Goal: Task Accomplishment & Management: Use online tool/utility

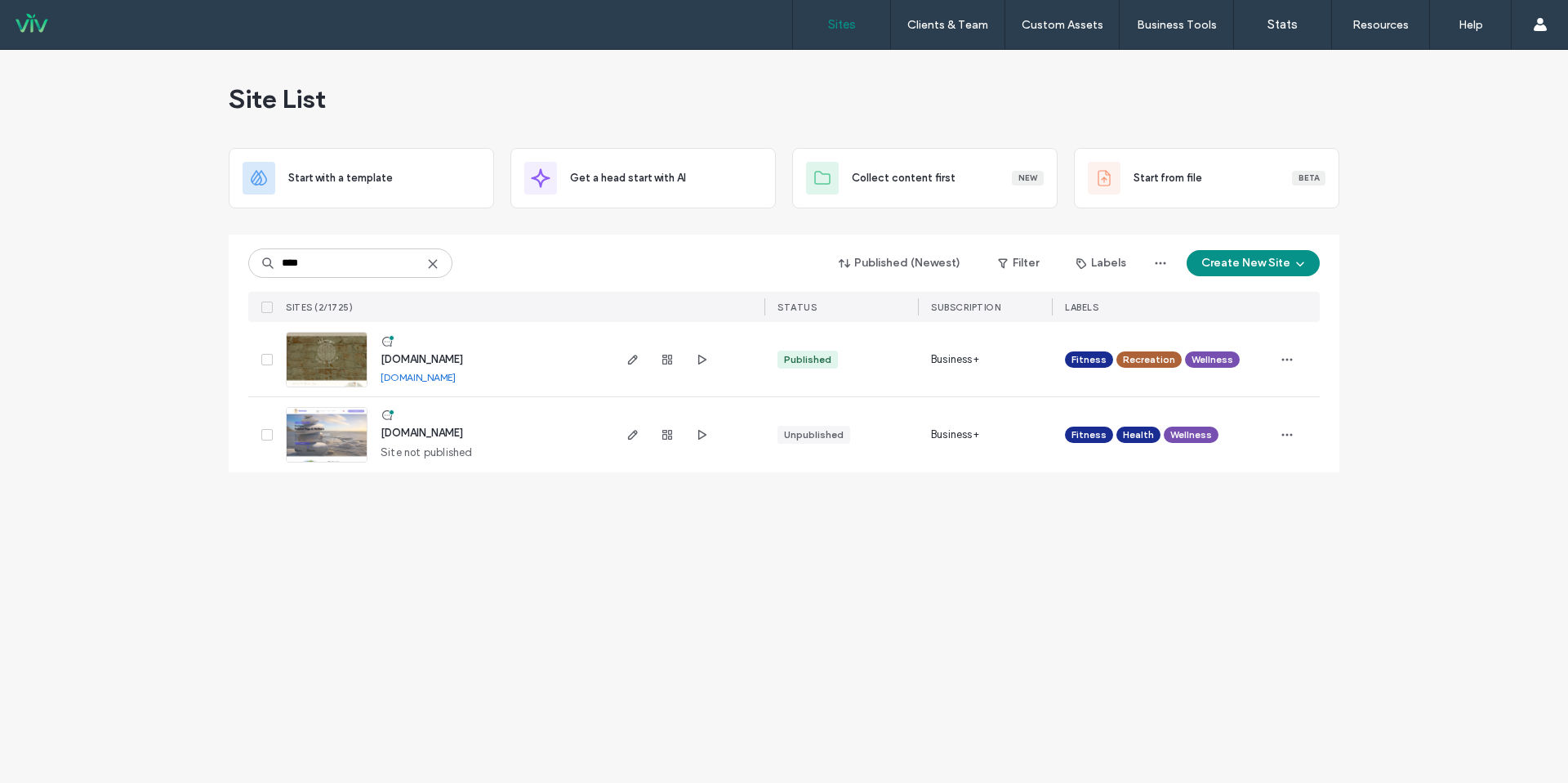
click at [438, 266] on icon at bounding box center [432, 263] width 13 height 13
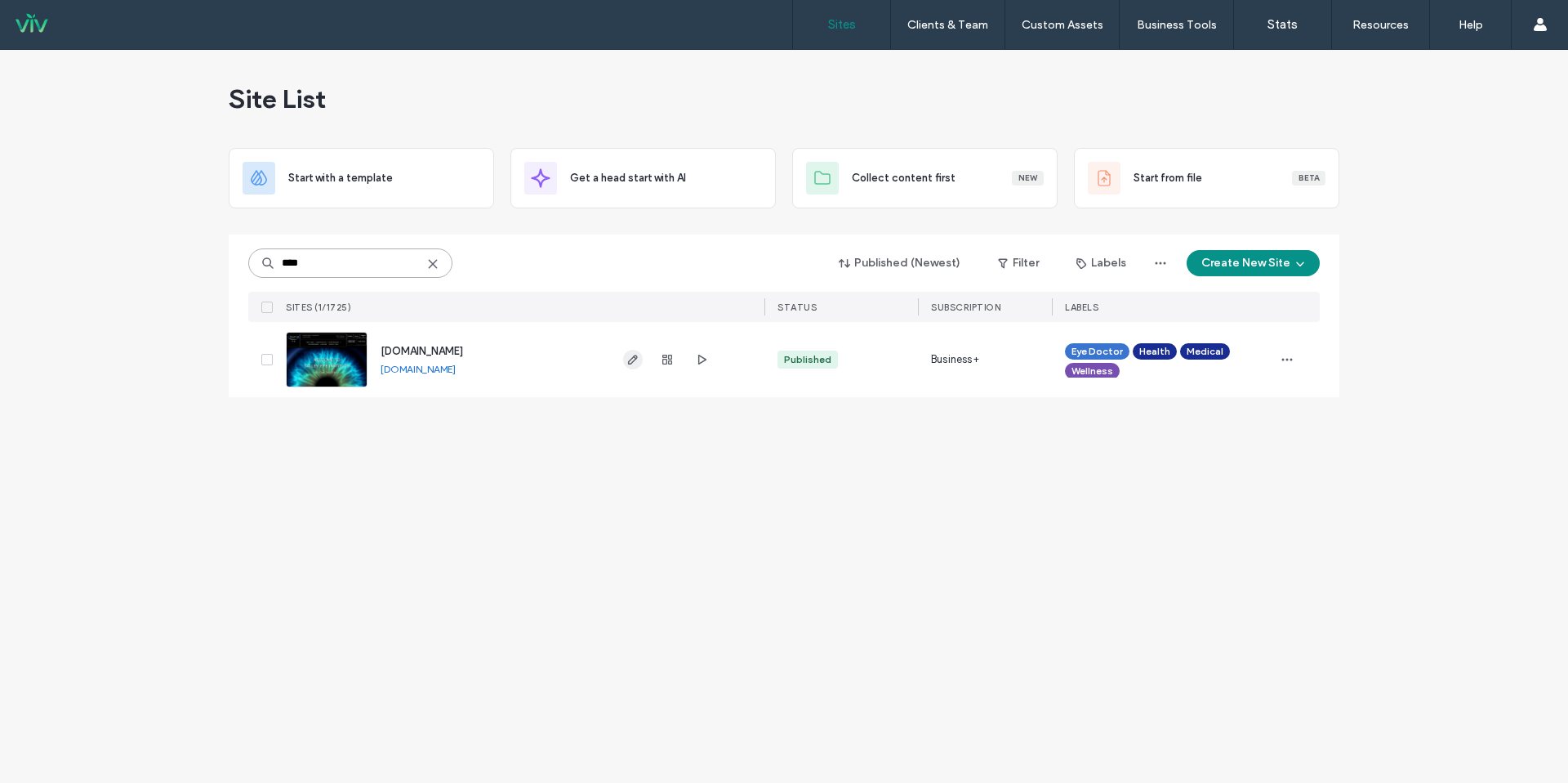
type input "****"
click at [627, 359] on icon "button" at bounding box center [633, 359] width 13 height 13
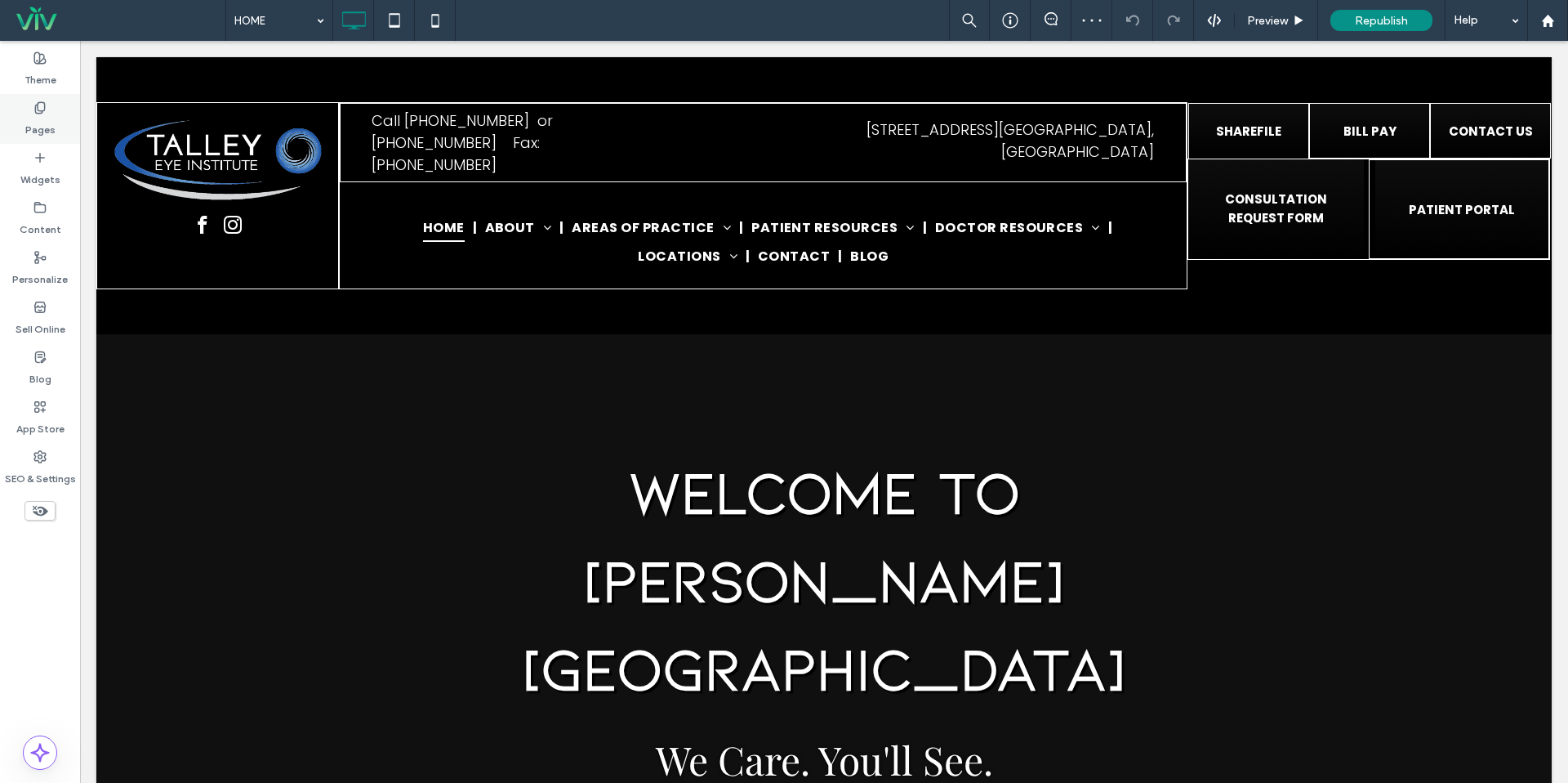
click at [47, 130] on label "Pages" at bounding box center [40, 125] width 30 height 23
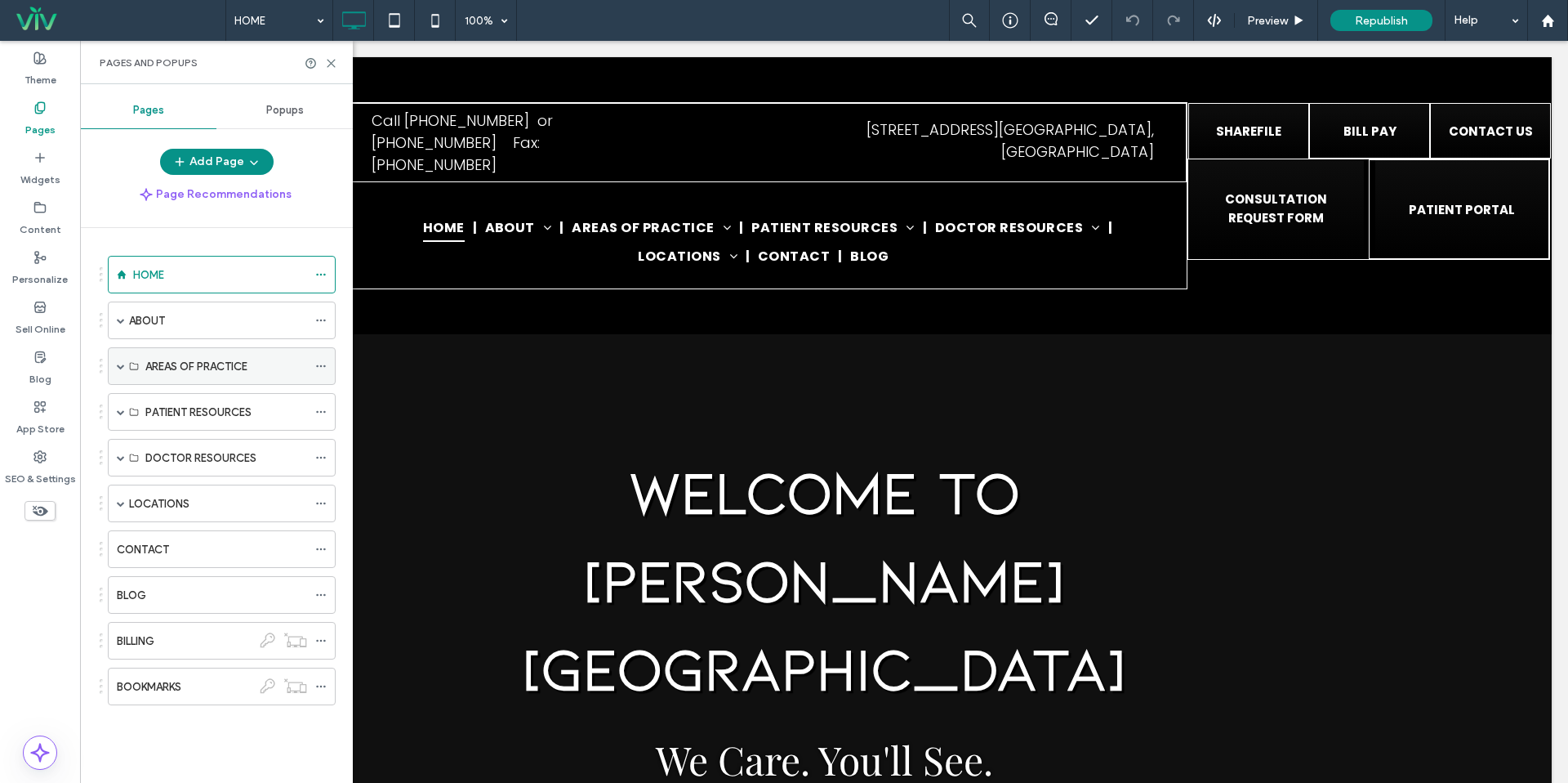
click at [119, 366] on span at bounding box center [120, 366] width 8 height 8
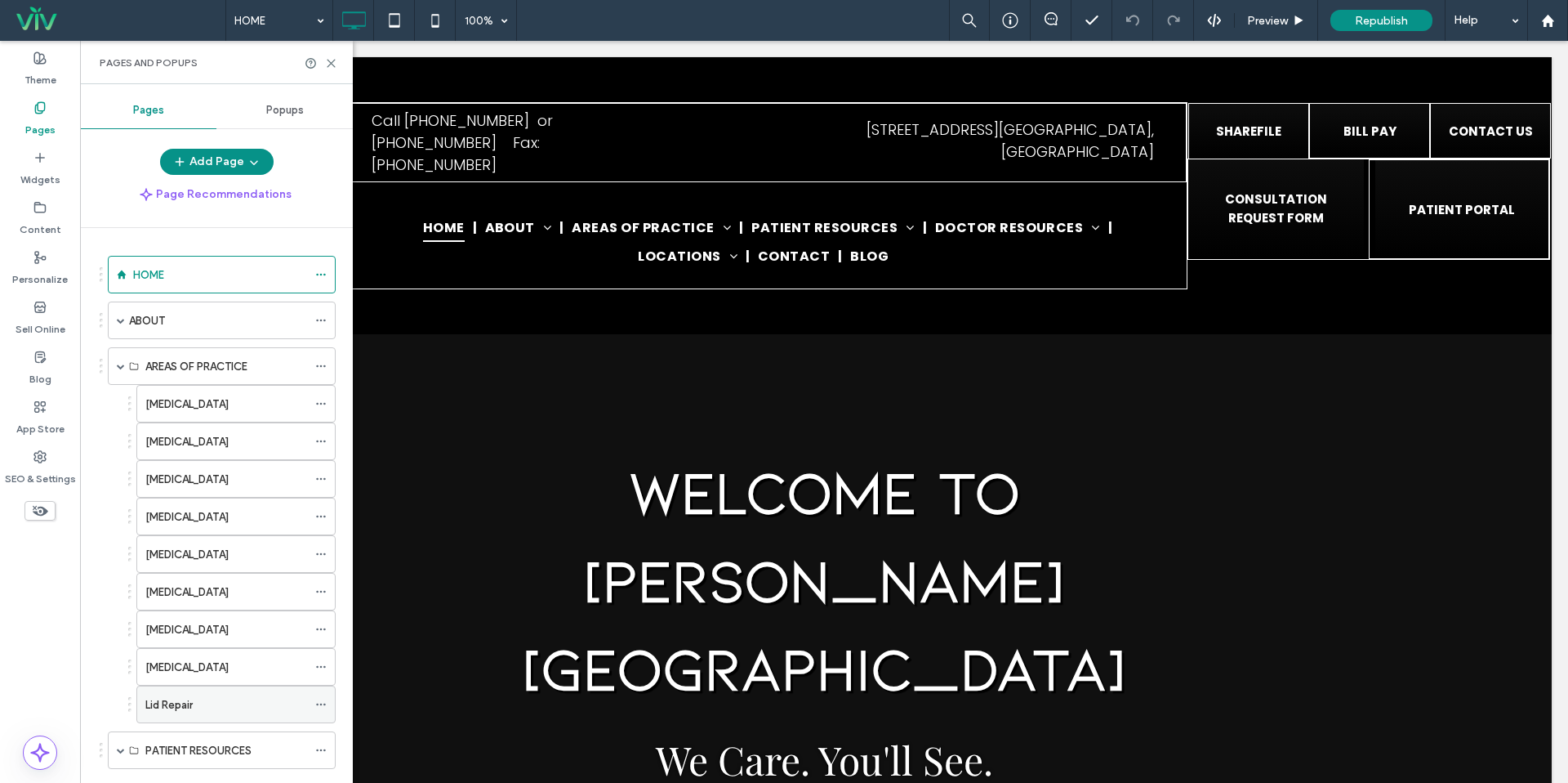
click at [195, 697] on div "Lid Repair" at bounding box center [226, 706] width 161 height 18
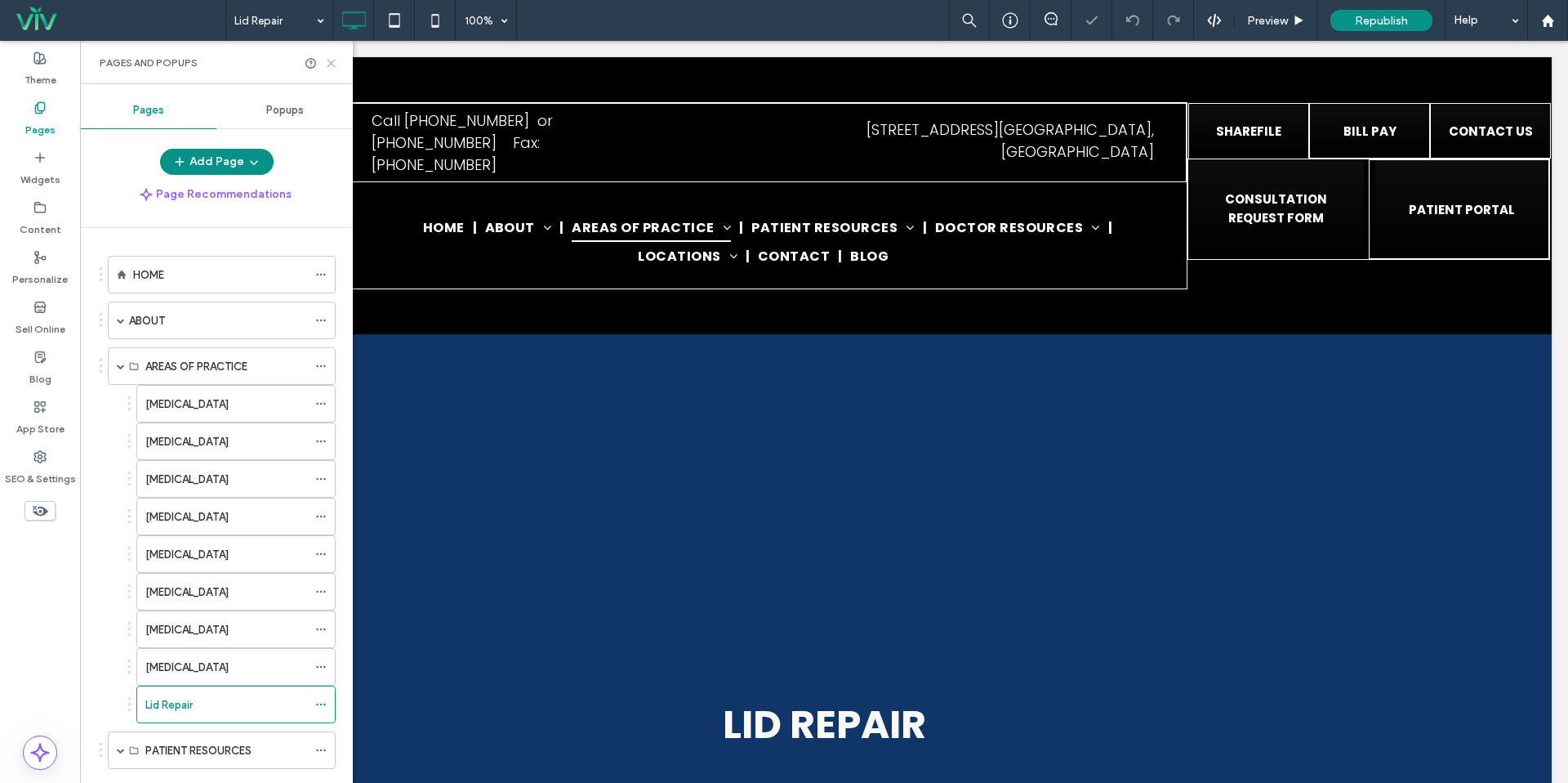
click at [331, 59] on icon at bounding box center [331, 63] width 13 height 13
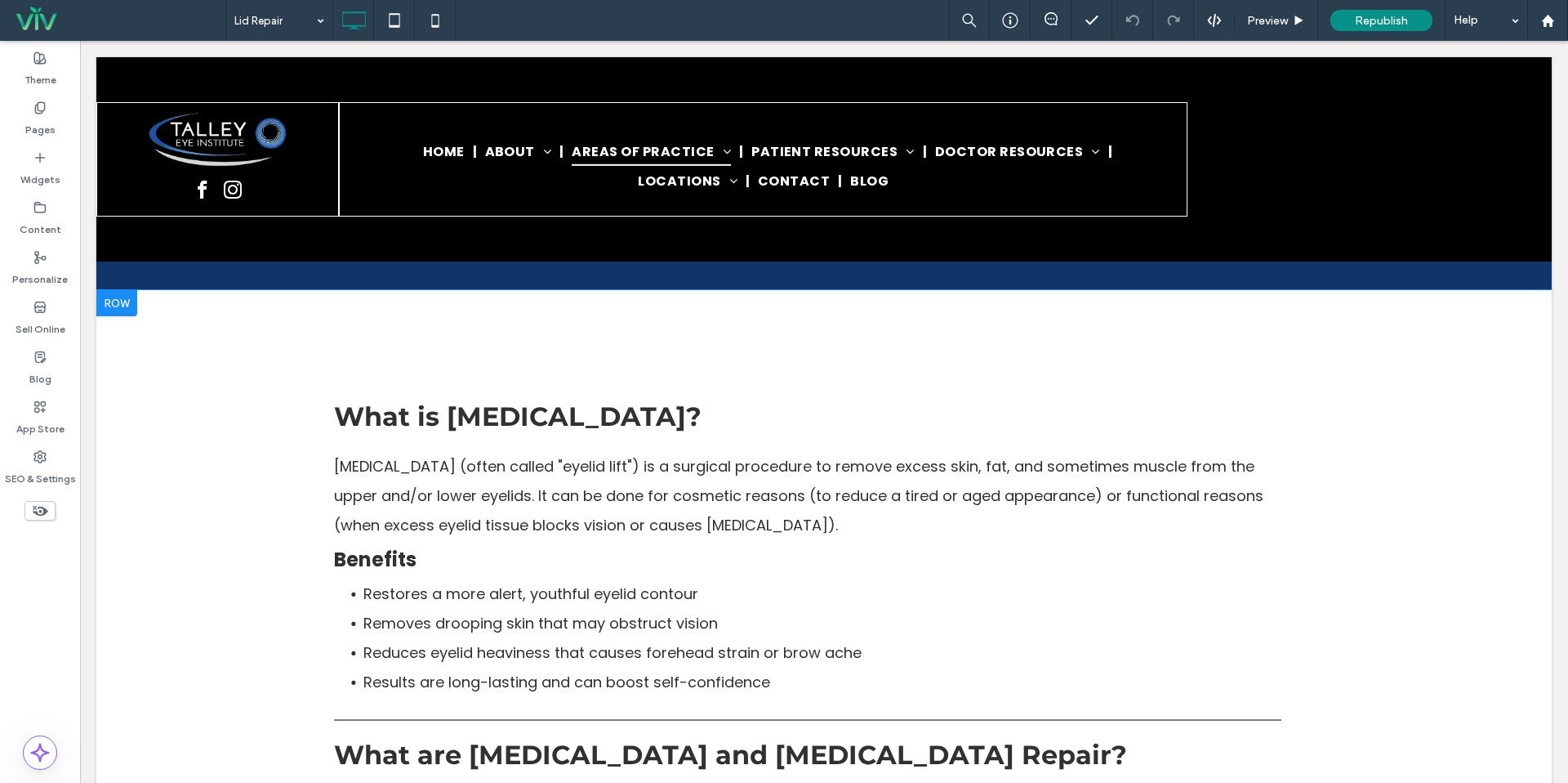
scroll to position [852, 0]
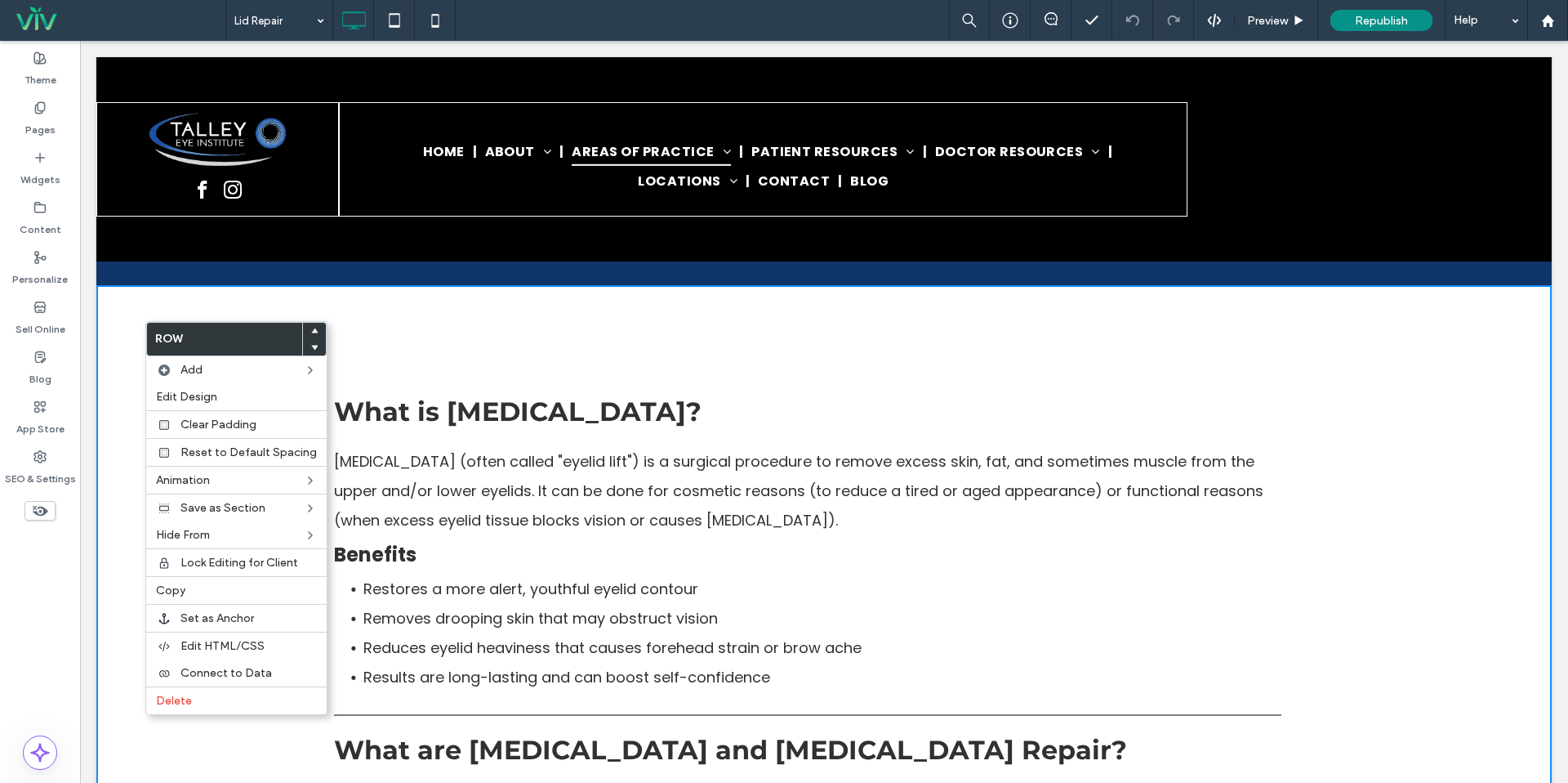
click at [963, 413] on h3 "What is Blepharoplasty?" at bounding box center [808, 411] width 948 height 32
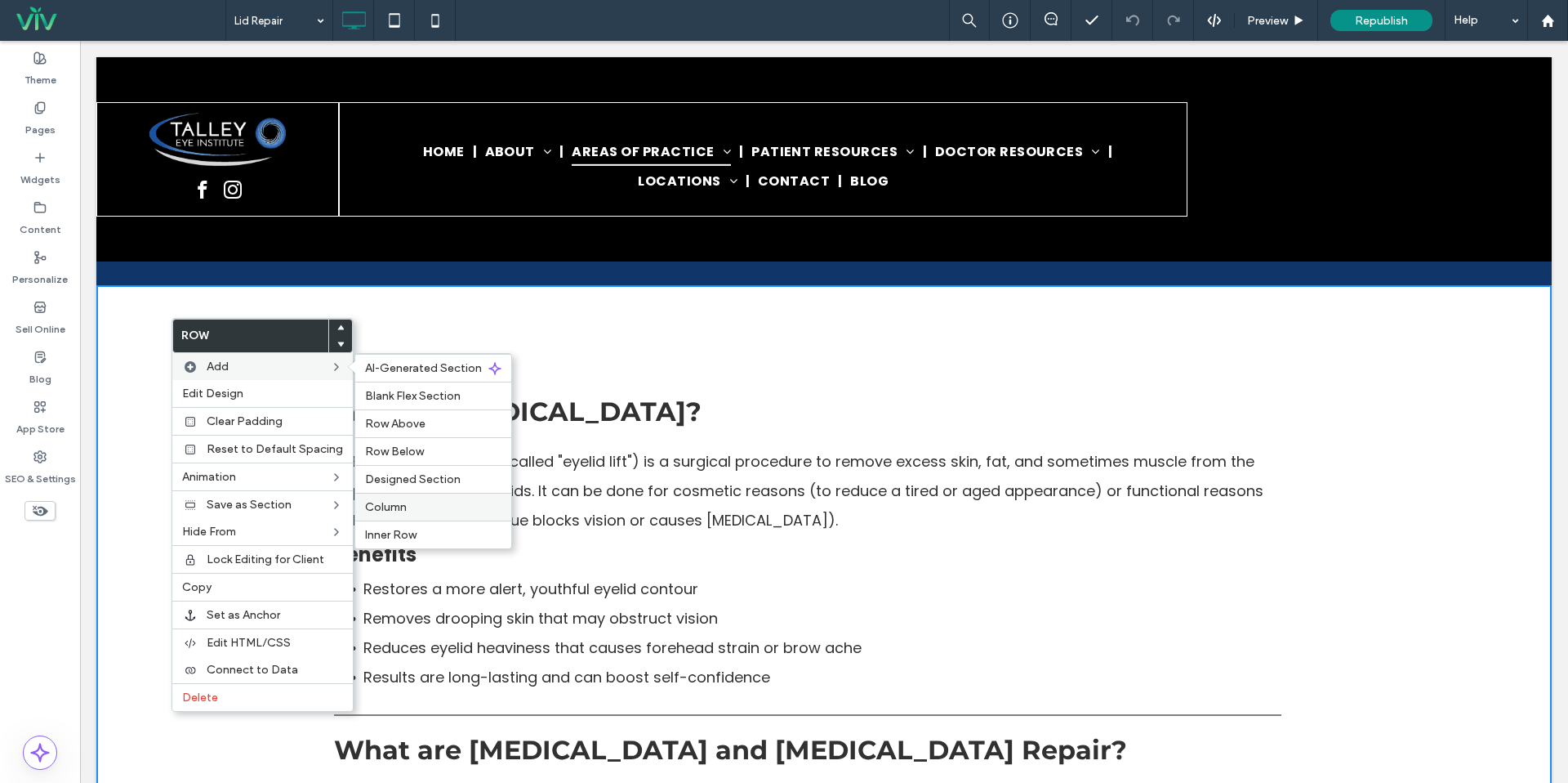
click at [438, 506] on label "Column" at bounding box center [432, 507] width 136 height 14
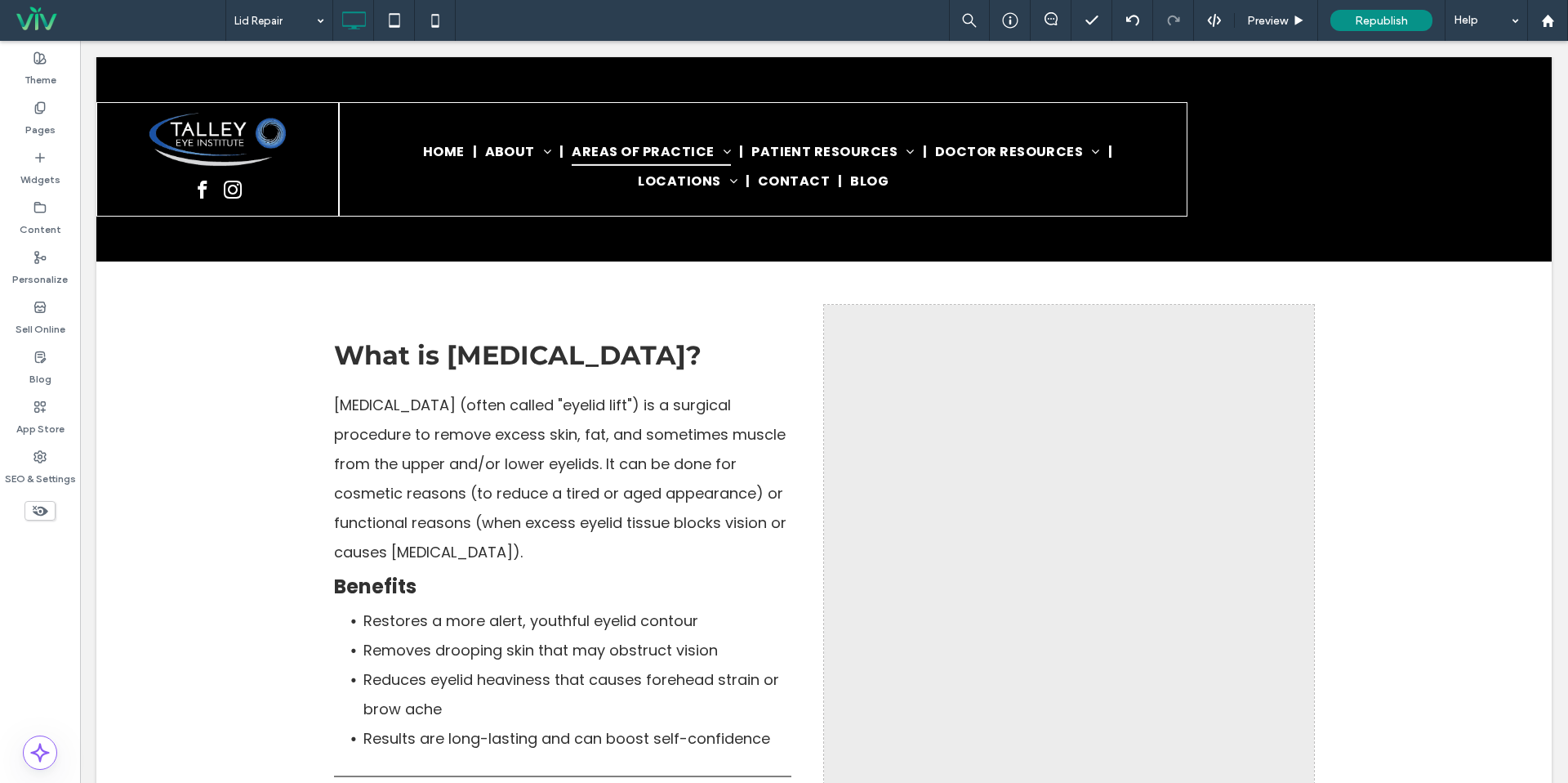
scroll to position [878, 0]
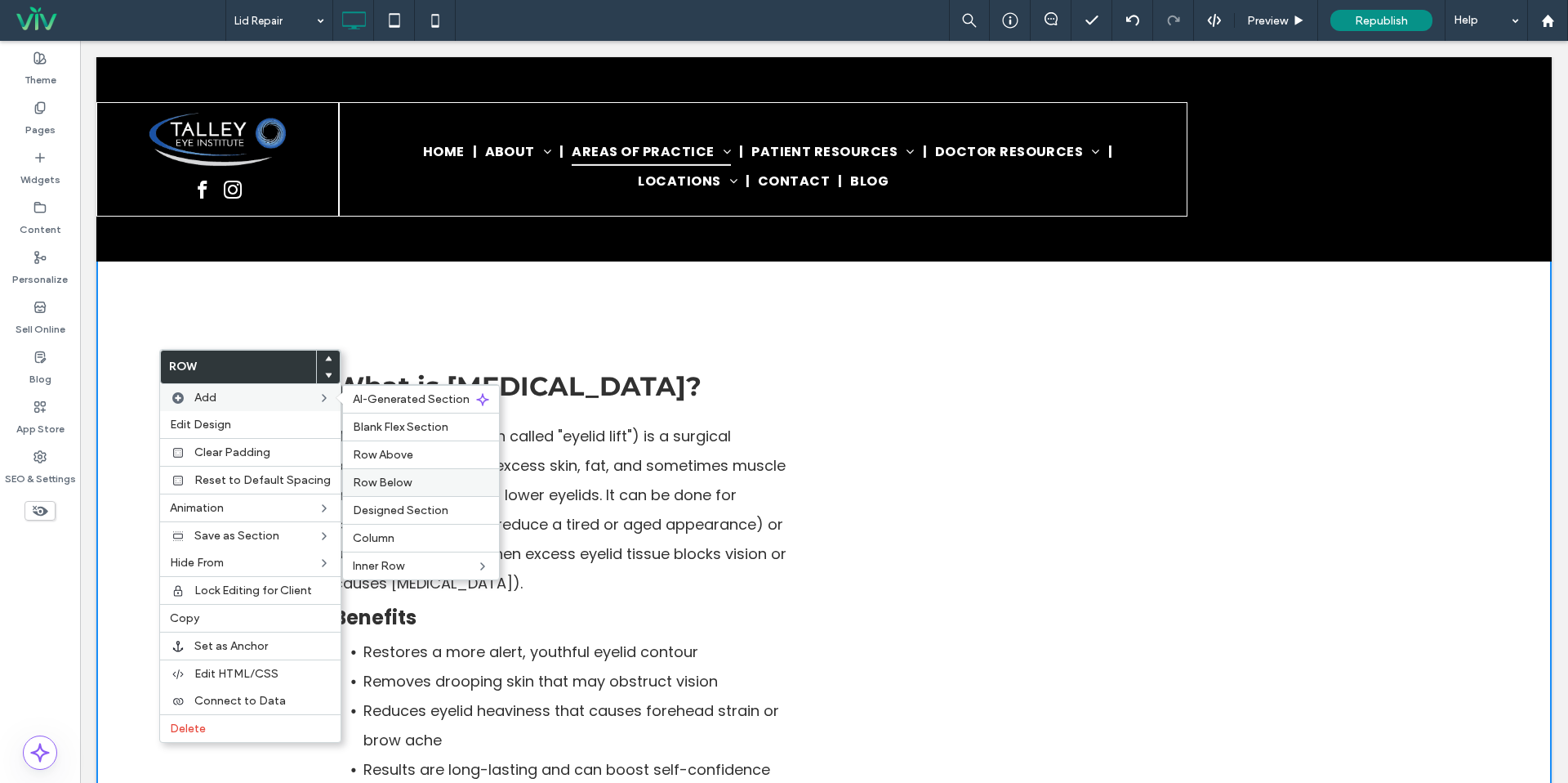
click at [414, 485] on label "Row Below" at bounding box center [421, 483] width 136 height 14
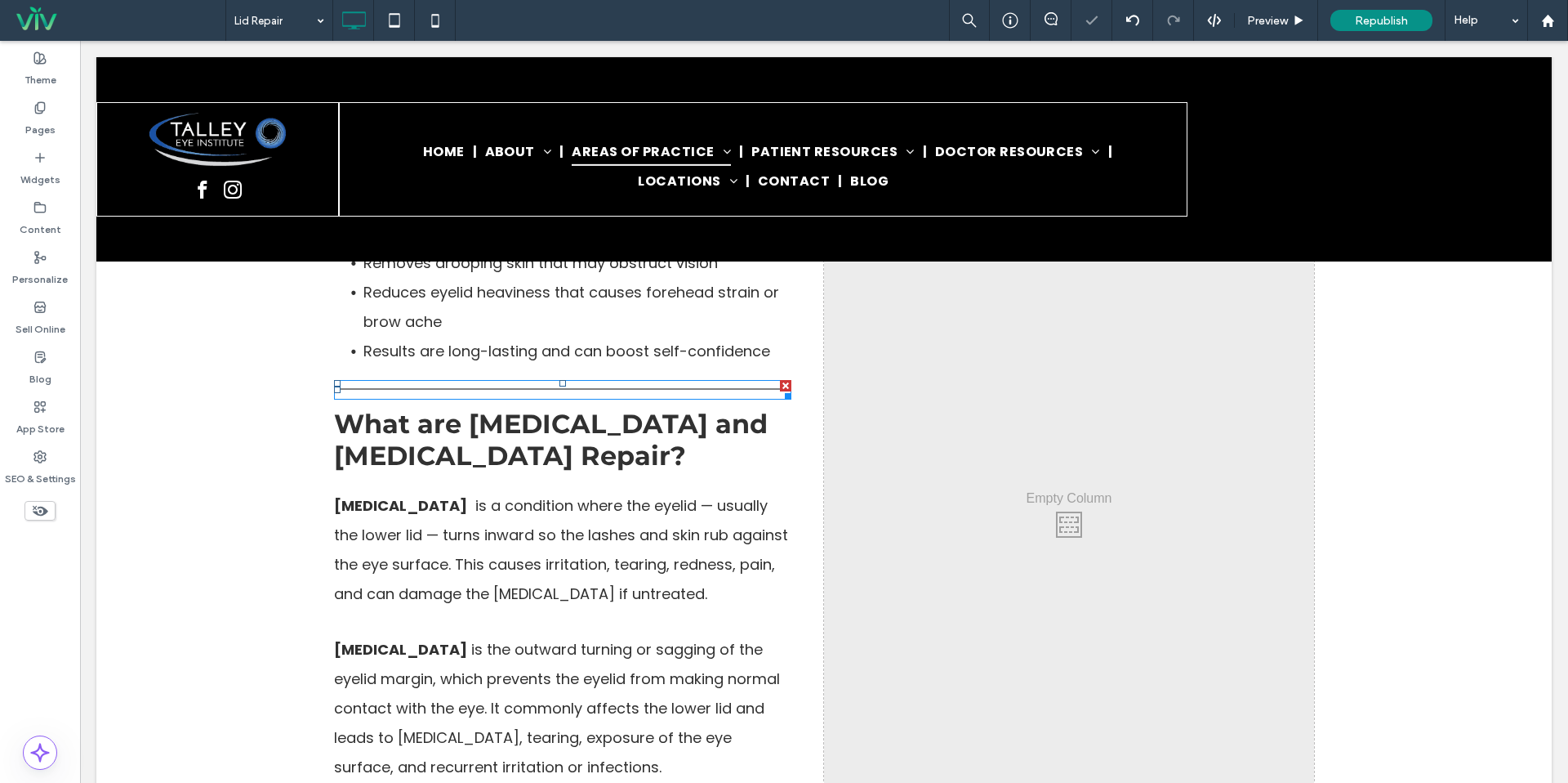
scroll to position [1356, 0]
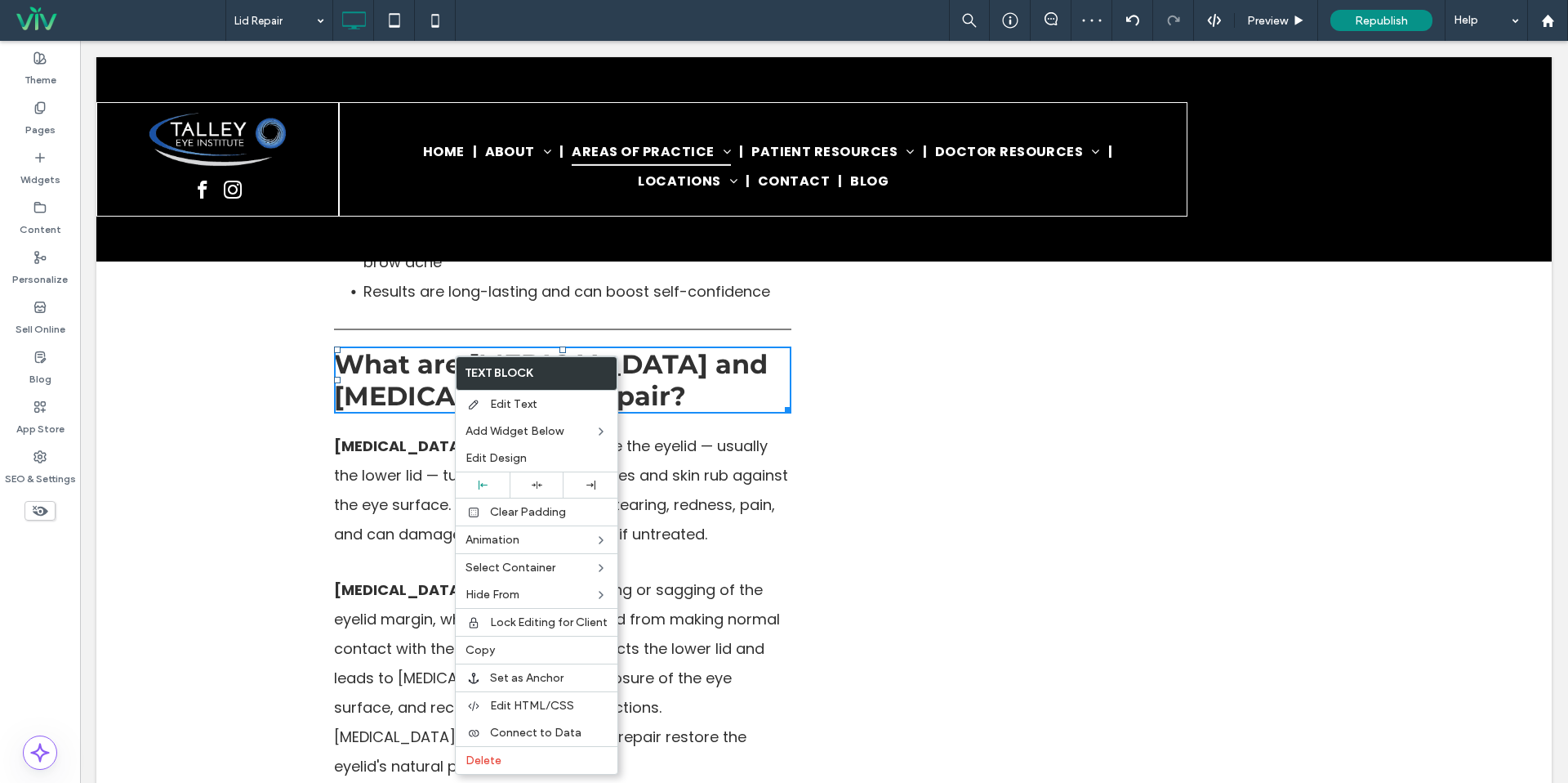
click at [277, 368] on div "What is Blepharoplasty? Blepharoplasty (often called "eyelid lift") is a surgic…" at bounding box center [825, 461] width 1456 height 1359
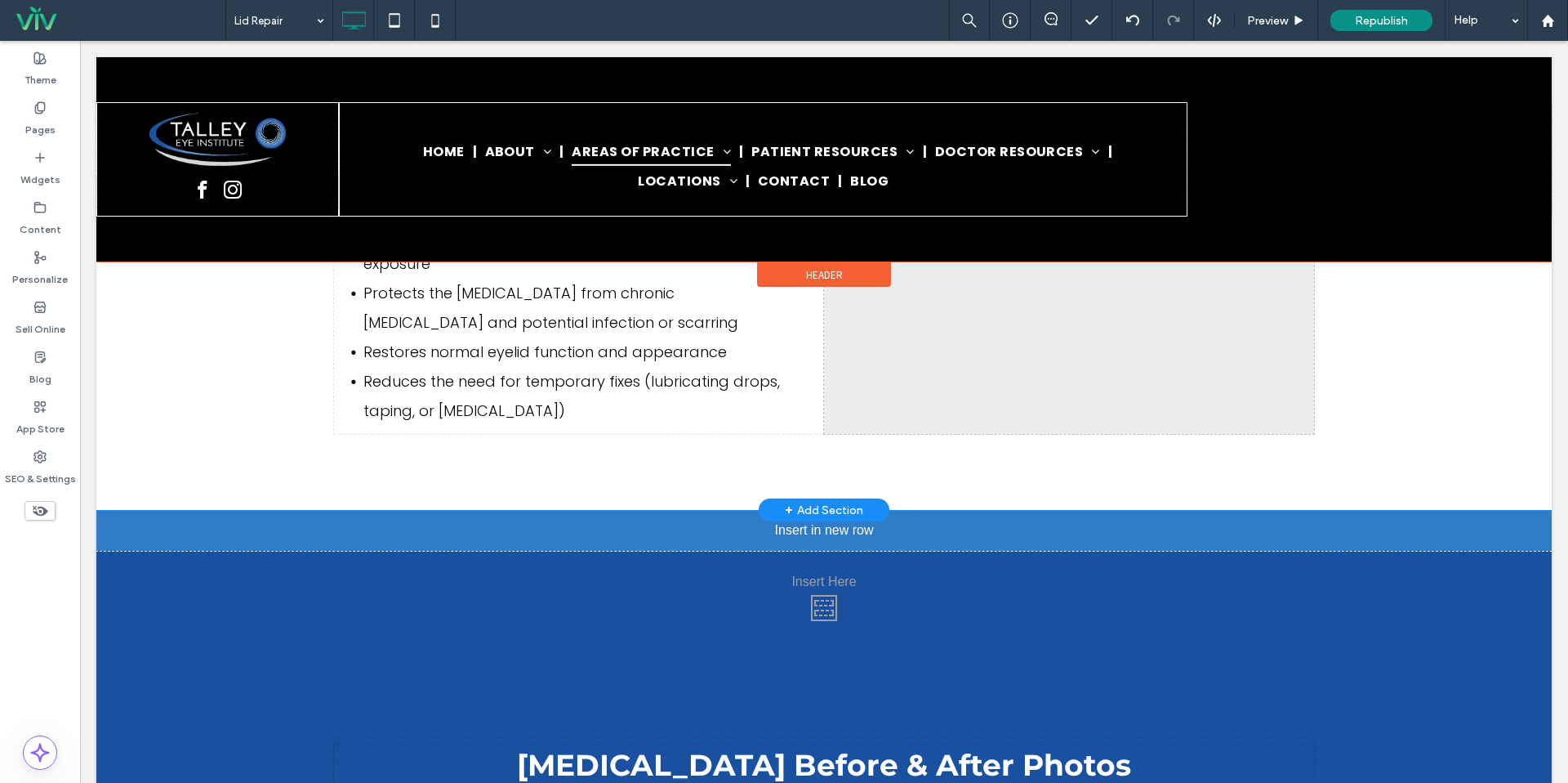
scroll to position [1911, 0]
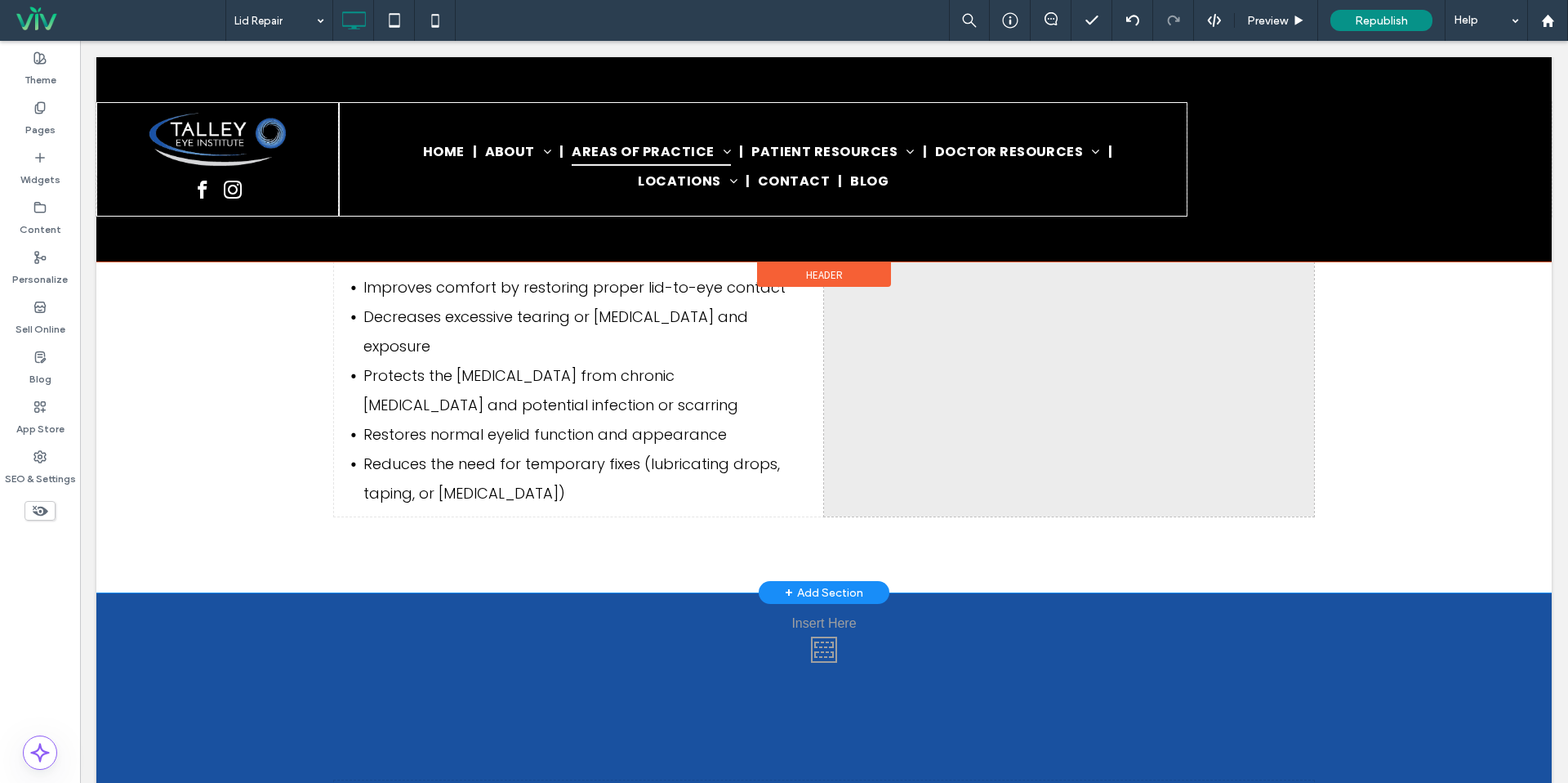
drag, startPoint x: 422, startPoint y: 372, endPoint x: 486, endPoint y: 296, distance: 99.4
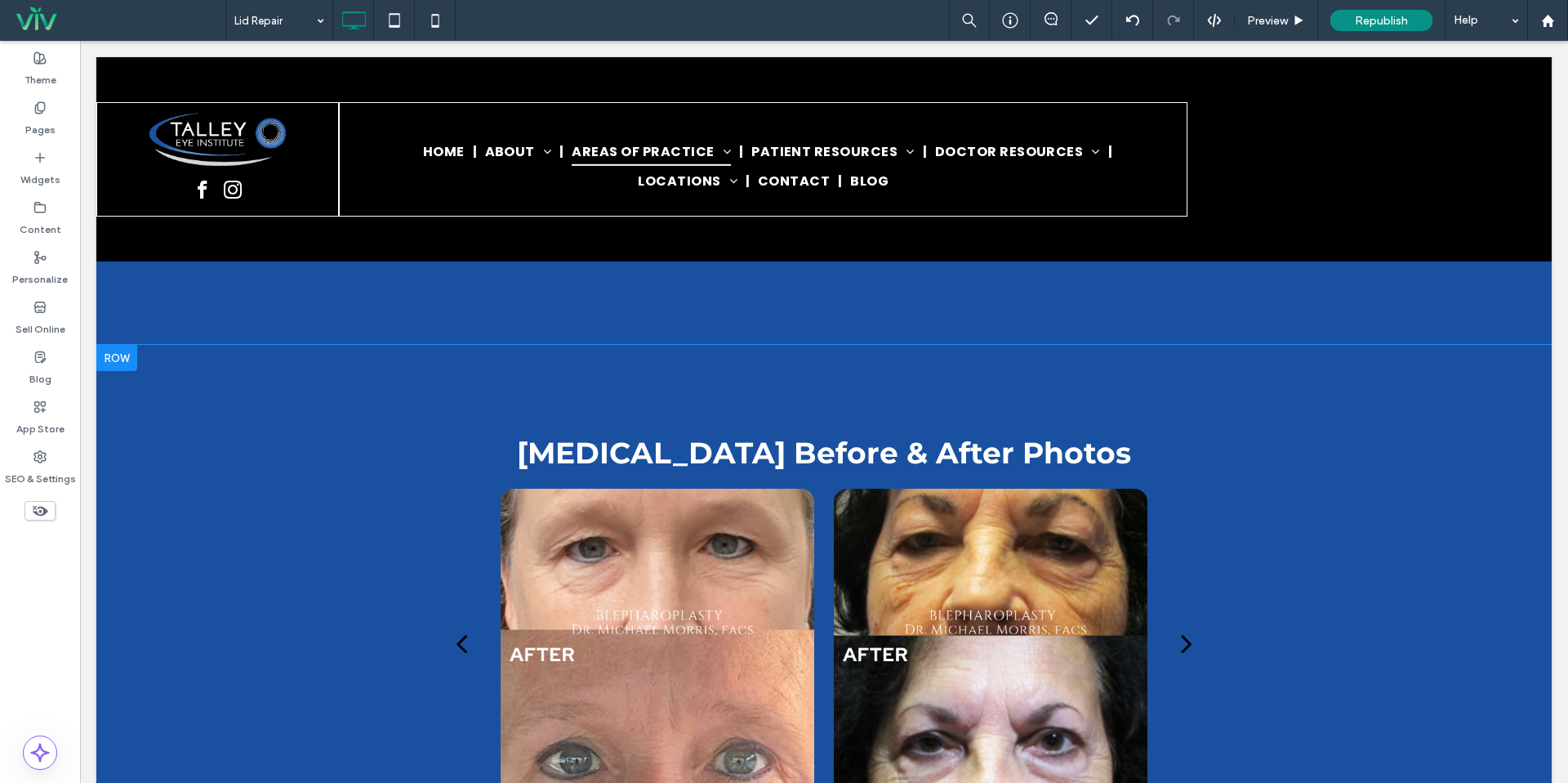
scroll to position [2110, 0]
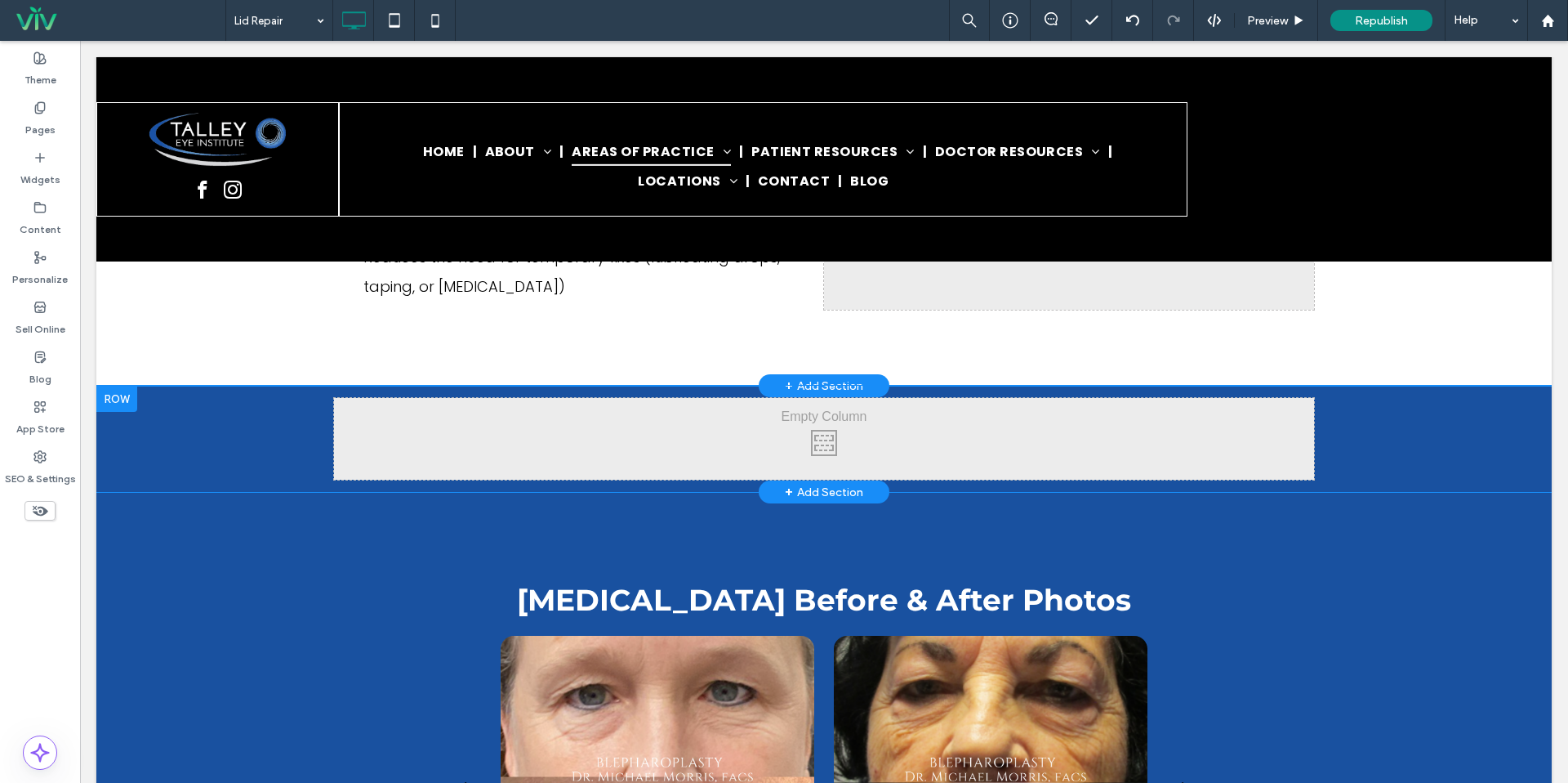
click at [160, 396] on div "Click To Paste Click To Paste Row + Add Section" at bounding box center [825, 438] width 1456 height 107
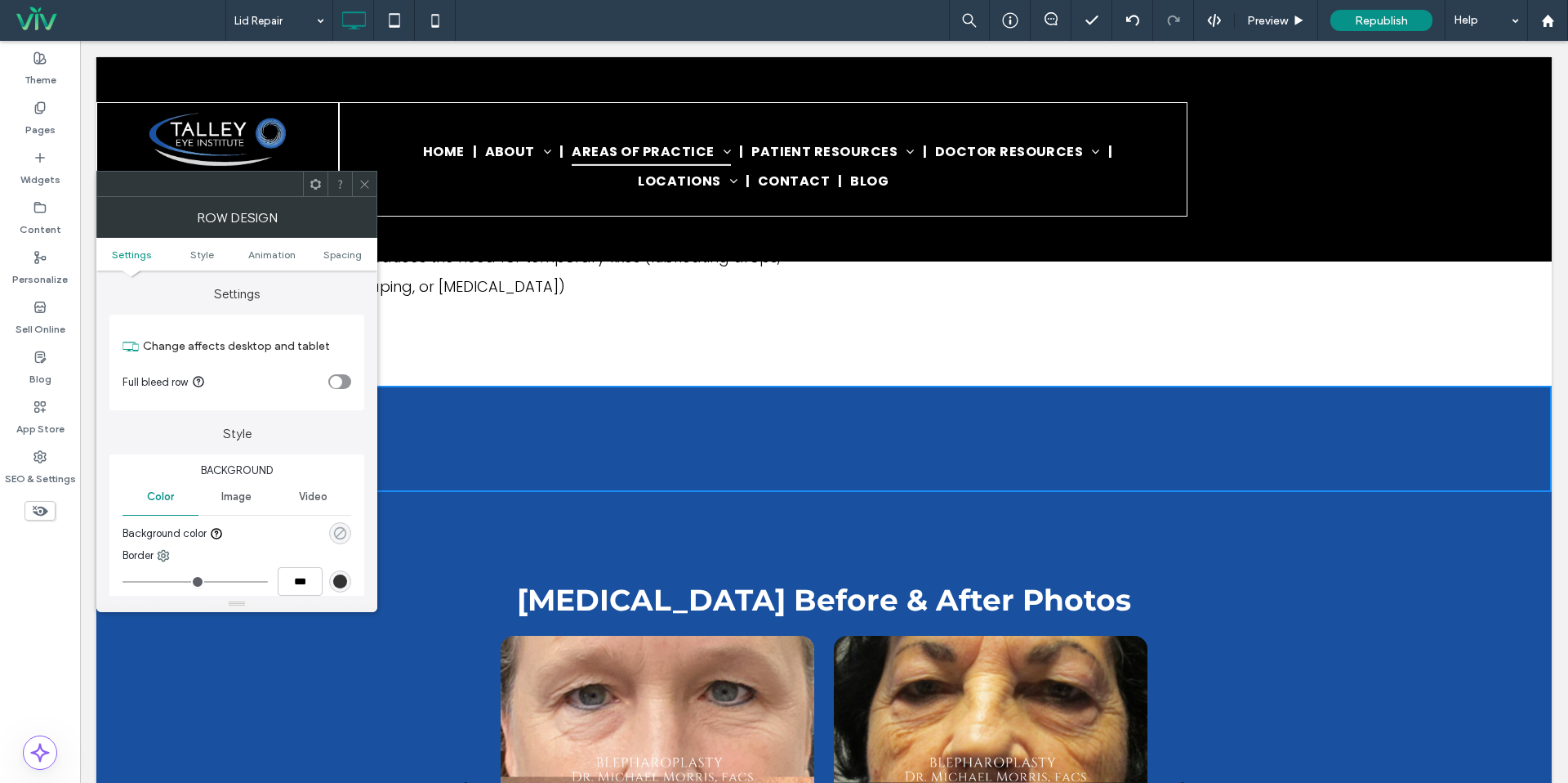
click at [335, 533] on use "rgba(0, 0, 0, 0)" at bounding box center [340, 533] width 13 height 13
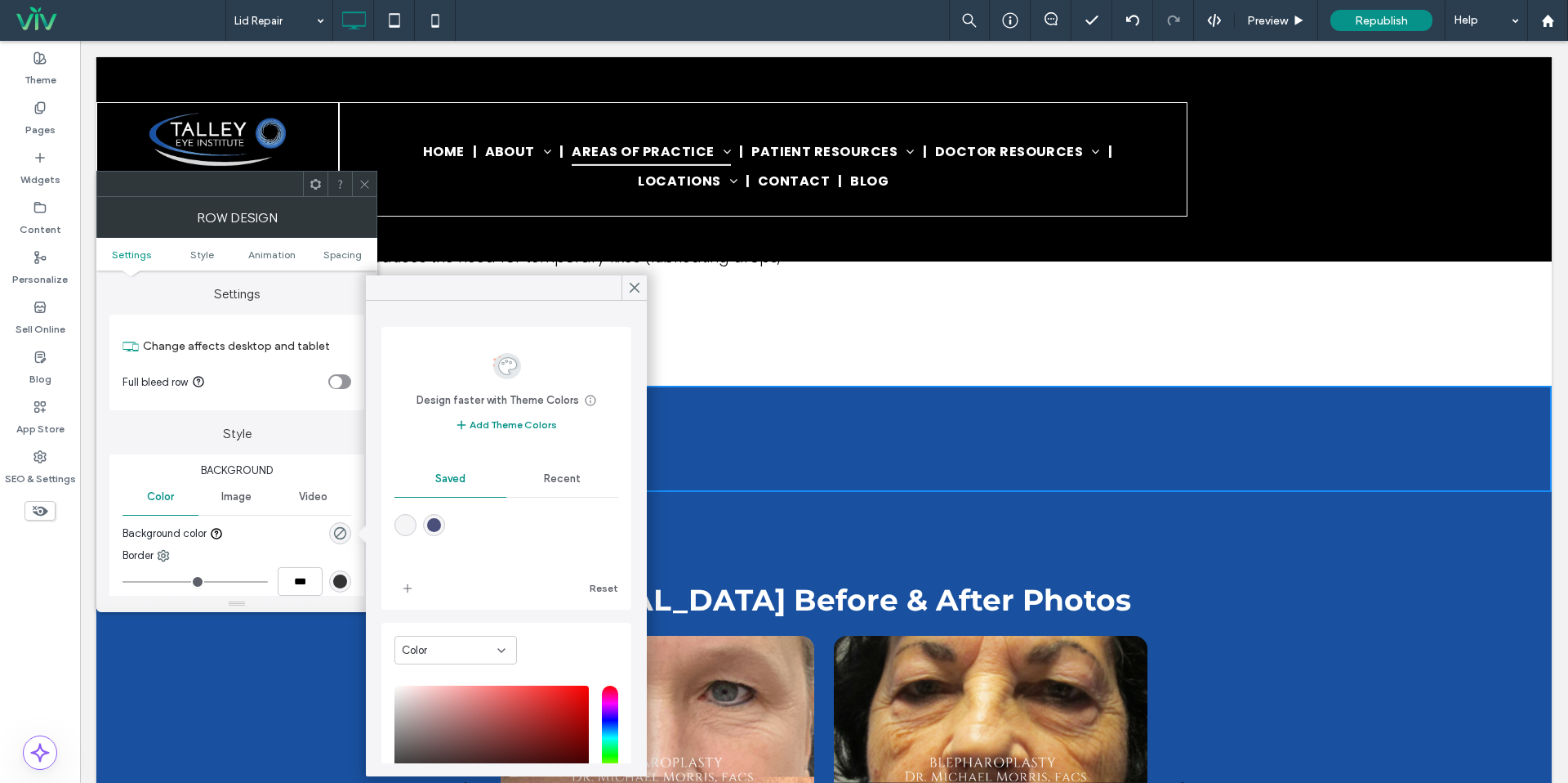
drag, startPoint x: 580, startPoint y: 473, endPoint x: 561, endPoint y: 486, distance: 23.0
click at [580, 473] on div "Recent" at bounding box center [562, 479] width 112 height 36
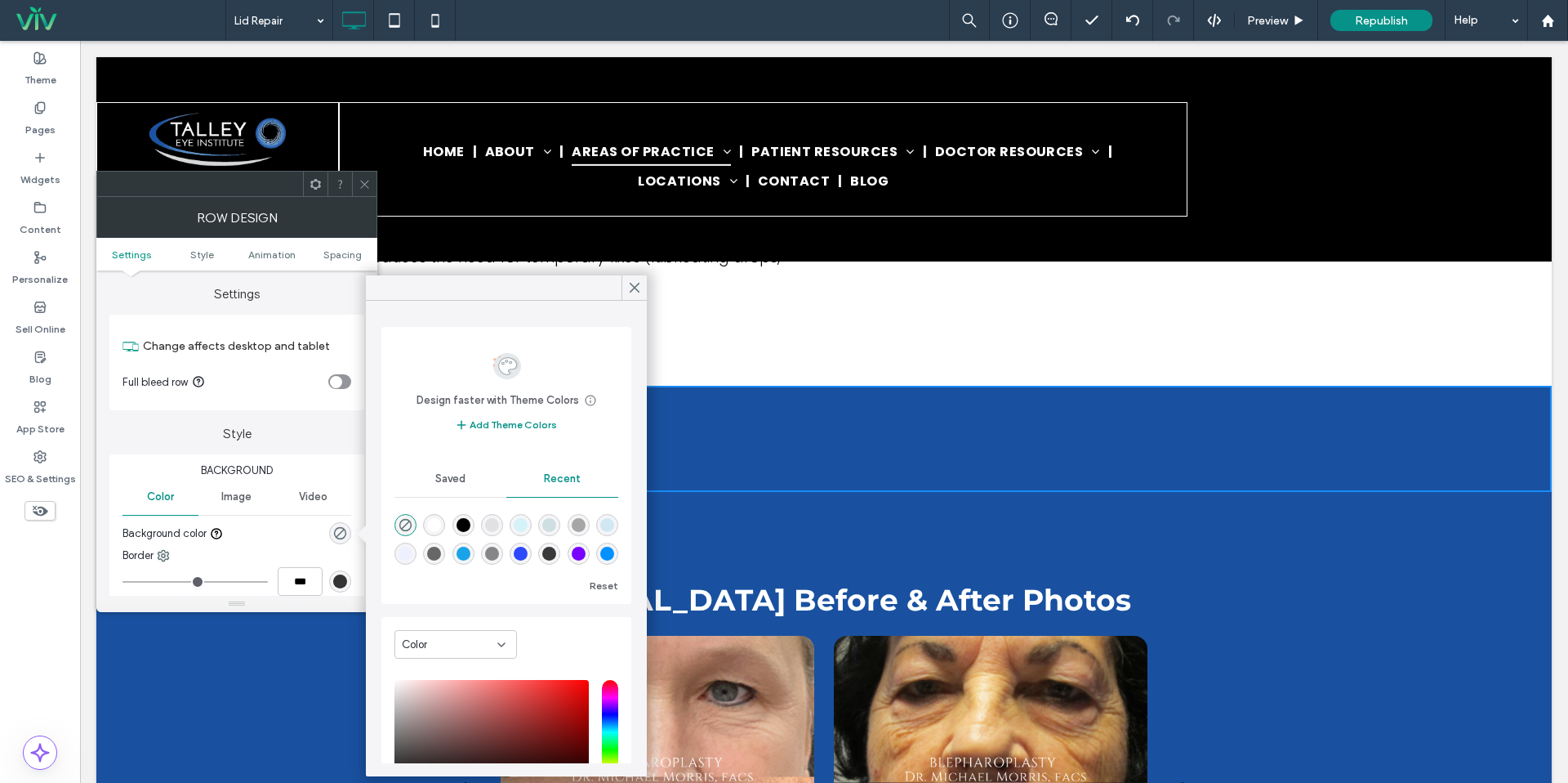
click at [440, 523] on div "rgba(255, 255, 255, 1)" at bounding box center [434, 525] width 14 height 14
type input "*******"
type input "***"
type input "****"
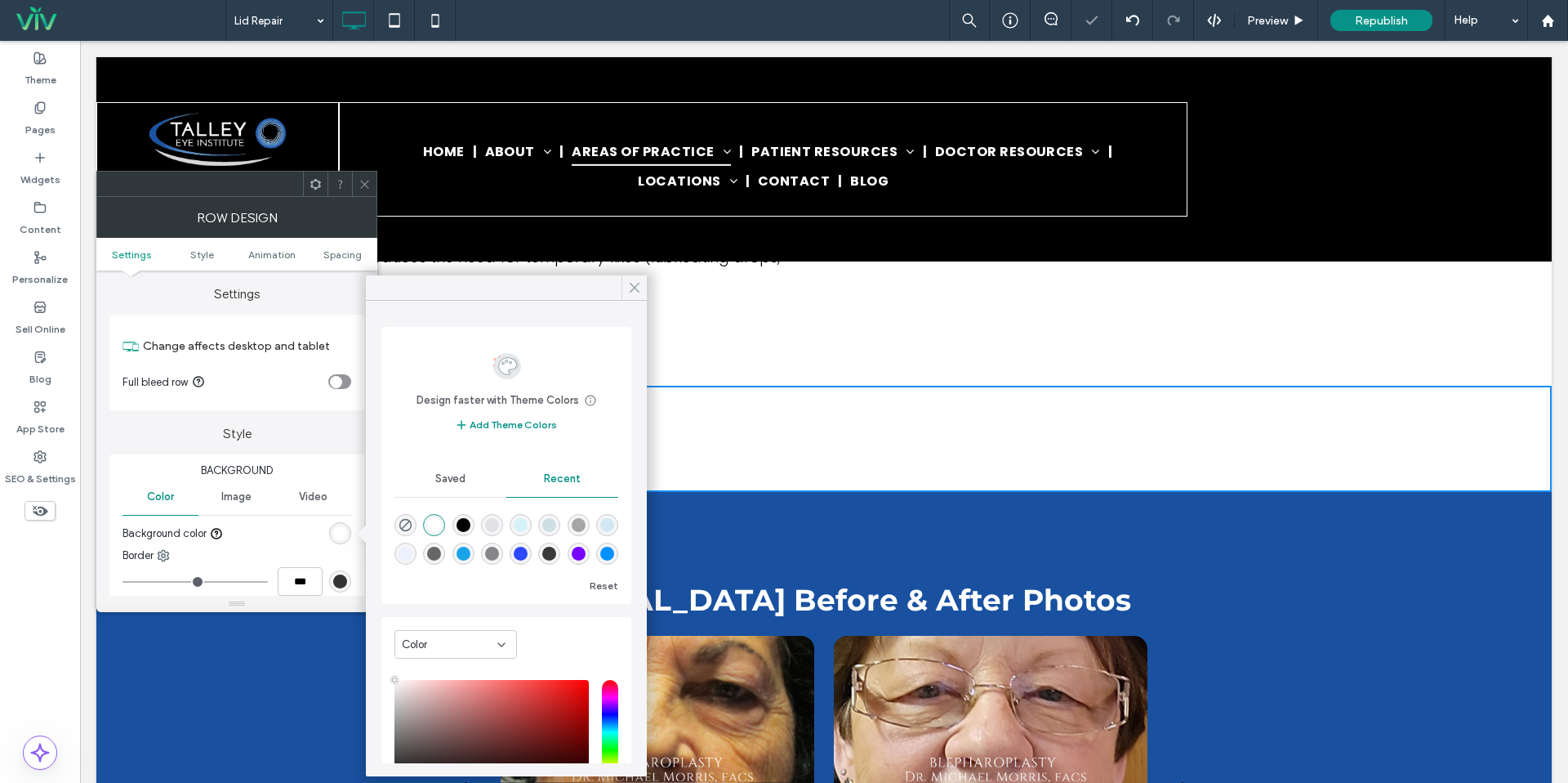
click at [633, 289] on use at bounding box center [635, 288] width 8 height 9
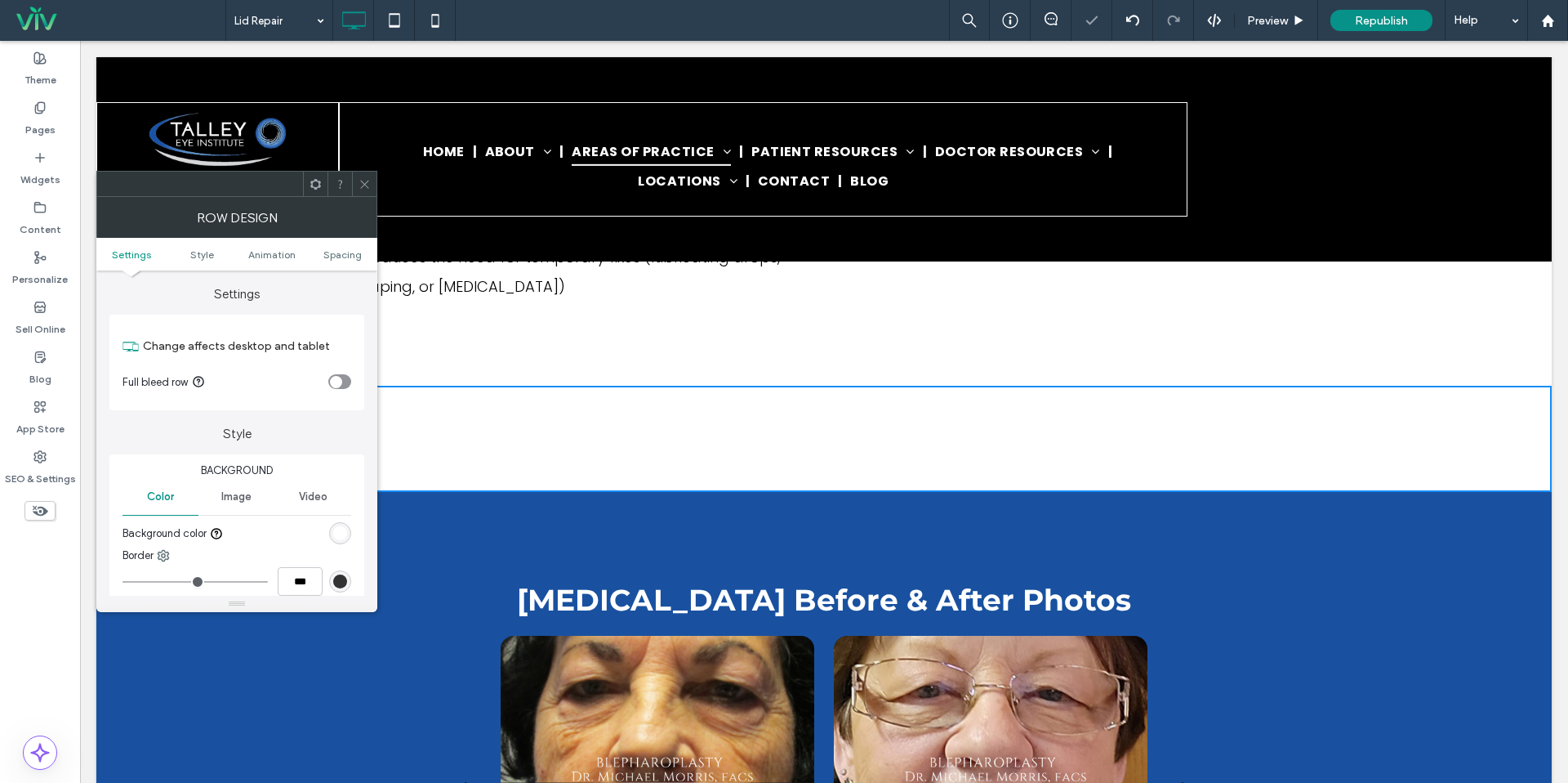
click at [354, 182] on div at bounding box center [364, 183] width 24 height 24
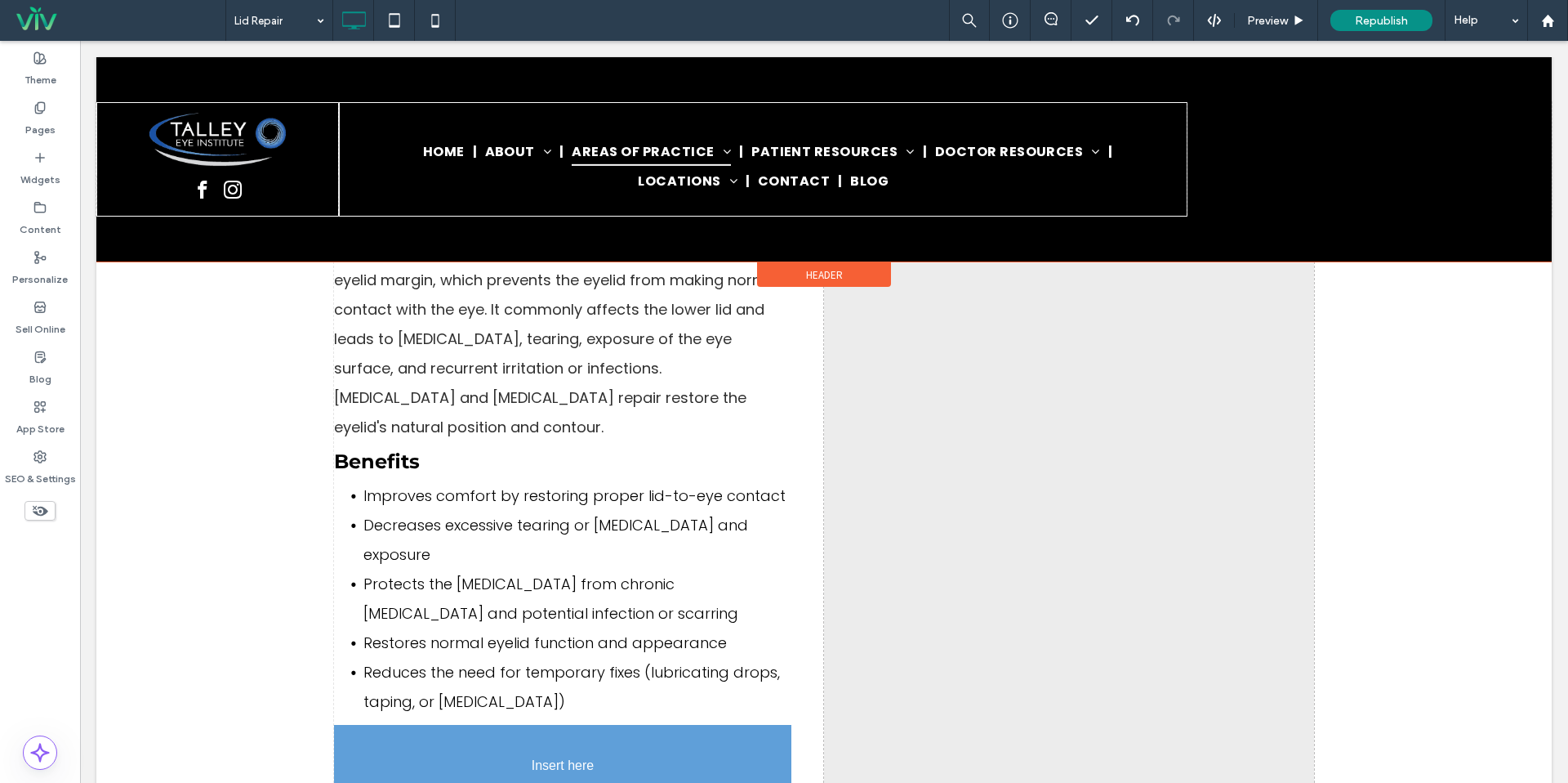
scroll to position [1906, 0]
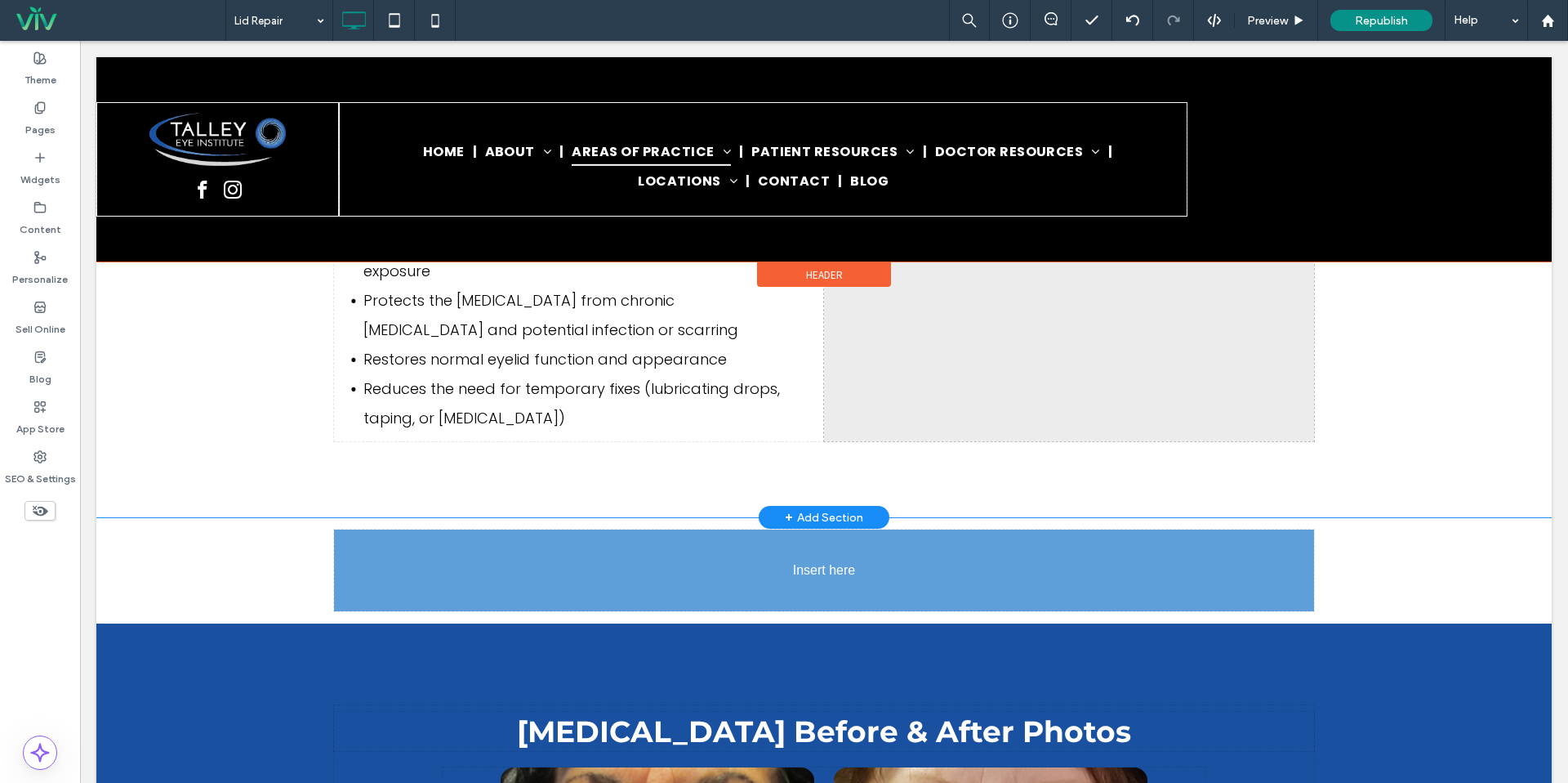
drag, startPoint x: 441, startPoint y: 347, endPoint x: 655, endPoint y: 543, distance: 290.2
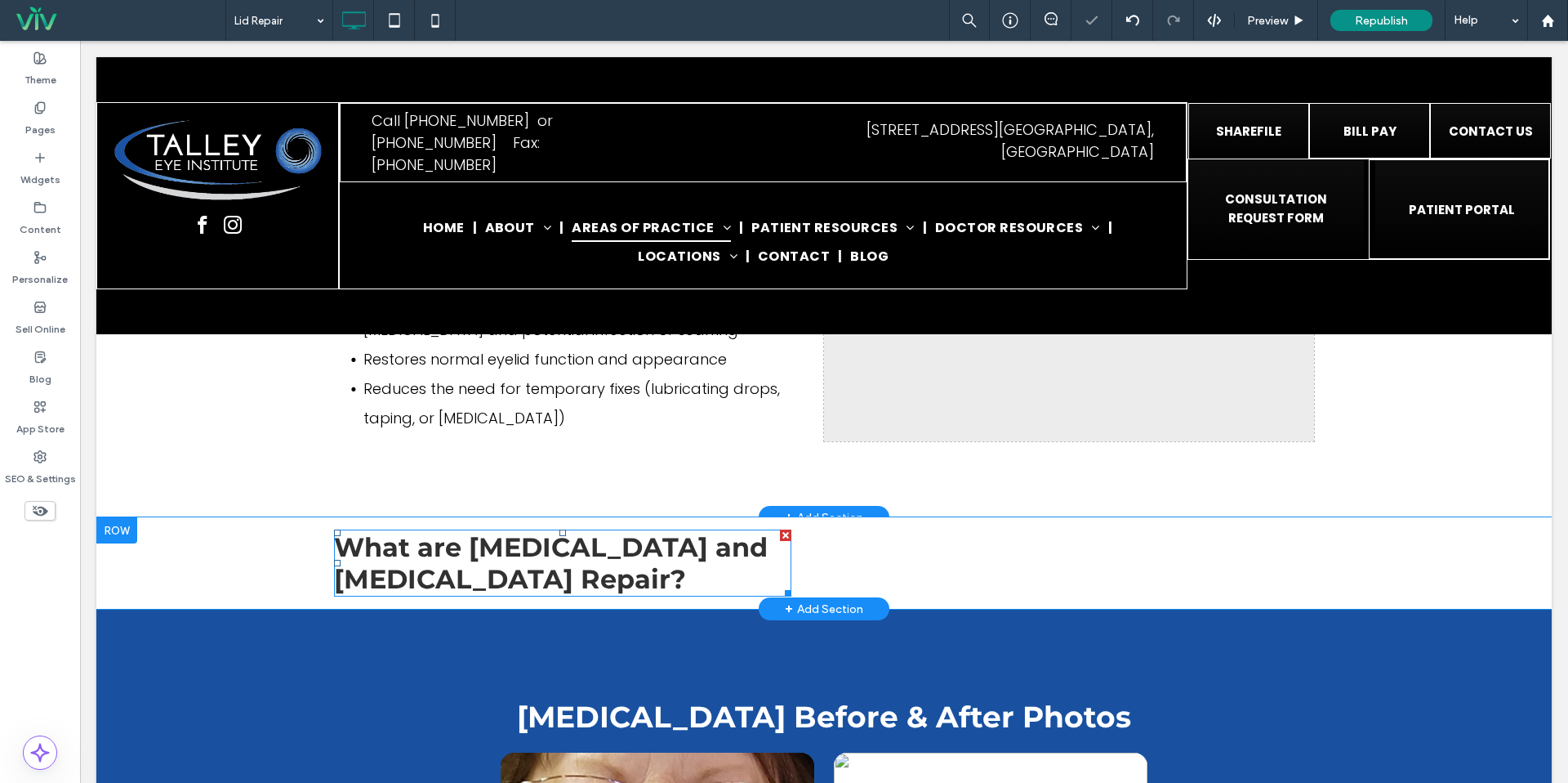
click at [563, 537] on span "What are Entropion and Ectropion Repair?" at bounding box center [551, 563] width 433 height 64
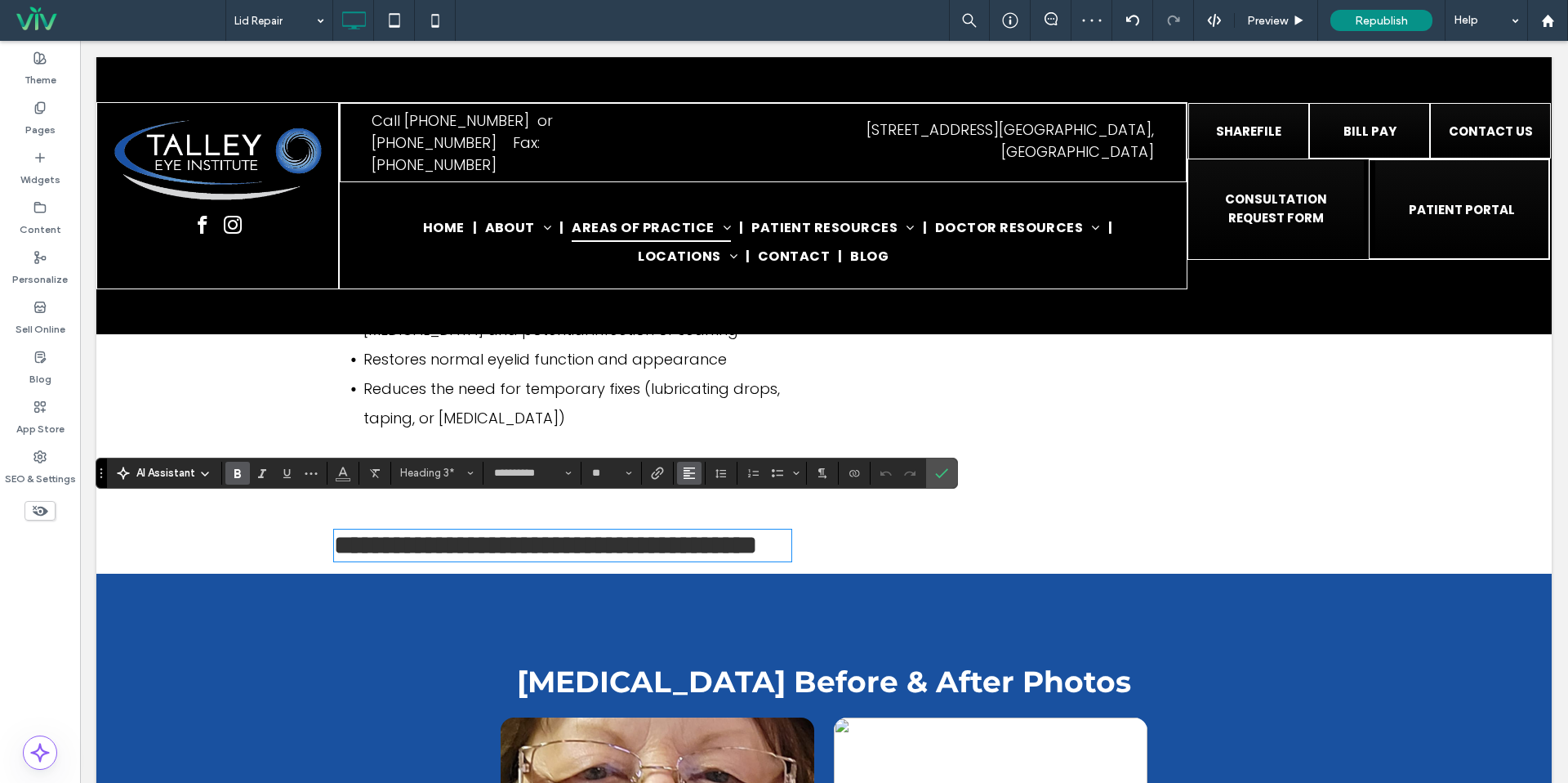
click at [696, 468] on button "Alignment" at bounding box center [689, 473] width 24 height 23
click at [705, 524] on use "ui.textEditor.alignment.center" at bounding box center [702, 524] width 12 height 12
click at [753, 546] on h3 "**********" at bounding box center [563, 545] width 458 height 28
click at [745, 531] on h3 "**********" at bounding box center [563, 545] width 458 height 28
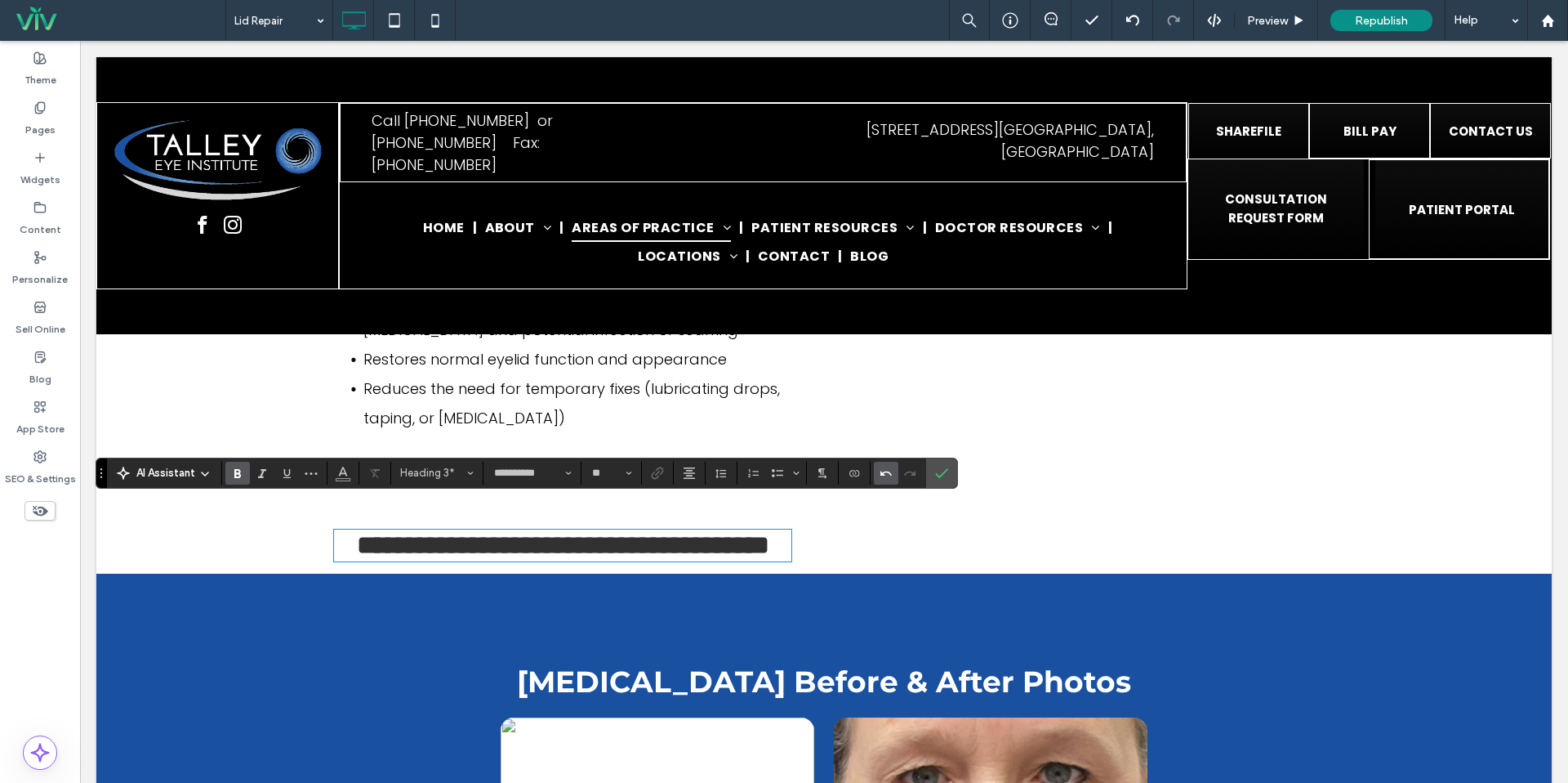
click at [885, 463] on span "Undo" at bounding box center [883, 473] width 8 height 23
click at [740, 531] on h3 "**********" at bounding box center [563, 545] width 458 height 28
click at [940, 463] on span "Confirm" at bounding box center [939, 473] width 8 height 29
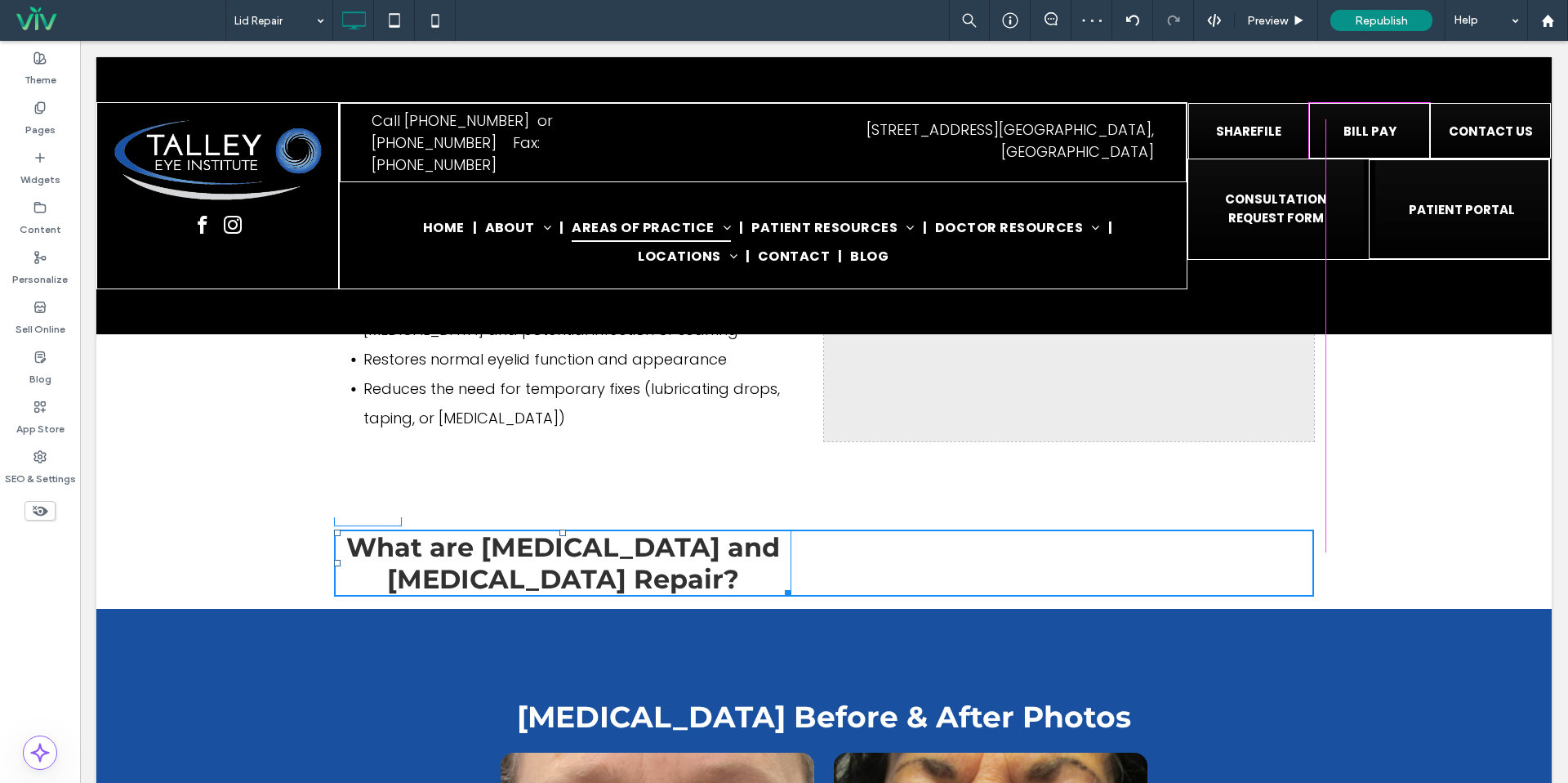
drag, startPoint x: 786, startPoint y: 563, endPoint x: 1057, endPoint y: 526, distance: 273.5
click at [1310, 575] on div "LID REPAIR Click To Paste Row + Add Section What is Blepharoplasty? Blepharopla…" at bounding box center [825, 229] width 1456 height 3645
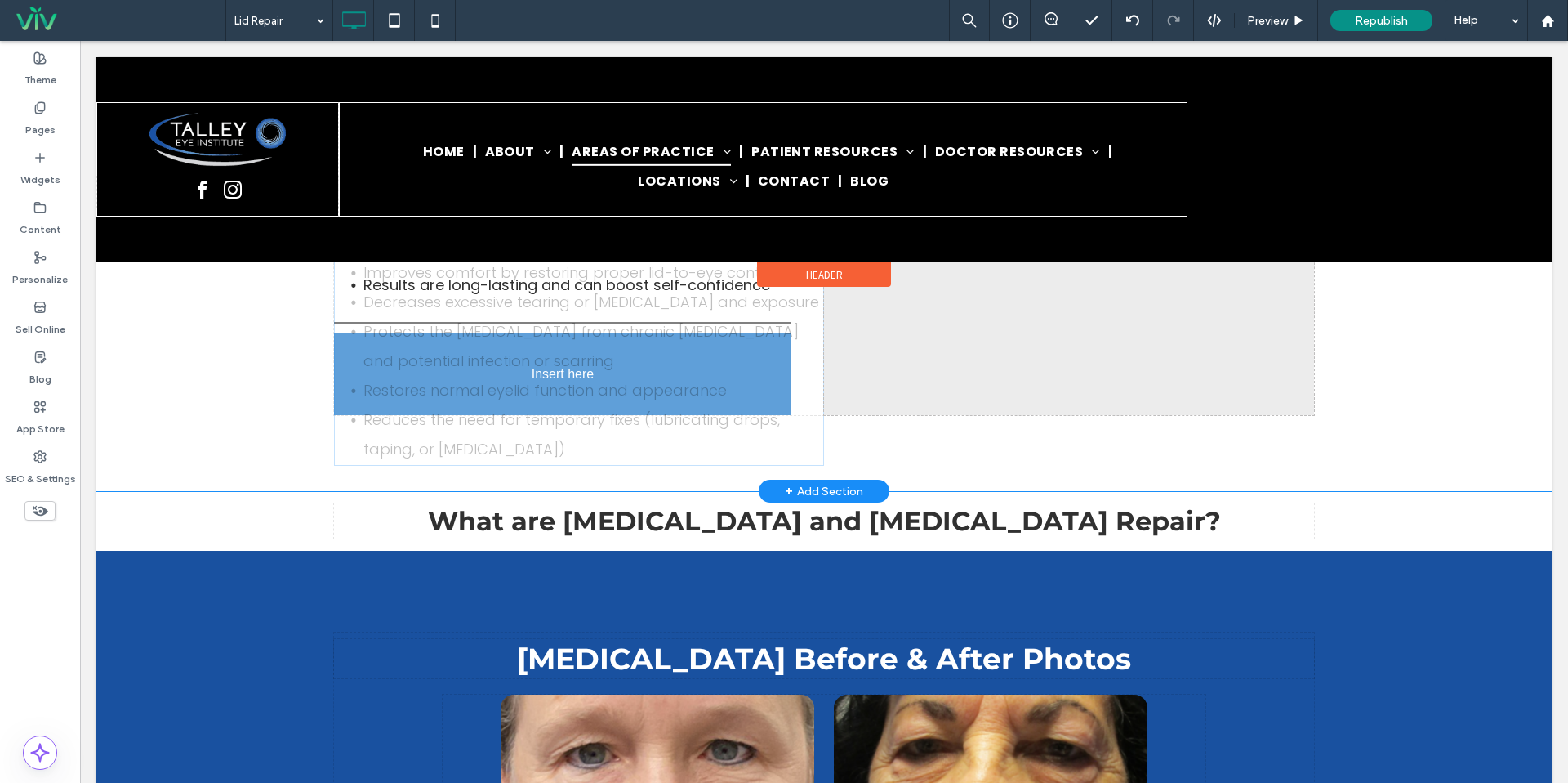
scroll to position [1274, 0]
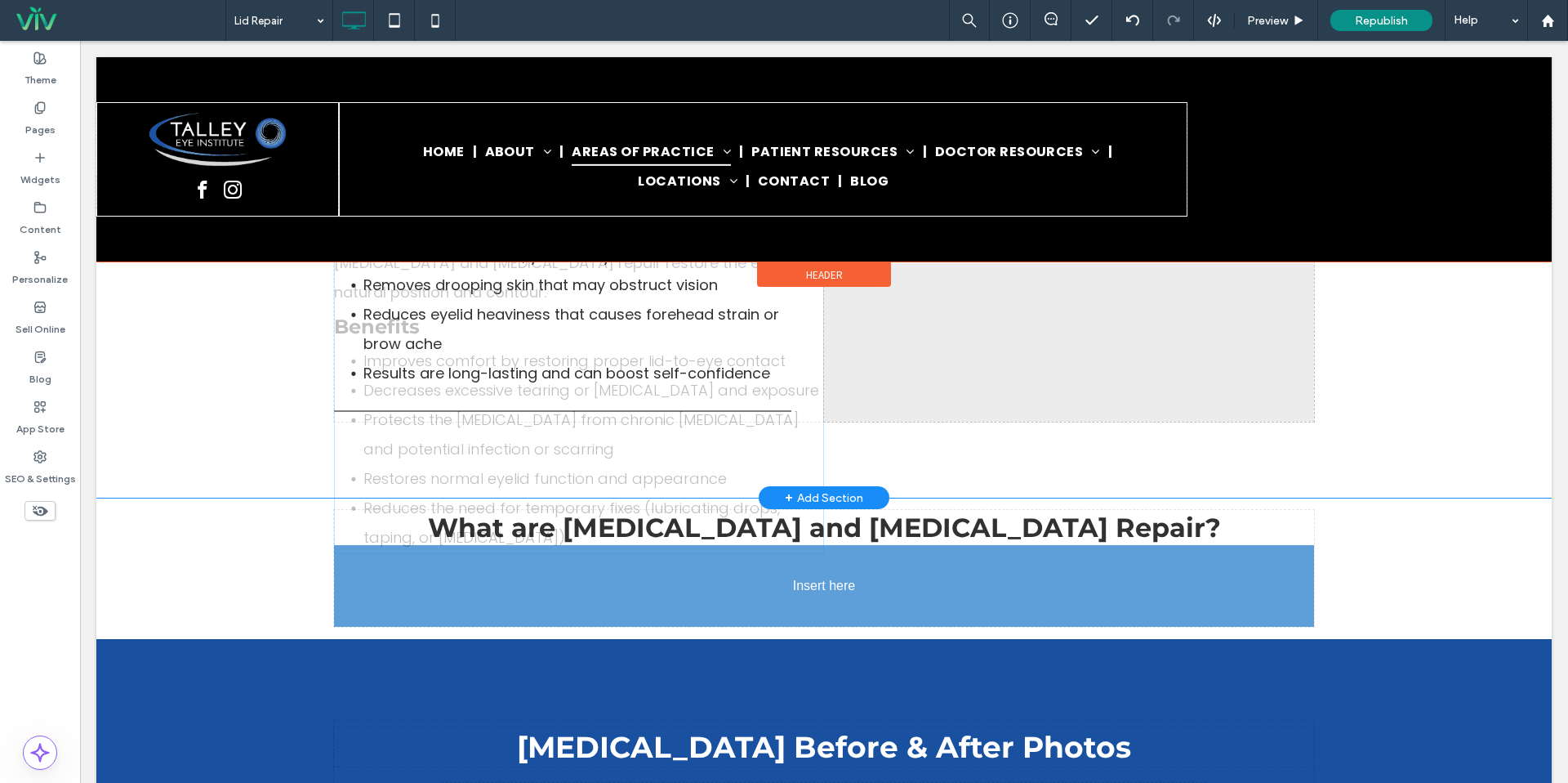
drag, startPoint x: 543, startPoint y: 564, endPoint x: 782, endPoint y: 620, distance: 245.5
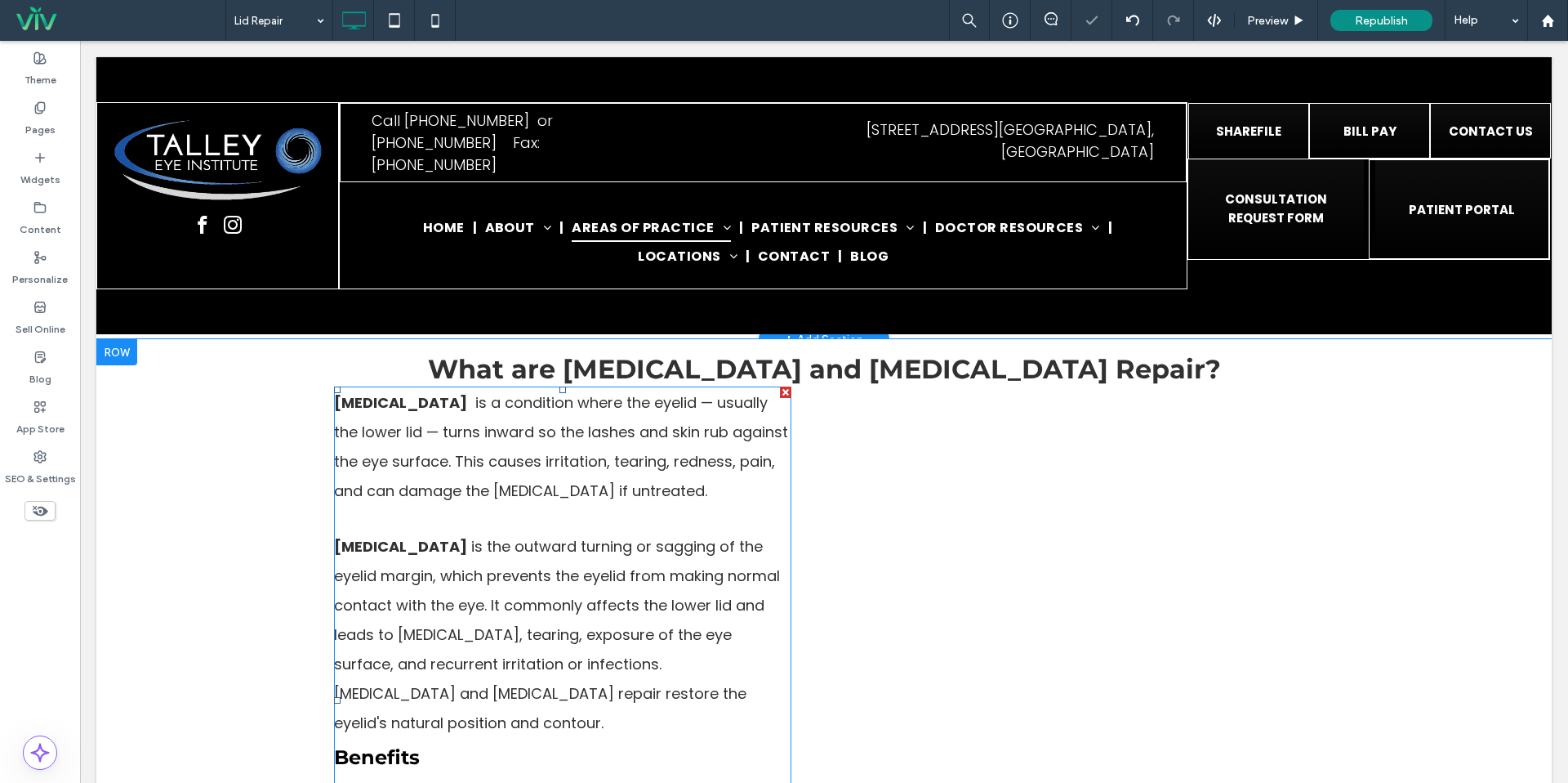
scroll to position [1539, 0]
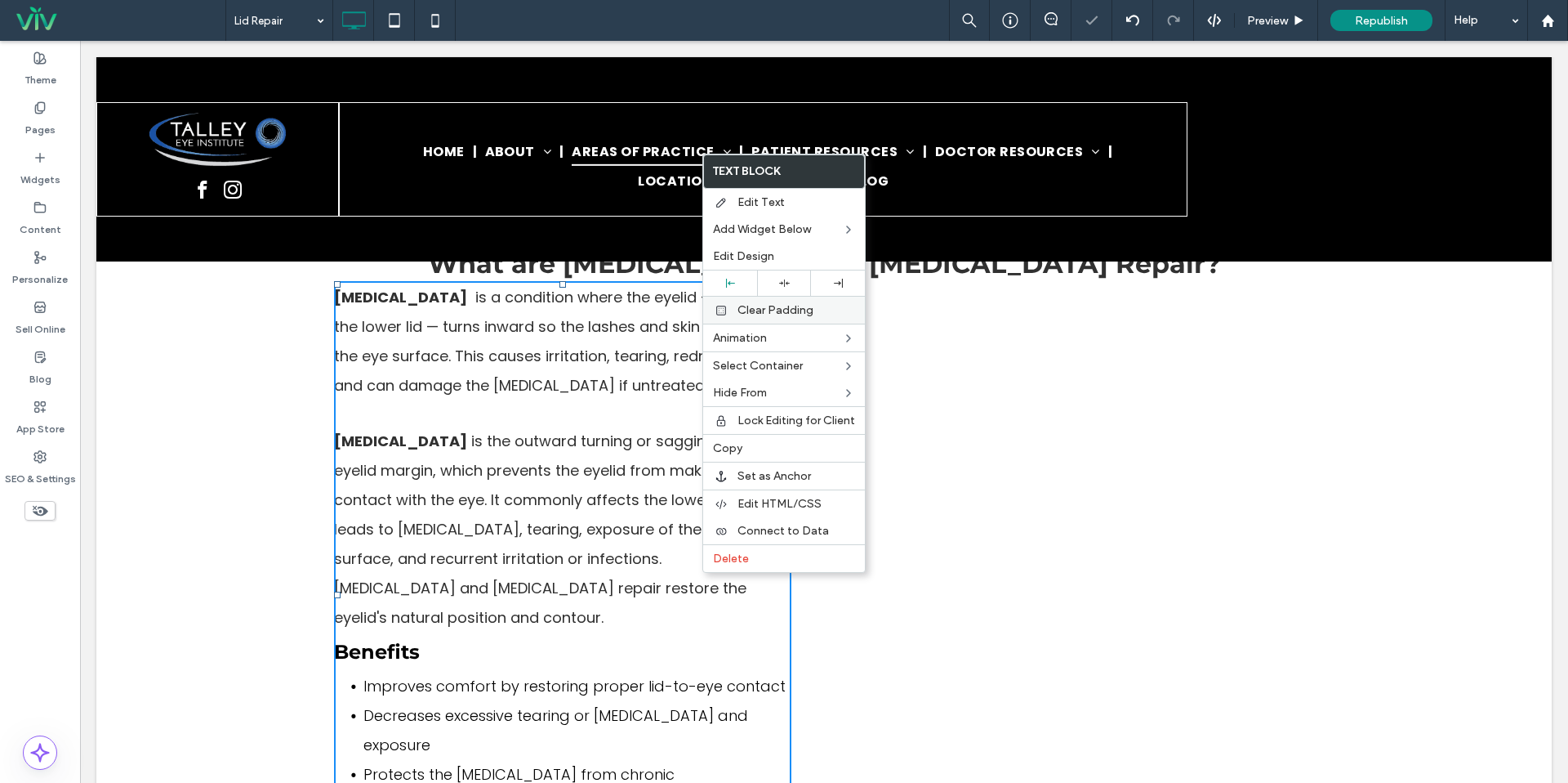
click at [781, 294] on div at bounding box center [784, 283] width 54 height 25
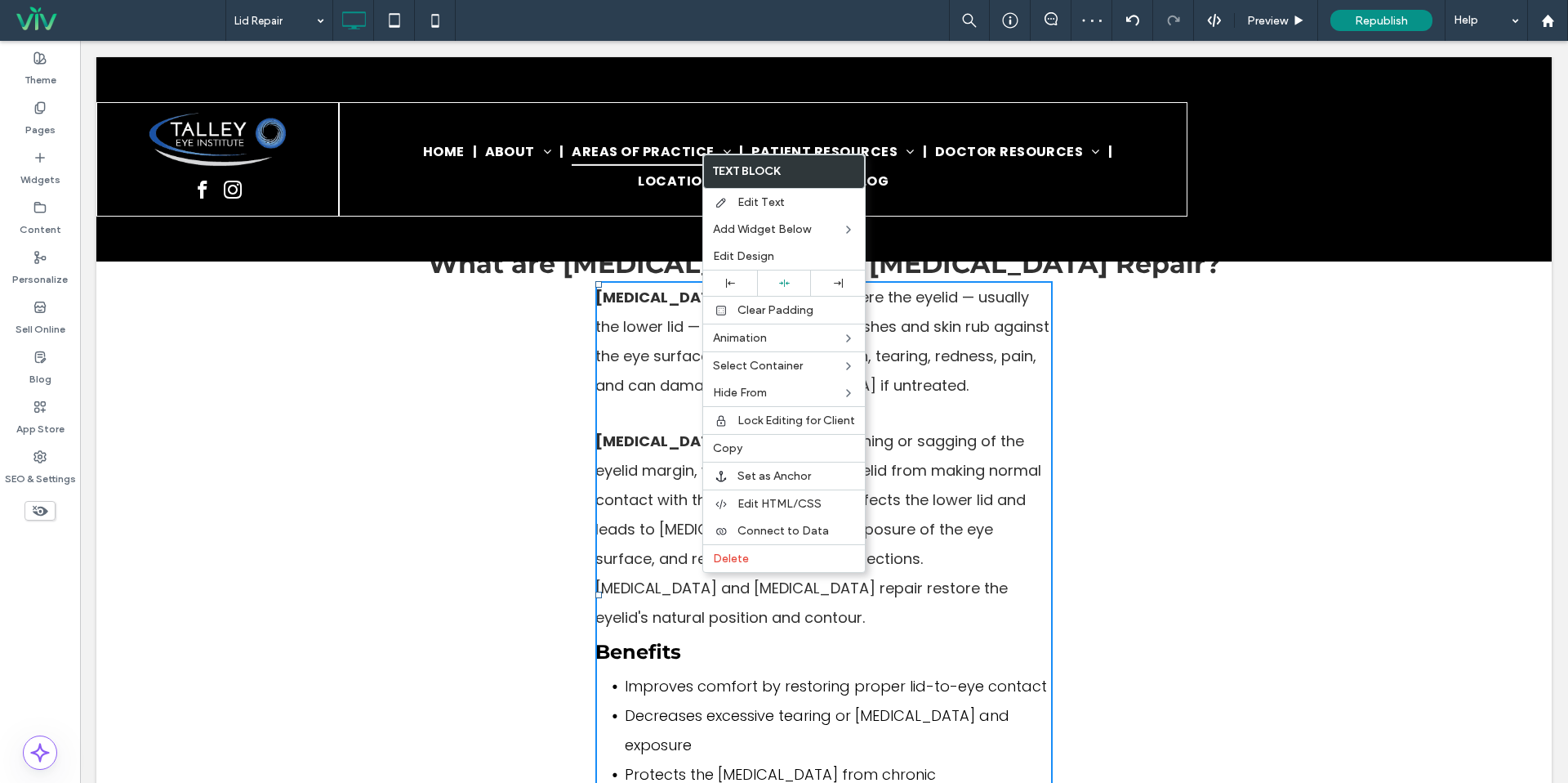
click at [470, 438] on div "Click To Paste Click To Paste What are Entropion and Ectropion Repair? Entropio…" at bounding box center [825, 576] width 980 height 663
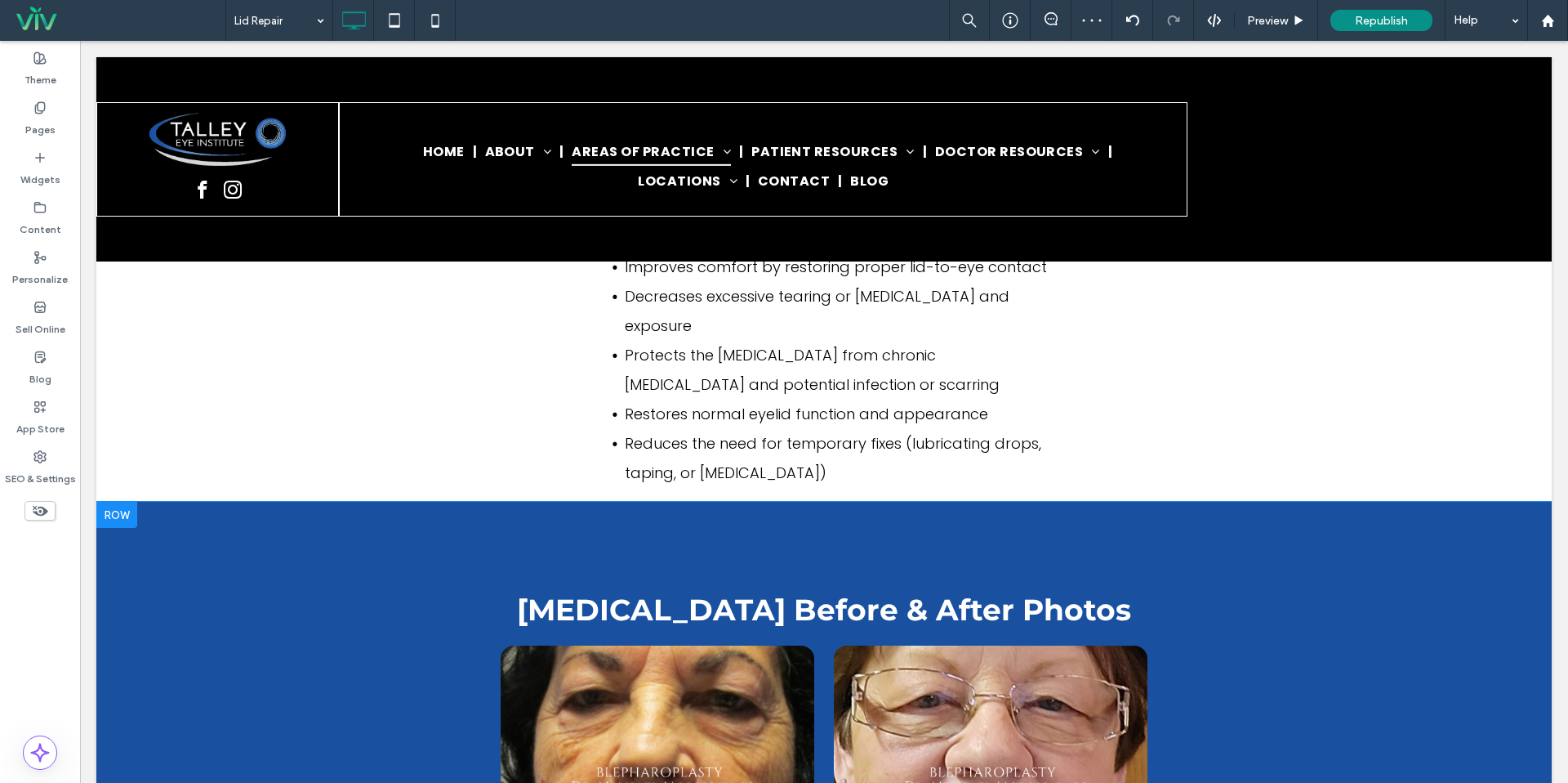
scroll to position [1820, 0]
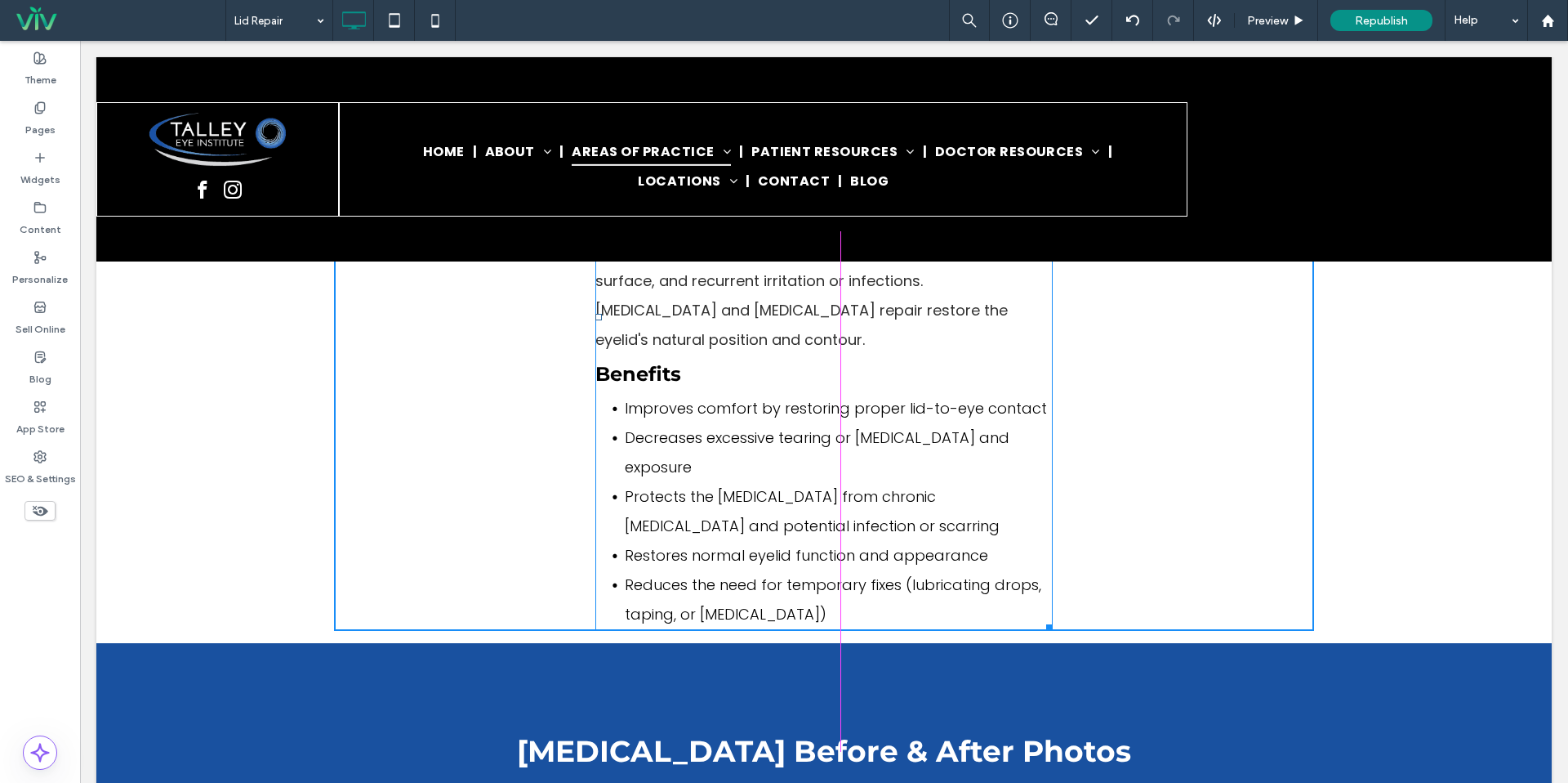
drag, startPoint x: 1050, startPoint y: 593, endPoint x: 1316, endPoint y: 550, distance: 269.5
click at [1316, 550] on div "LID REPAIR Click To Paste Row + Add Section What is Blepharoplasty? Blepharopla…" at bounding box center [825, 291] width 1456 height 3590
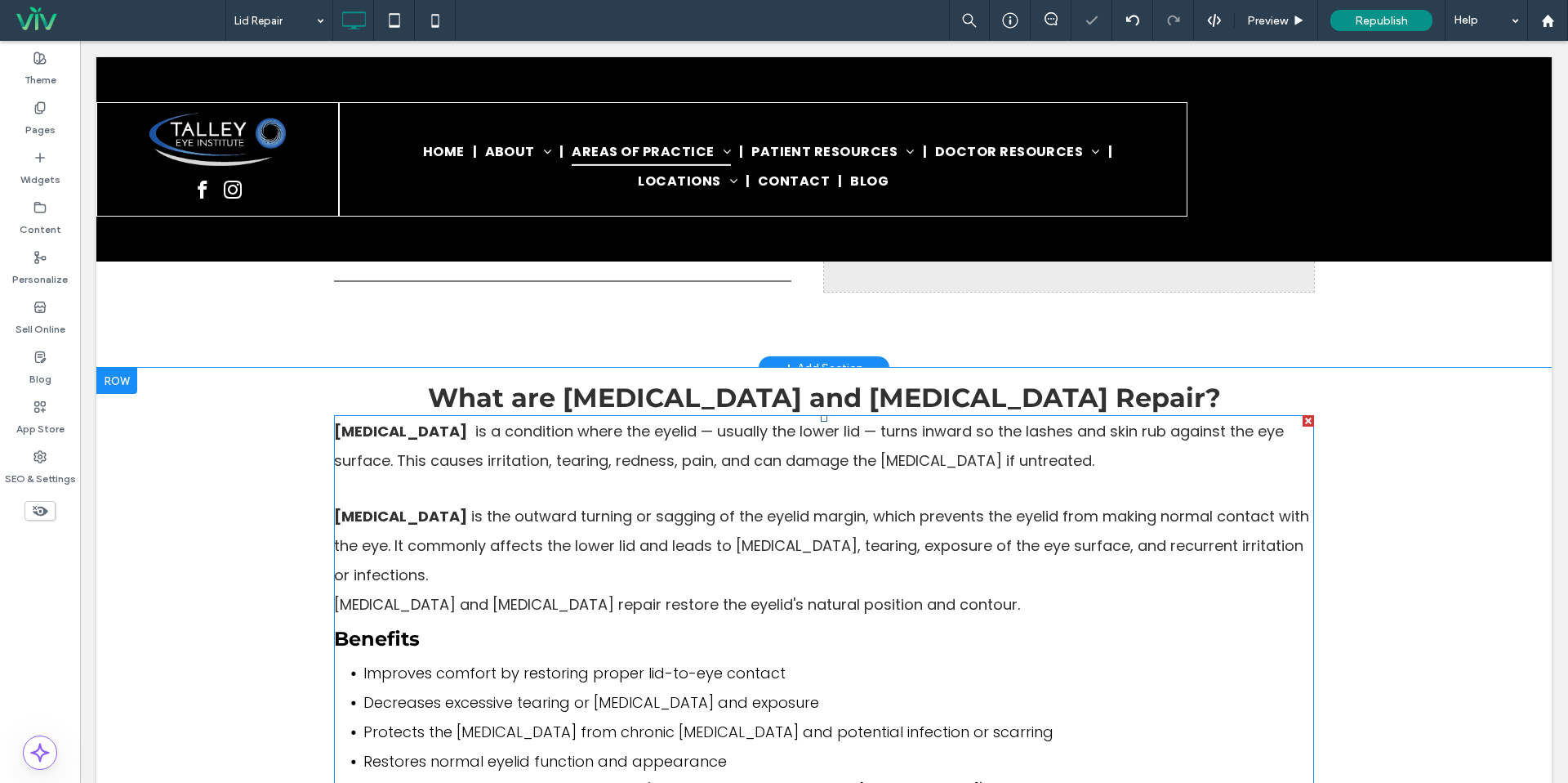
scroll to position [1405, 0]
click at [911, 551] on span "is the outward turning or sagging of the eyelid margin, which prevents the eyel…" at bounding box center [822, 543] width 975 height 79
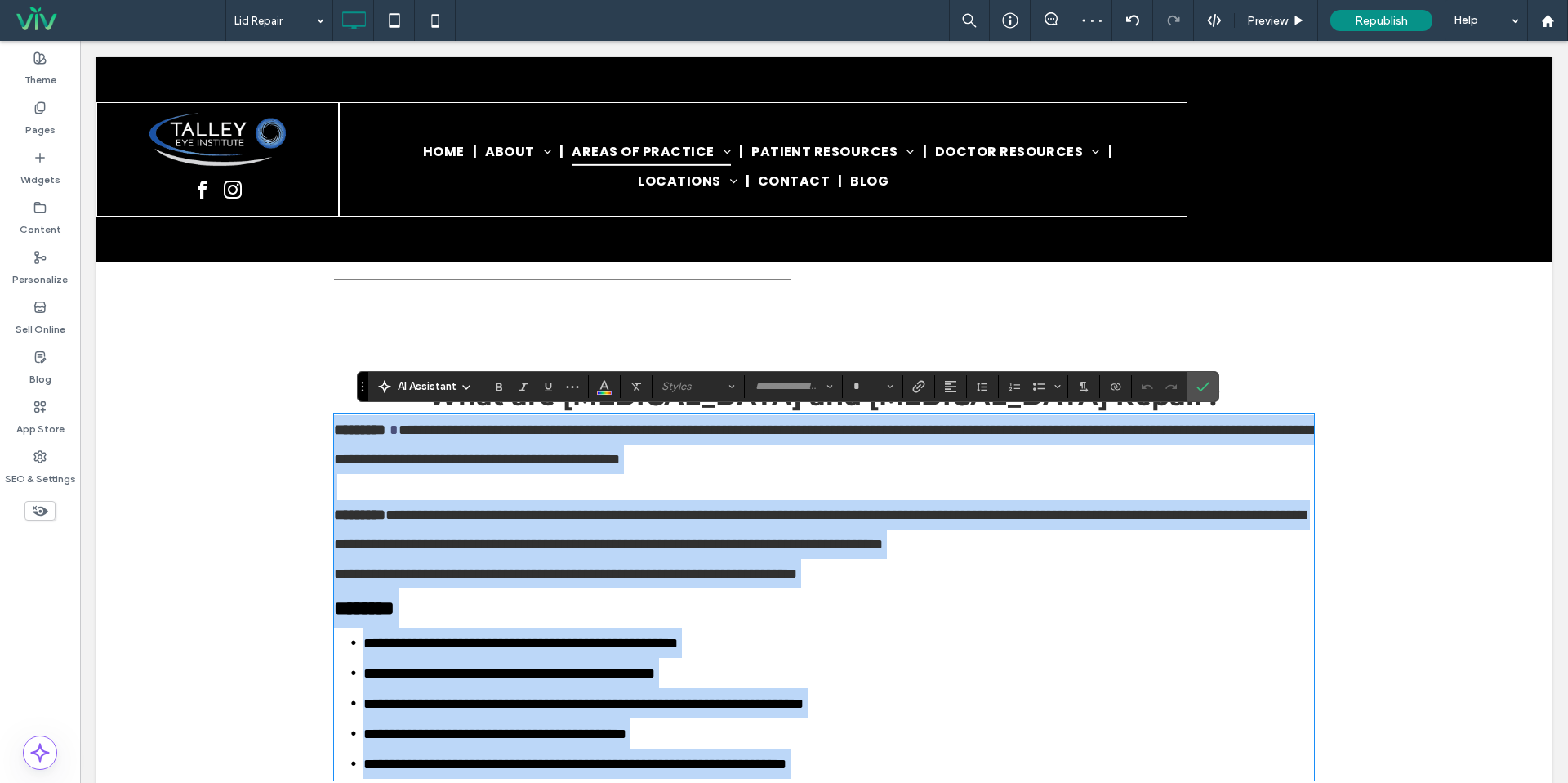
click at [945, 573] on p "**********" at bounding box center [825, 574] width 980 height 29
type input "*******"
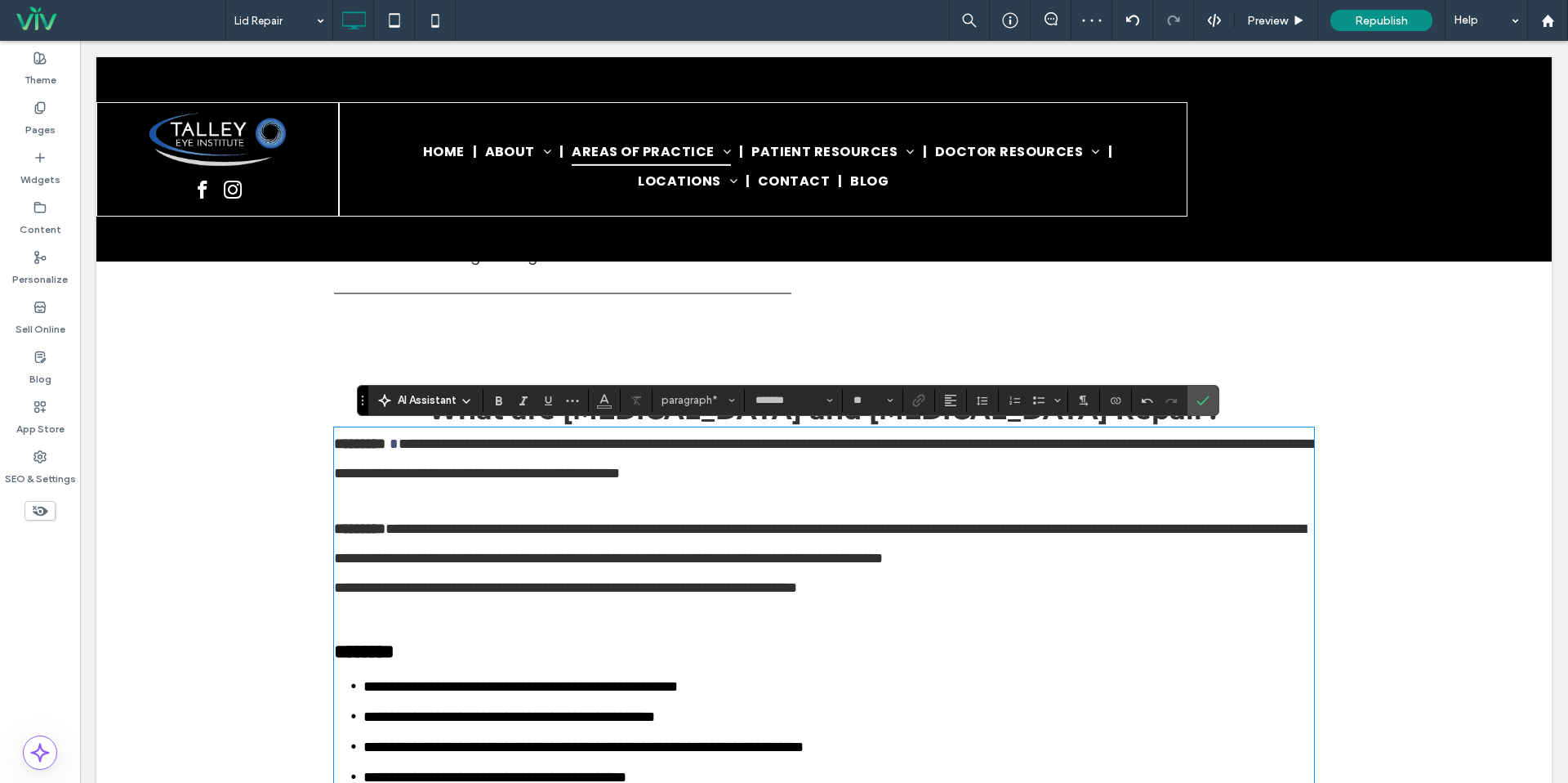
type input "**"
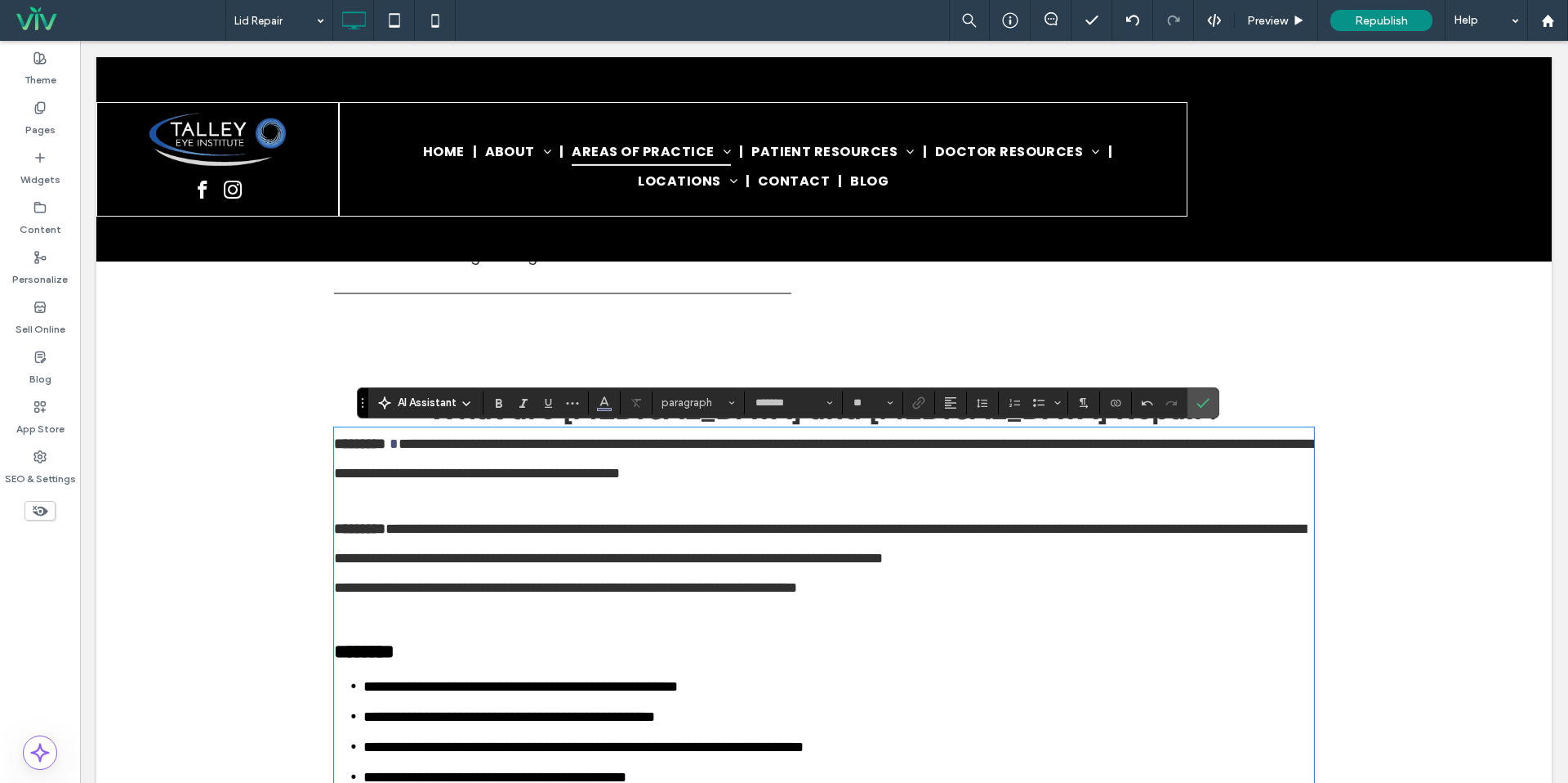
click at [696, 504] on p at bounding box center [825, 501] width 980 height 26
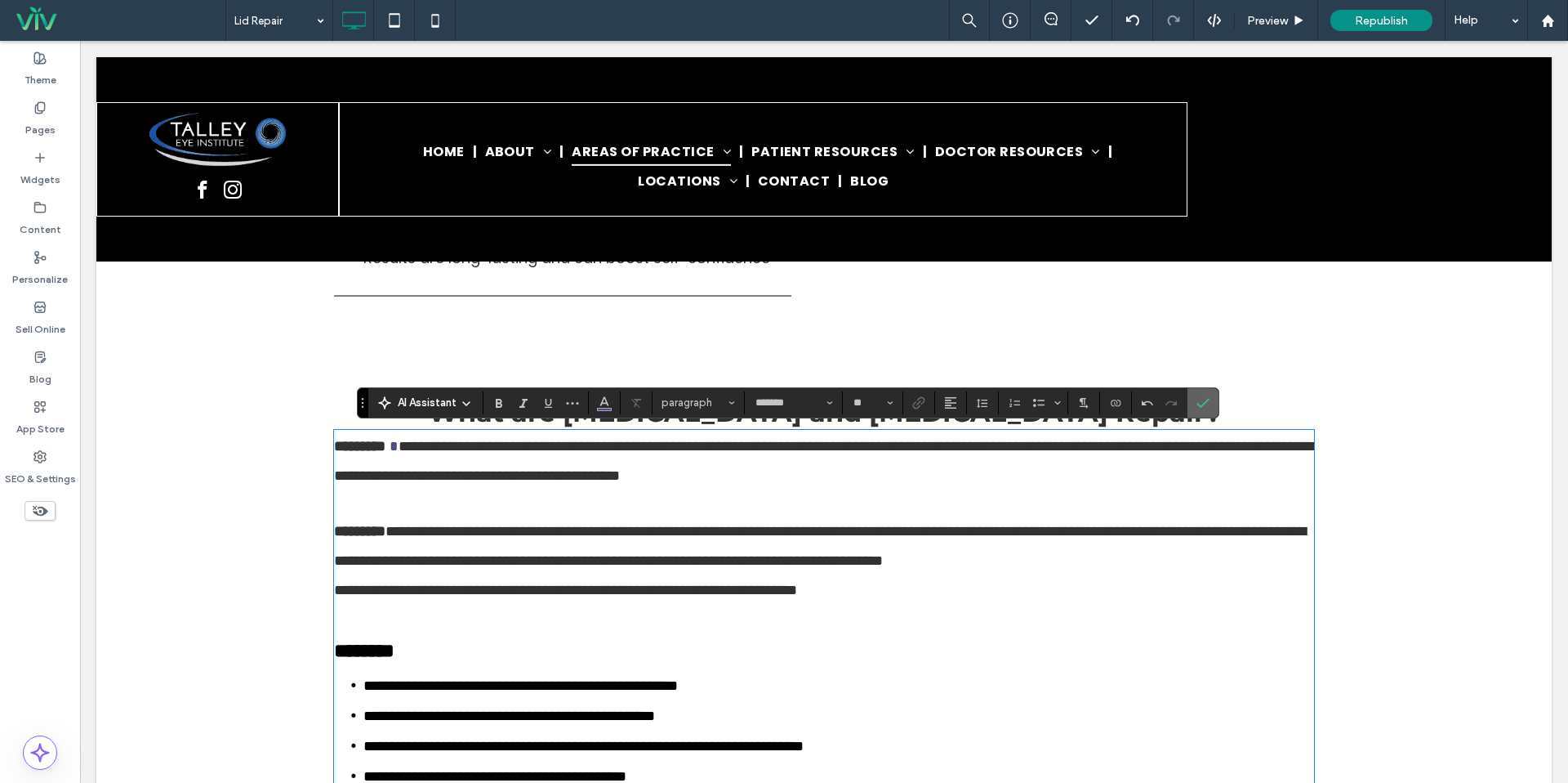
click at [1211, 408] on label "Confirm" at bounding box center [1203, 403] width 24 height 29
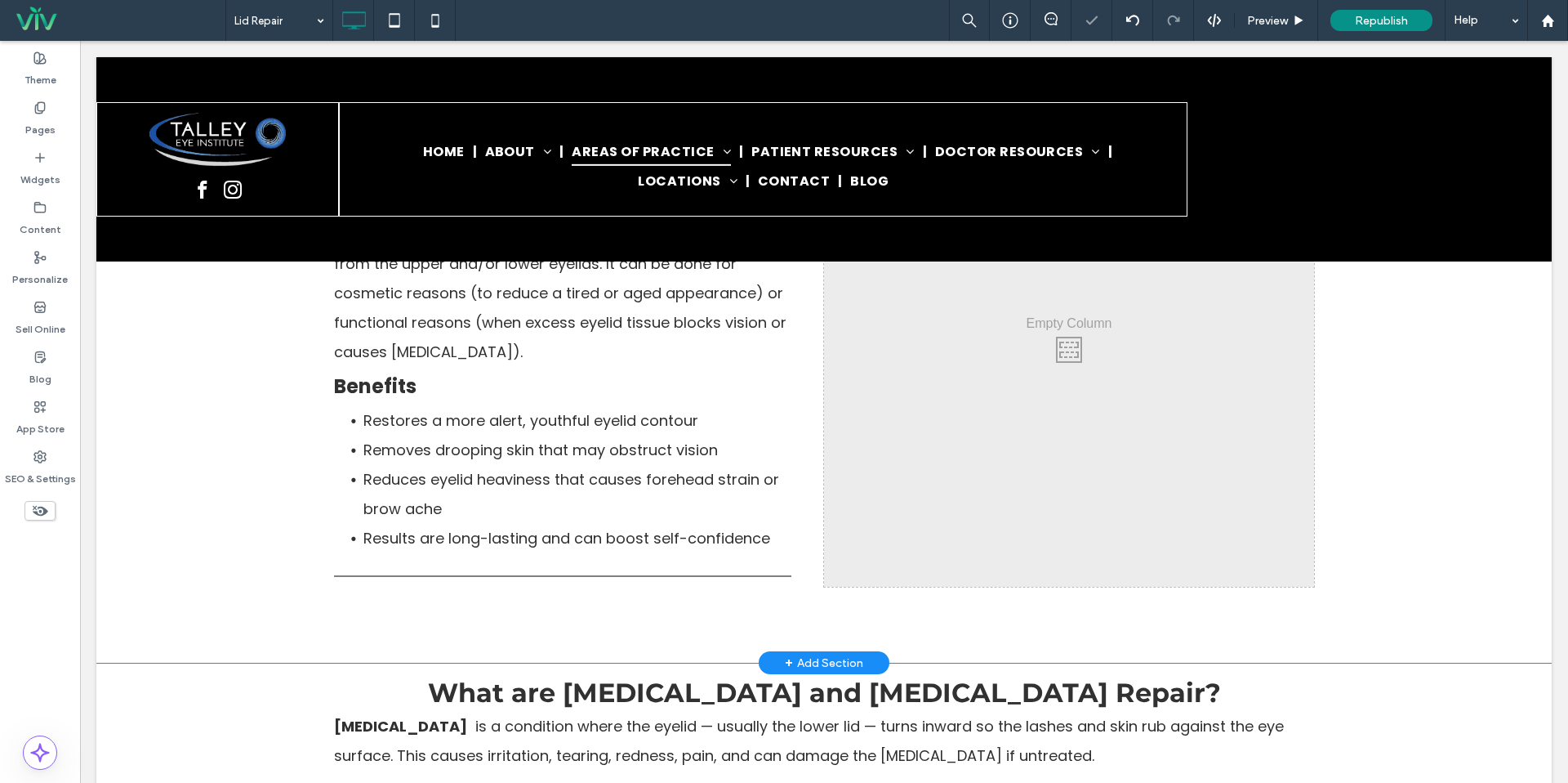
scroll to position [1139, 0]
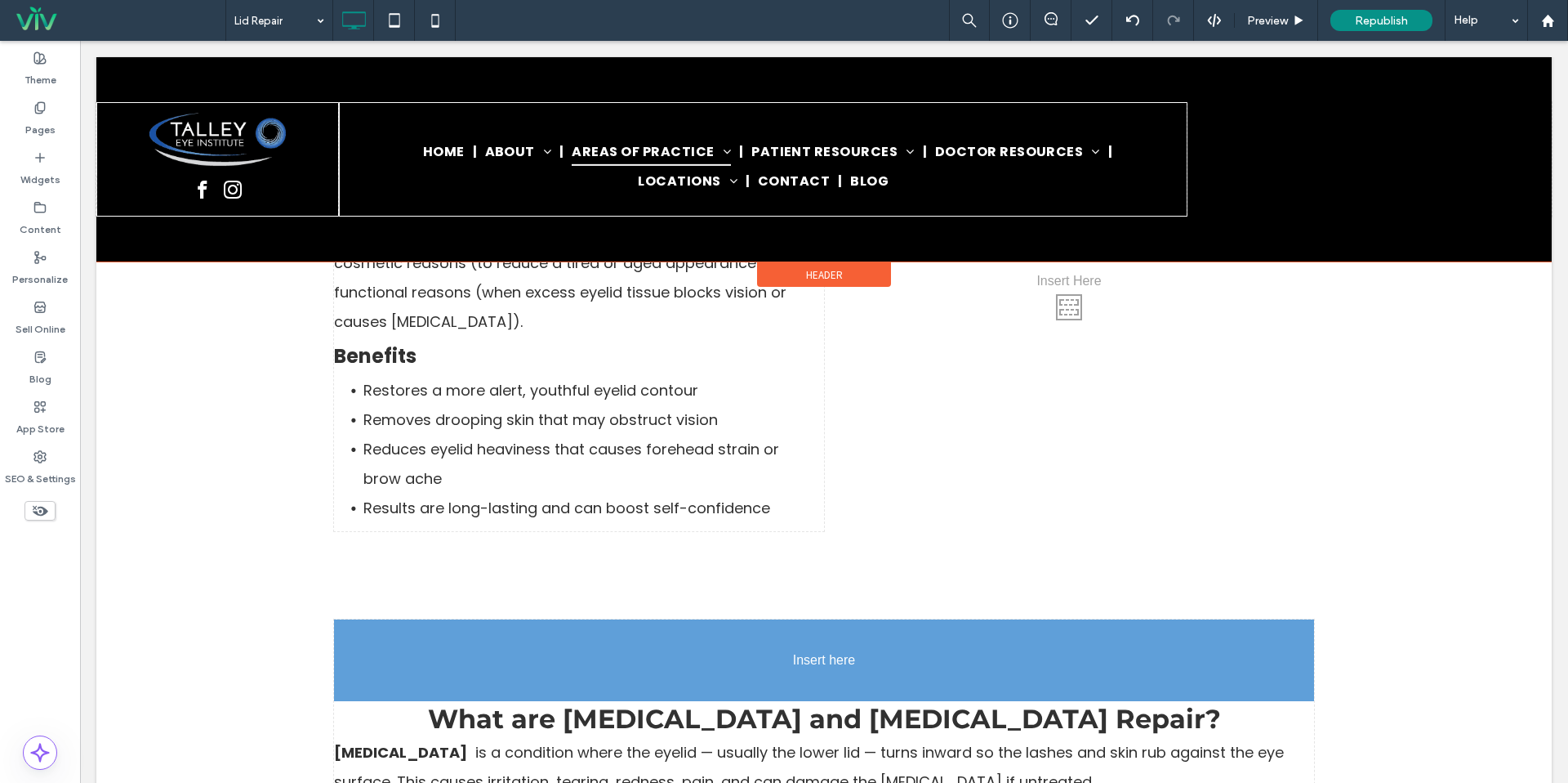
drag, startPoint x: 743, startPoint y: 554, endPoint x: 825, endPoint y: 637, distance: 116.7
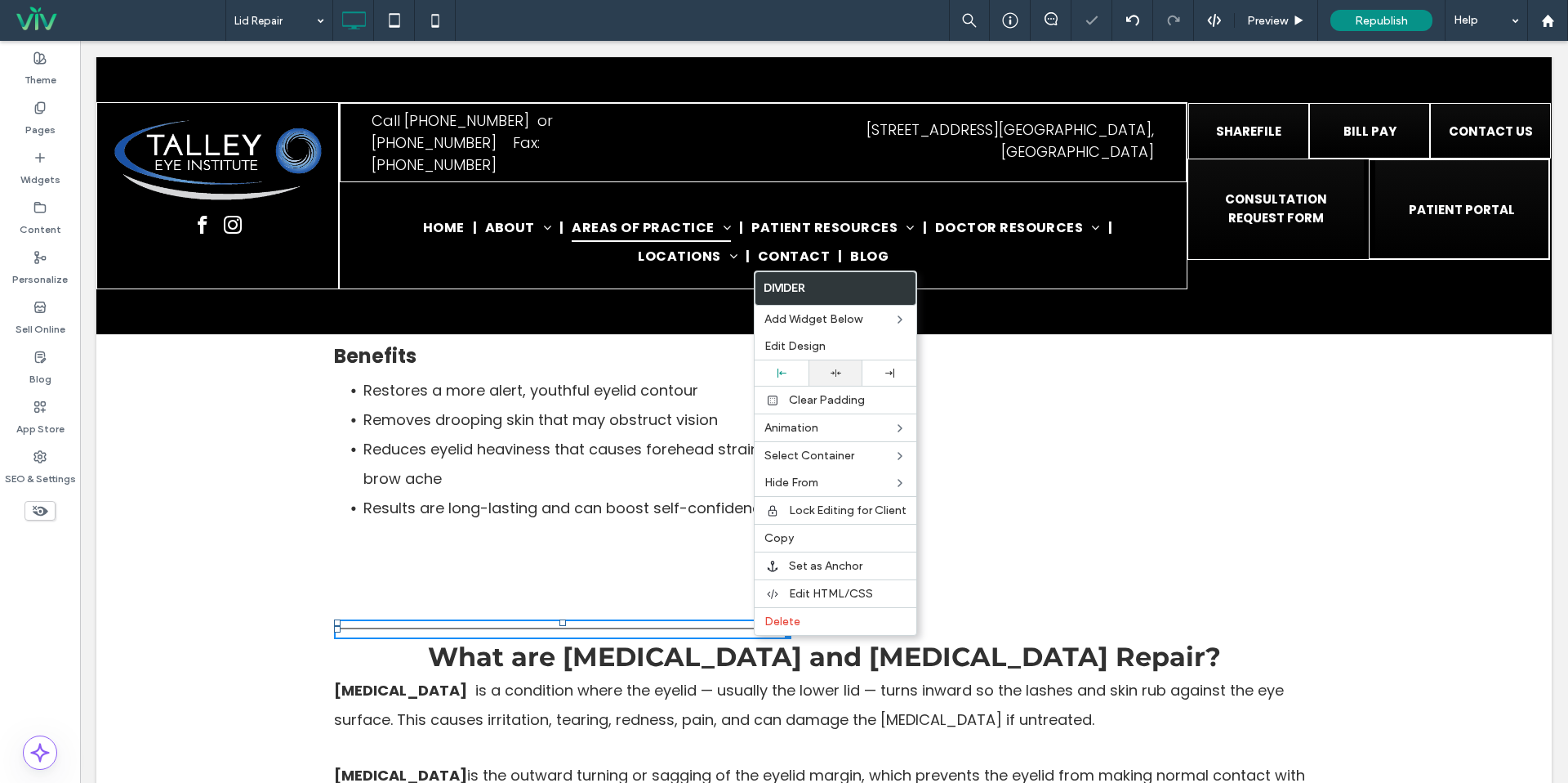
click at [829, 369] on div at bounding box center [835, 373] width 37 height 11
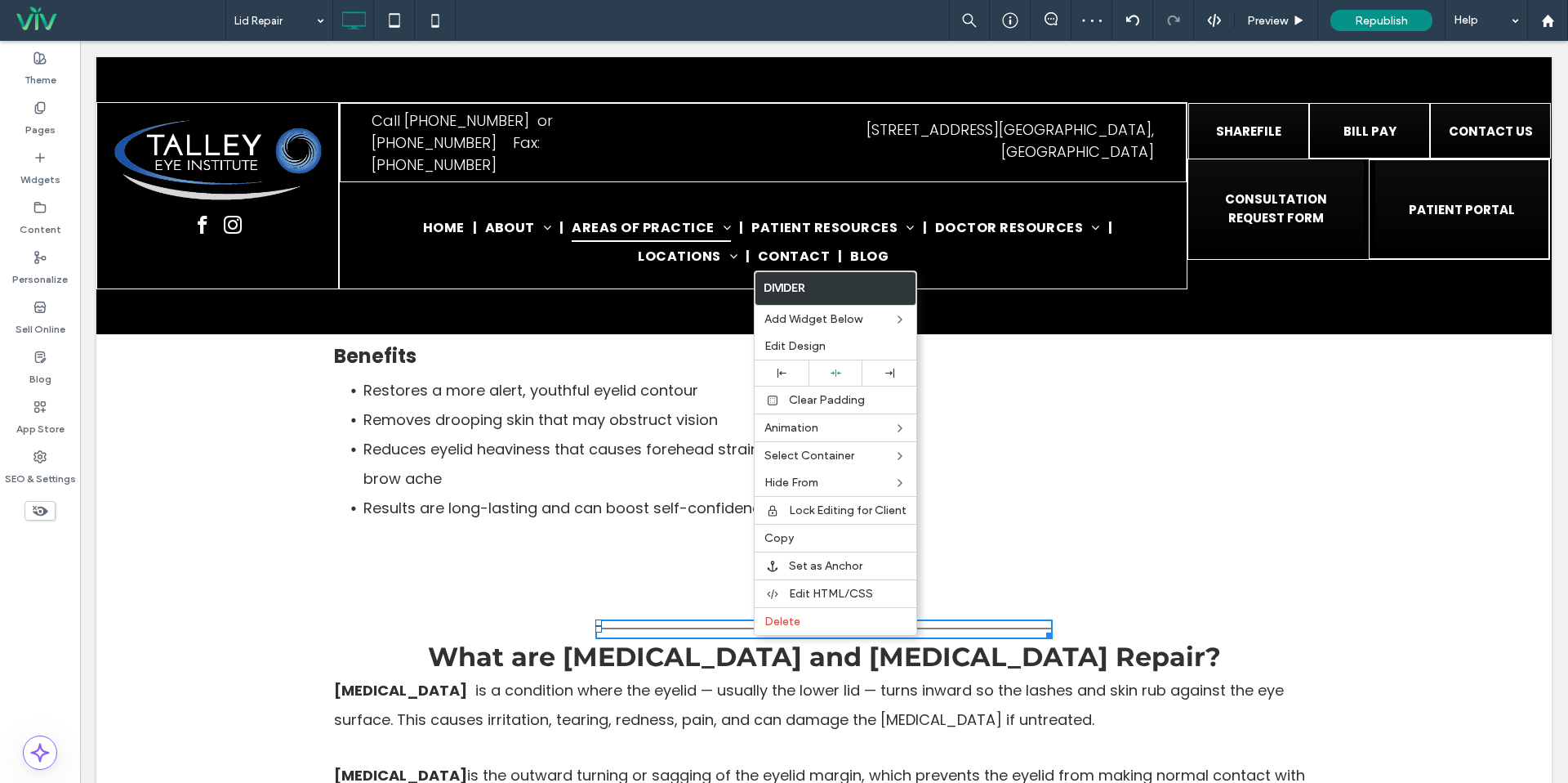
click at [696, 548] on div "What is Blepharoplasty? Blepharoplasty (often called "eyelid lift") is a surgic…" at bounding box center [825, 302] width 1456 height 609
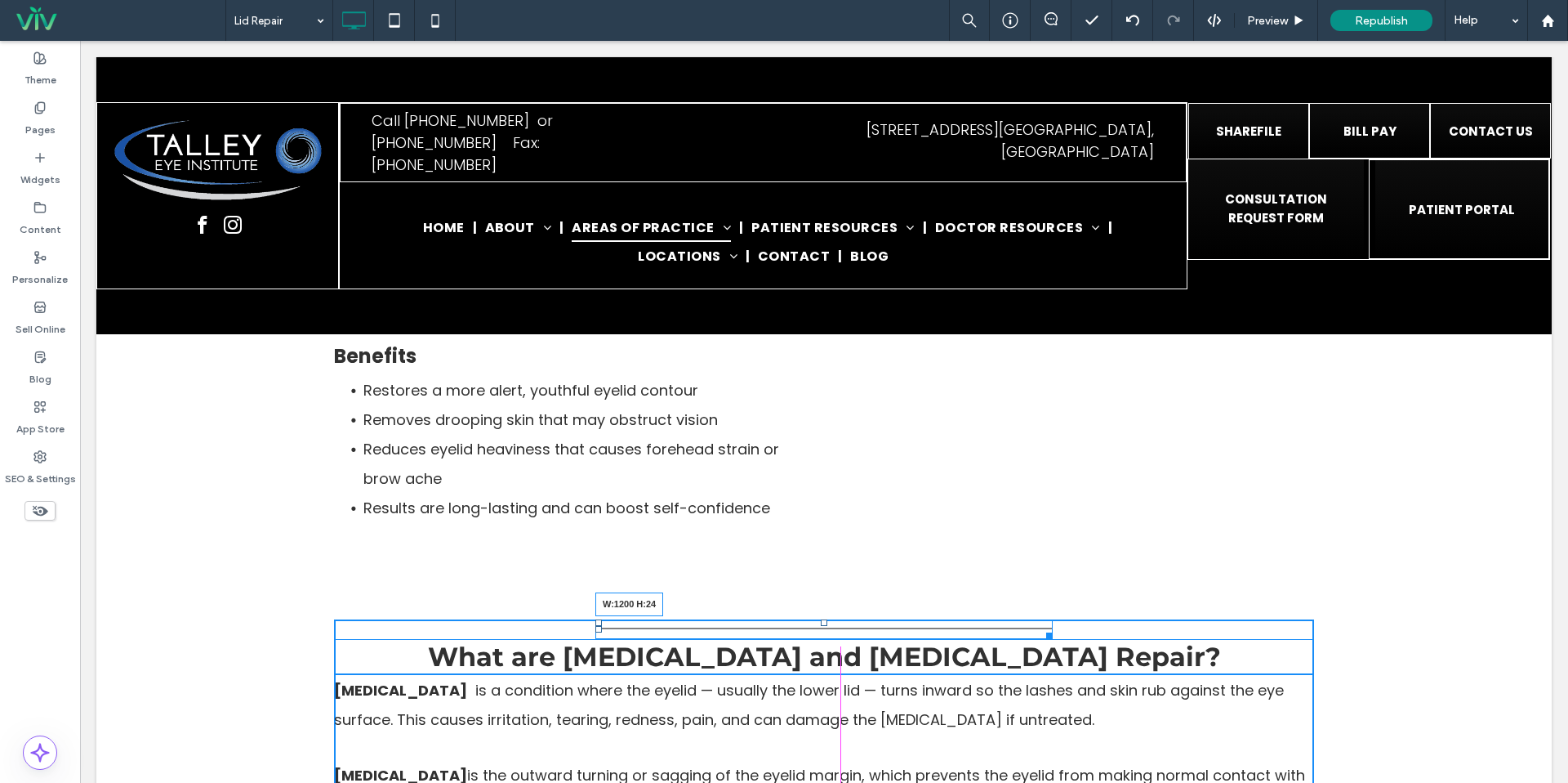
drag, startPoint x: 1051, startPoint y: 634, endPoint x: 1574, endPoint y: 635, distance: 523.0
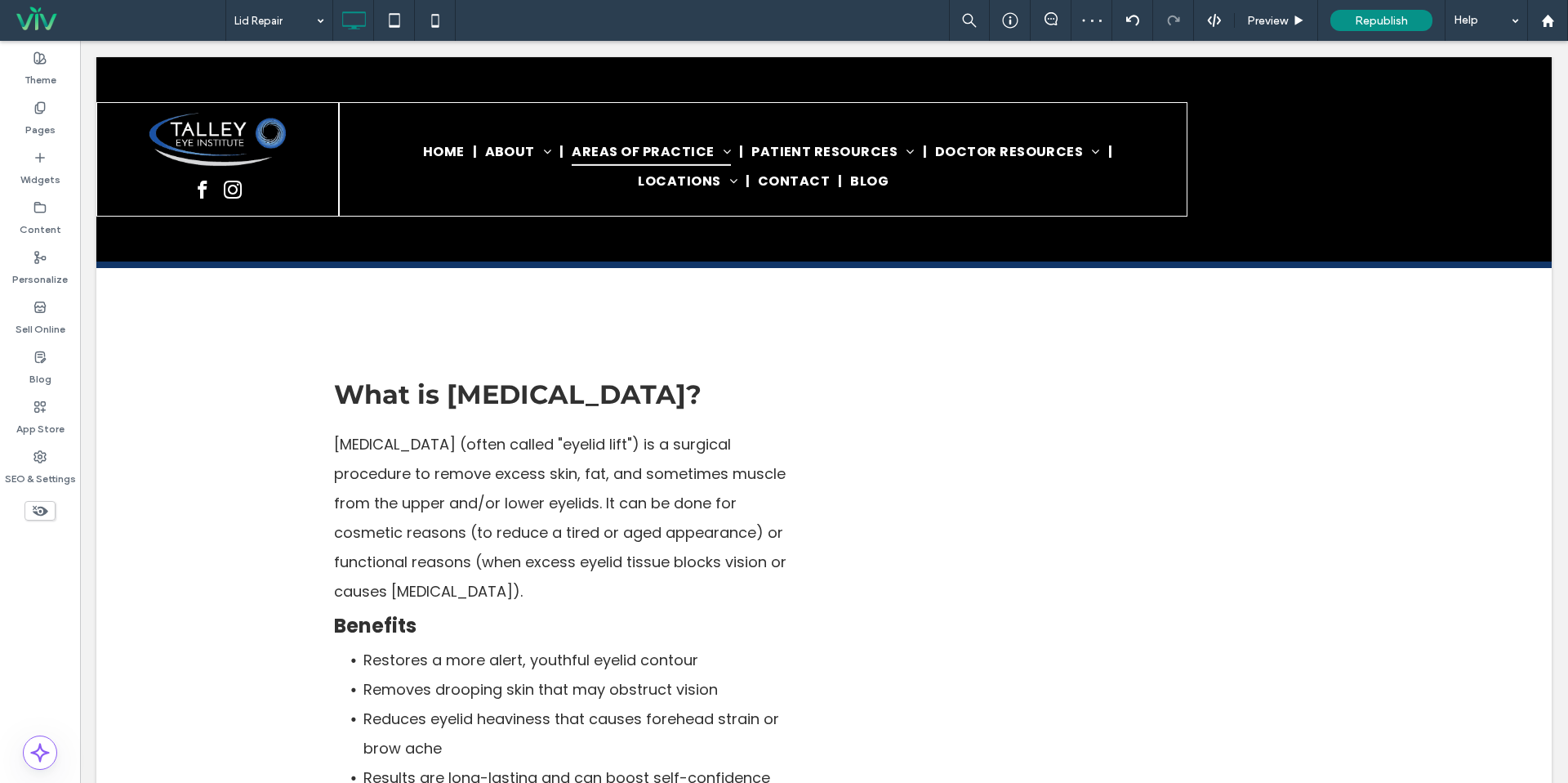
scroll to position [867, 0]
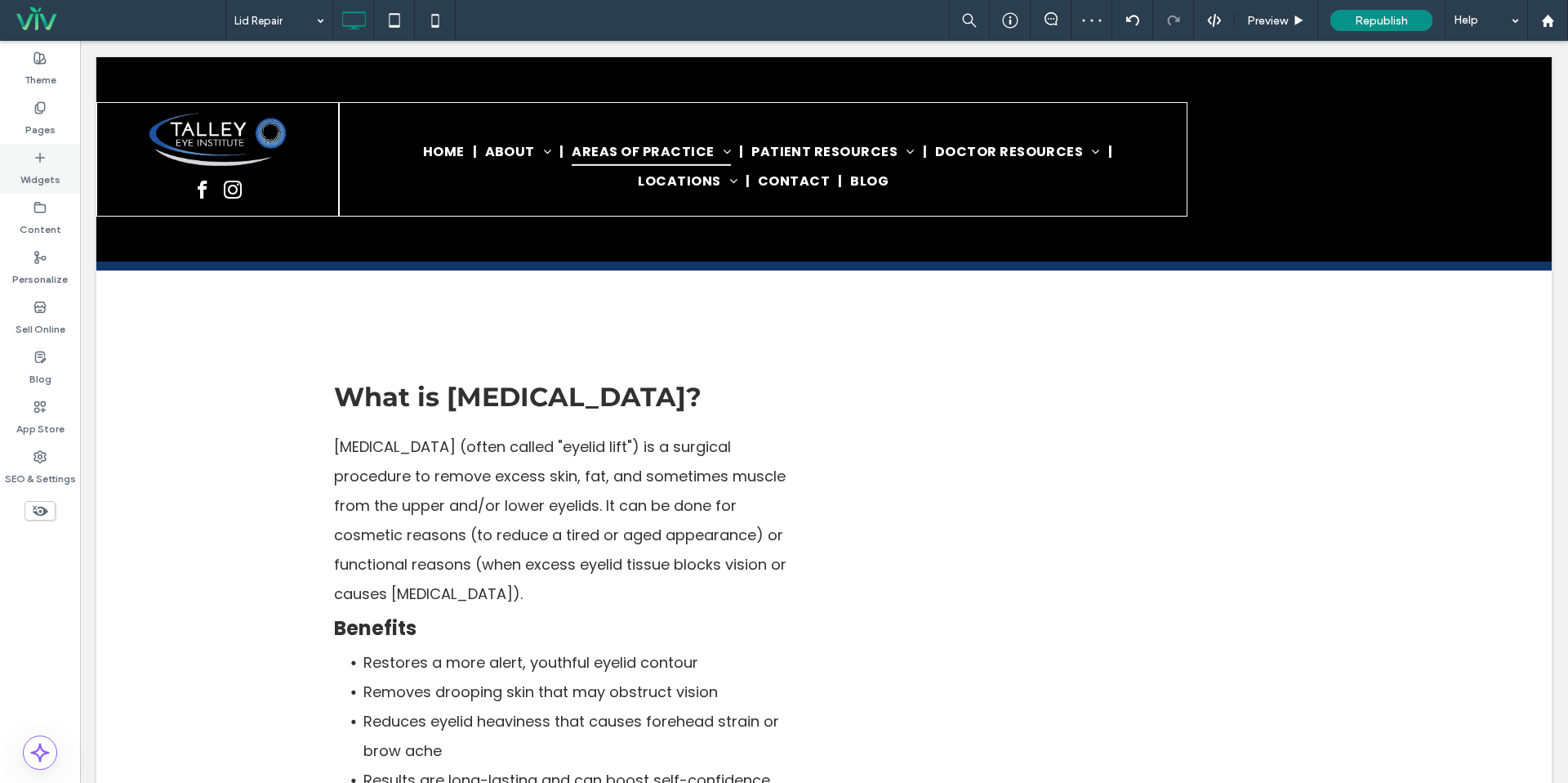
click at [63, 161] on div "Widgets" at bounding box center [40, 168] width 80 height 50
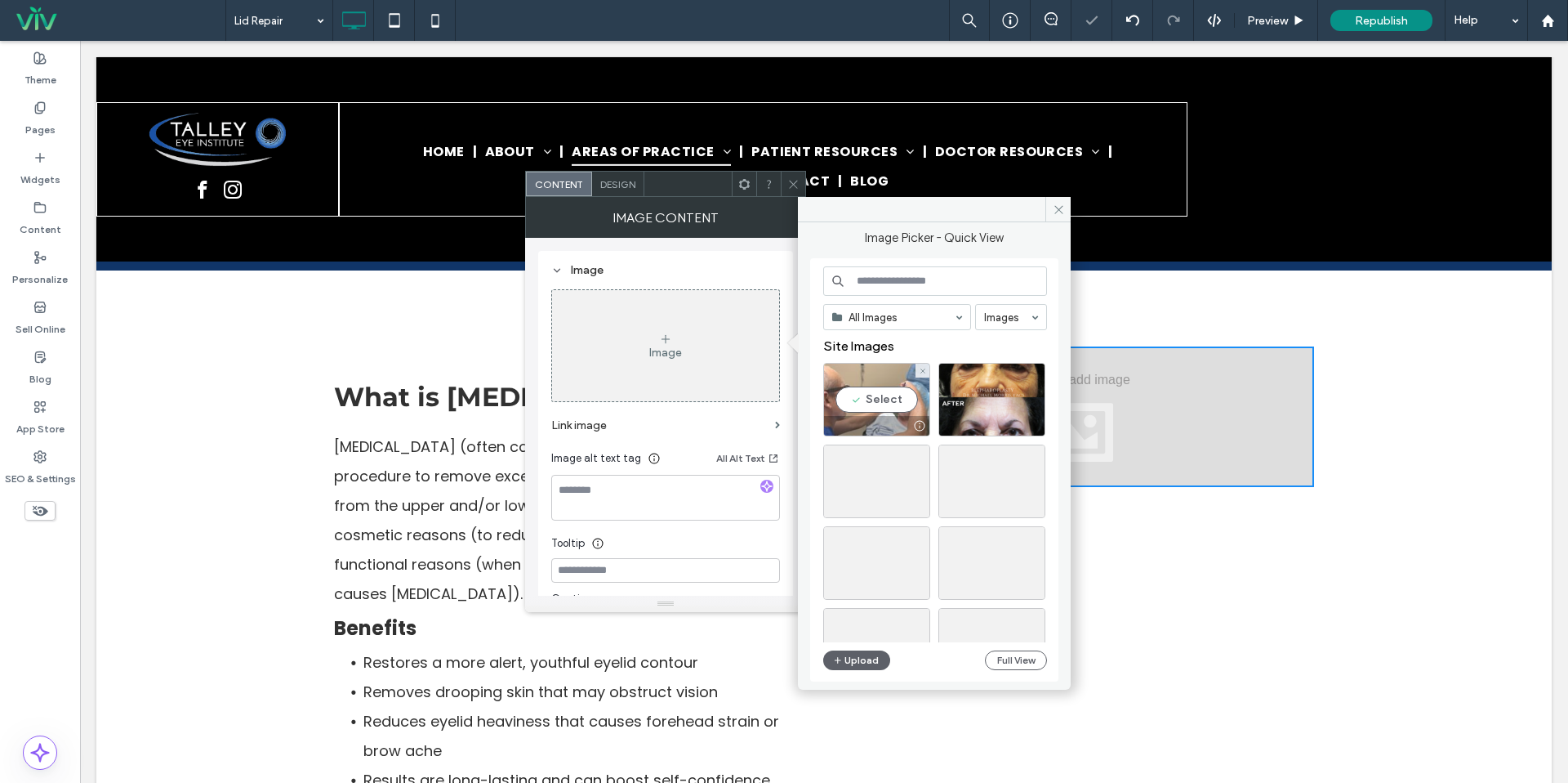
click at [882, 407] on div "Select" at bounding box center [876, 399] width 107 height 73
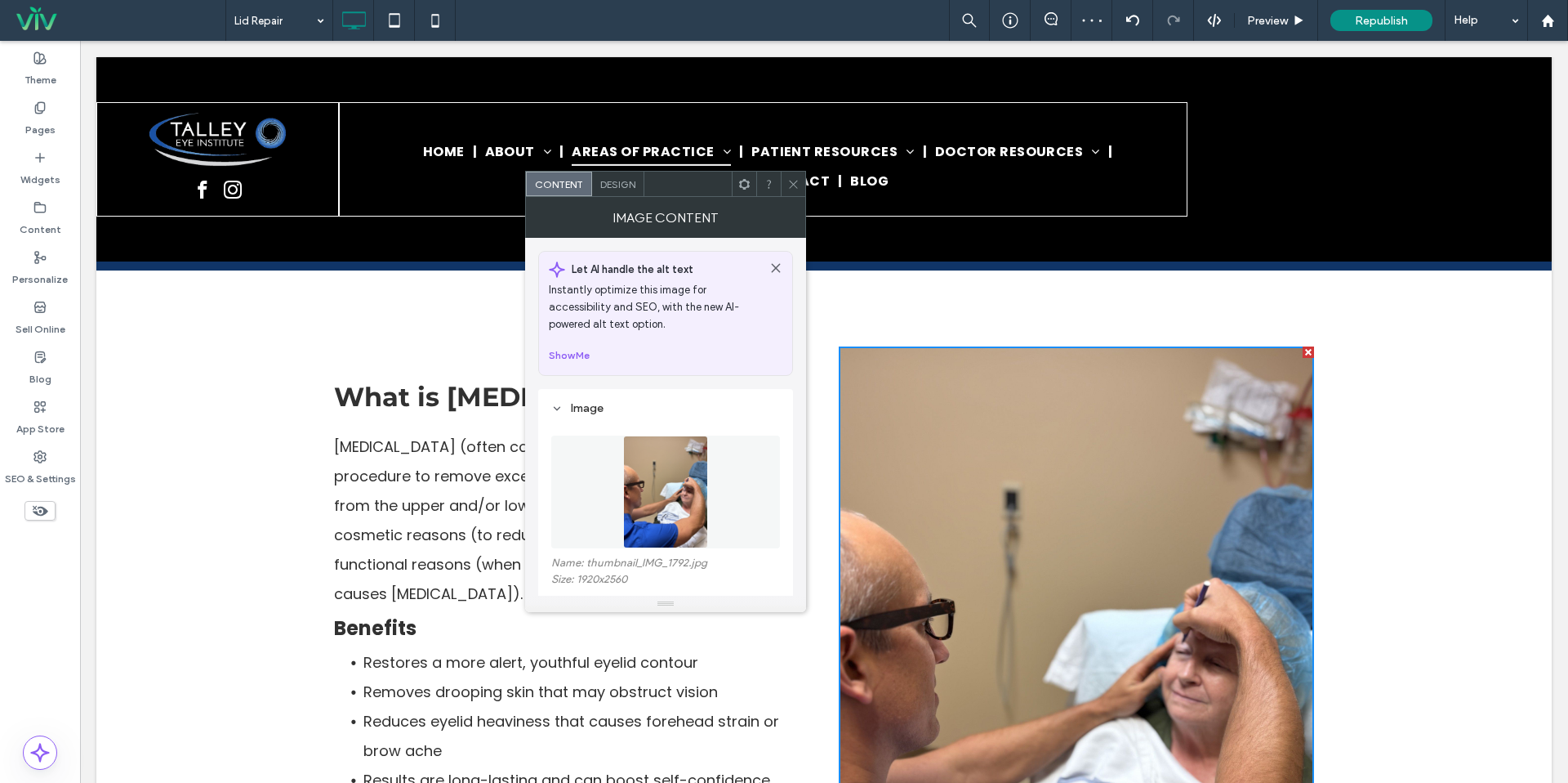
click at [788, 176] on span at bounding box center [793, 183] width 13 height 24
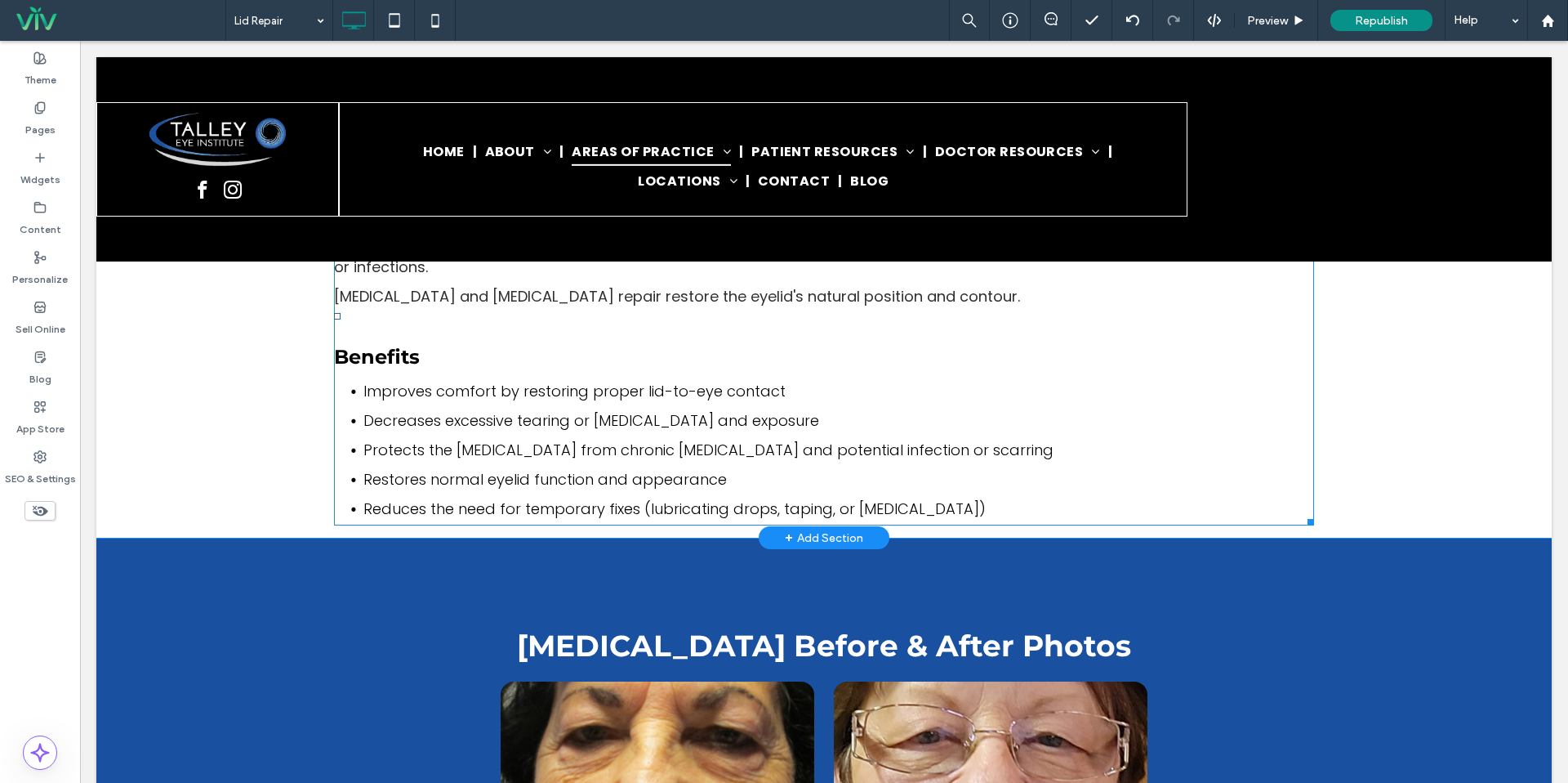
scroll to position [1930, 0]
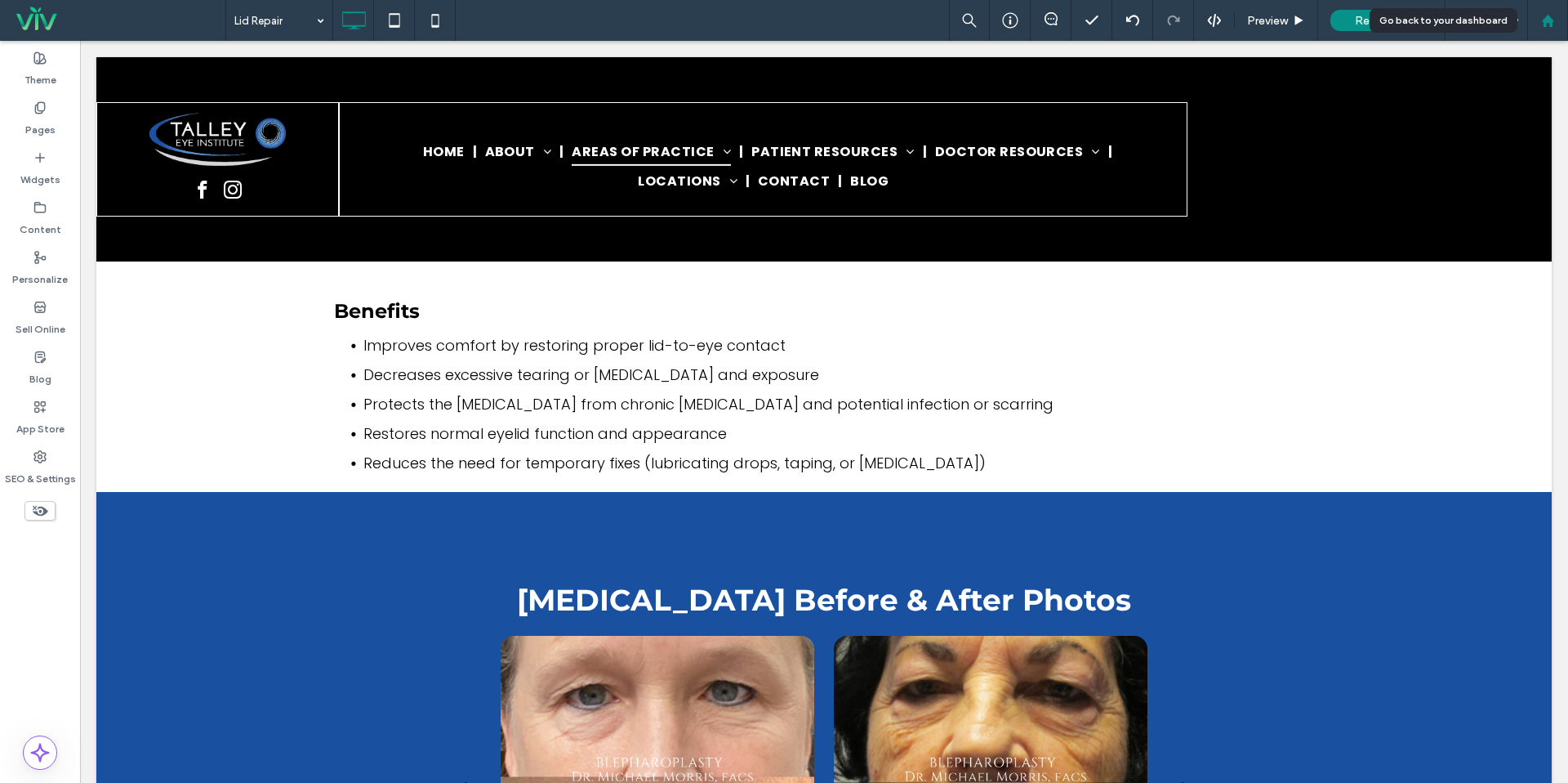
click at [1533, 19] on div at bounding box center [1547, 21] width 39 height 14
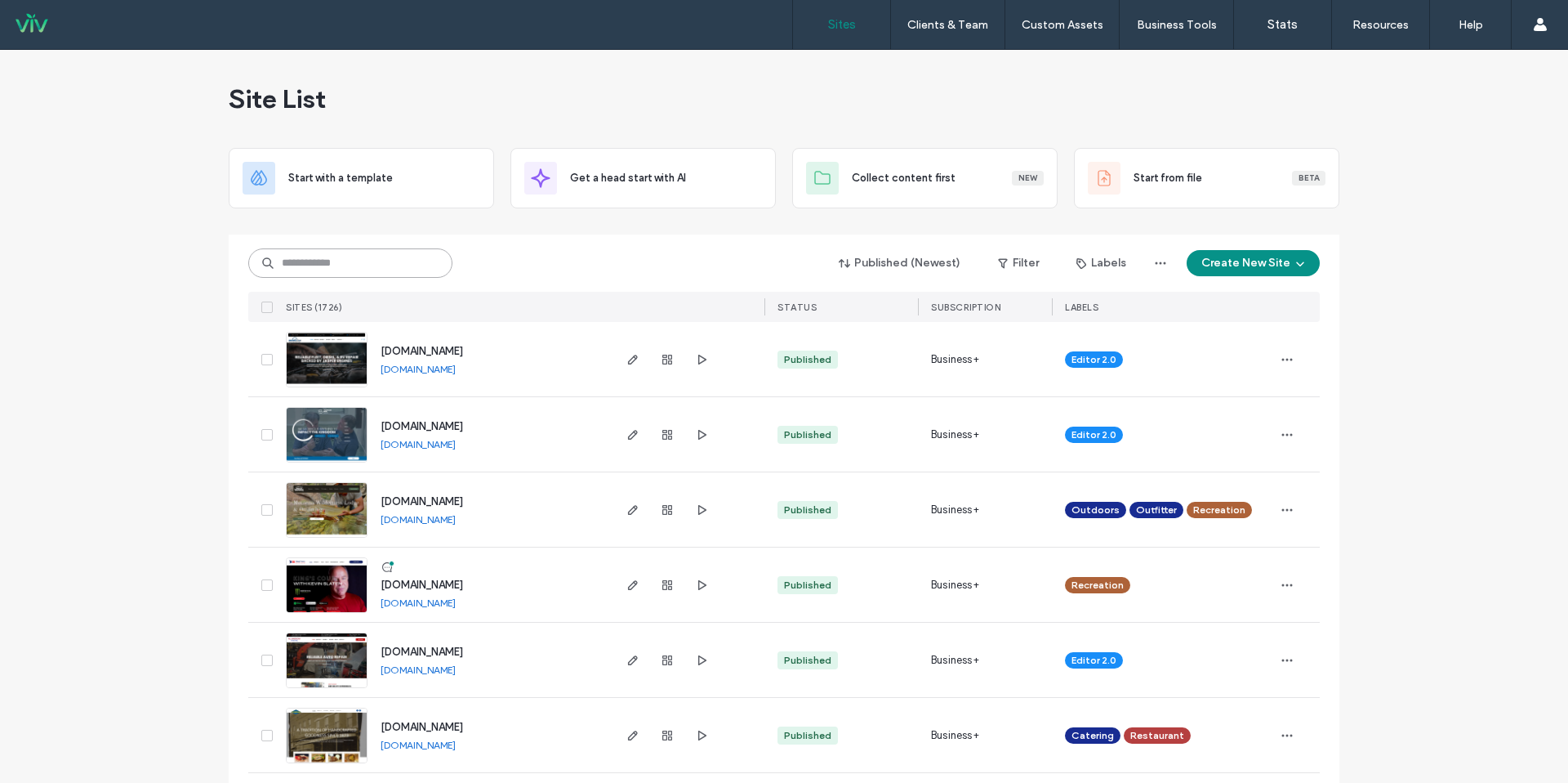
click at [360, 260] on input at bounding box center [350, 263] width 204 height 29
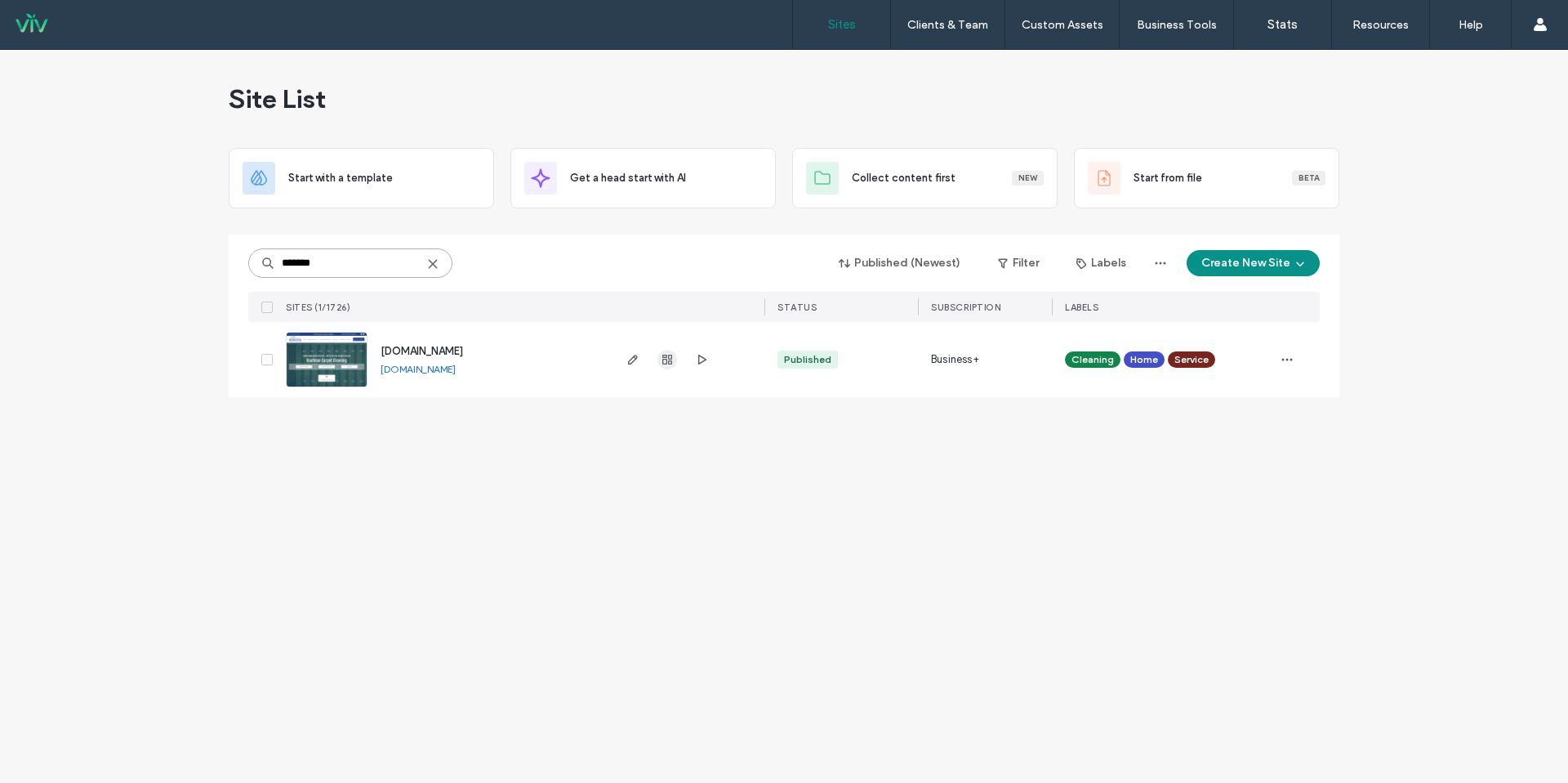
type input "*******"
click at [661, 355] on icon "button" at bounding box center [667, 359] width 13 height 13
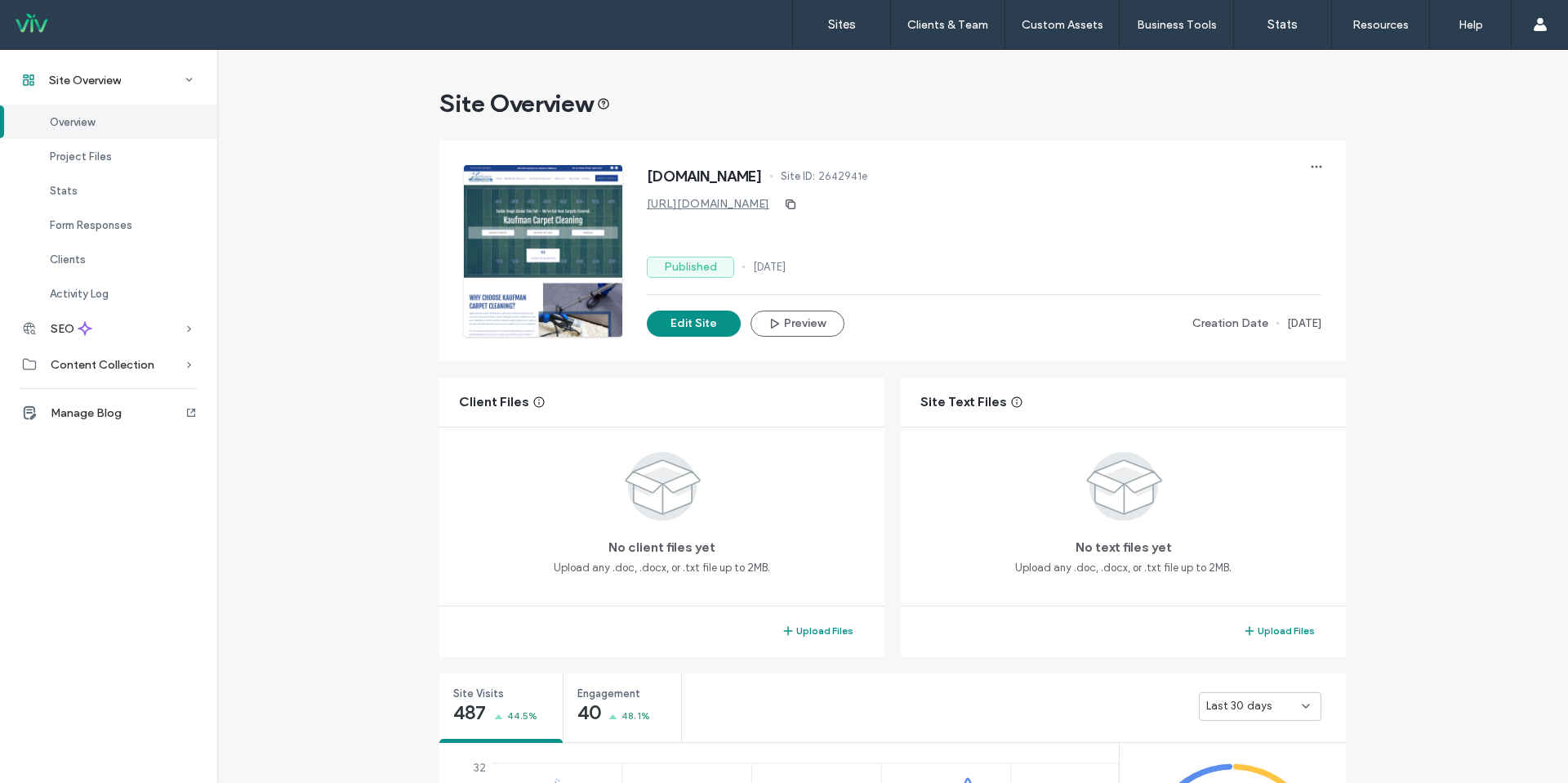
click at [739, 210] on link "https://www.kaufmancarpetcleaning.com" at bounding box center [707, 204] width 122 height 14
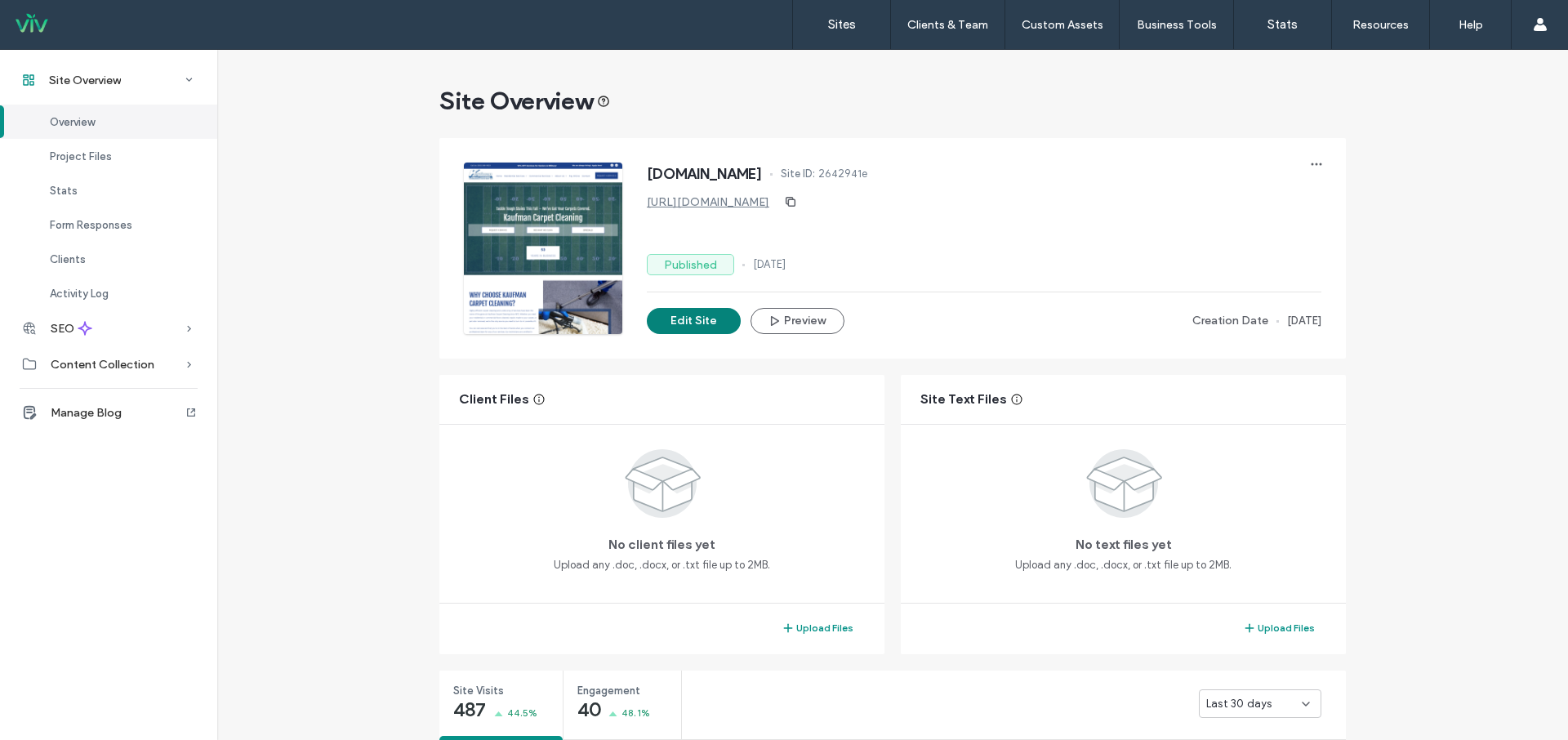
click at [688, 317] on button "Edit Site" at bounding box center [694, 321] width 94 height 26
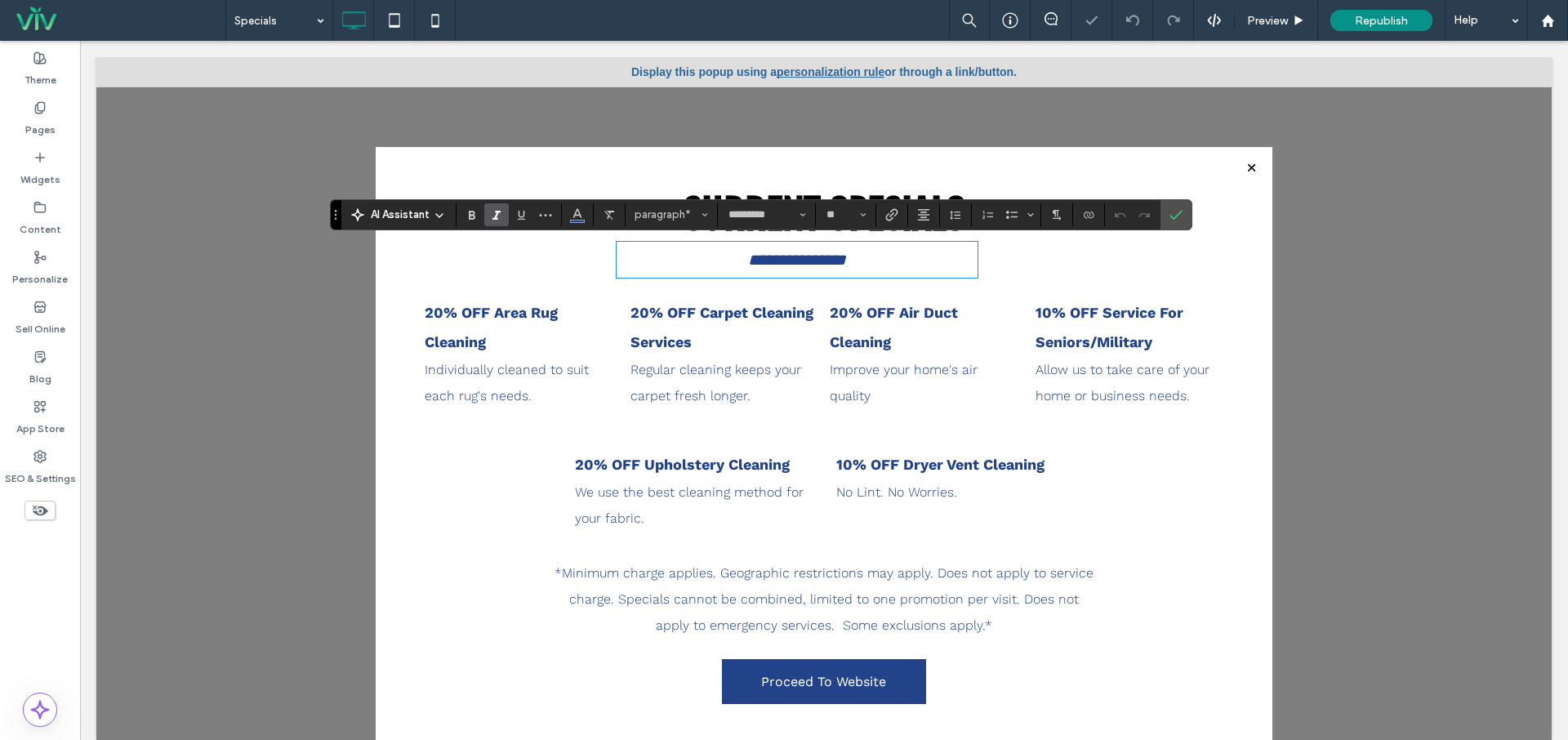
click at [830, 255] on span "**********" at bounding box center [797, 259] width 98 height 17
click at [1188, 212] on section at bounding box center [1177, 215] width 31 height 29
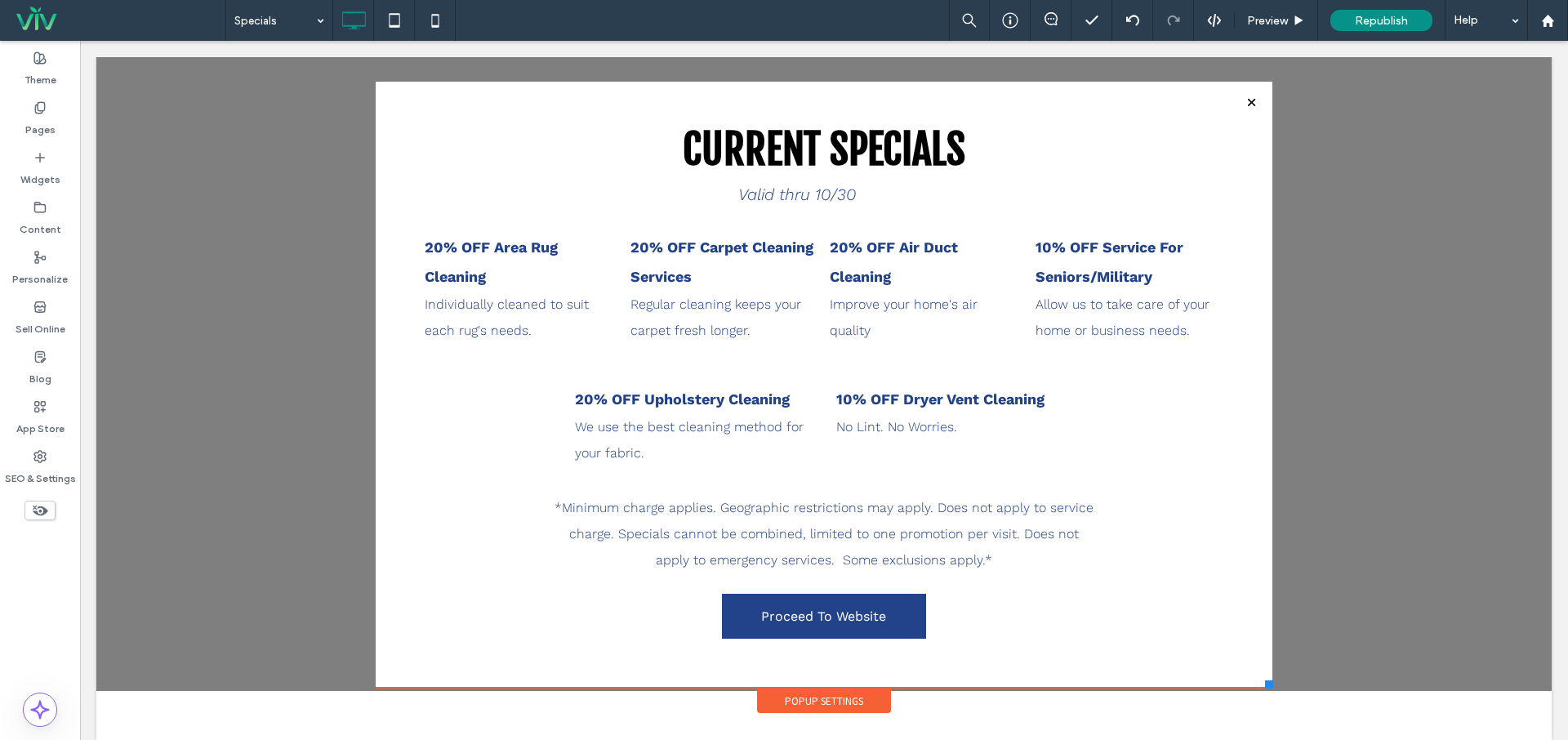
scroll to position [66, 0]
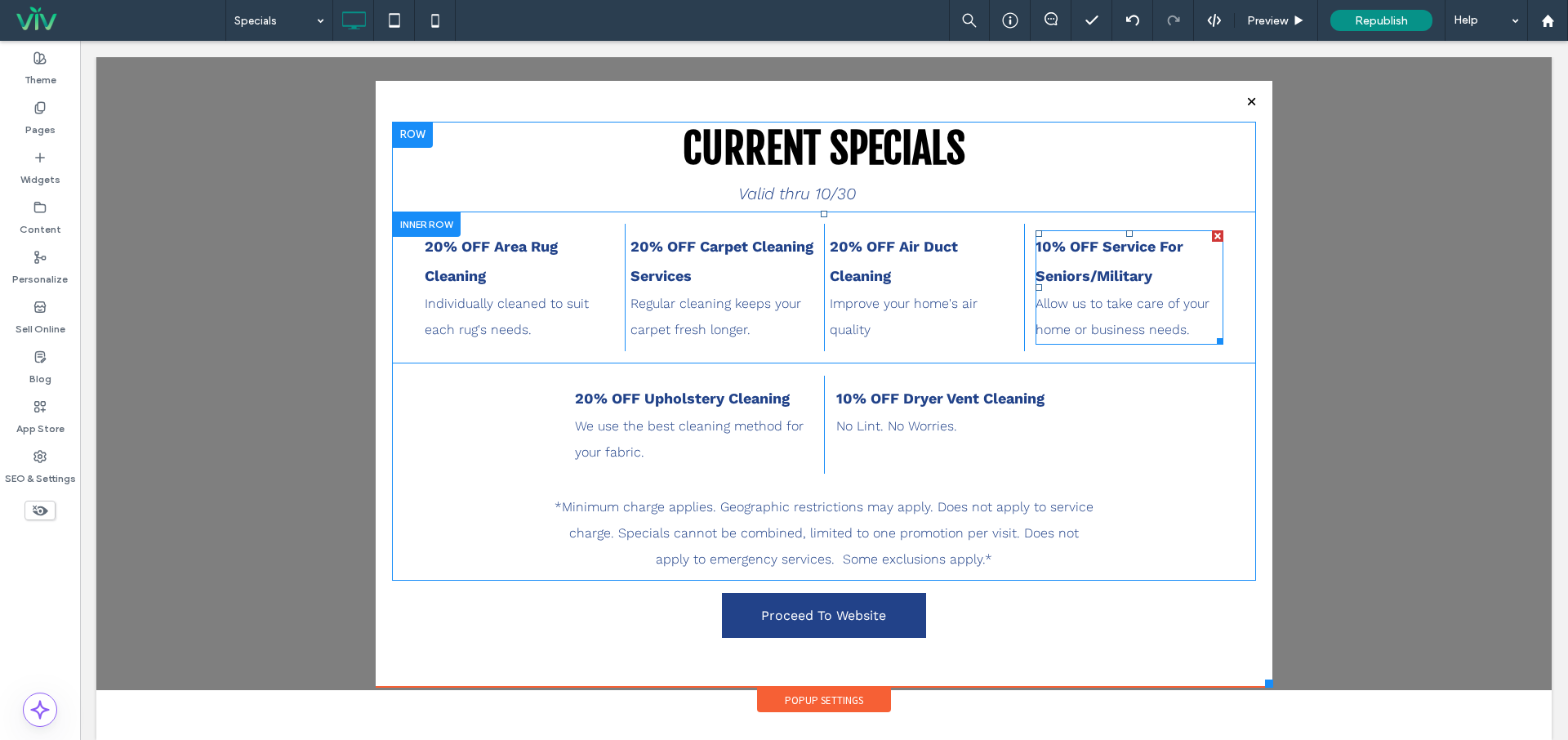
click at [1053, 247] on strong "10% OFF Service For Seniors/Military" at bounding box center [1109, 261] width 148 height 47
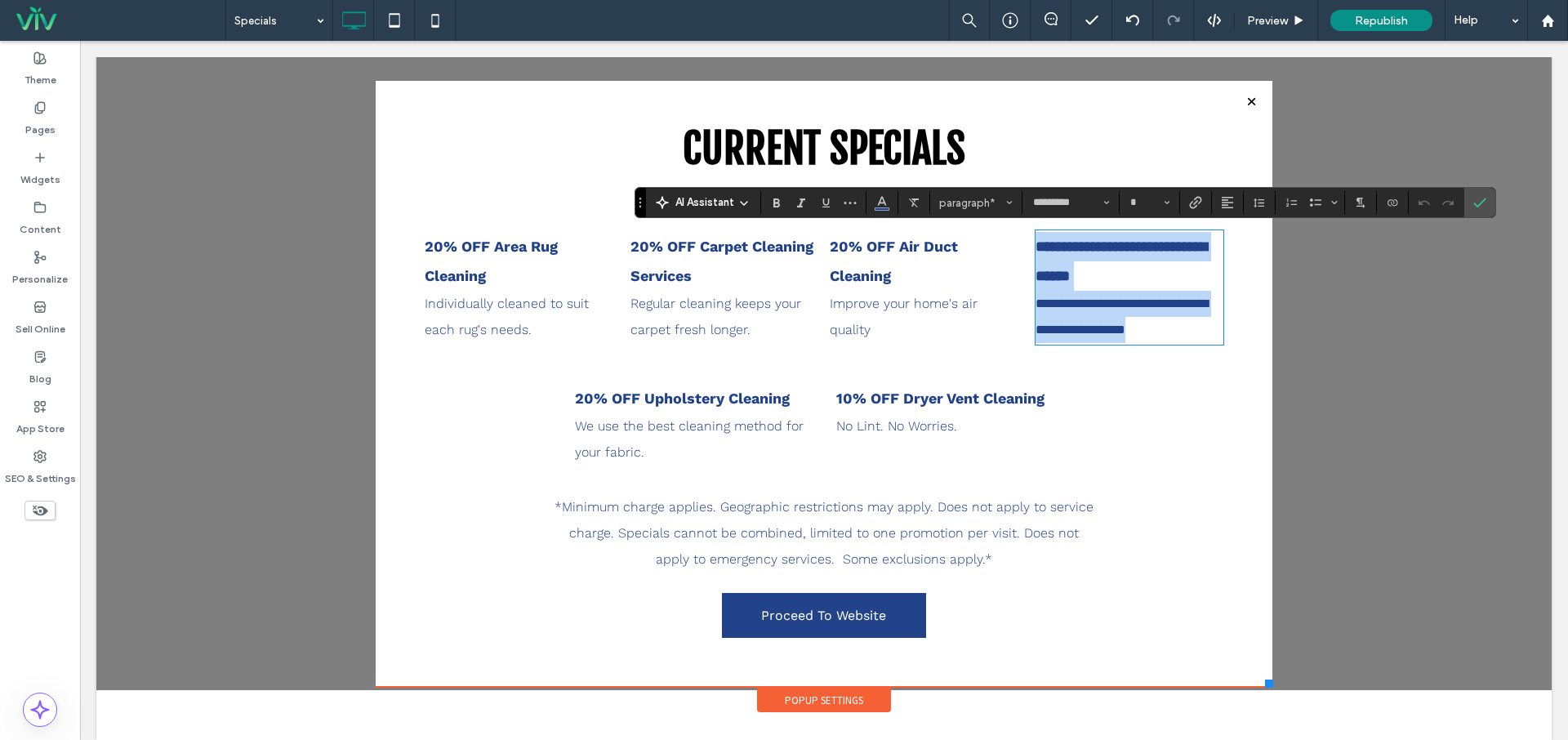
type input "**"
click at [1052, 247] on strong "**********" at bounding box center [1121, 261] width 171 height 44
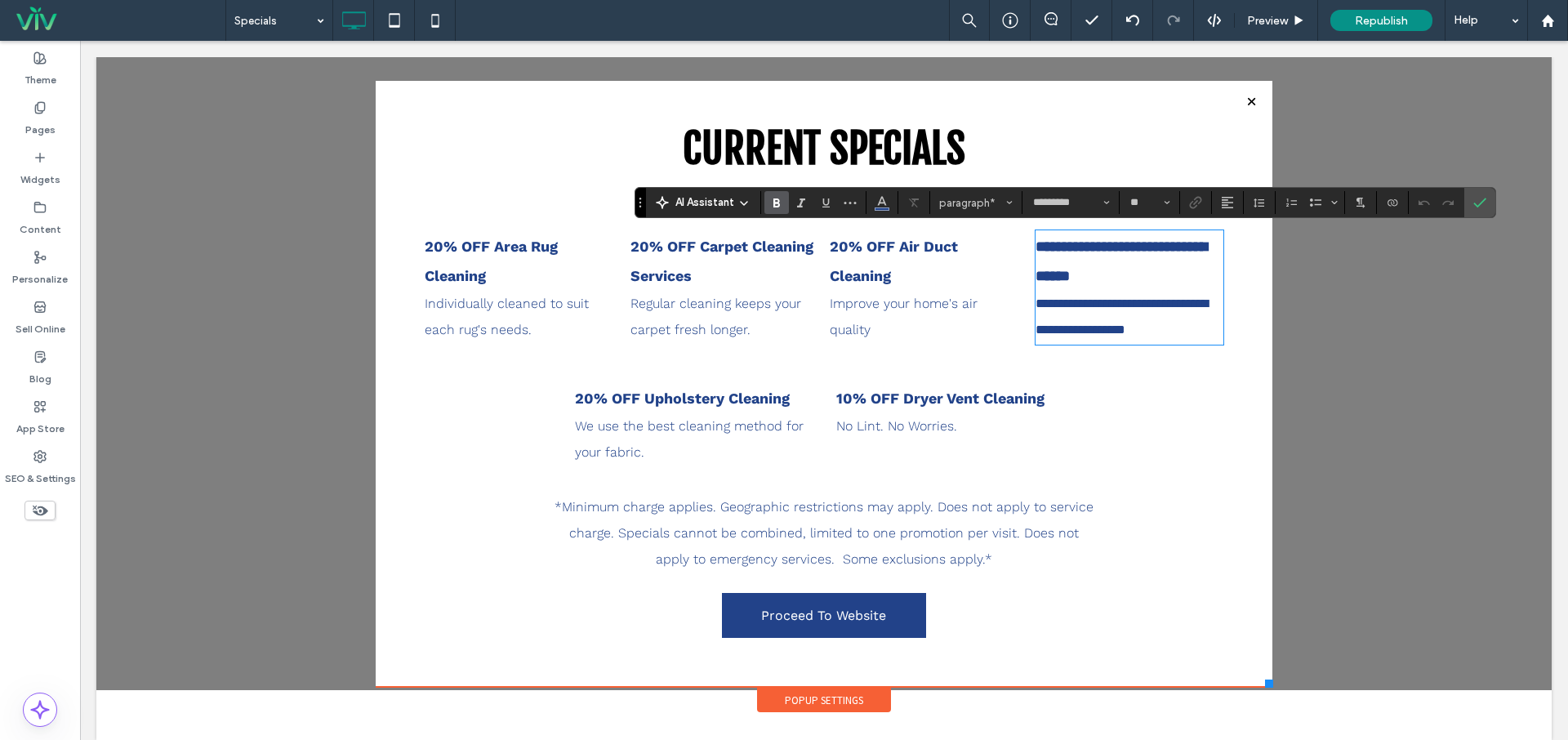
click at [909, 437] on p "No Lint. No Worries." at bounding box center [955, 426] width 237 height 26
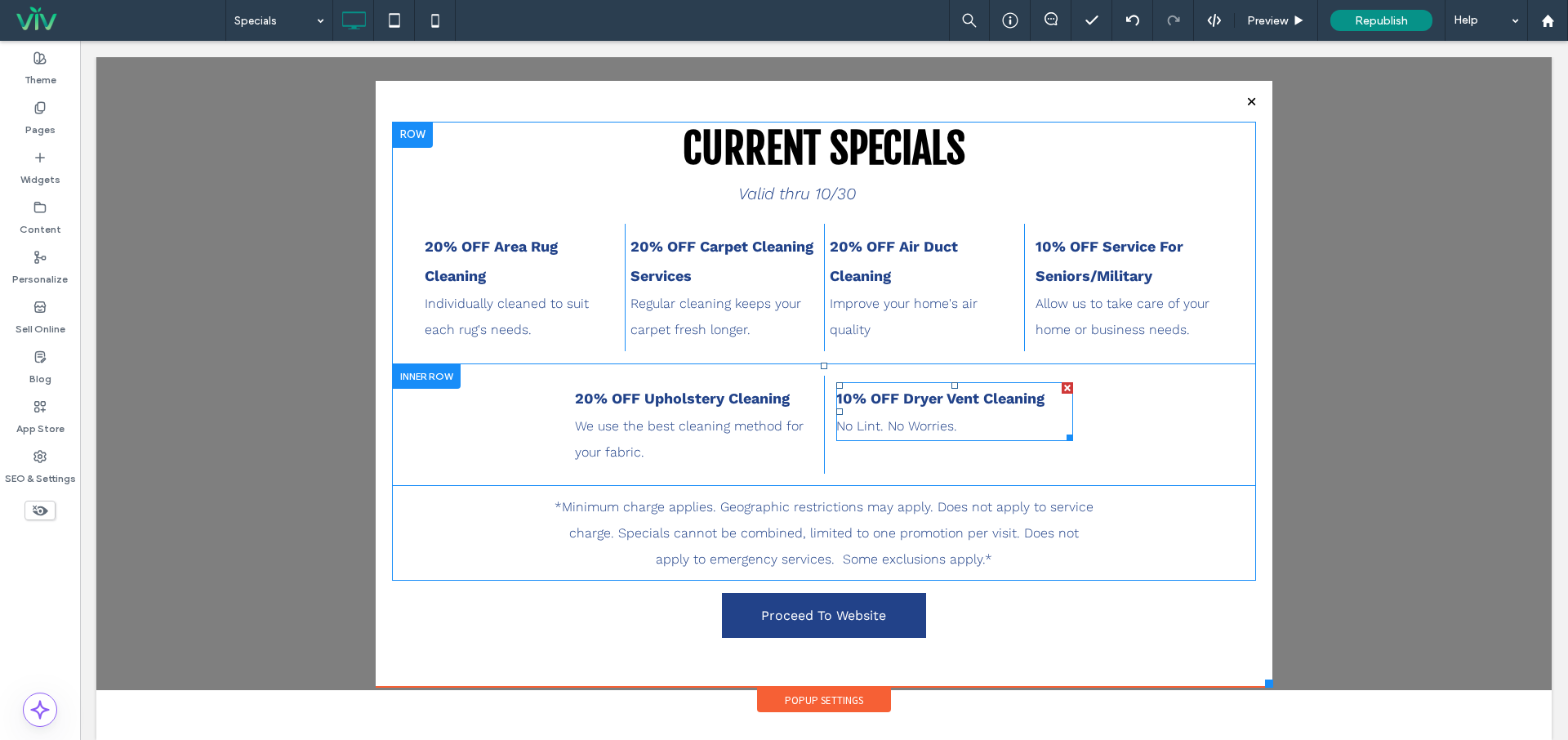
click at [849, 404] on strong "10% OFF Dryer Vent Cleaning" at bounding box center [940, 398] width 208 height 18
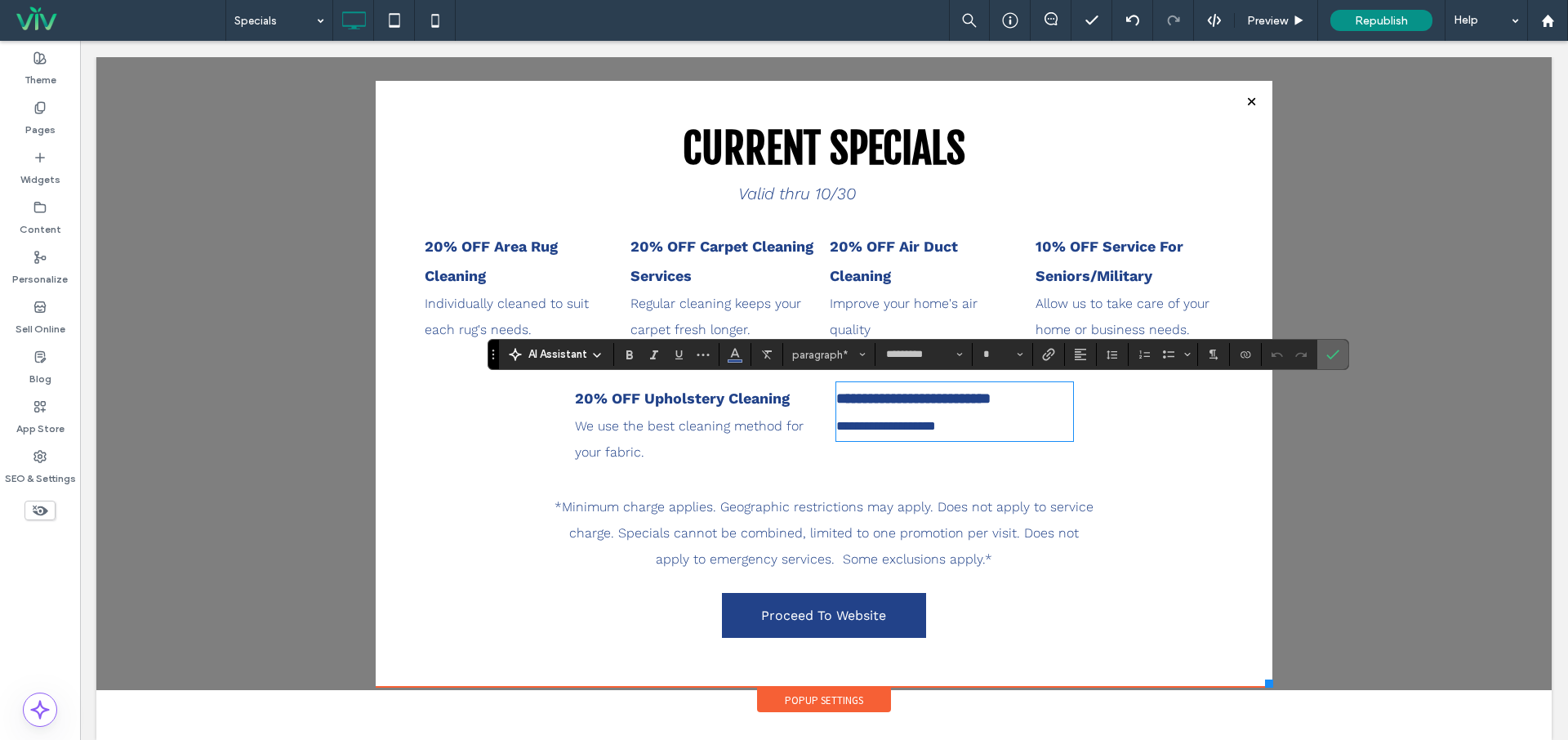
click at [1327, 362] on span "Confirm" at bounding box center [1330, 354] width 8 height 29
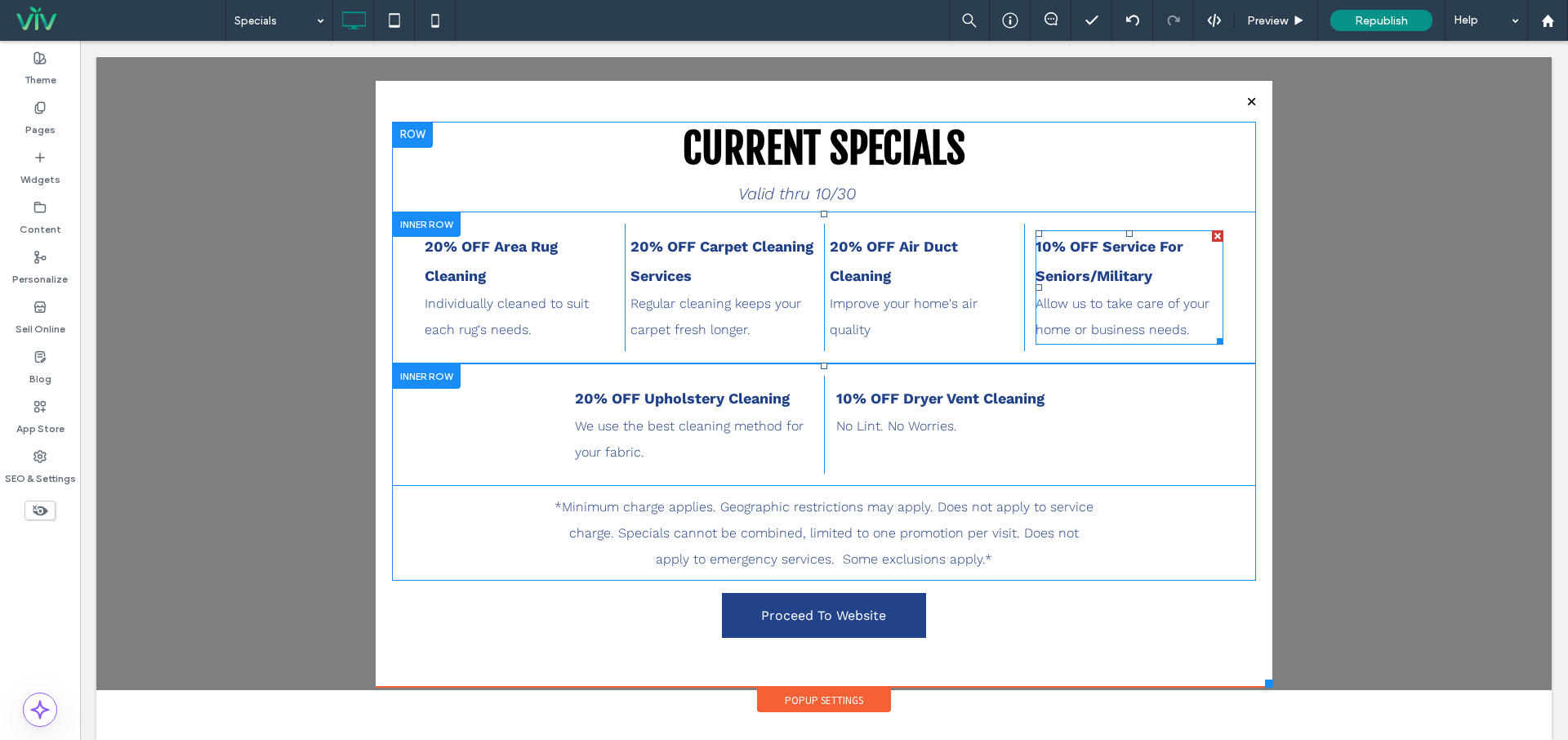
click at [1046, 249] on strong "10% OFF Service For Seniors/Military" at bounding box center [1109, 261] width 148 height 47
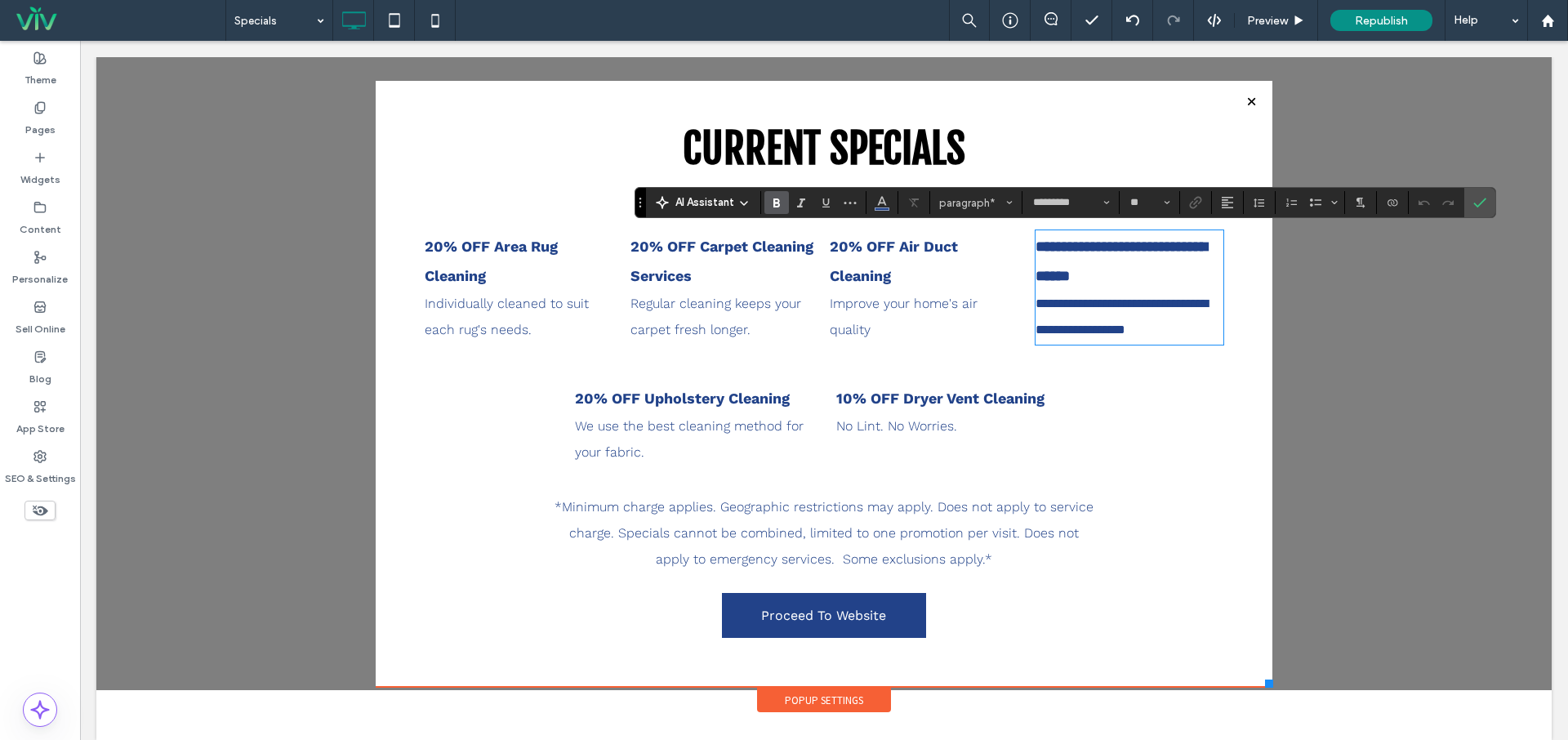
click at [1046, 249] on strong "**********" at bounding box center [1121, 261] width 171 height 44
click at [1474, 194] on span "Confirm" at bounding box center [1478, 202] width 8 height 29
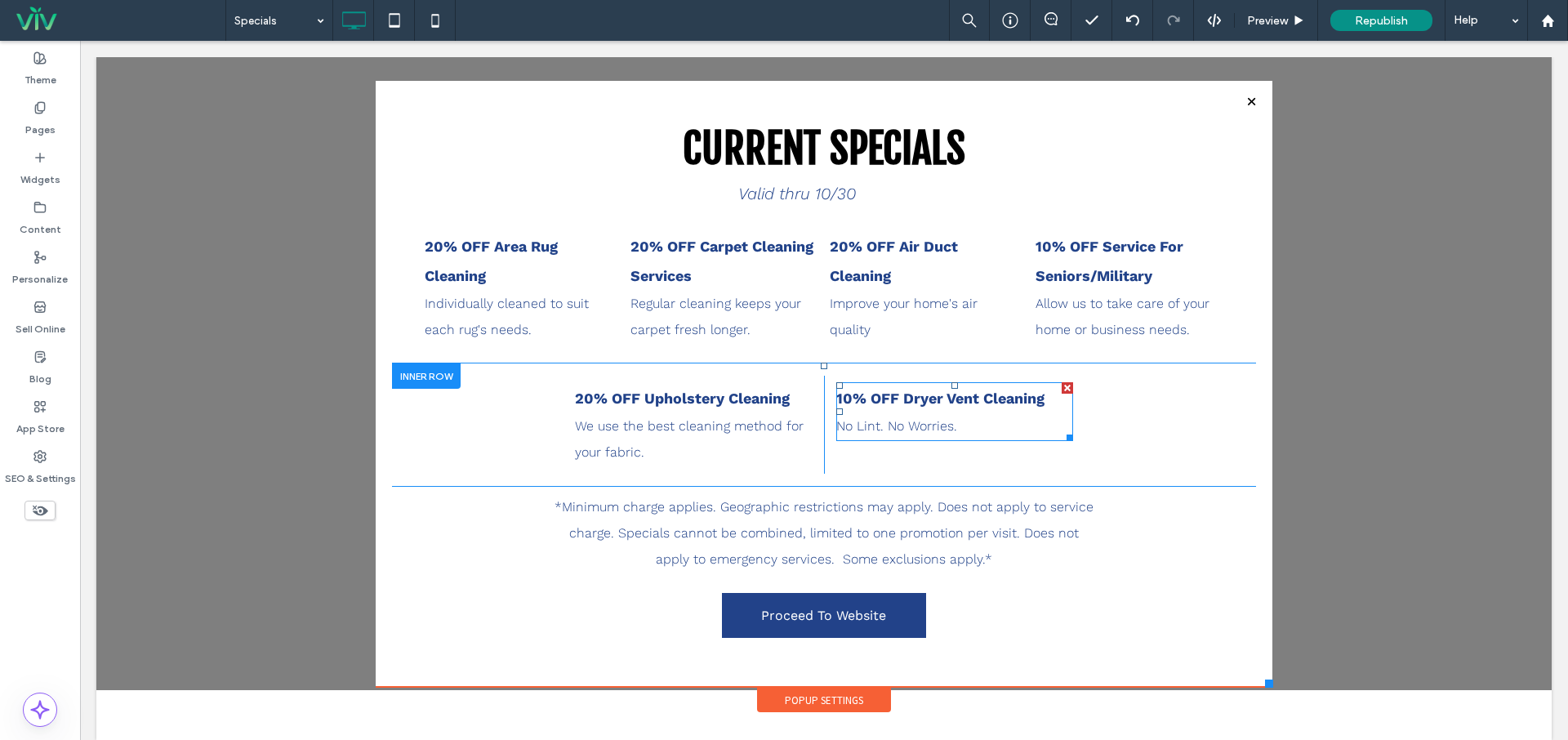
click at [866, 404] on strong "10% OFF Dryer Vent Cleaning" at bounding box center [940, 398] width 208 height 18
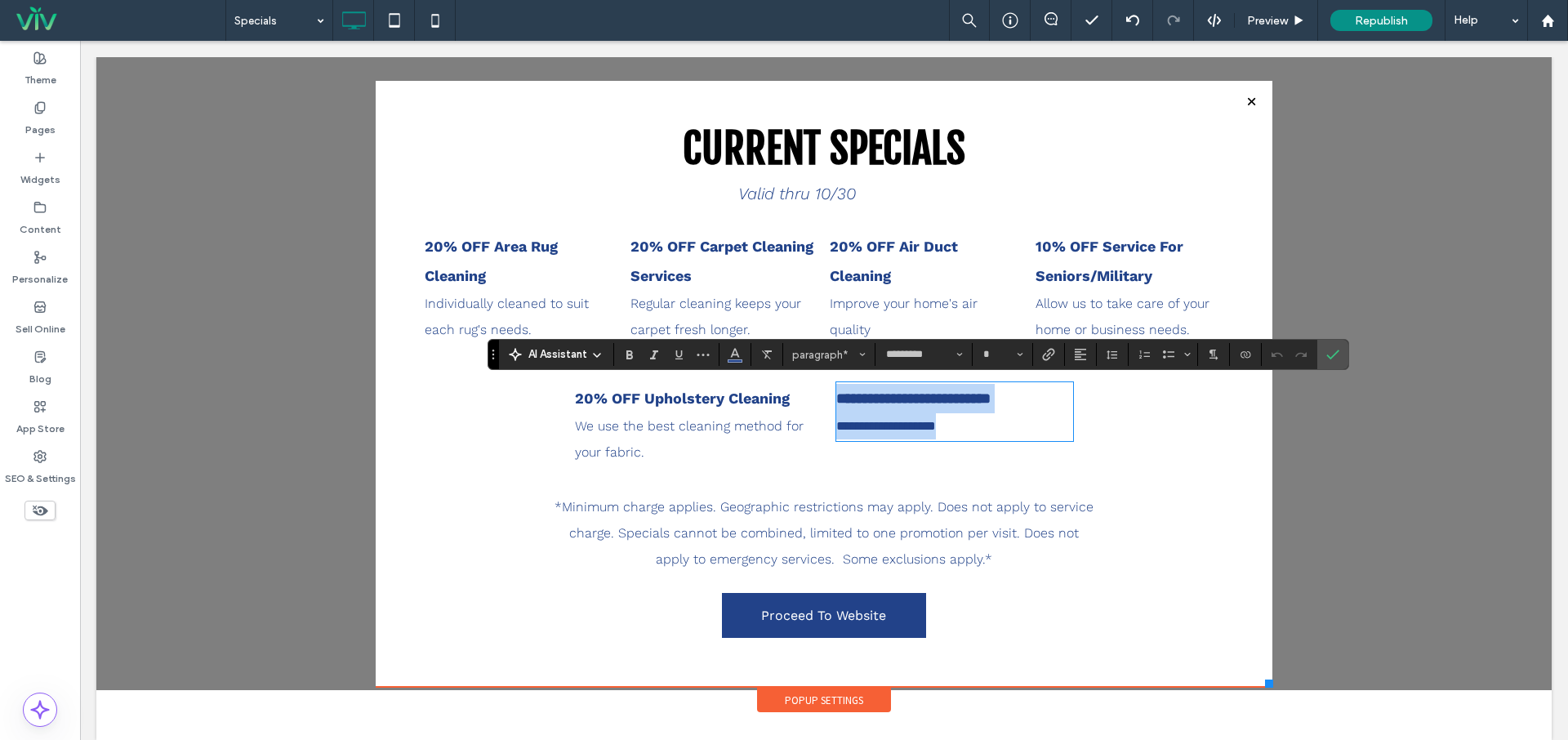
type input "**"
click at [852, 401] on strong "**********" at bounding box center [914, 398] width 155 height 15
click at [1337, 360] on icon "Confirm" at bounding box center [1332, 354] width 13 height 13
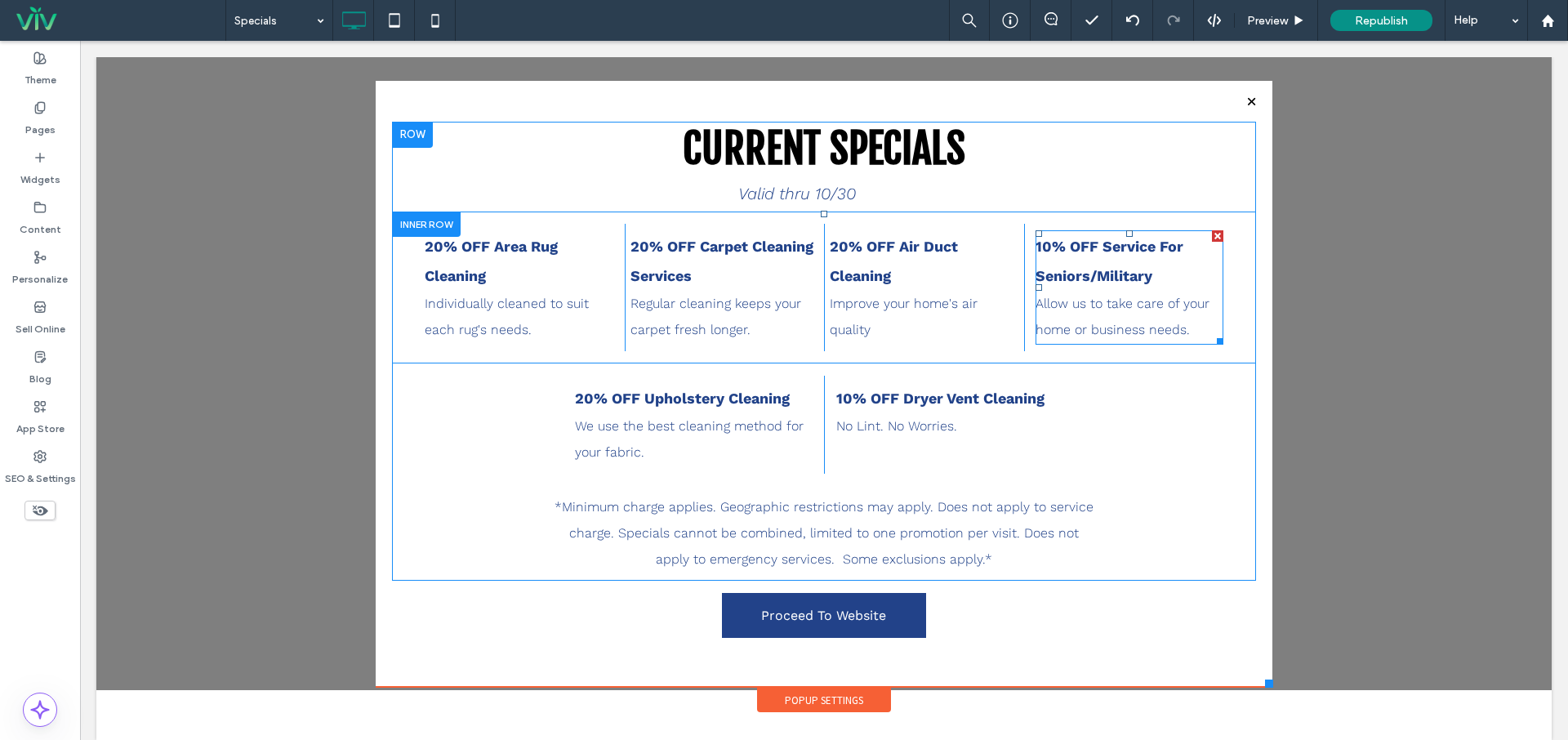
click at [1089, 250] on strong "10% OFF Service For Seniors/Military" at bounding box center [1109, 261] width 148 height 47
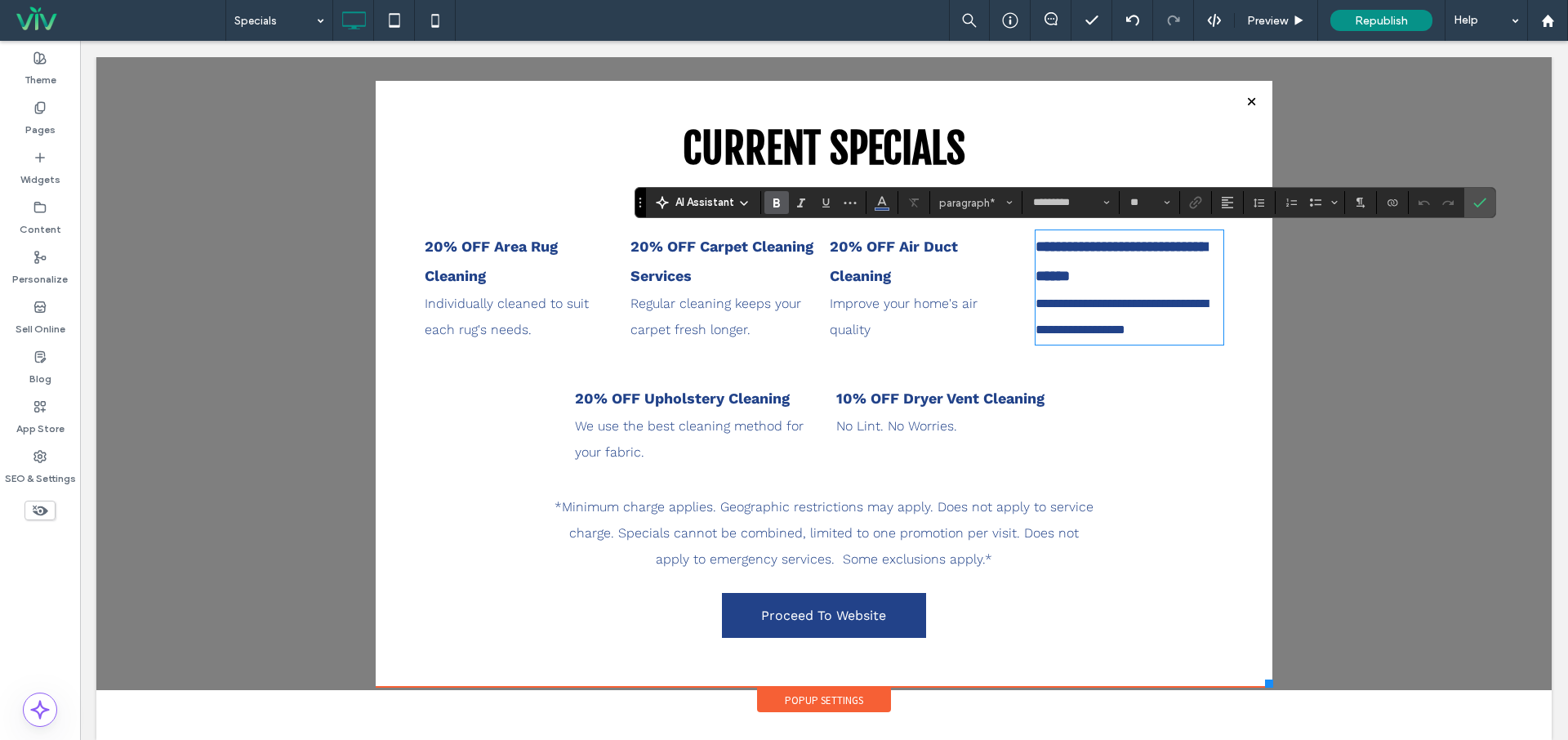
click at [1105, 244] on strong "**********" at bounding box center [1121, 261] width 171 height 44
click at [1174, 271] on p "**********" at bounding box center [1130, 261] width 188 height 59
click at [1469, 203] on label "Confirm" at bounding box center [1480, 202] width 24 height 29
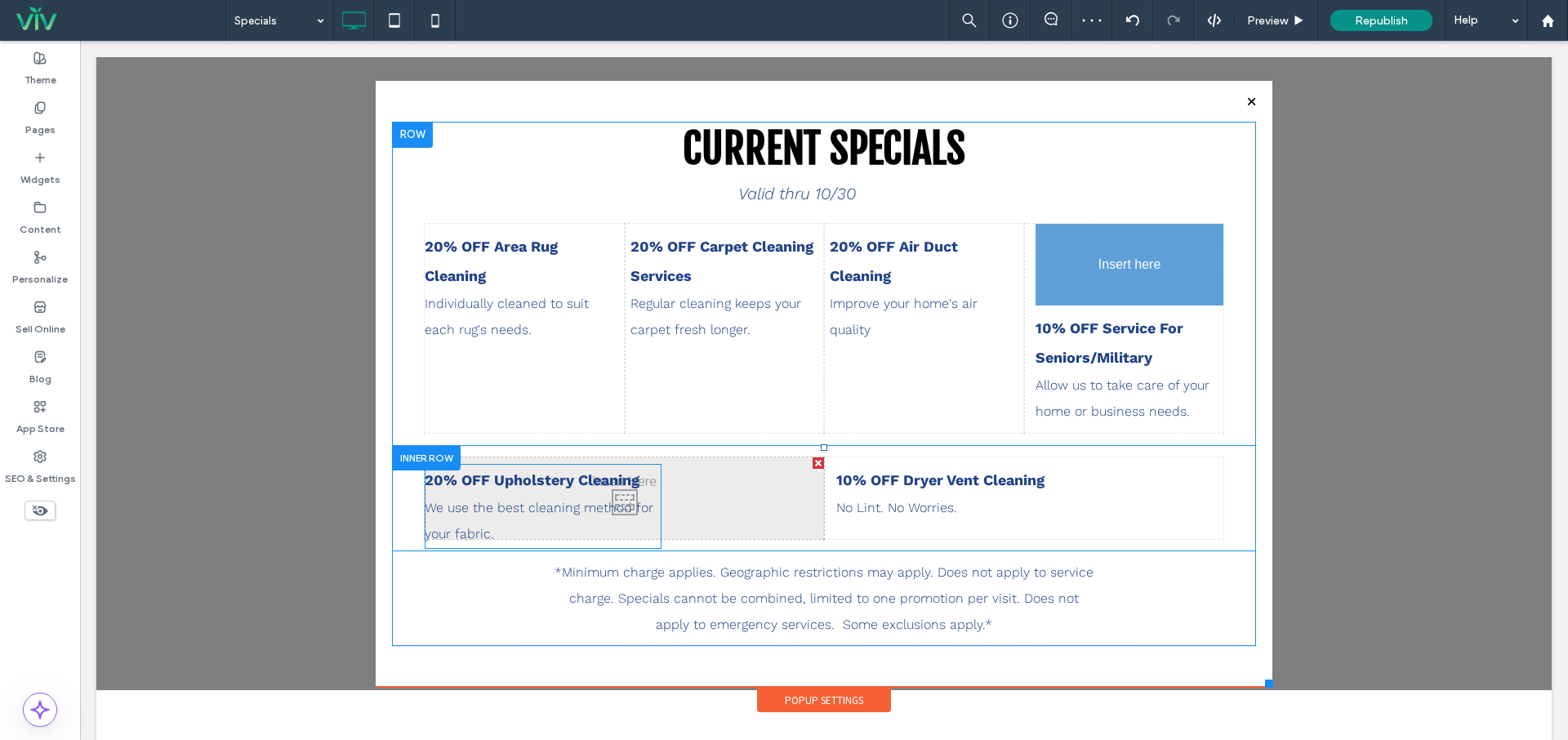
drag, startPoint x: 715, startPoint y: 427, endPoint x: 1142, endPoint y: 275, distance: 453.2
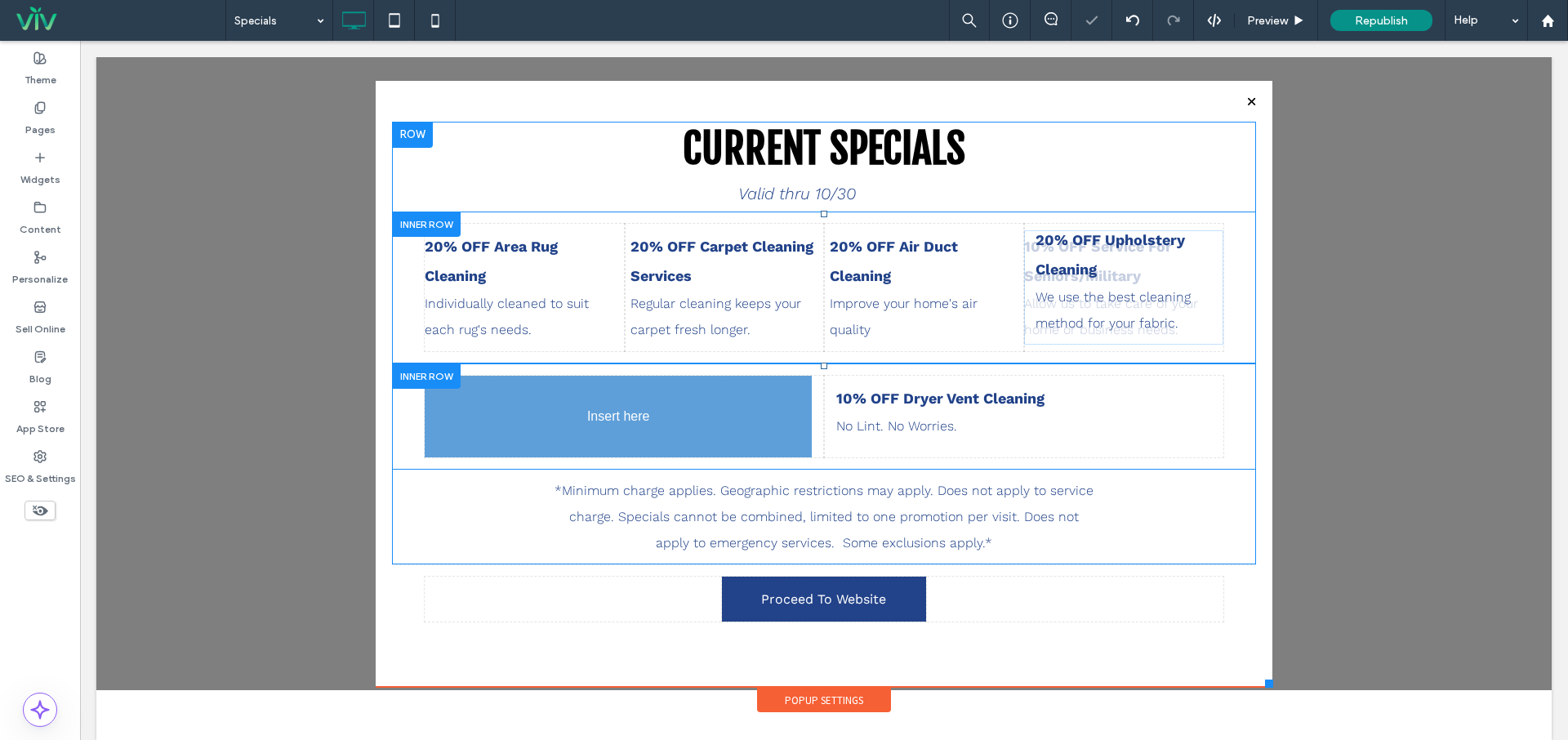
drag, startPoint x: 993, startPoint y: 410, endPoint x: 656, endPoint y: 417, distance: 337.1
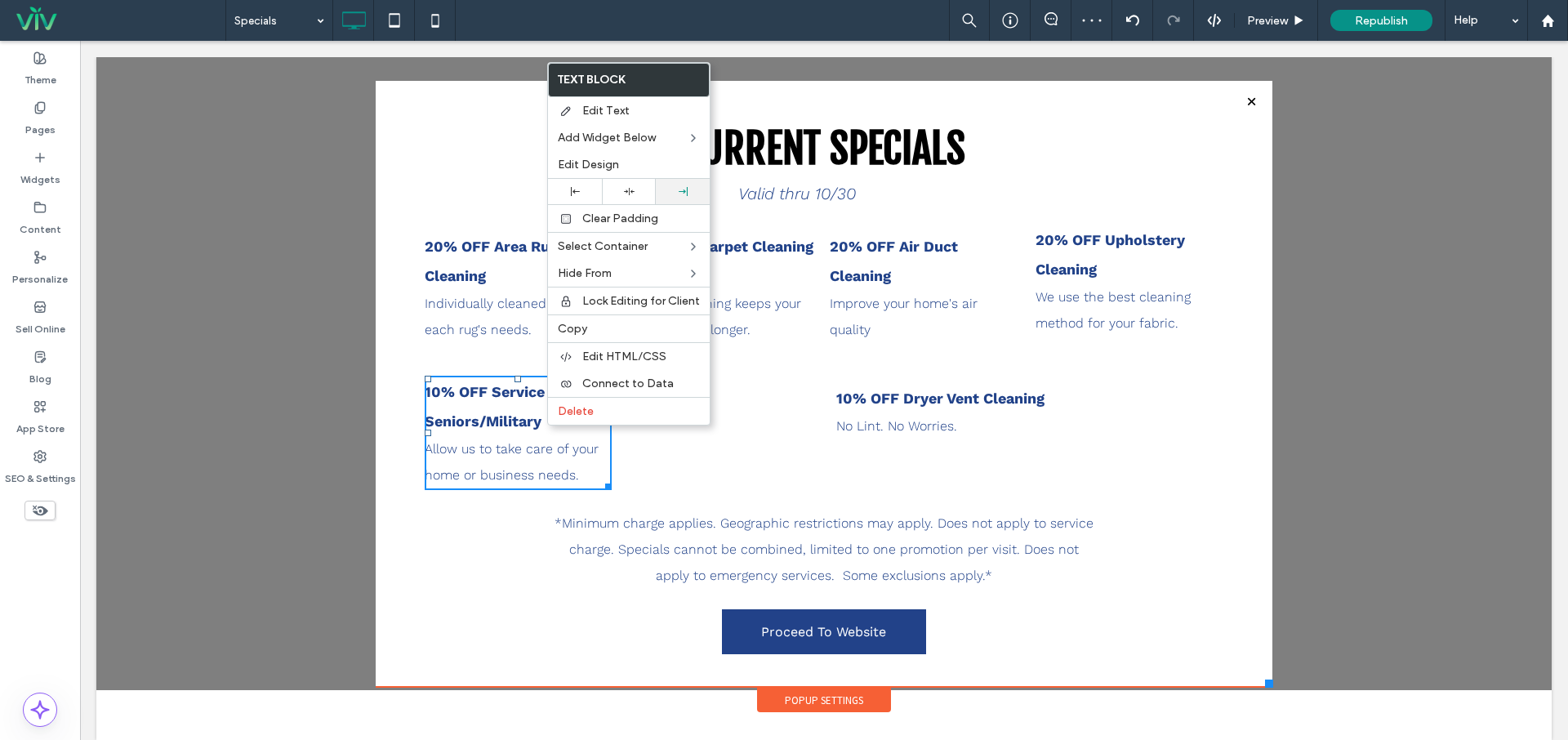
click at [671, 196] on div at bounding box center [683, 191] width 37 height 9
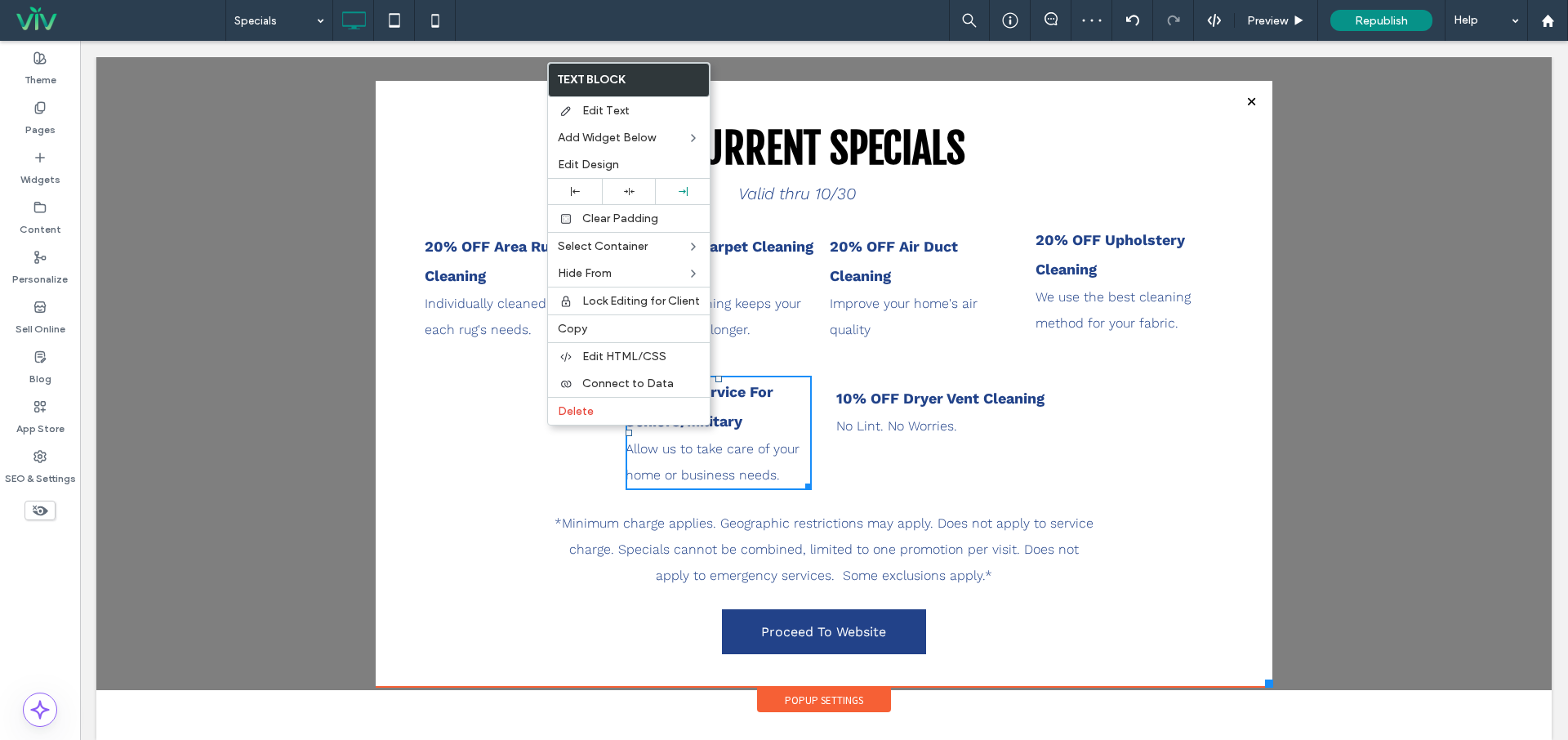
drag, startPoint x: 790, startPoint y: 422, endPoint x: 761, endPoint y: 421, distance: 29.0
click at [790, 422] on p "10% OFF Service For Seniors/Military" at bounding box center [719, 407] width 187 height 59
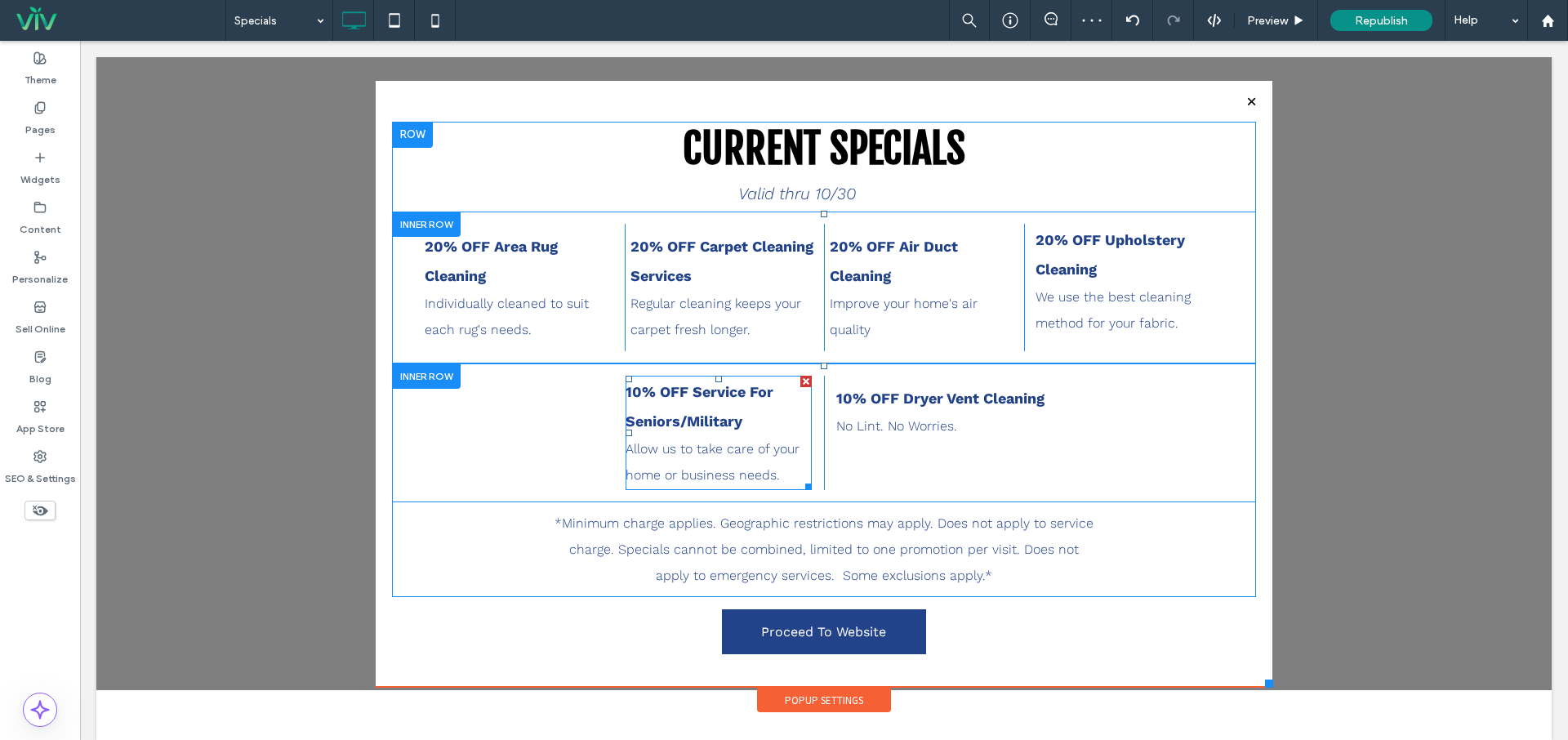
click at [734, 411] on p "10% OFF Service For Seniors/Military" at bounding box center [719, 407] width 187 height 59
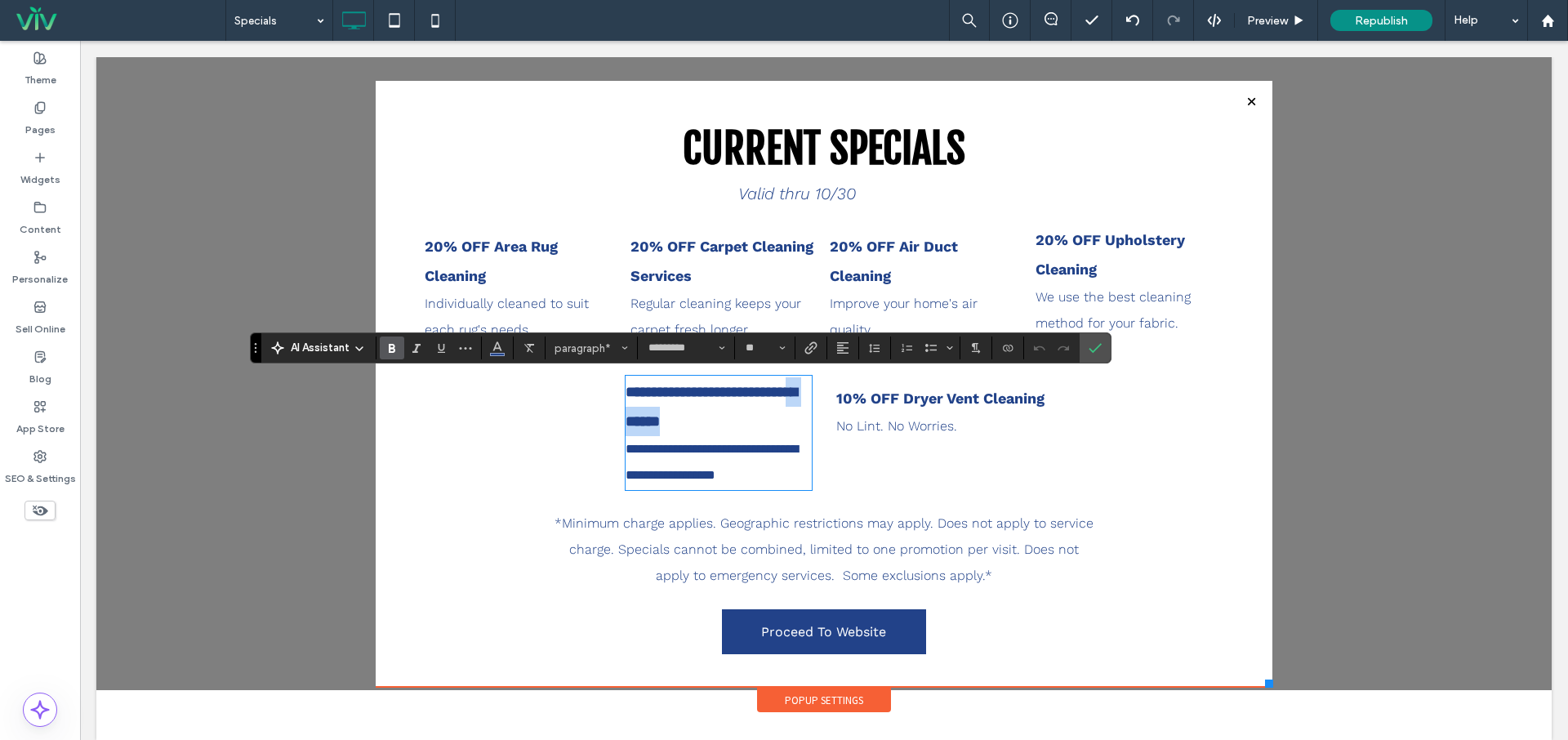
click at [734, 411] on p "**********" at bounding box center [719, 407] width 187 height 59
click at [767, 425] on p "**********" at bounding box center [719, 407] width 187 height 59
click at [721, 436] on p "**********" at bounding box center [719, 407] width 187 height 59
click at [650, 436] on p "**********" at bounding box center [719, 407] width 187 height 59
click at [759, 436] on p "**********" at bounding box center [719, 407] width 187 height 59
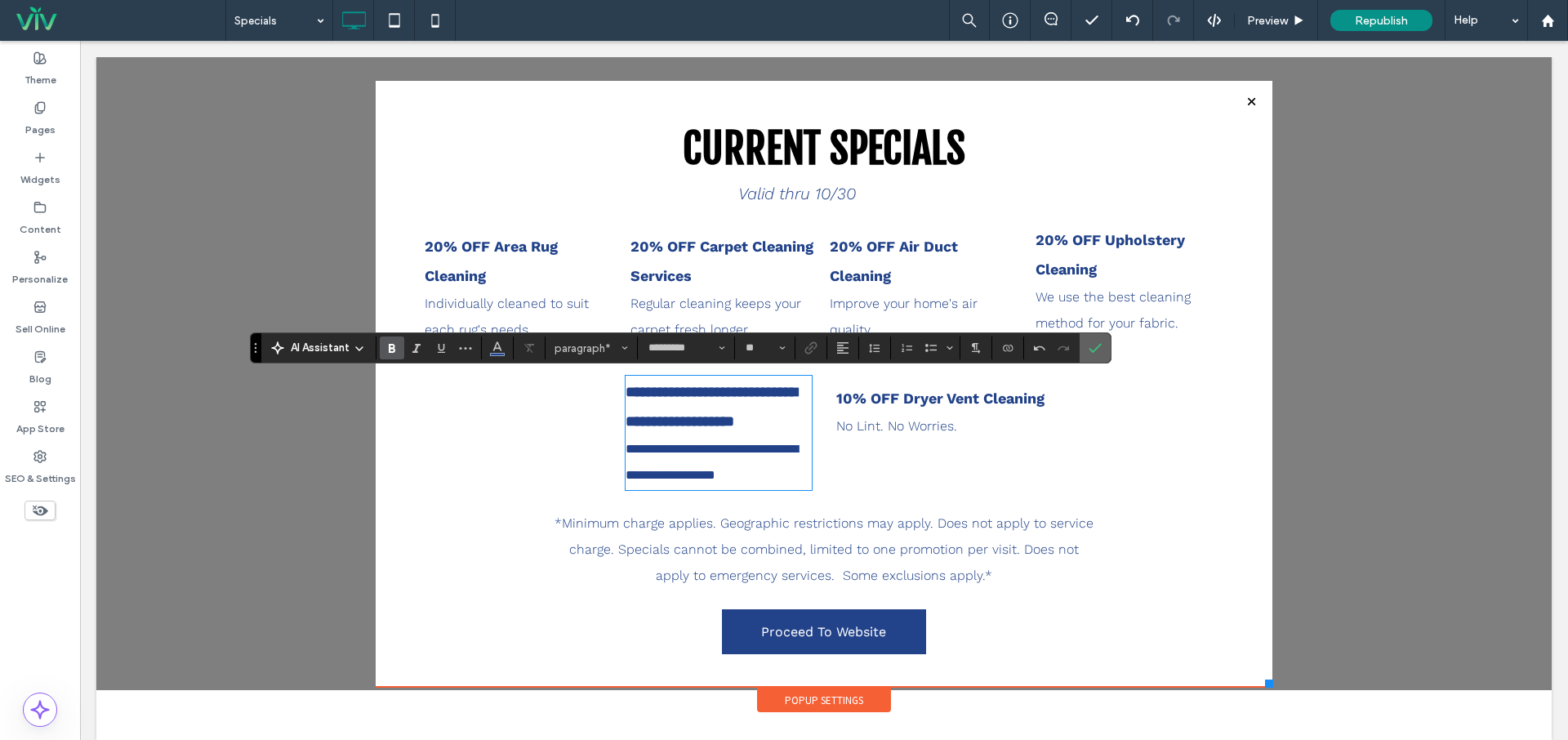
click at [1089, 357] on span "Confirm" at bounding box center [1093, 348] width 8 height 29
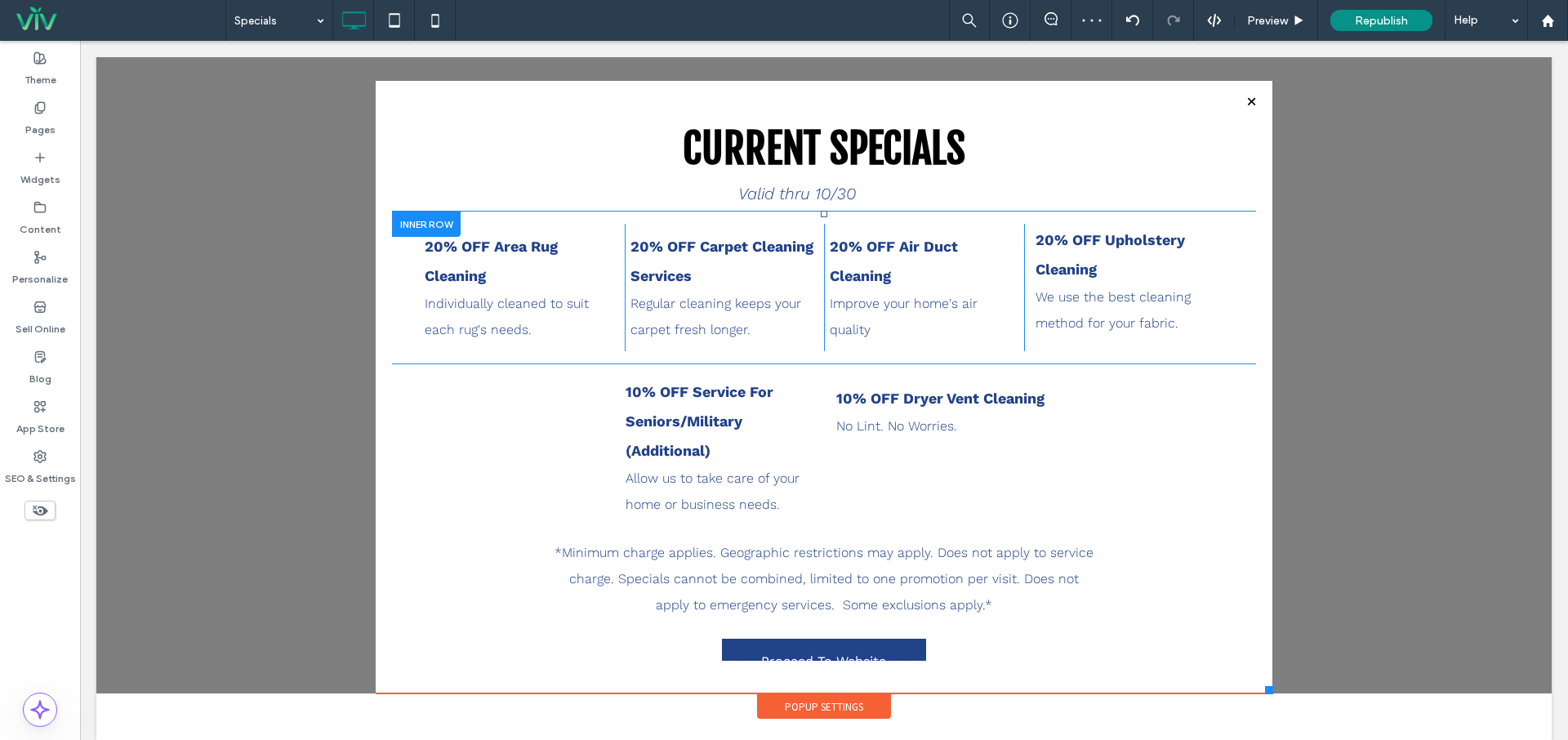
scroll to position [63, 0]
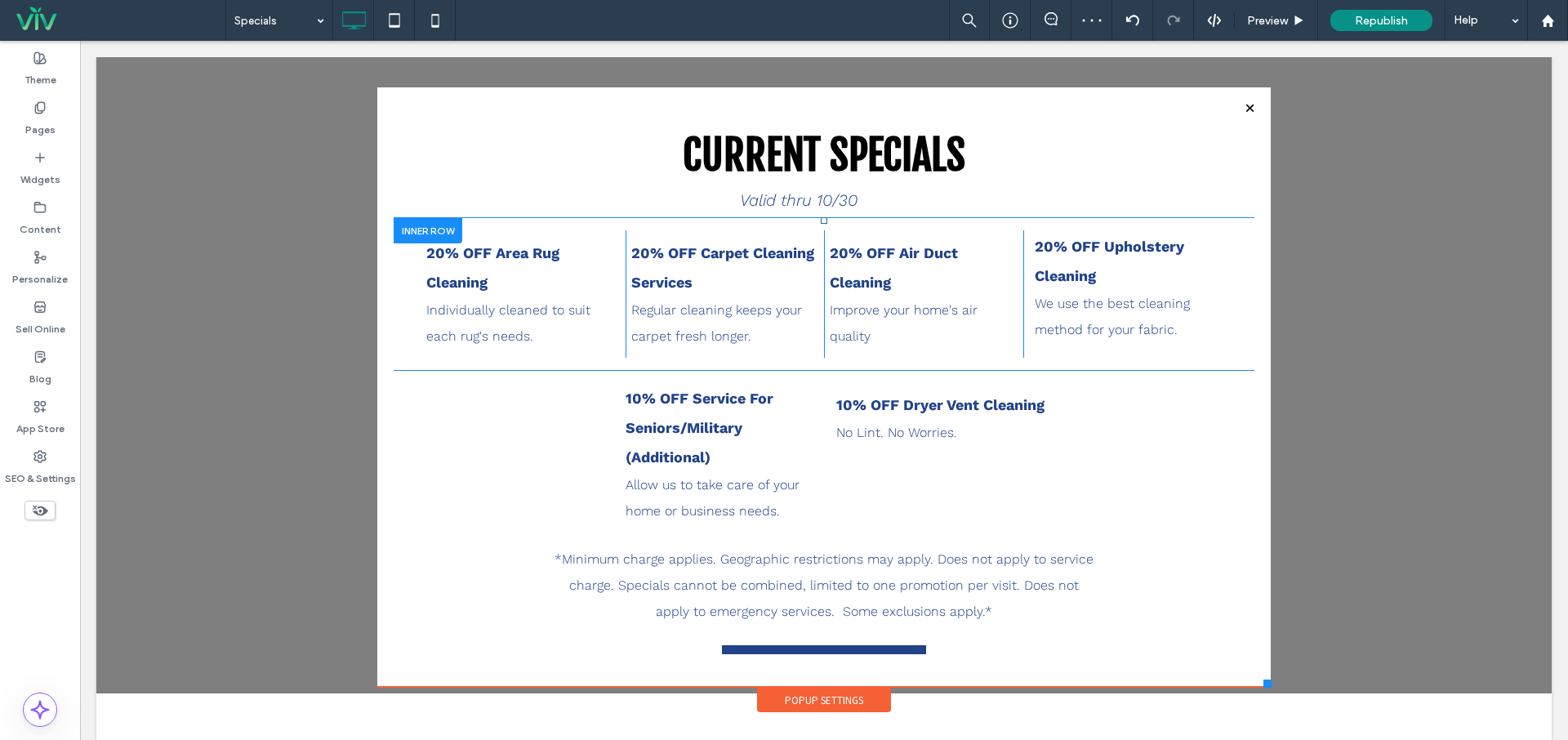
drag, startPoint x: 1270, startPoint y: 682, endPoint x: 1261, endPoint y: 677, distance: 10.3
click at [1271, 682] on div at bounding box center [1268, 683] width 8 height 8
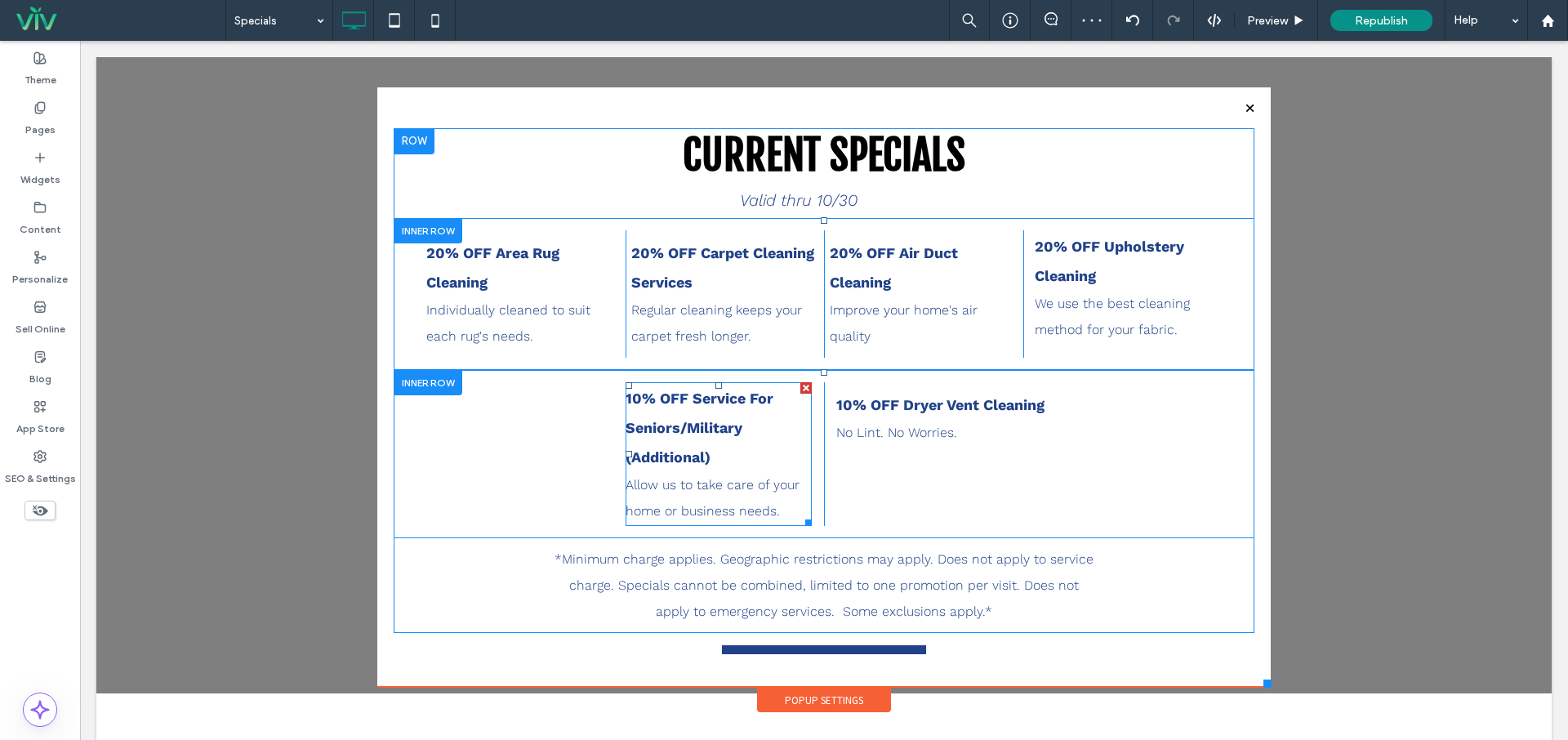
click at [682, 415] on p "10% OFF Service For Seniors/Military (Additional)" at bounding box center [719, 427] width 187 height 88
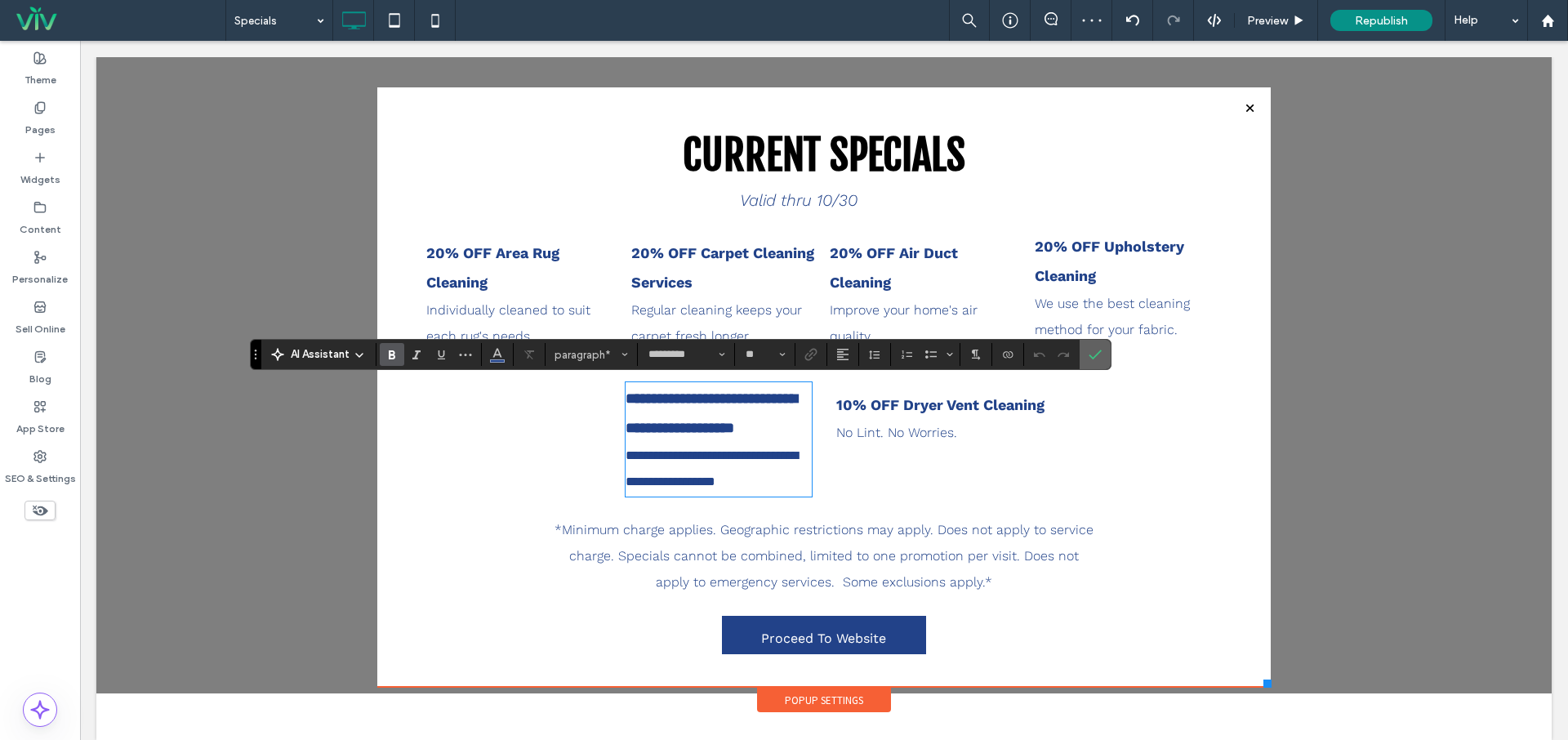
click at [1093, 350] on icon "Confirm" at bounding box center [1095, 354] width 13 height 13
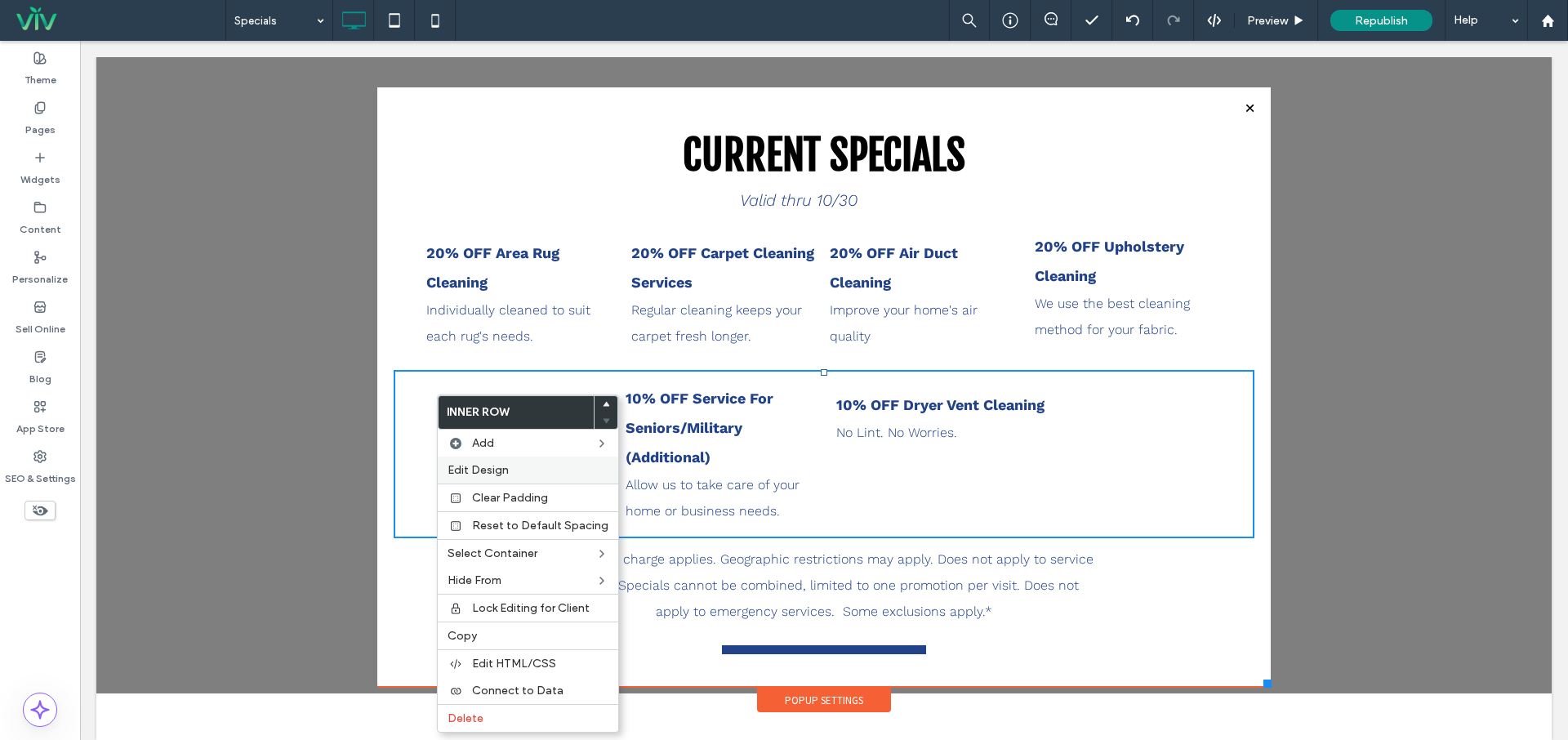
click at [488, 468] on span "Edit Design" at bounding box center [478, 469] width 62 height 14
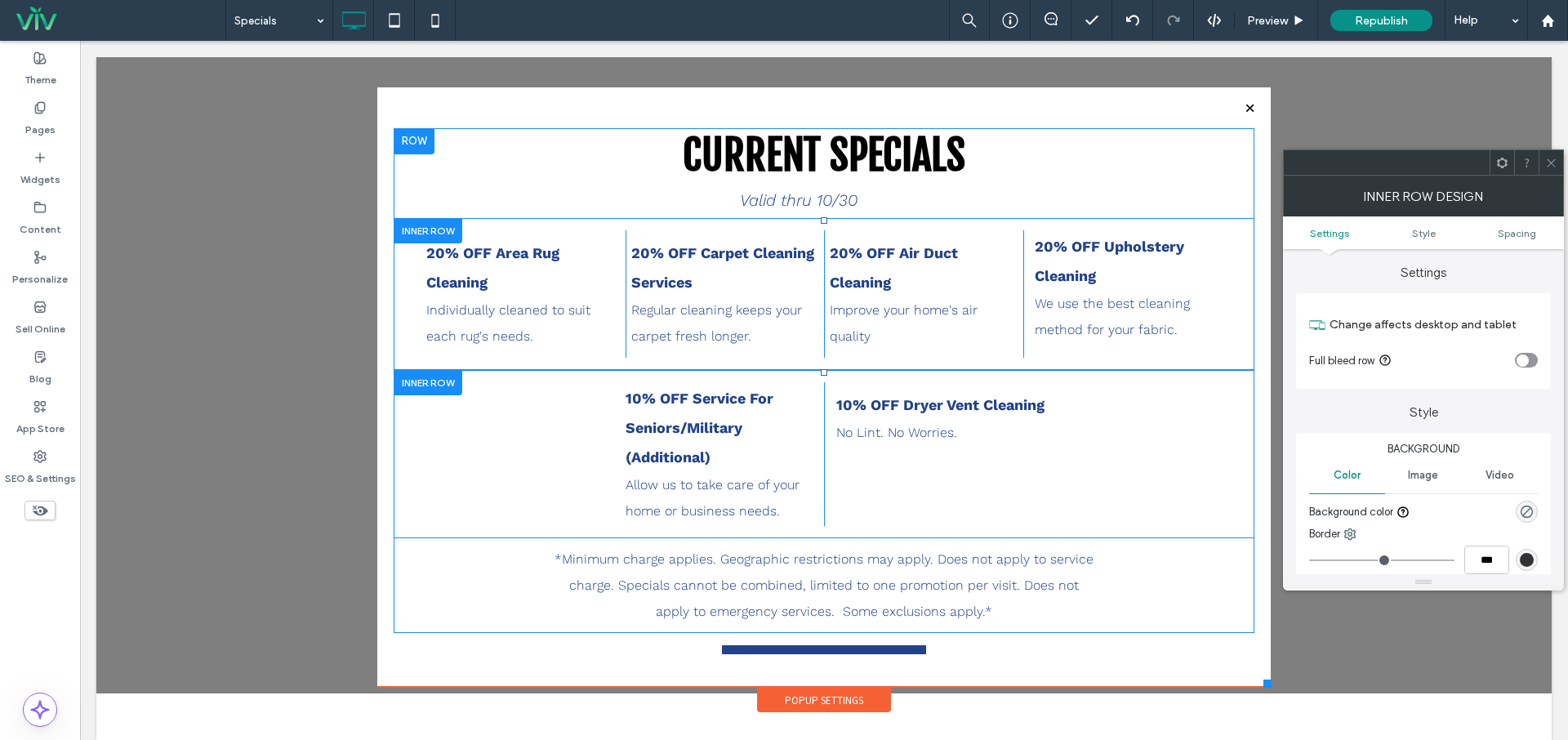
click at [1523, 360] on icon "toggle" at bounding box center [1522, 360] width 5 height 3
drag, startPoint x: 1558, startPoint y: 161, endPoint x: 1448, endPoint y: 215, distance: 122.5
click at [1558, 161] on div at bounding box center [1550, 162] width 24 height 24
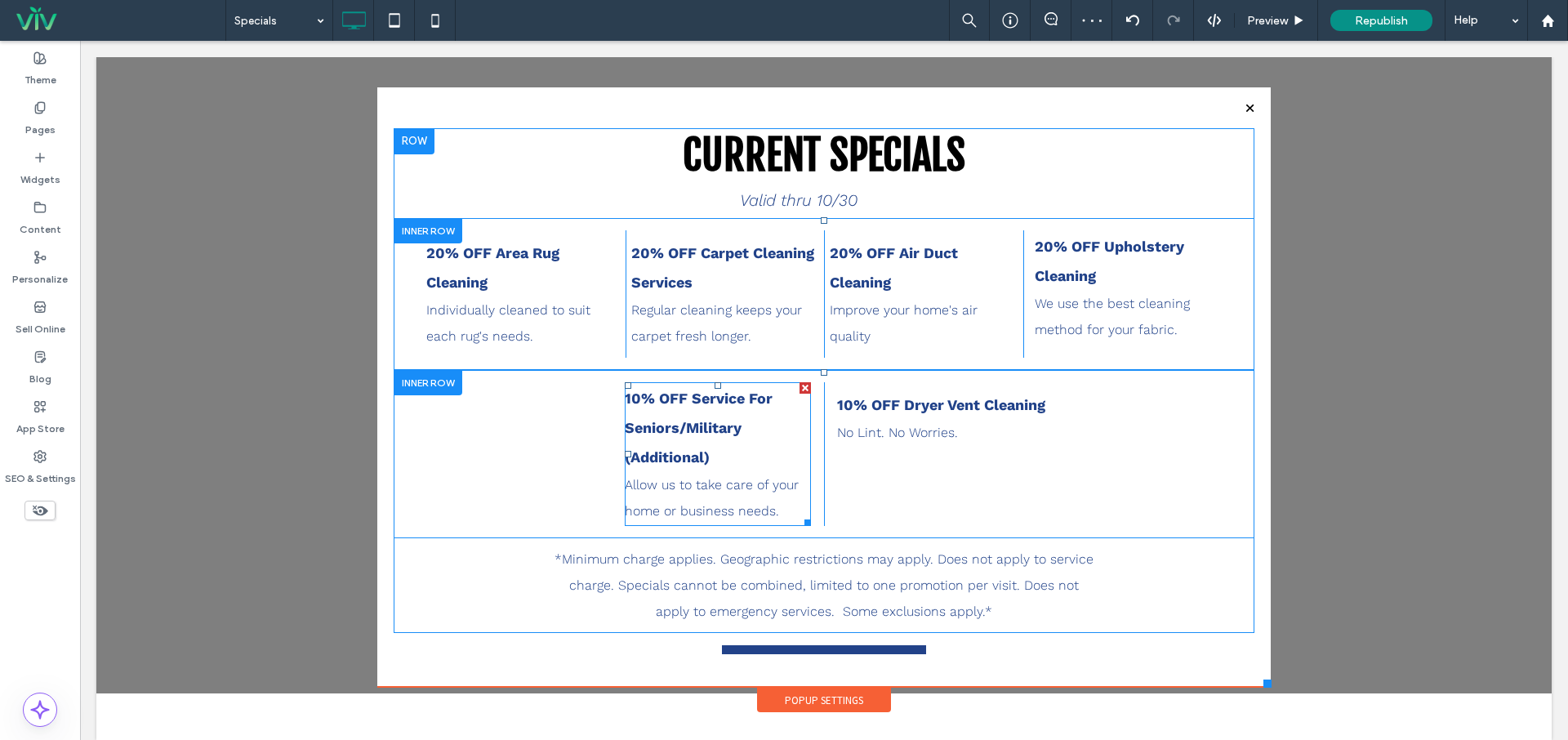
click at [808, 524] on div "Click To Paste 10% OFF Service For Seniors/Military (Additional) Allow us to ta…" at bounding box center [825, 454] width 861 height 168
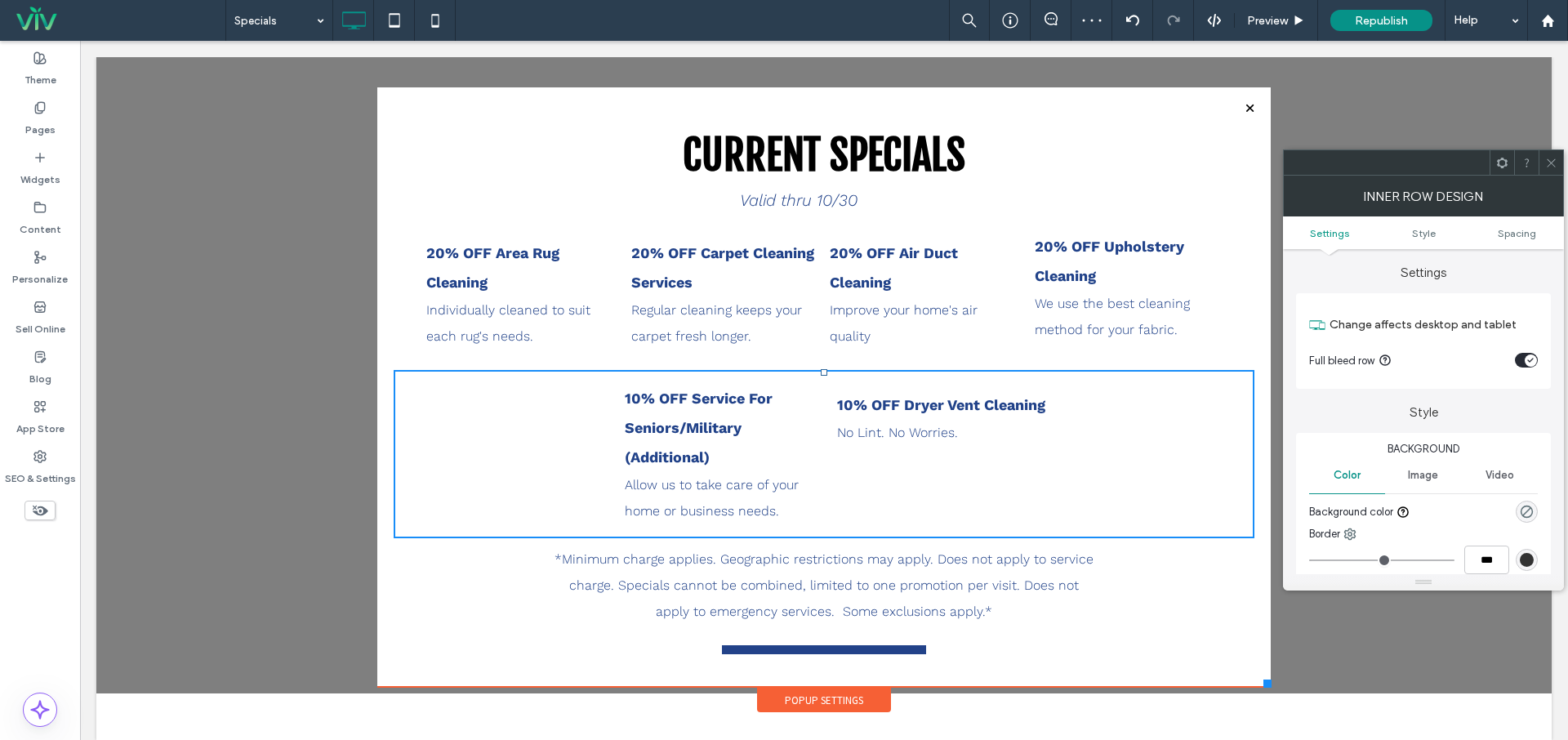
click at [1549, 166] on icon at bounding box center [1551, 162] width 13 height 13
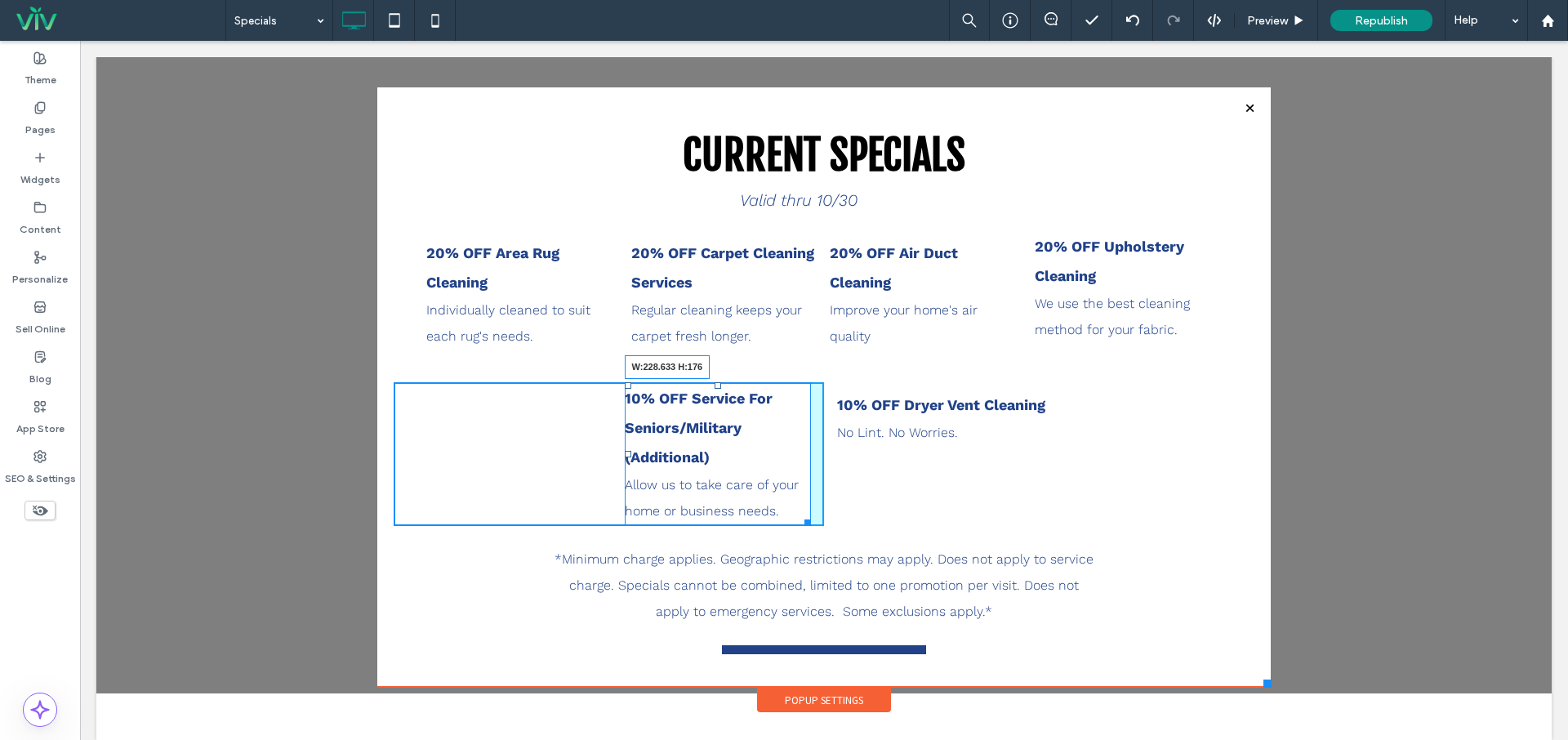
drag, startPoint x: 804, startPoint y: 523, endPoint x: 839, endPoint y: 521, distance: 35.1
click at [839, 521] on div "Click To Paste 10% OFF Service For Seniors/Military (Additional) Allow us to ta…" at bounding box center [825, 454] width 861 height 144
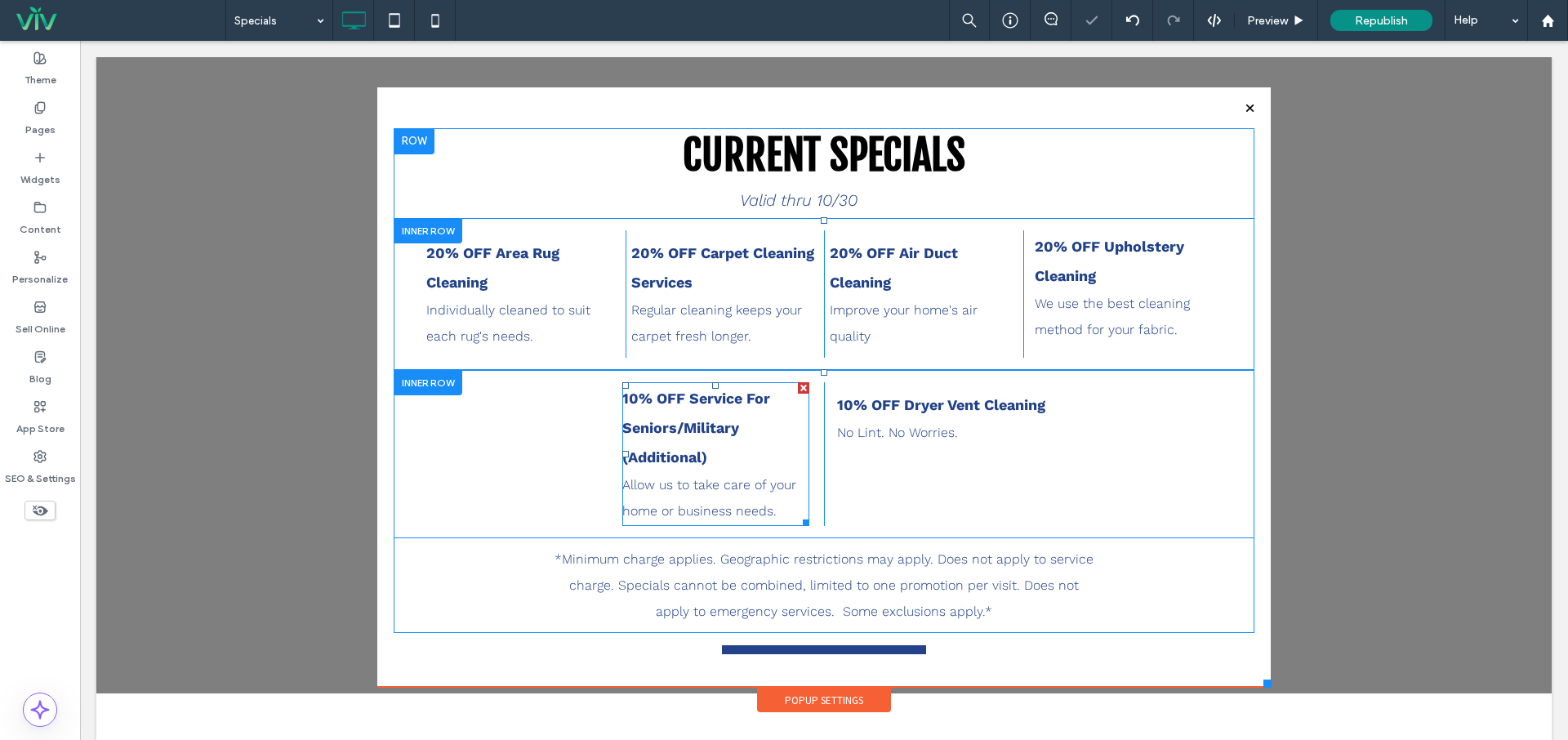
click at [676, 435] on strong "10% OFF Service For Seniors/Military (Additional)" at bounding box center [695, 427] width 148 height 76
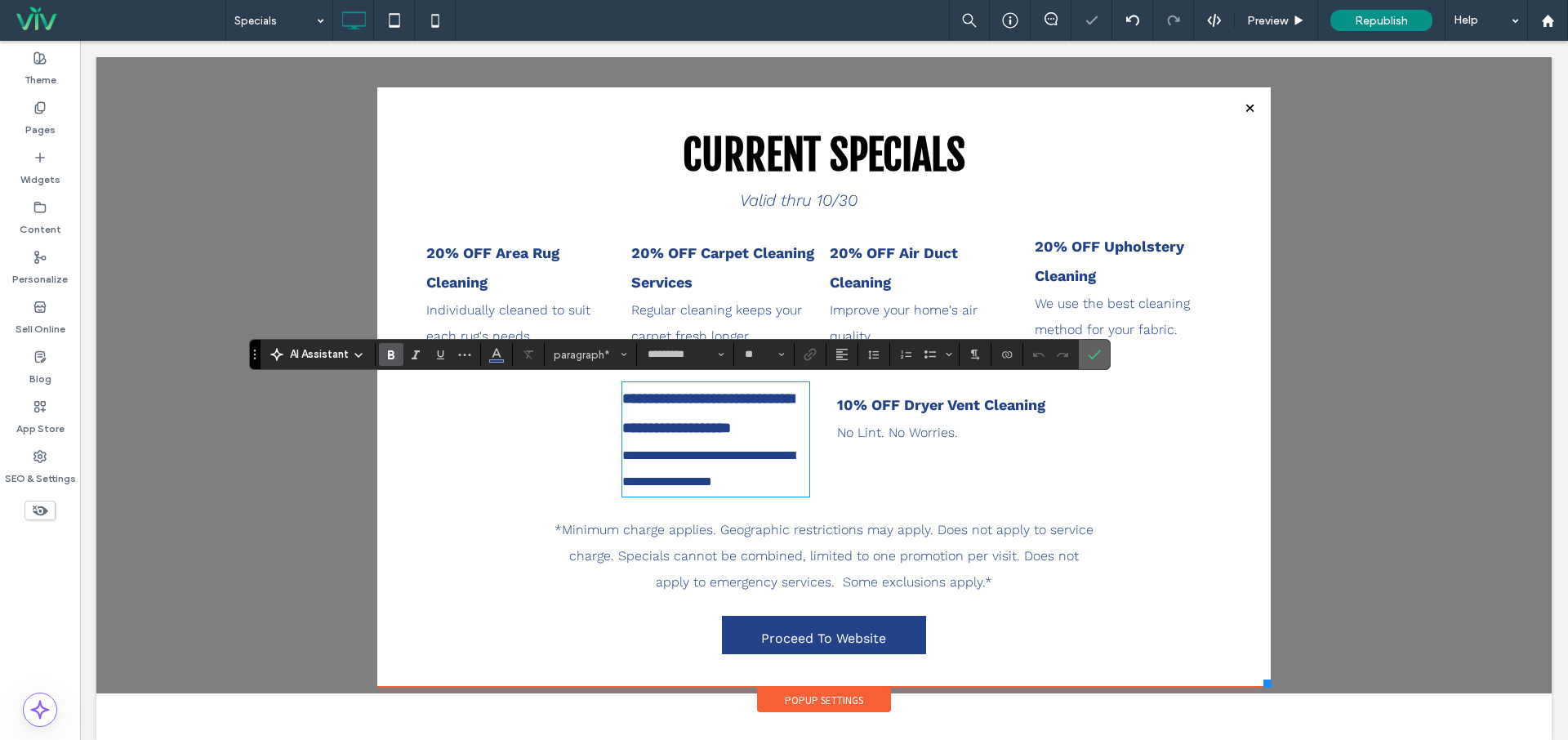
click at [1084, 357] on label "Confirm" at bounding box center [1095, 354] width 24 height 29
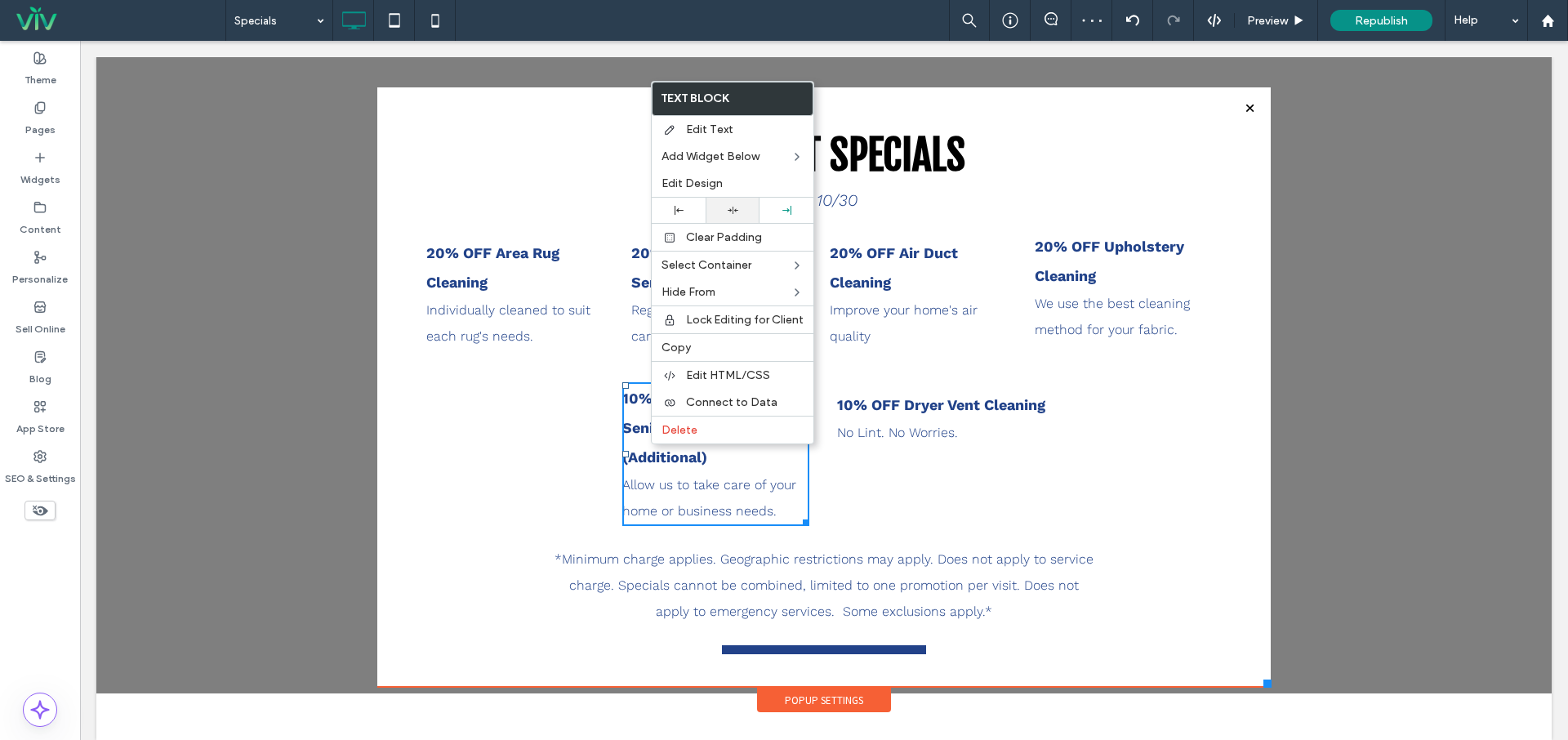
click at [742, 207] on div at bounding box center [733, 210] width 37 height 11
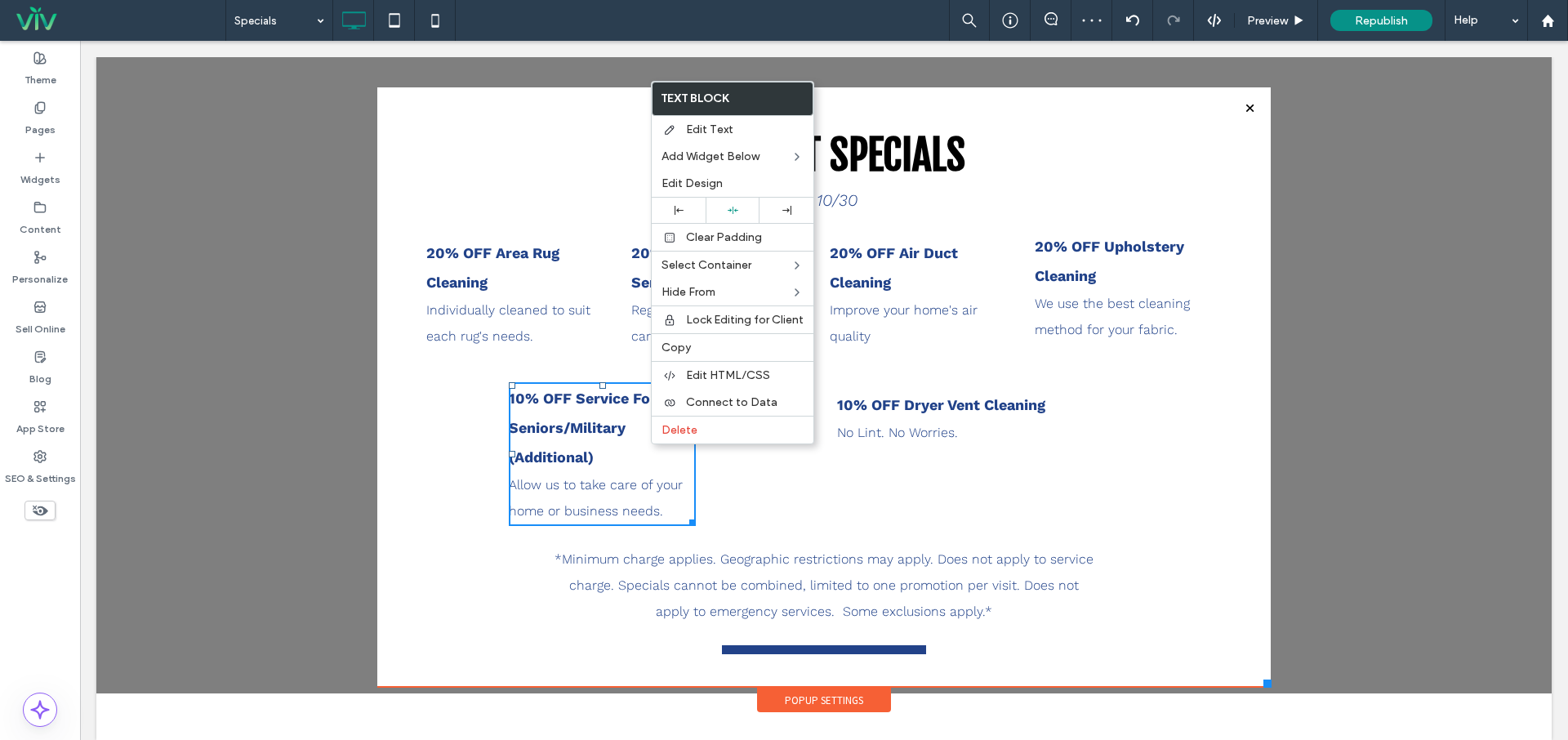
click at [696, 500] on div "Click To Paste 10% OFF Service For Seniors/Military (Additional) Allow us to ta…" at bounding box center [609, 454] width 430 height 144
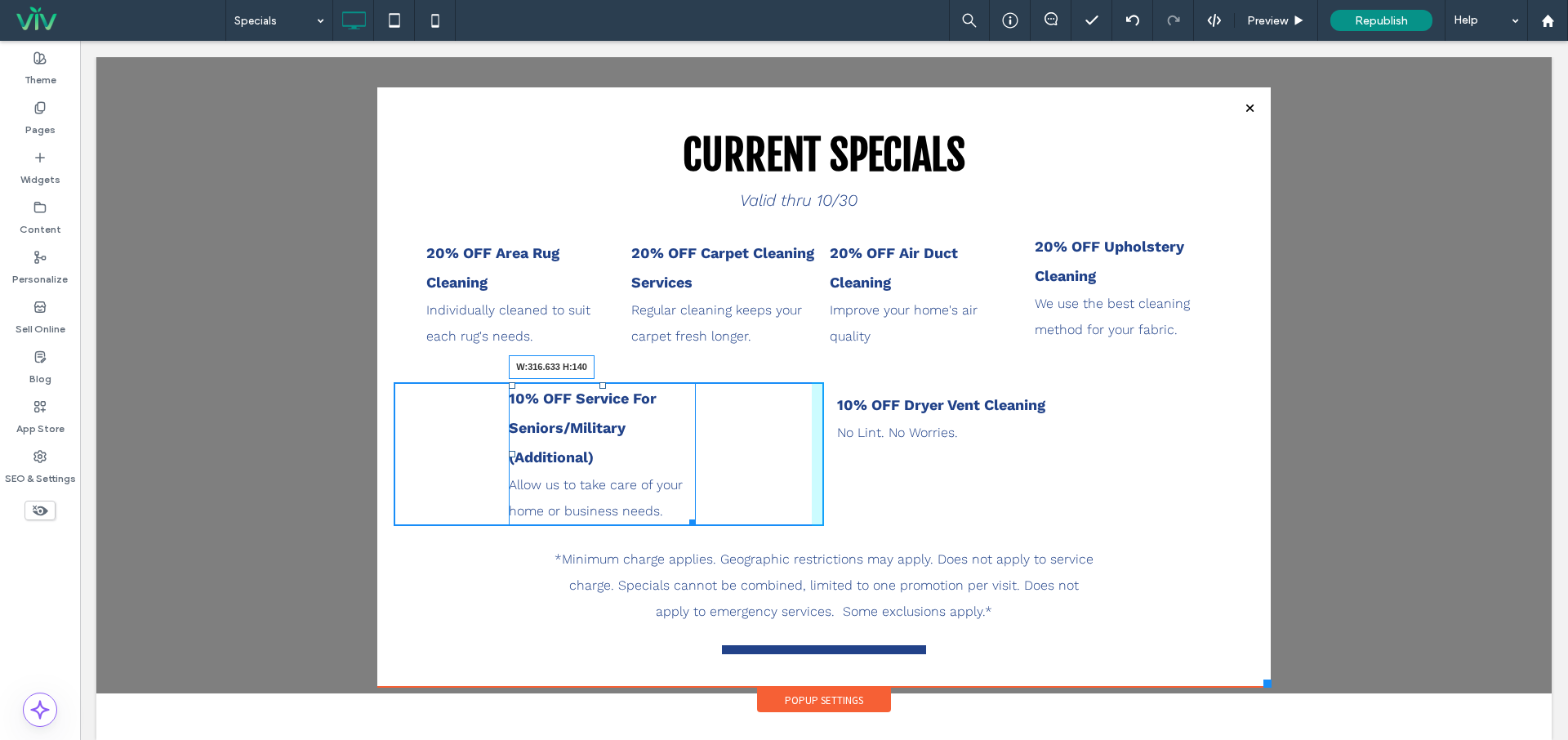
drag, startPoint x: 698, startPoint y: 523, endPoint x: 725, endPoint y: 520, distance: 27.2
click at [725, 520] on div "CURRENT SPECIALS Valid thru 10/30 20% OFF Area Rug Cleaning Individually cleane…" at bounding box center [825, 380] width 861 height 504
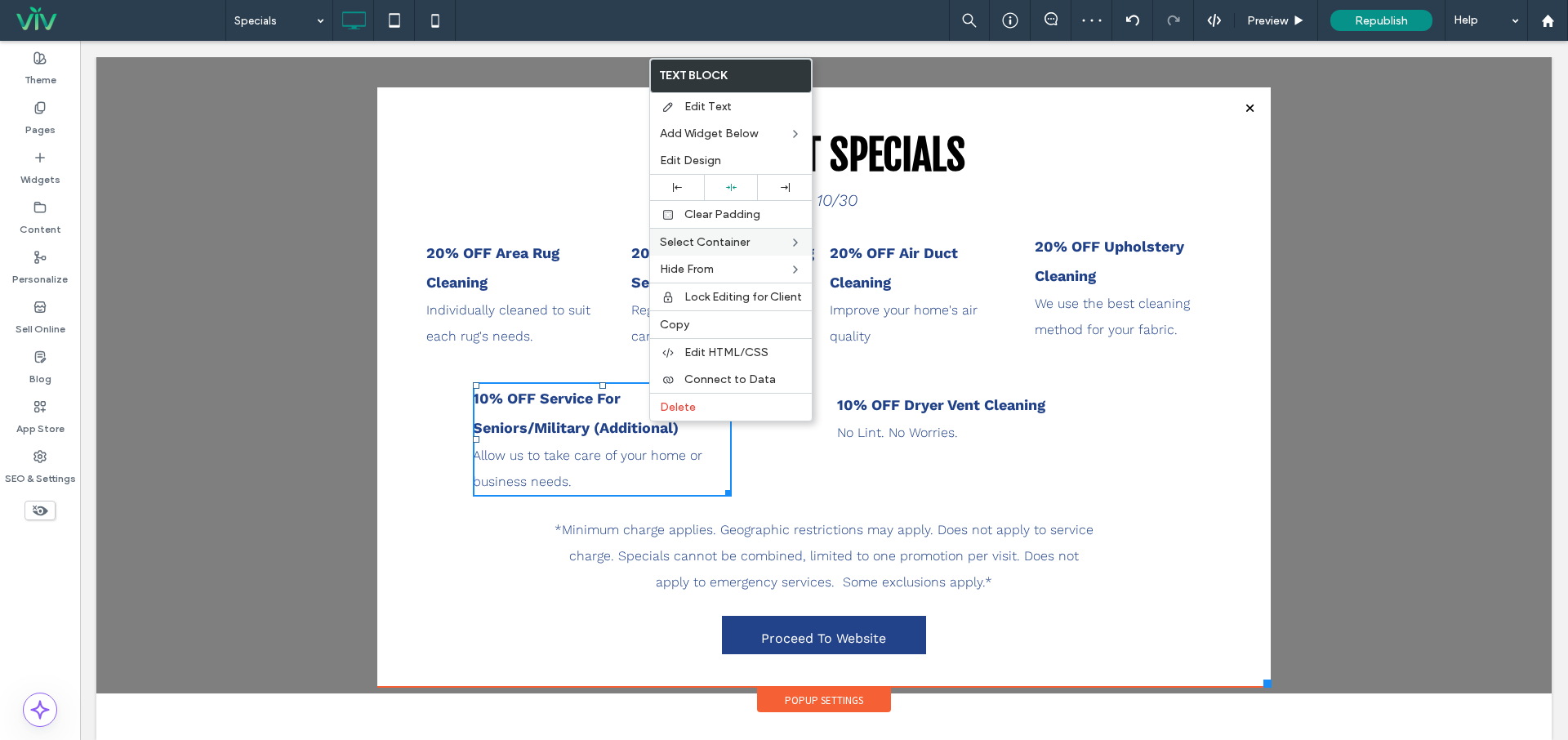
drag, startPoint x: 784, startPoint y: 189, endPoint x: 784, endPoint y: 249, distance: 60.0
click at [784, 189] on icon at bounding box center [784, 187] width 9 height 9
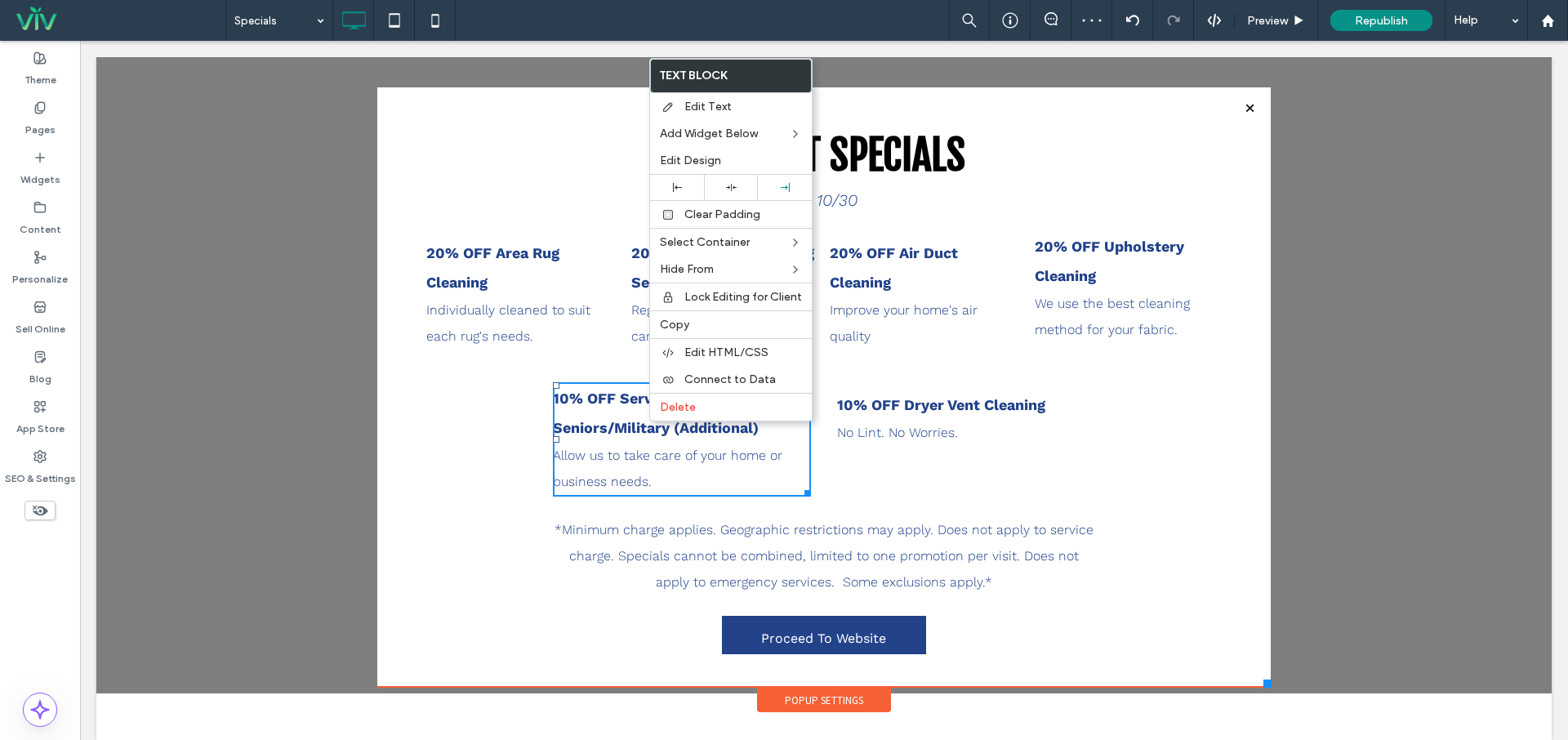
drag, startPoint x: 875, startPoint y: 455, endPoint x: 900, endPoint y: 447, distance: 26.2
click at [875, 455] on div "10% OFF Dryer Vent Cleaning No Lint. No Worries. Click To Paste" at bounding box center [1040, 439] width 430 height 114
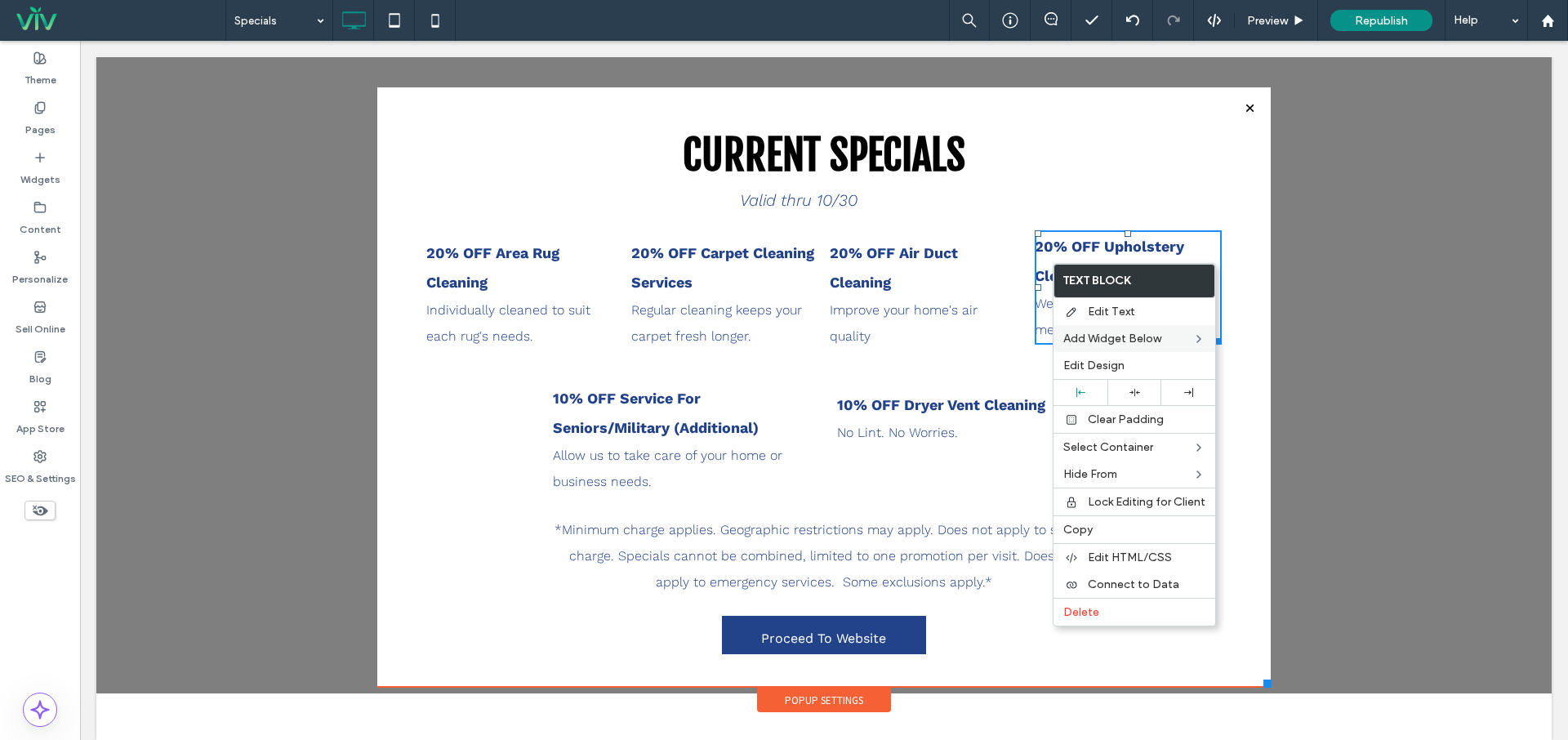
drag, startPoint x: 1103, startPoint y: 356, endPoint x: 1056, endPoint y: 325, distance: 56.3
click at [1103, 356] on div "Edit Design" at bounding box center [1134, 366] width 161 height 27
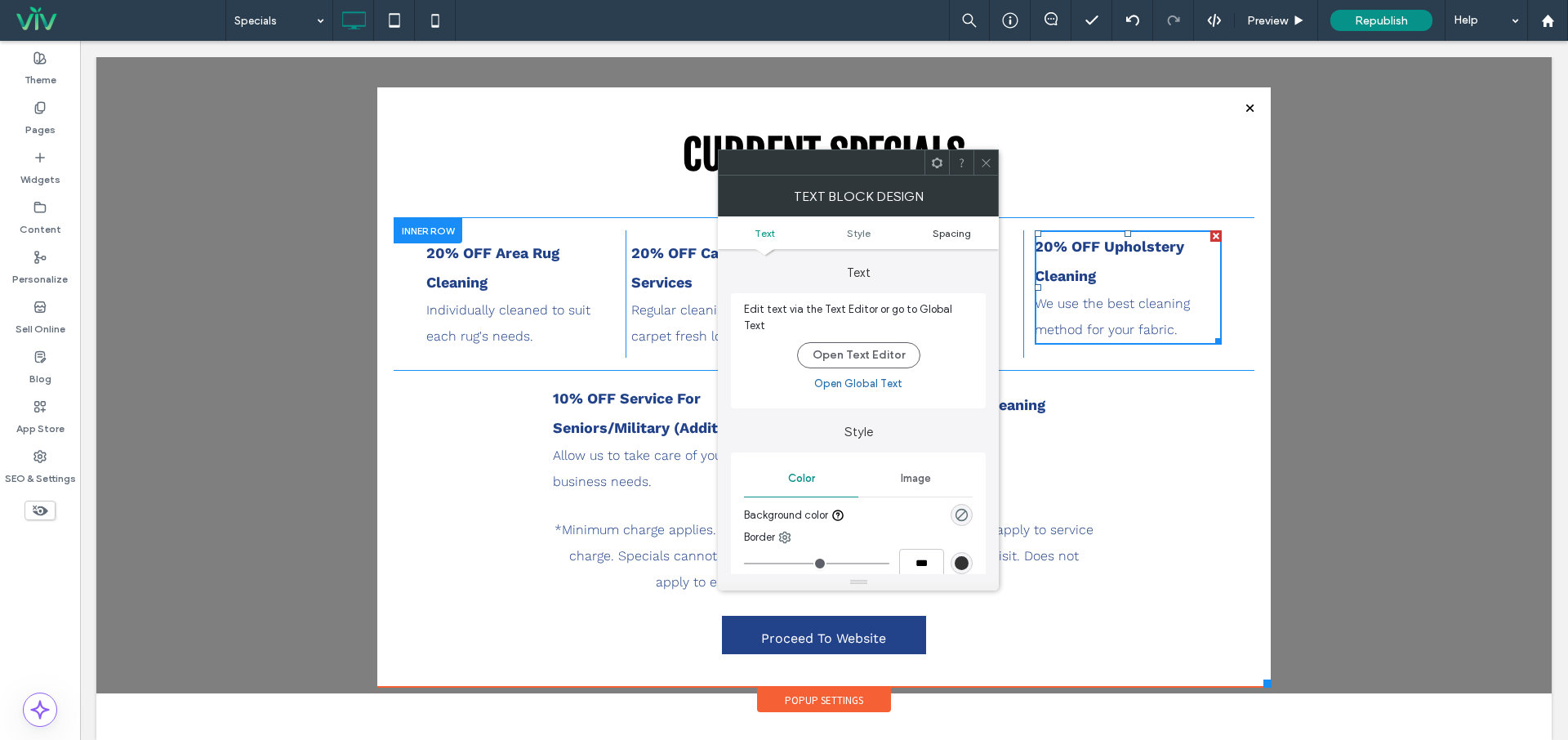
click at [944, 230] on span "Spacing" at bounding box center [952, 233] width 38 height 13
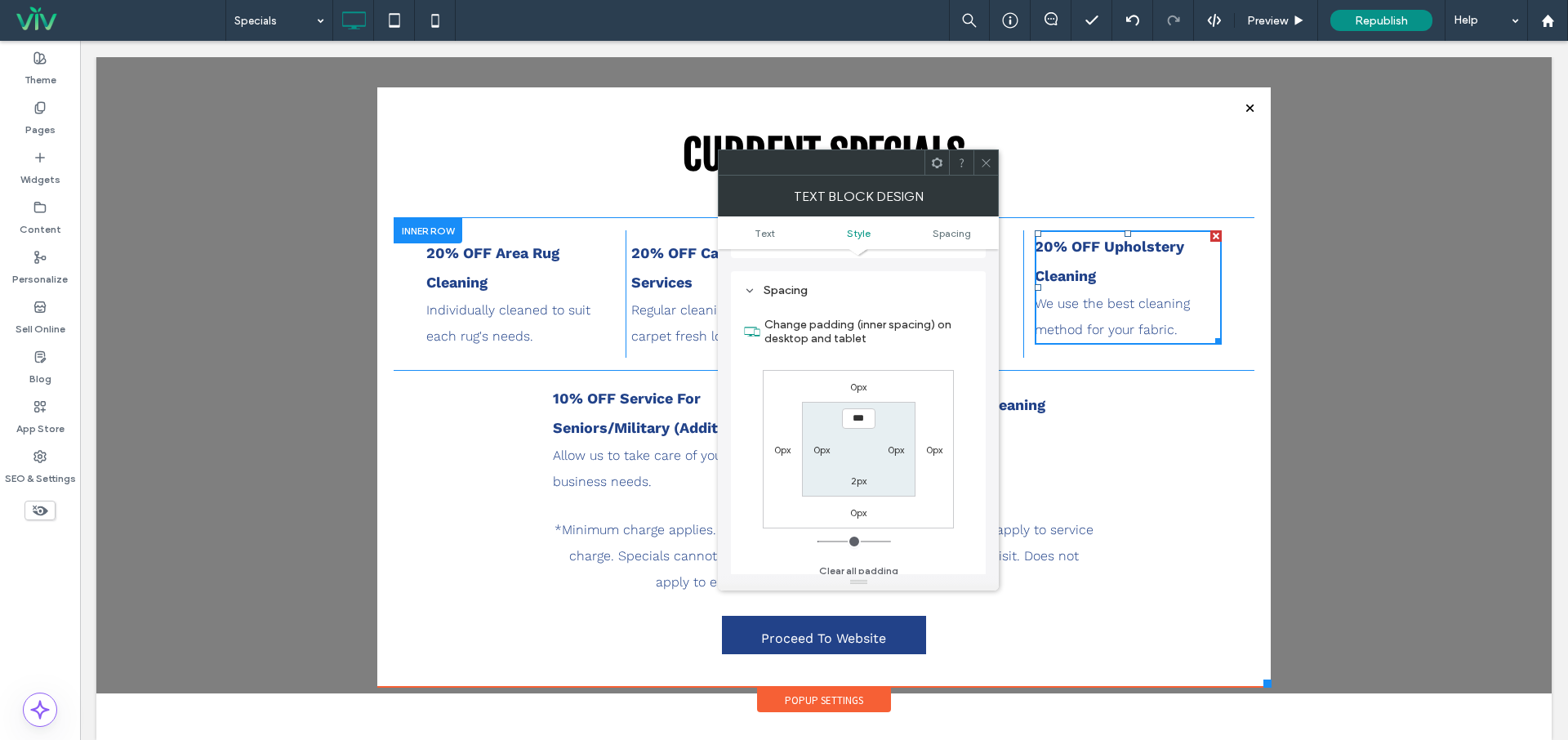
scroll to position [396, 0]
click at [854, 379] on label "0px" at bounding box center [858, 385] width 17 height 13
type input "*"
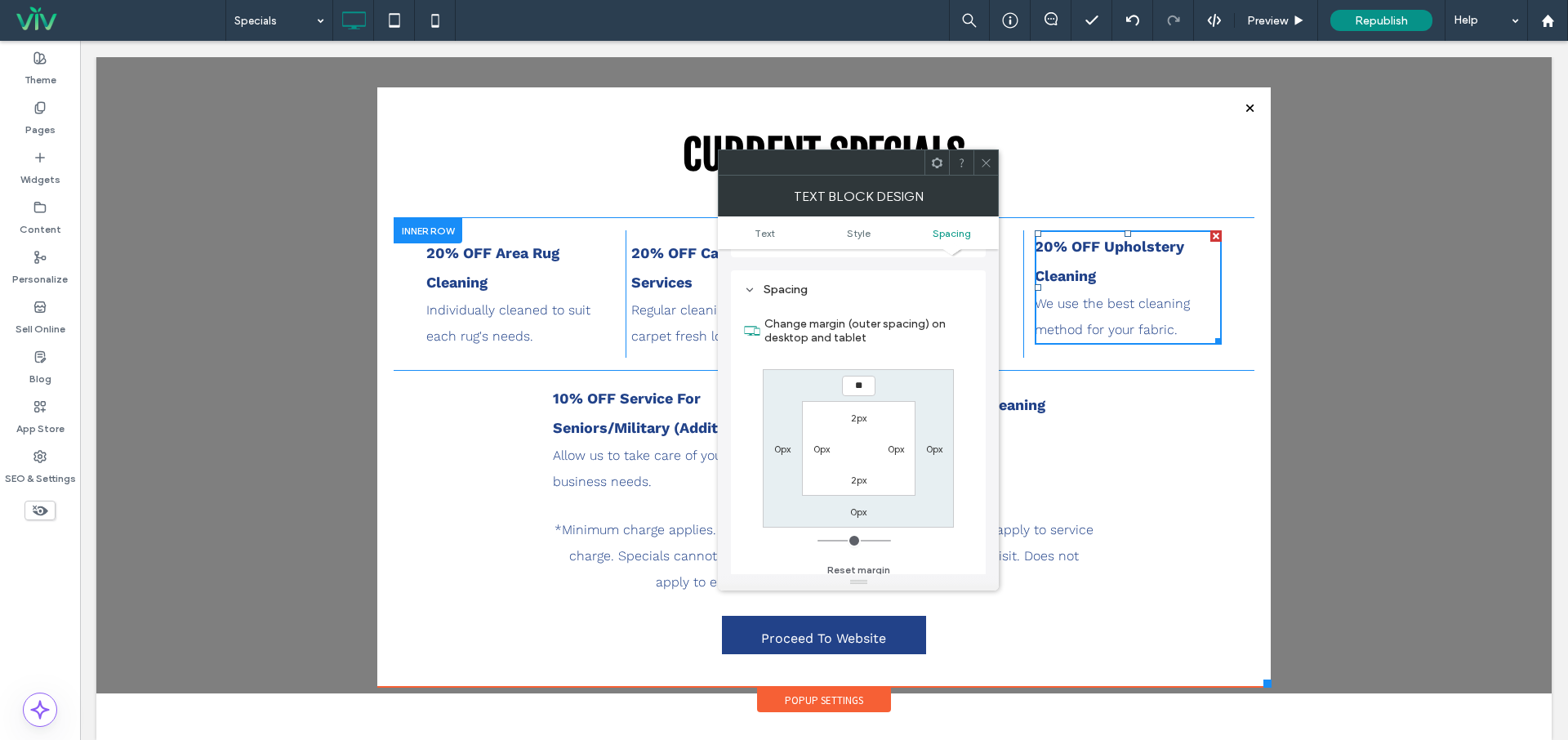
type input "**"
type input "****"
click at [983, 162] on icon at bounding box center [986, 162] width 13 height 13
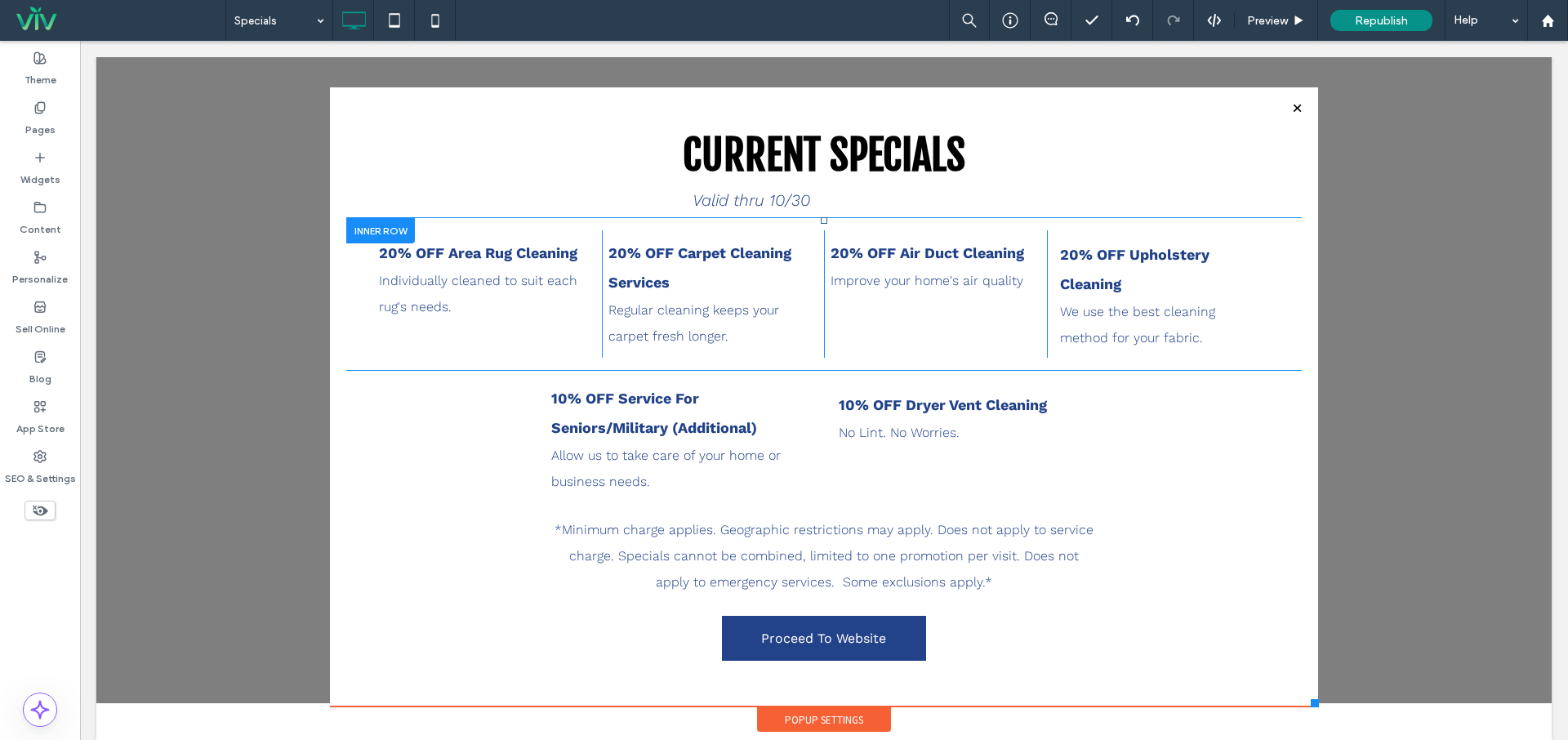
scroll to position [60, 0]
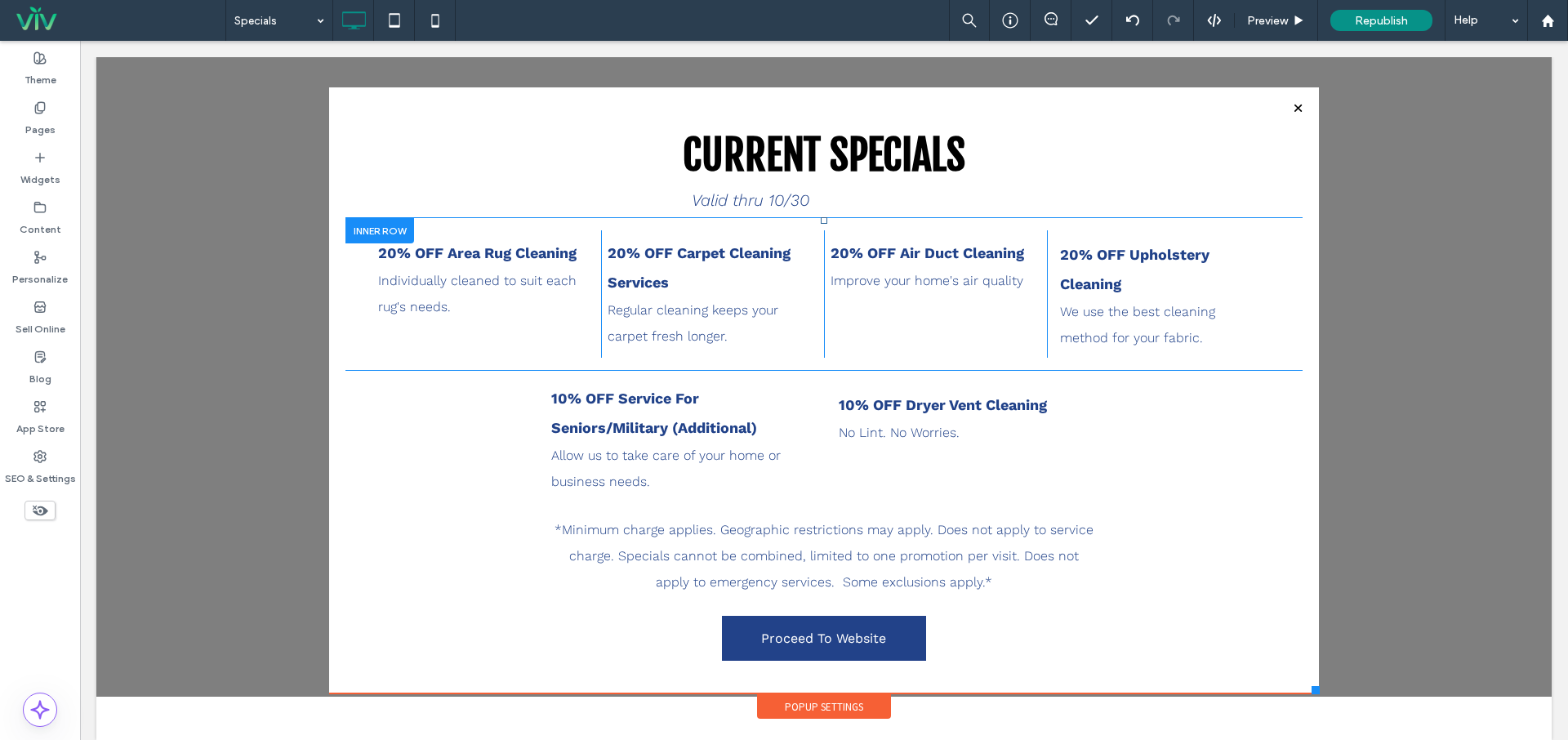
drag, startPoint x: 1266, startPoint y: 680, endPoint x: 1319, endPoint y: 689, distance: 53.8
click at [1319, 689] on div at bounding box center [1316, 689] width 8 height 8
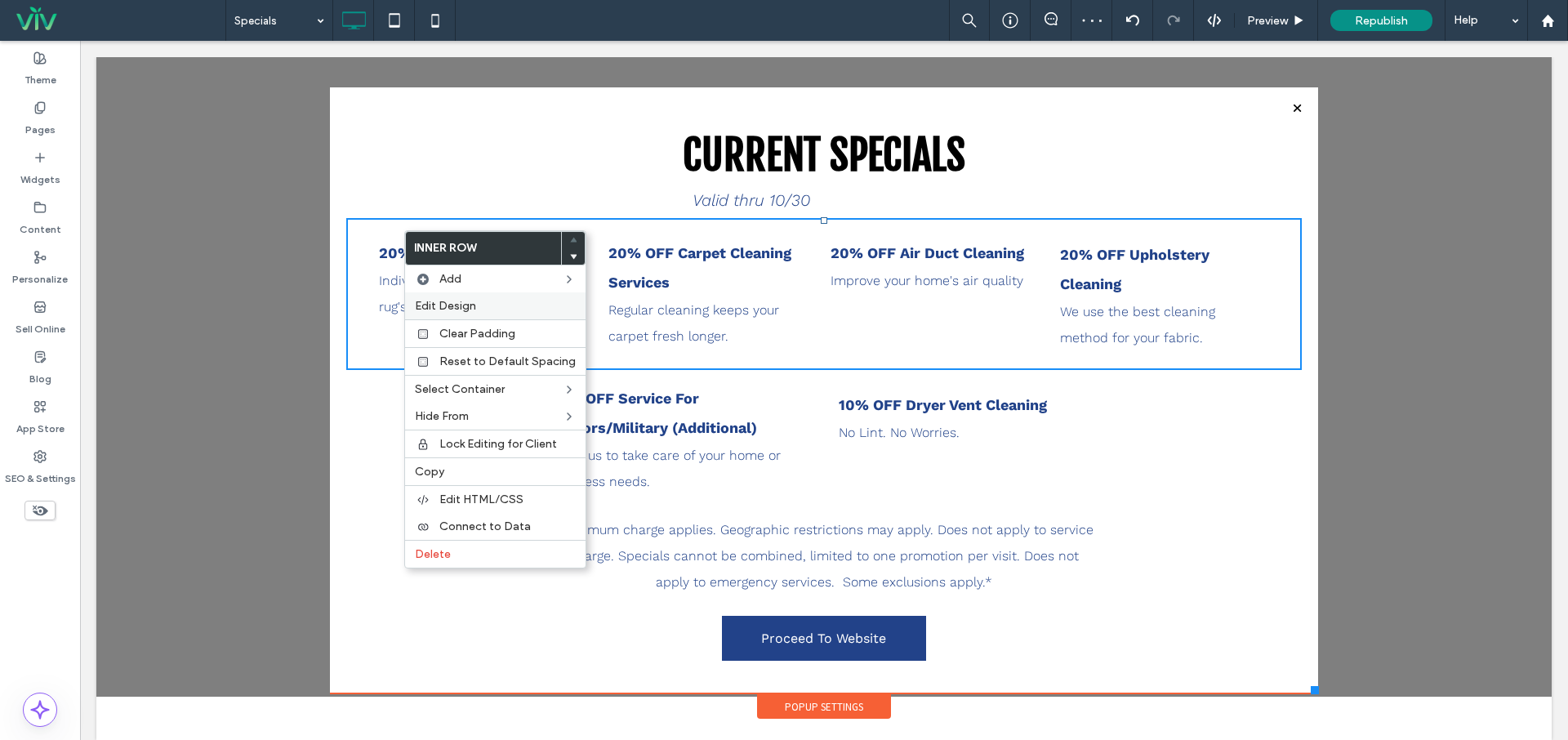
click at [418, 304] on span "Edit Design" at bounding box center [445, 306] width 62 height 14
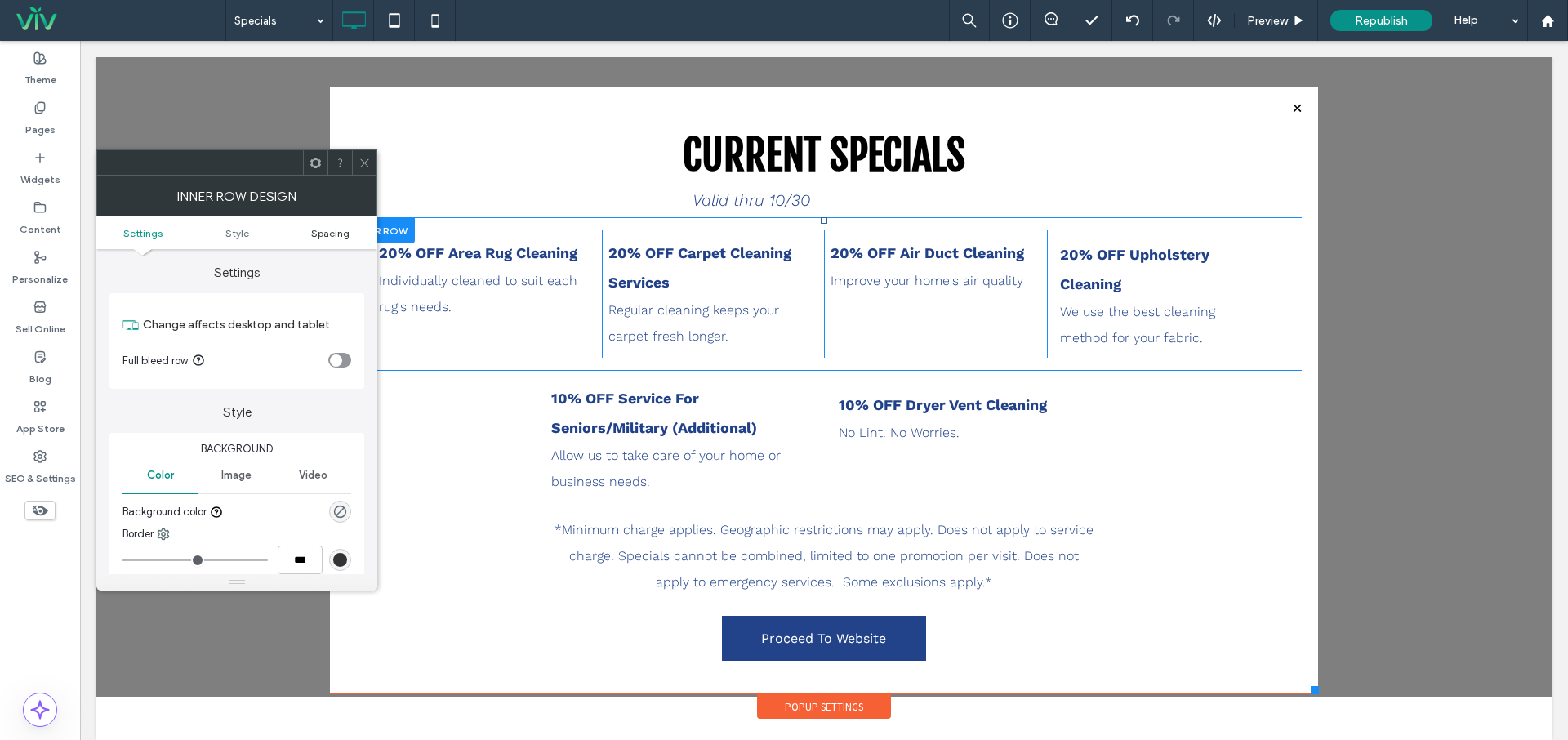
click at [325, 230] on span "Spacing" at bounding box center [330, 233] width 38 height 13
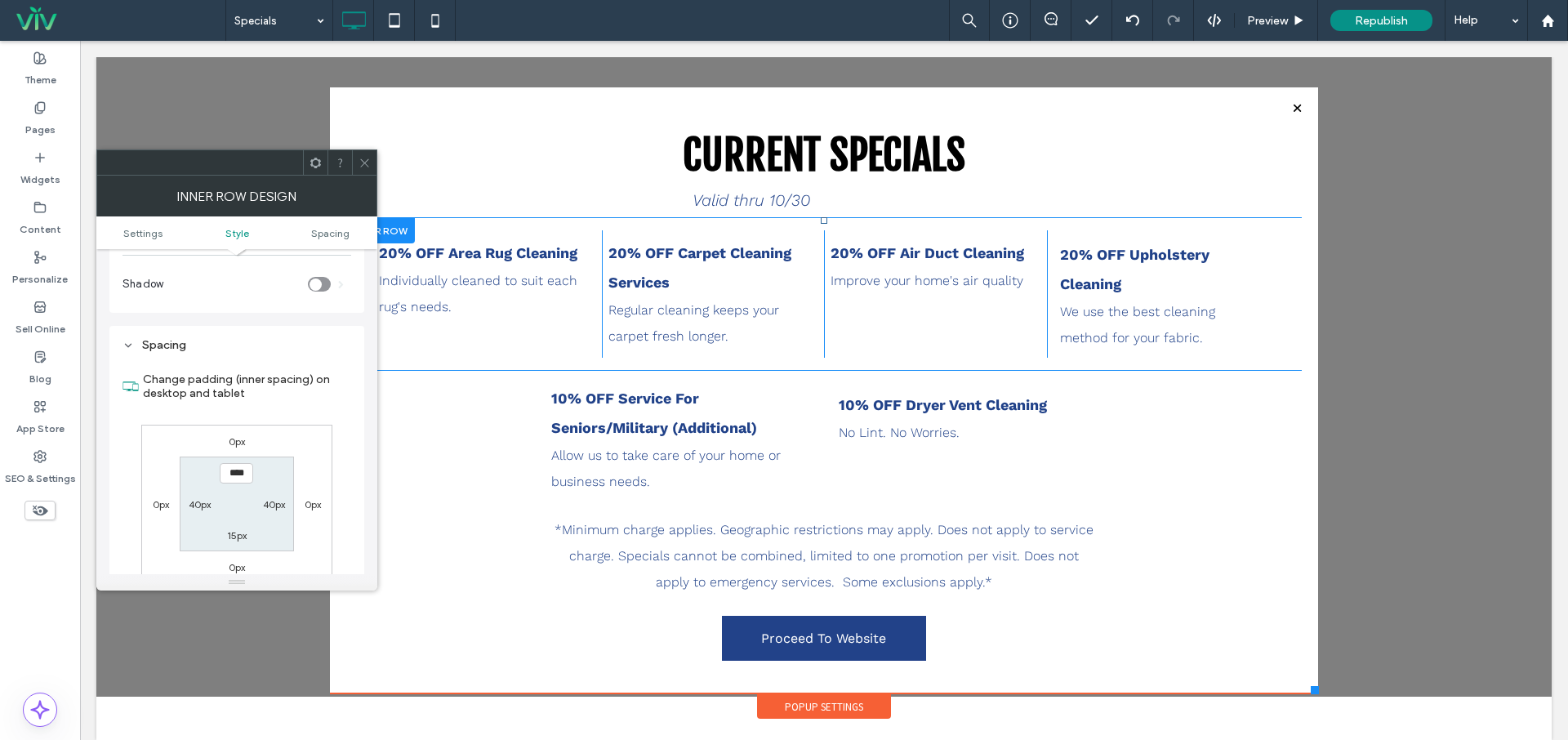
scroll to position [459, 0]
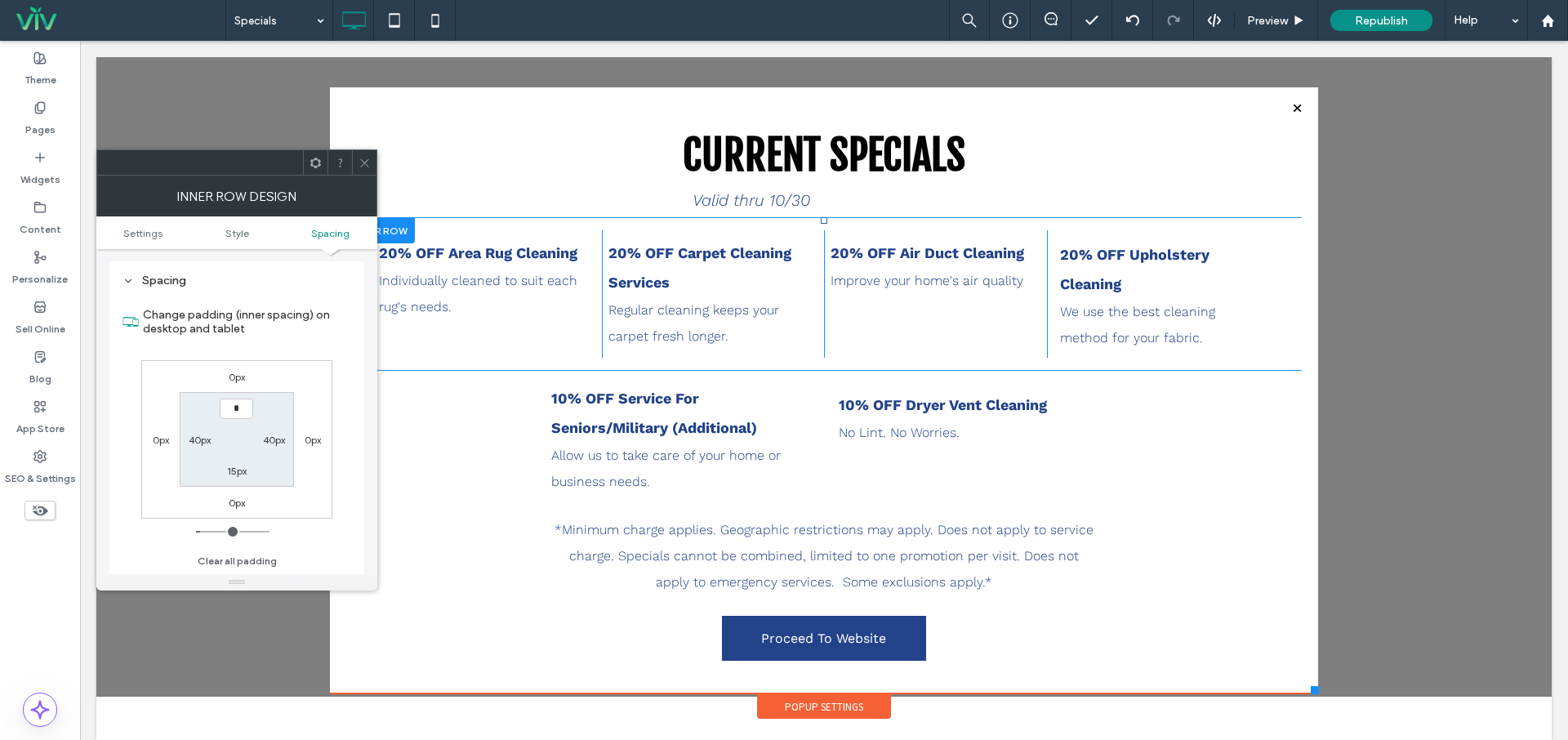
type input "***"
type input "*"
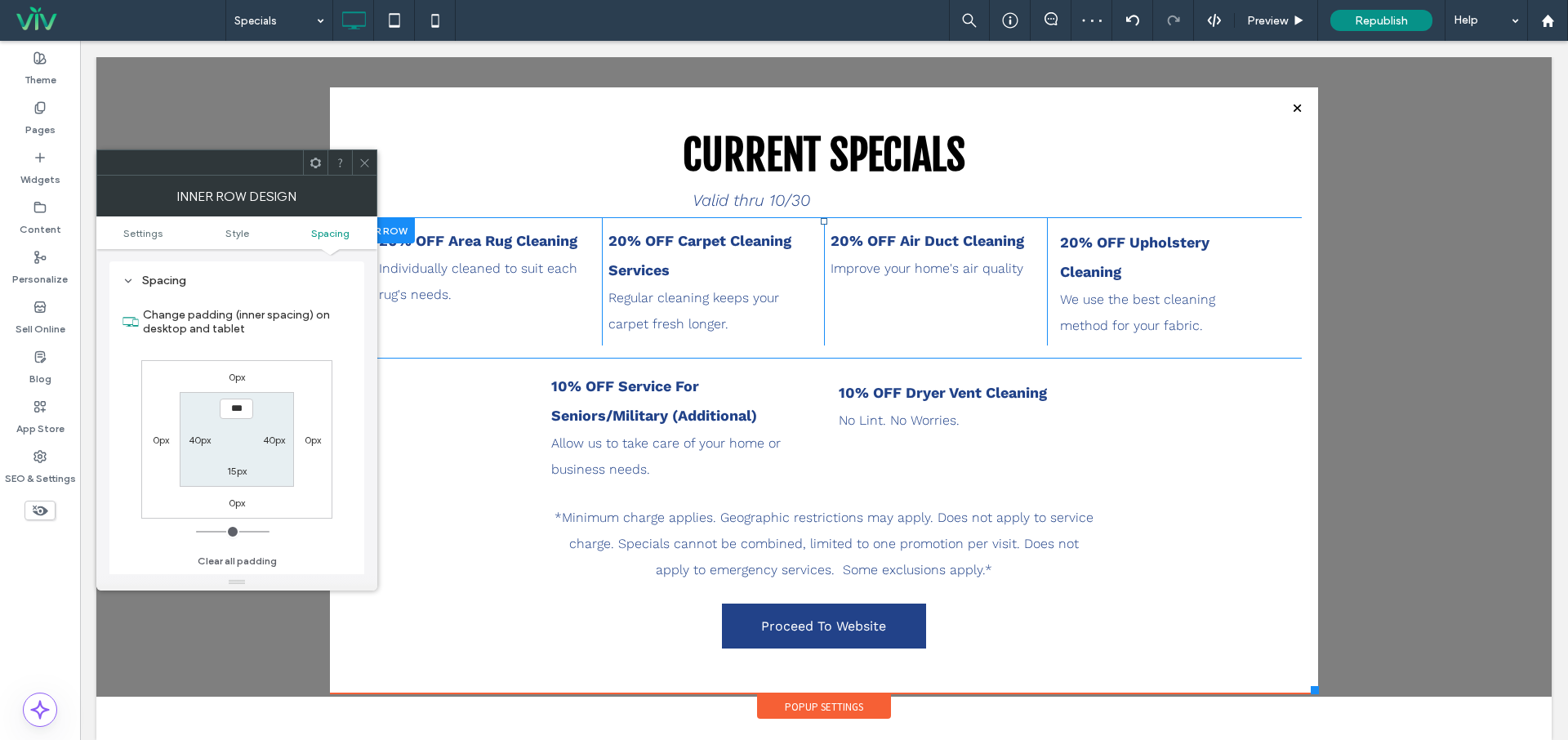
click at [359, 161] on icon at bounding box center [365, 162] width 13 height 13
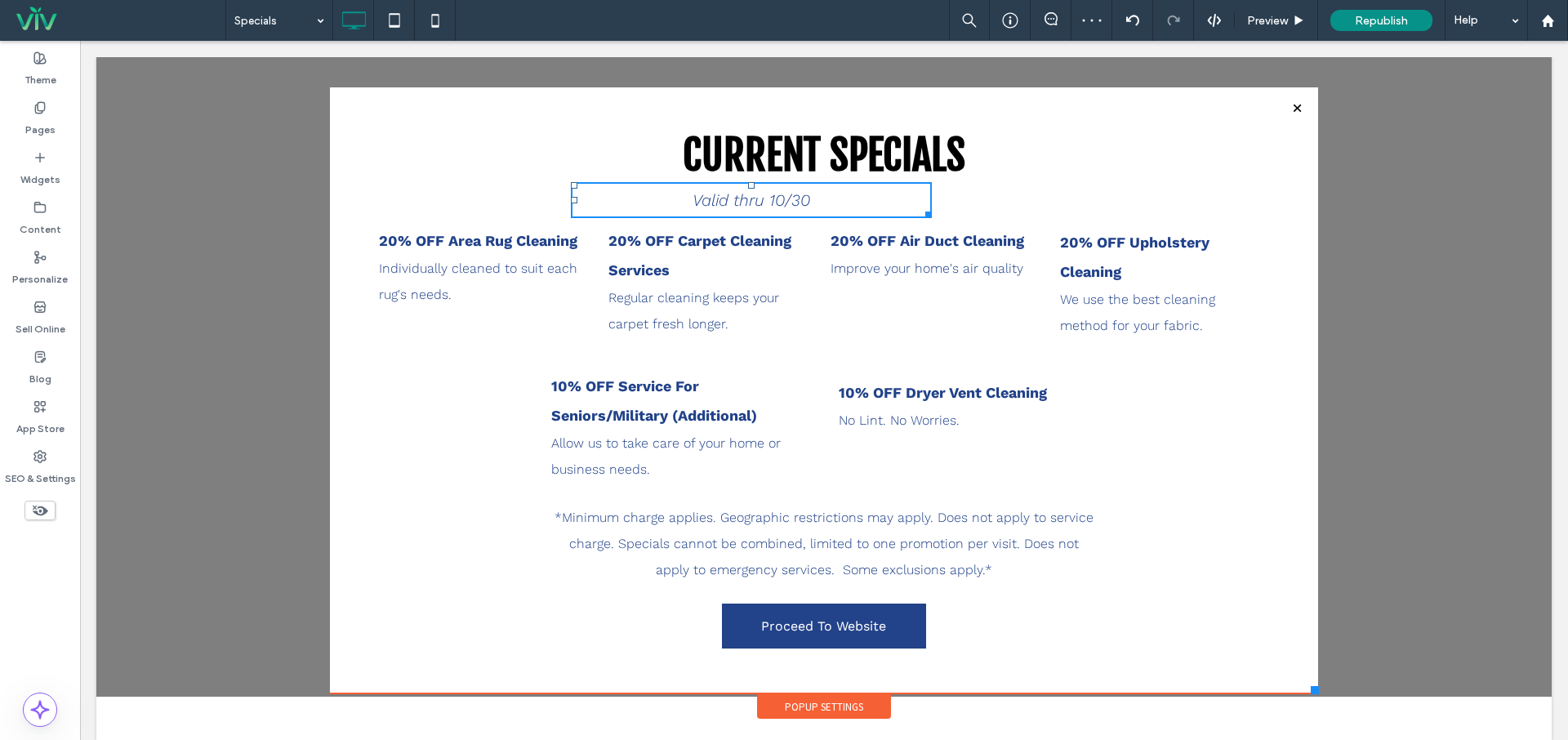
scroll to position [57, 0]
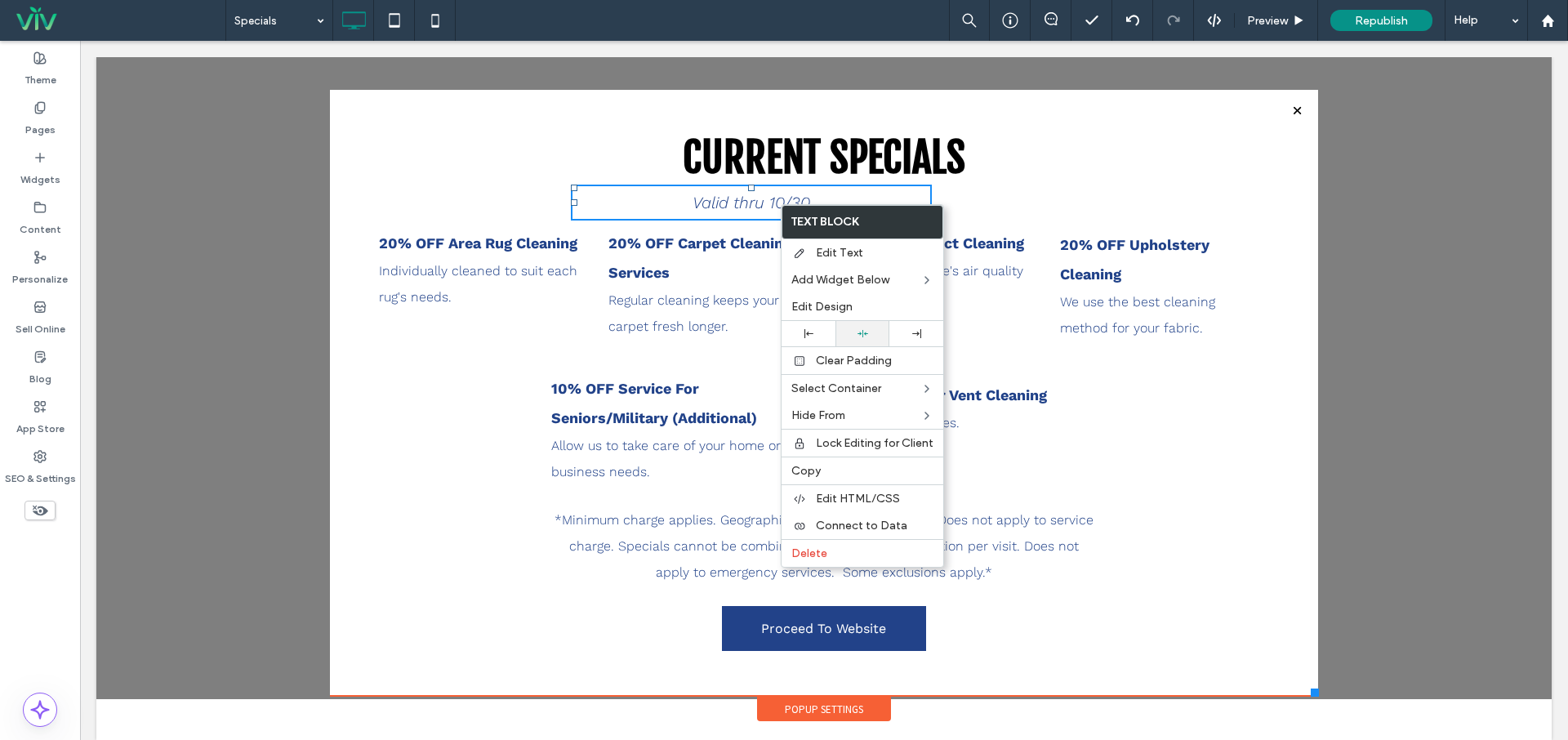
click at [858, 329] on icon at bounding box center [863, 333] width 11 height 11
click at [1085, 197] on div "CURRENT SPECIALS Valid thru 10/30 20% OFF Area Rug Cleaning Individually cleane…" at bounding box center [824, 362] width 956 height 462
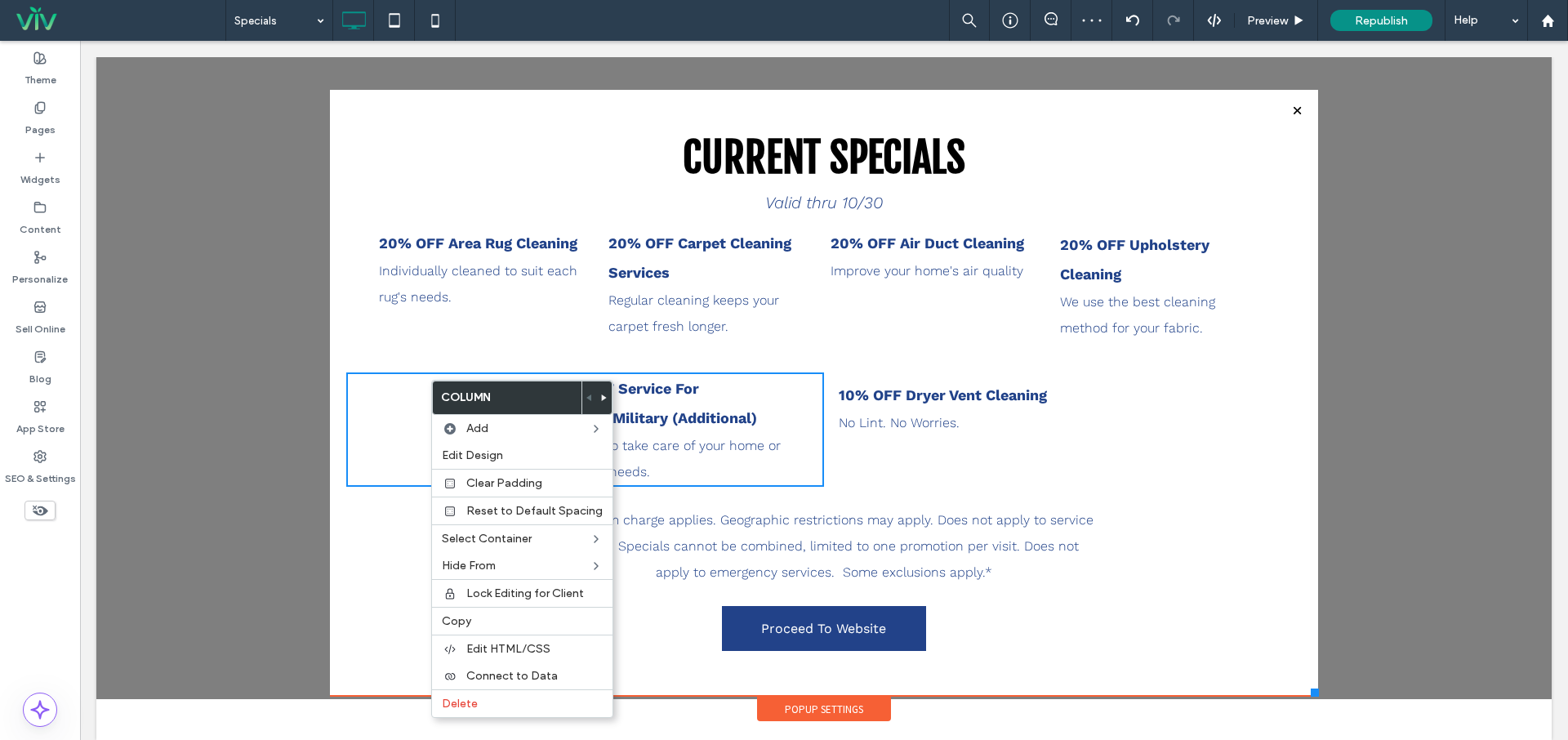
click at [403, 373] on div "Click To Paste 10% OFF Service For Seniors/Military (Additional) Allow us to ta…" at bounding box center [585, 429] width 478 height 114
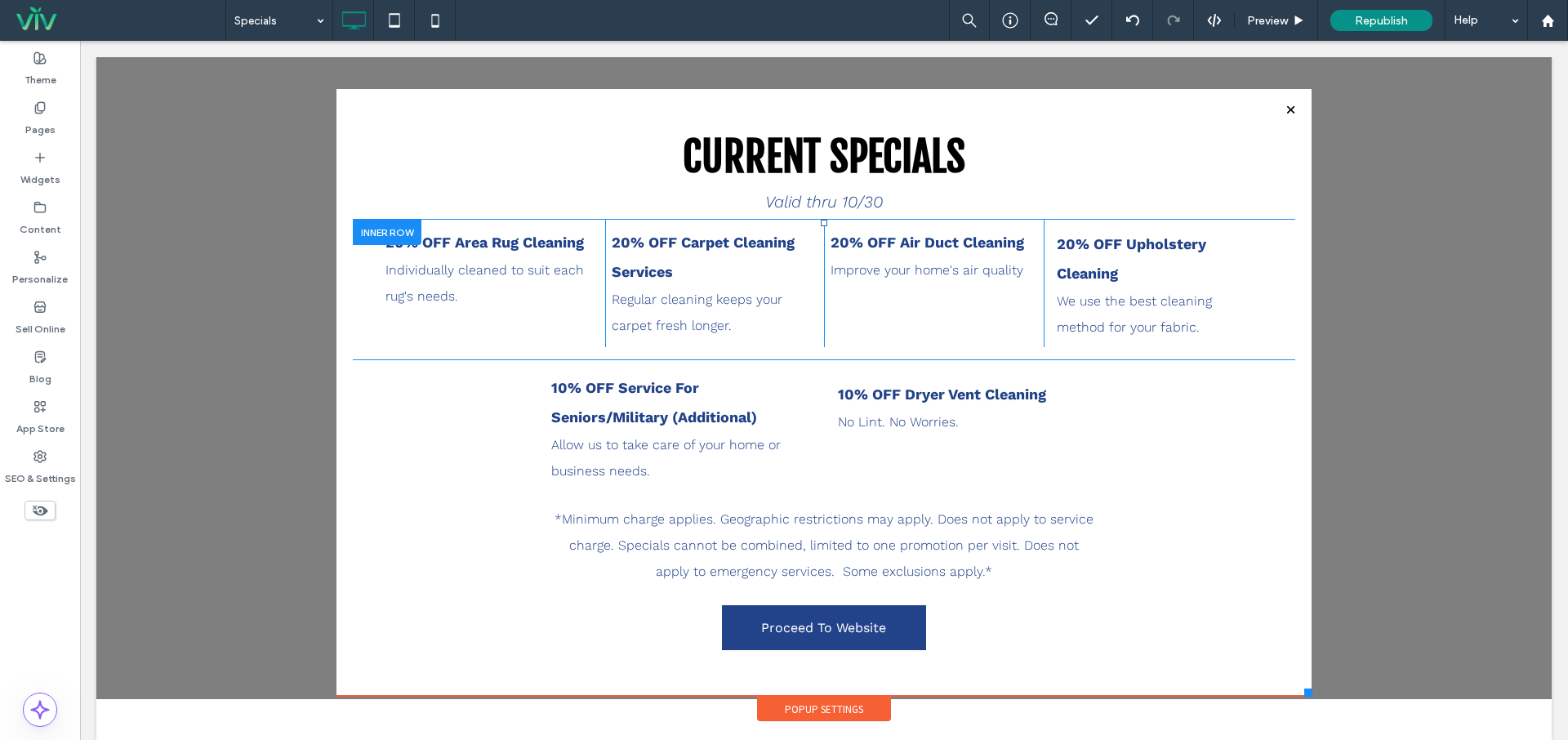
click at [1311, 695] on div at bounding box center [1309, 692] width 8 height 8
click at [381, 40] on div at bounding box center [394, 21] width 41 height 41
click at [433, 37] on div at bounding box center [435, 21] width 41 height 41
click at [400, 22] on icon at bounding box center [394, 20] width 32 height 32
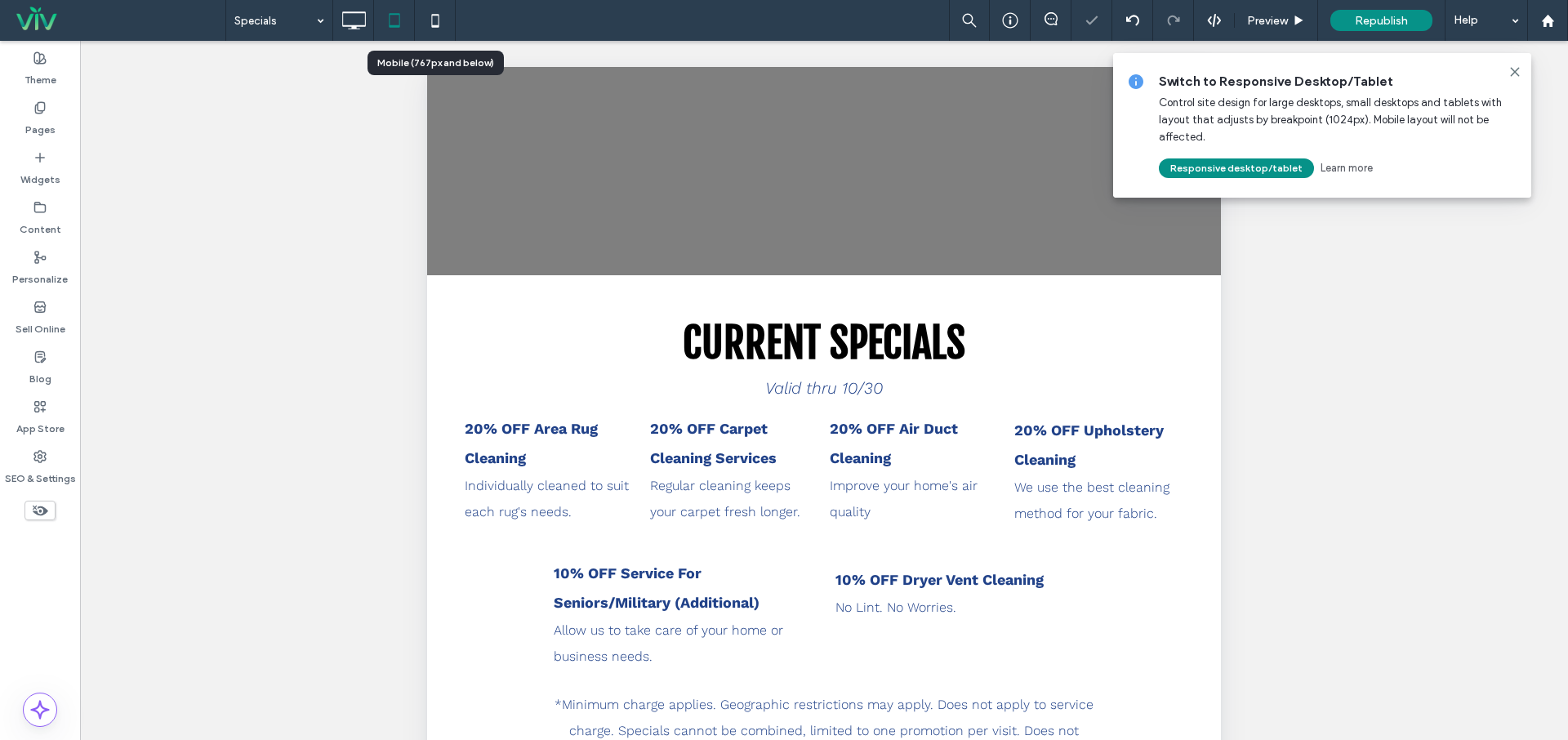
scroll to position [0, 0]
click at [417, 21] on div at bounding box center [434, 20] width 40 height 32
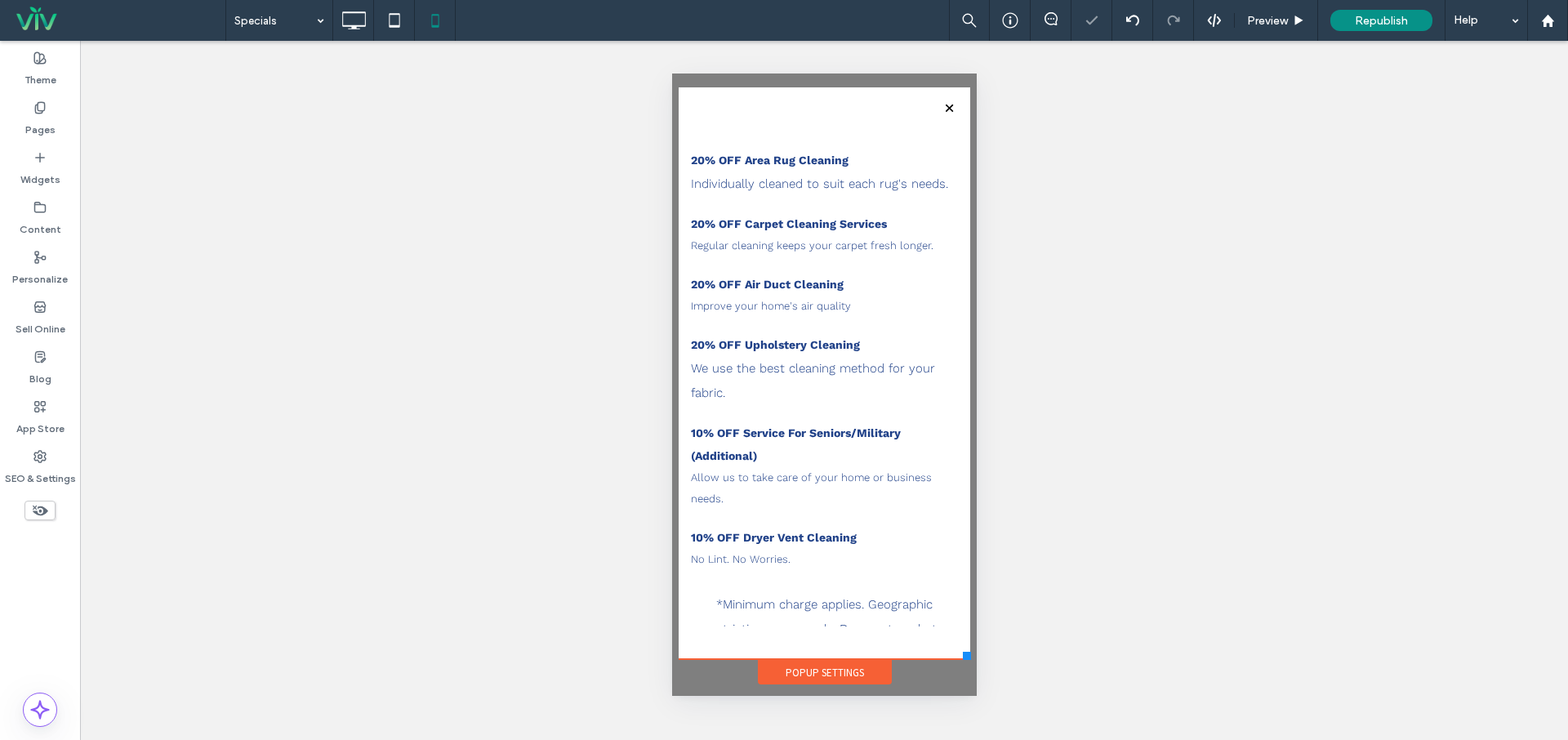
scroll to position [103, 0]
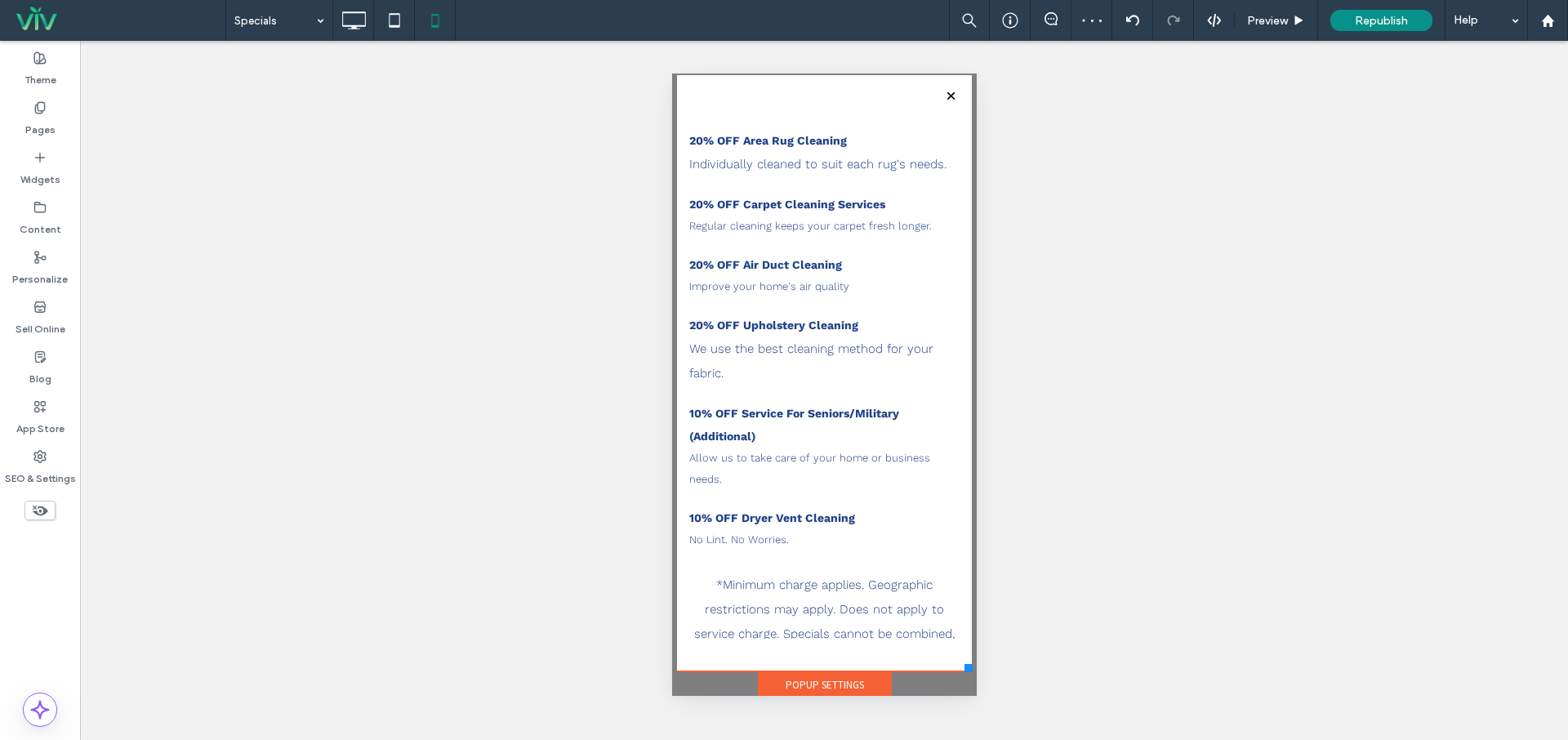
drag, startPoint x: 968, startPoint y: 660, endPoint x: 972, endPoint y: 670, distance: 10.8
click at [971, 671] on div at bounding box center [967, 668] width 8 height 8
click at [344, 18] on icon at bounding box center [353, 20] width 32 height 32
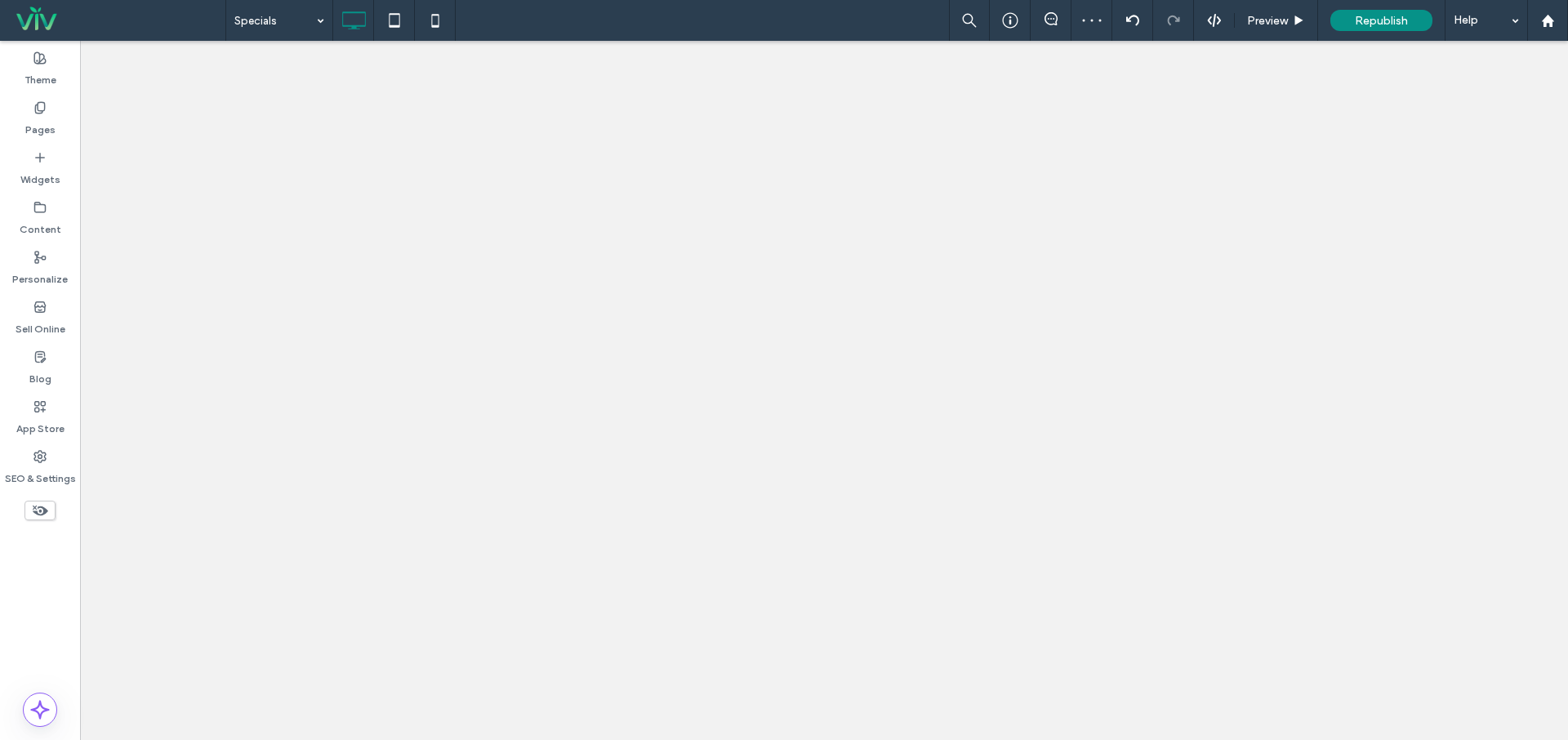
scroll to position [0, 0]
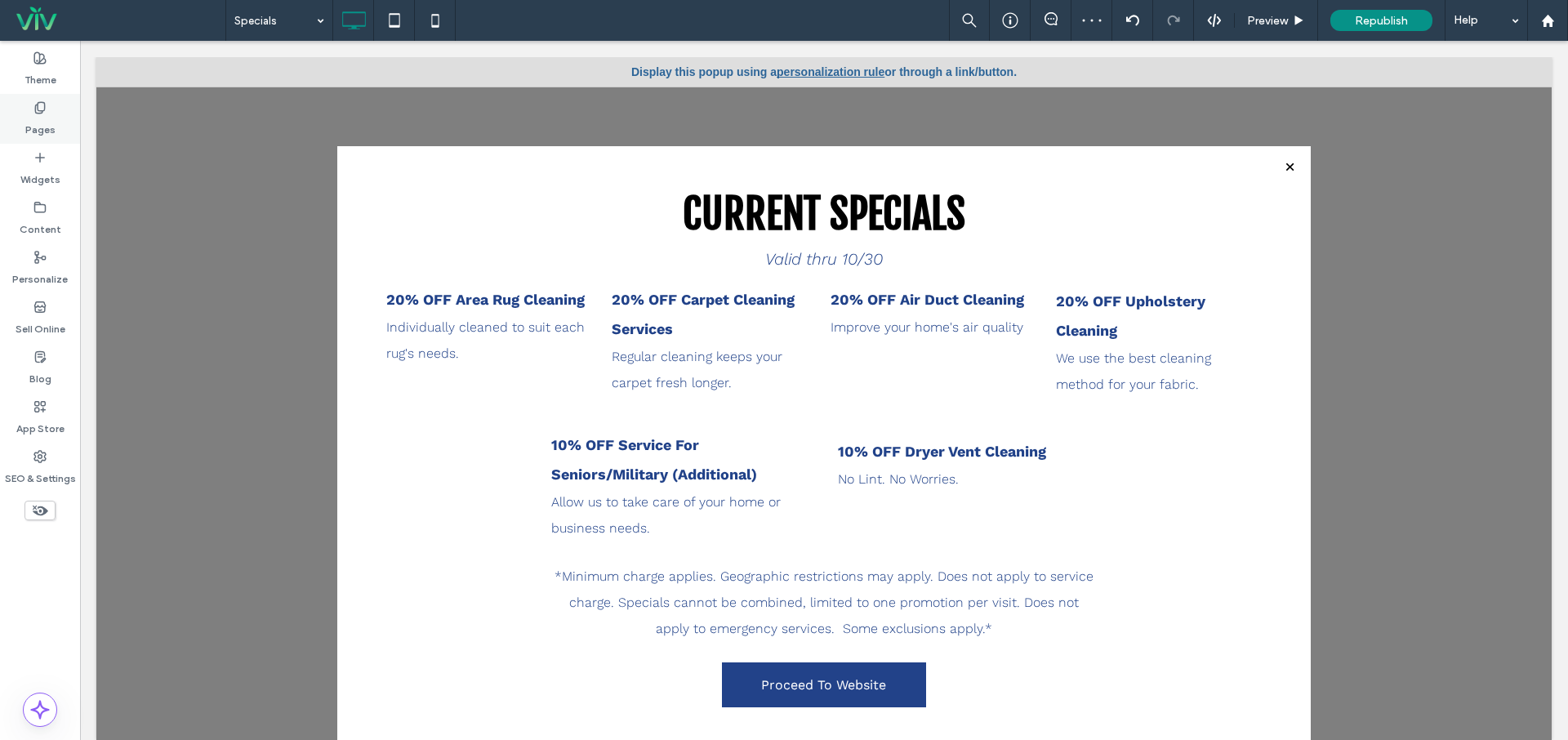
click at [62, 115] on div "Pages" at bounding box center [40, 118] width 80 height 50
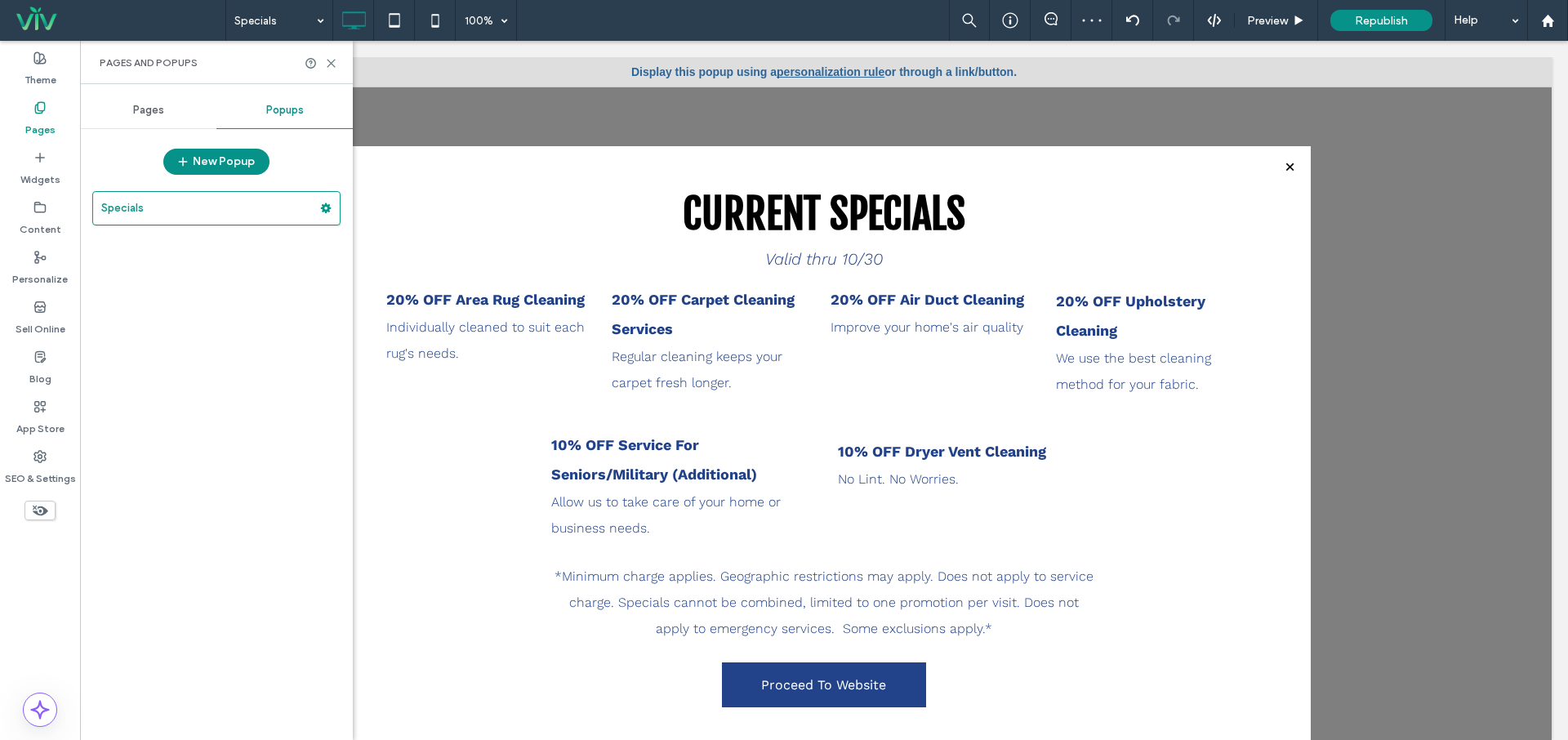
click at [180, 111] on div "Pages" at bounding box center [148, 109] width 136 height 36
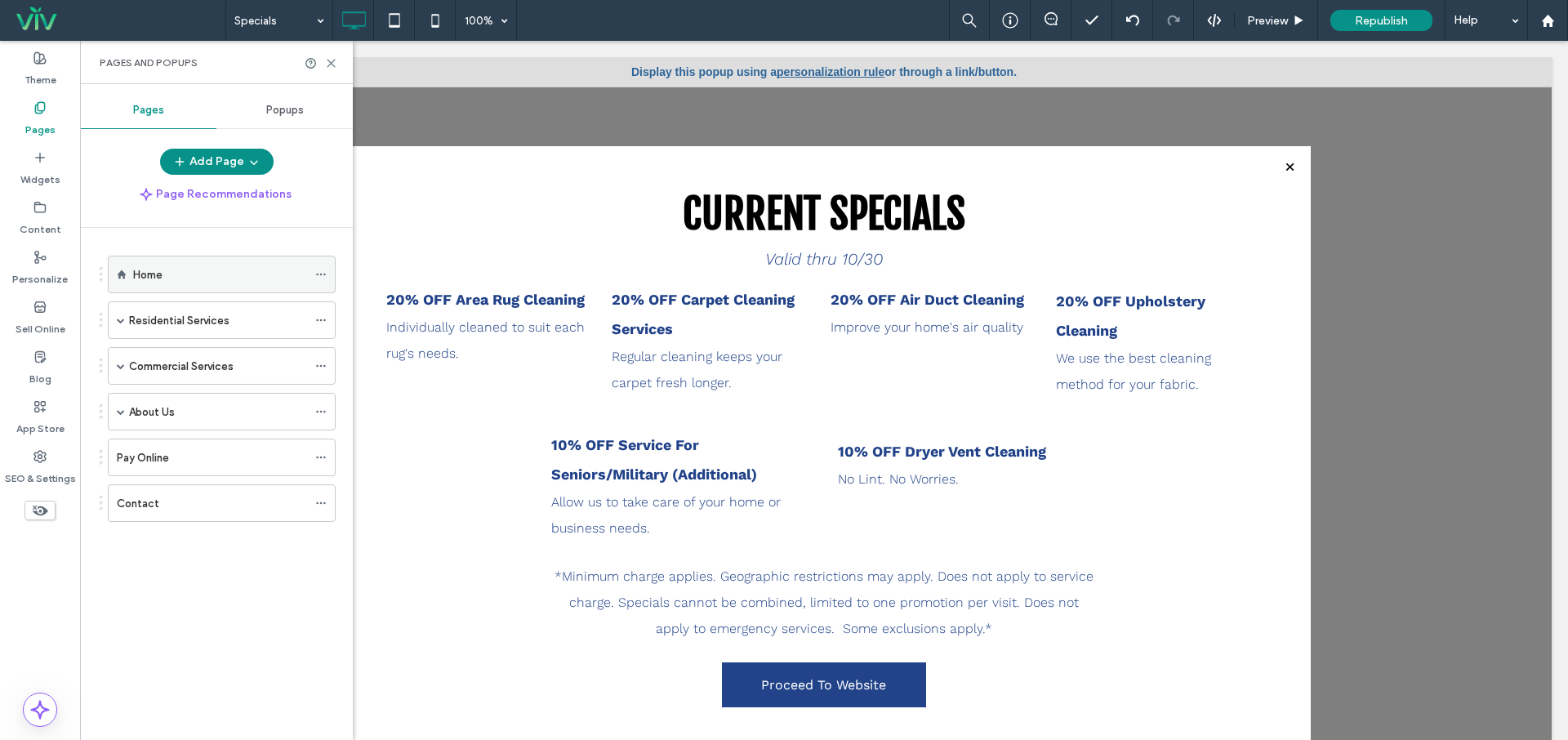
click at [176, 272] on div "Home" at bounding box center [220, 275] width 174 height 18
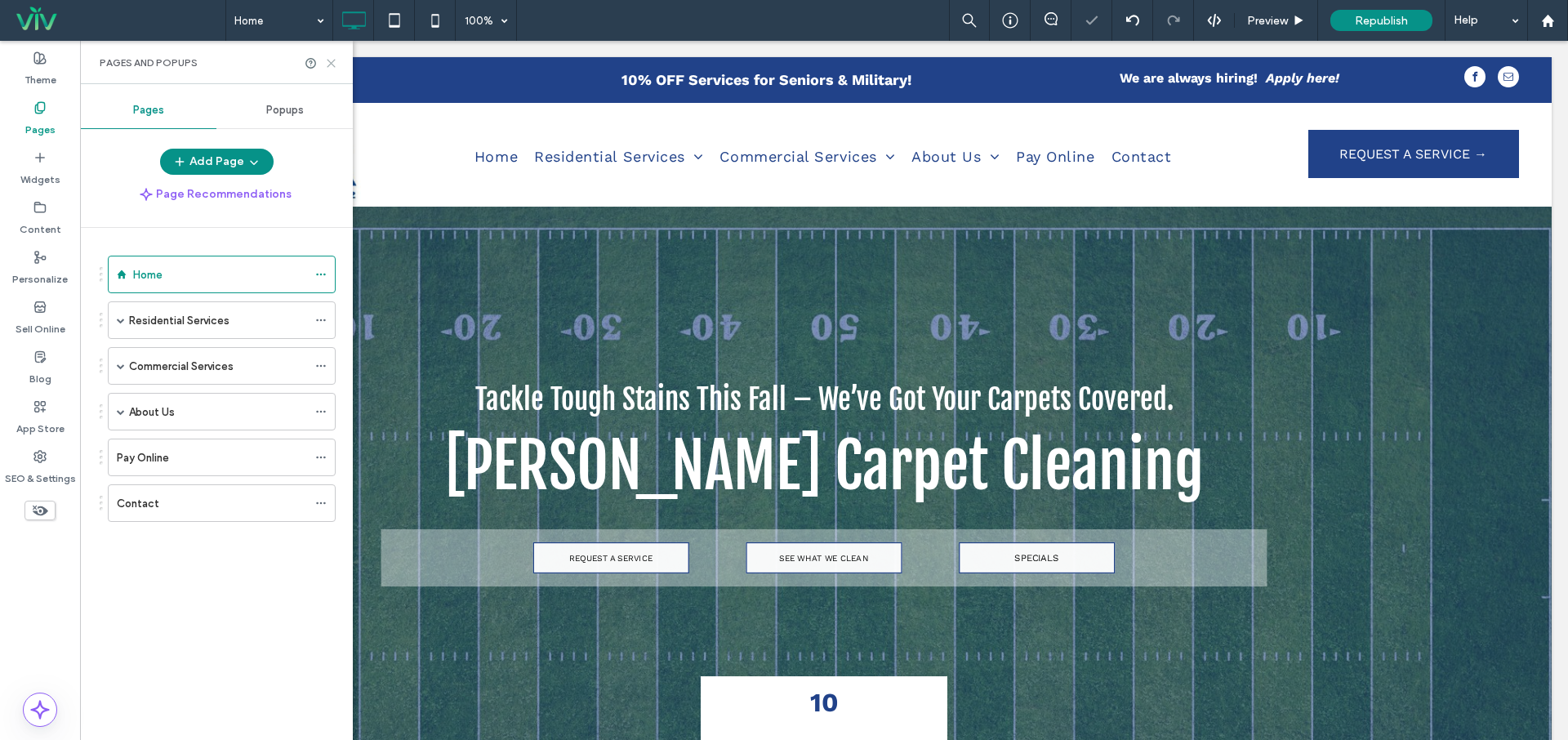
click at [333, 59] on icon at bounding box center [331, 63] width 13 height 13
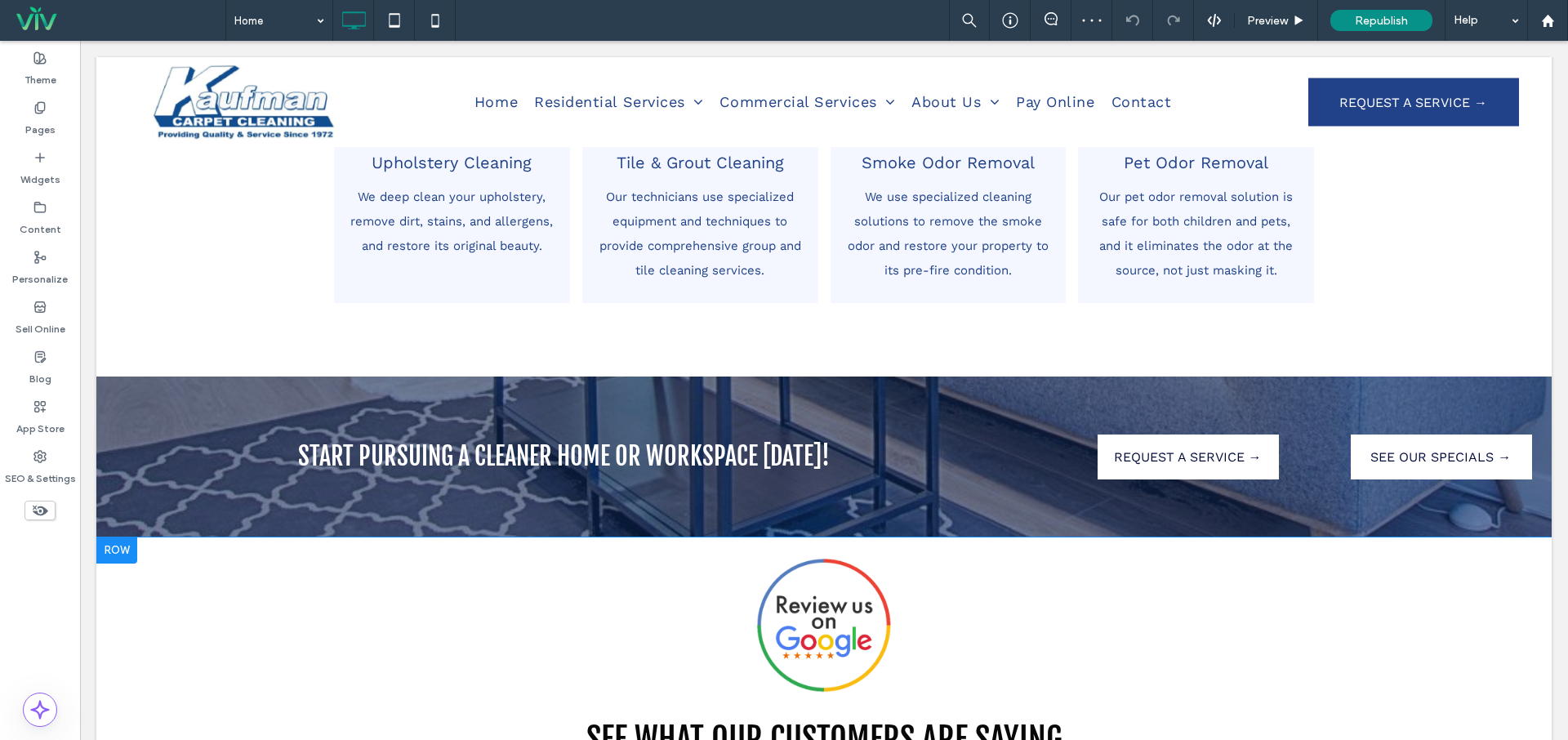
scroll to position [2655, 0]
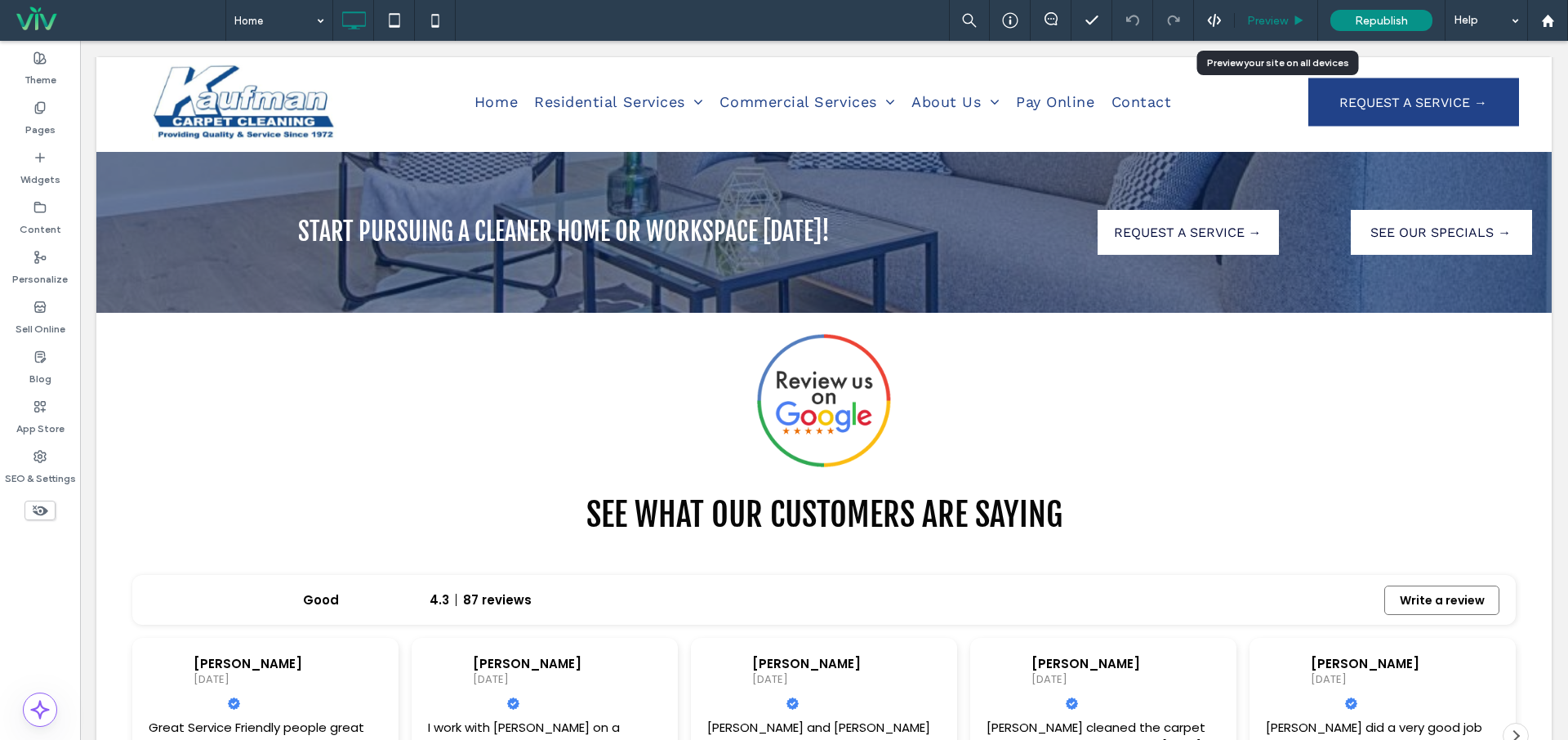
click at [1280, 22] on span "Preview" at bounding box center [1268, 21] width 41 height 14
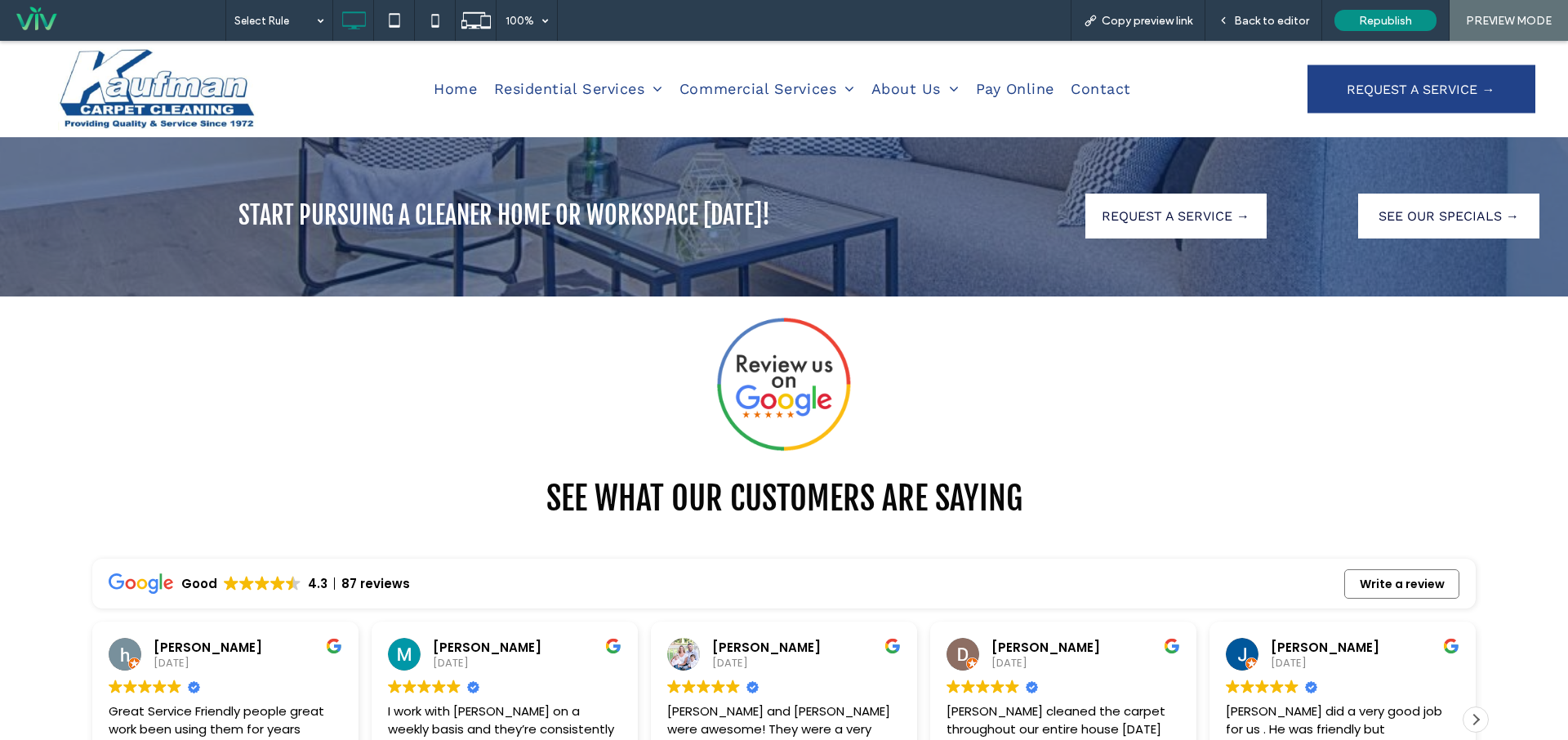
scroll to position [2842, 0]
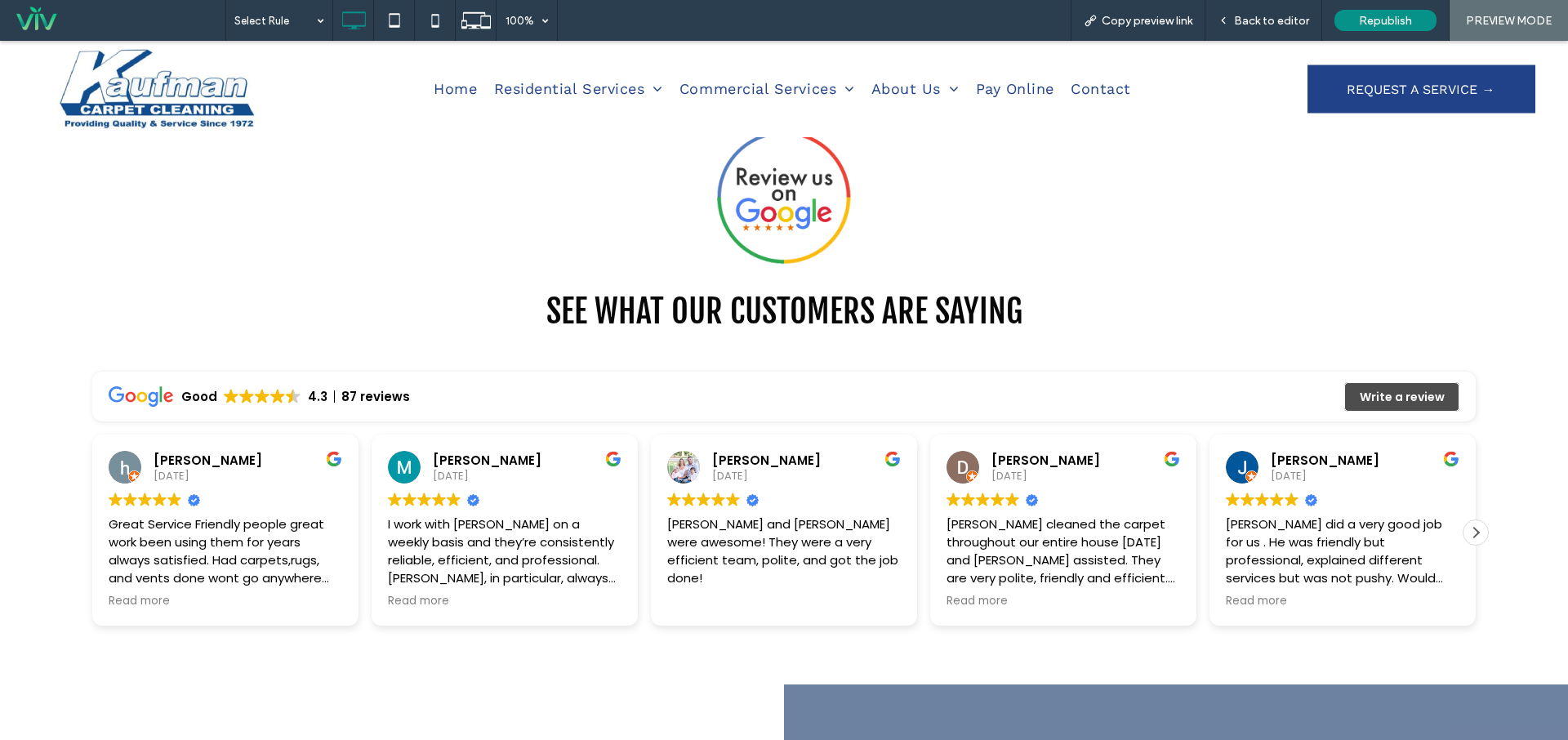
click at [1384, 388] on link "Write a review" at bounding box center [1403, 397] width 115 height 29
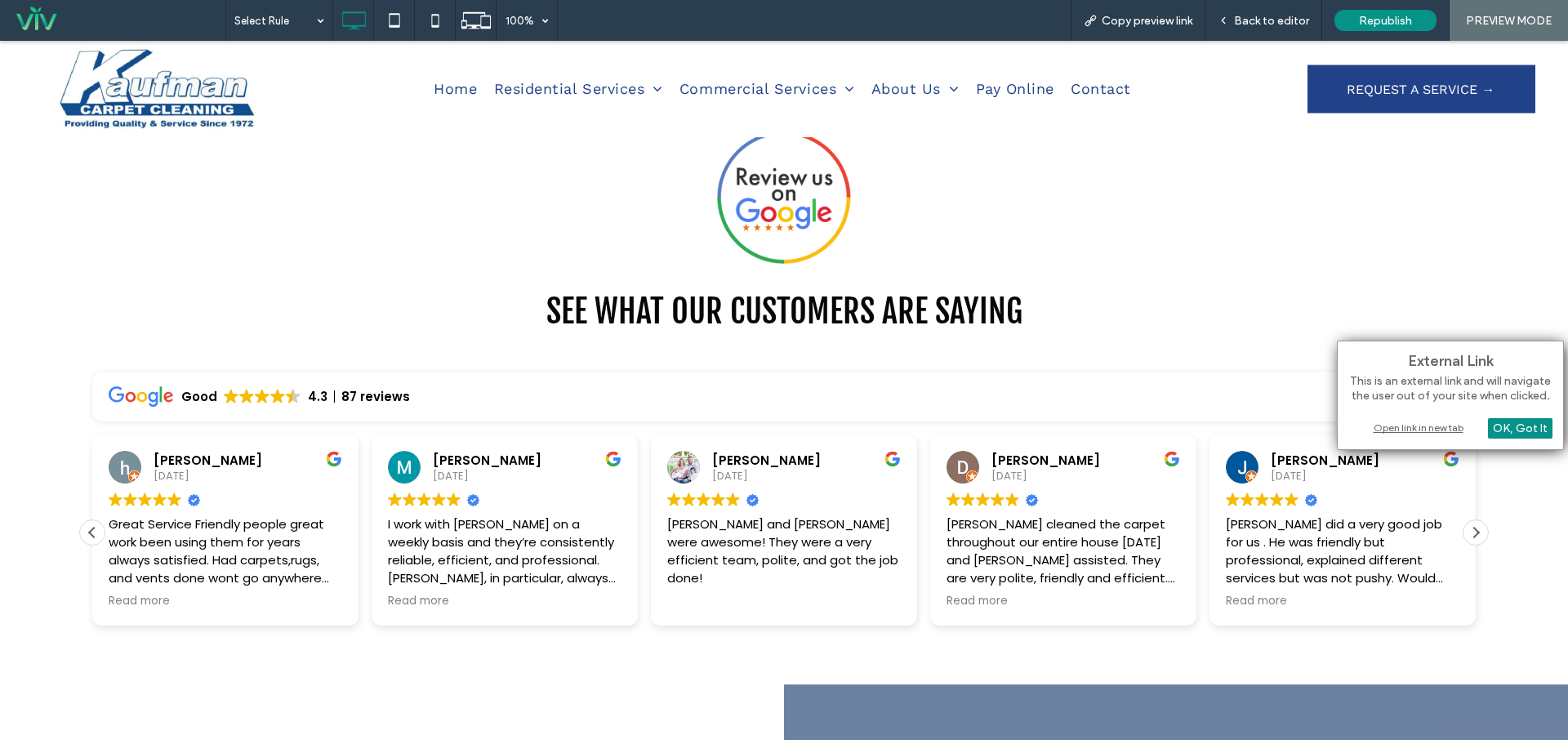
click at [1427, 437] on div "External Link This is an external link and will navigate the user out of your s…" at bounding box center [1451, 395] width 227 height 109
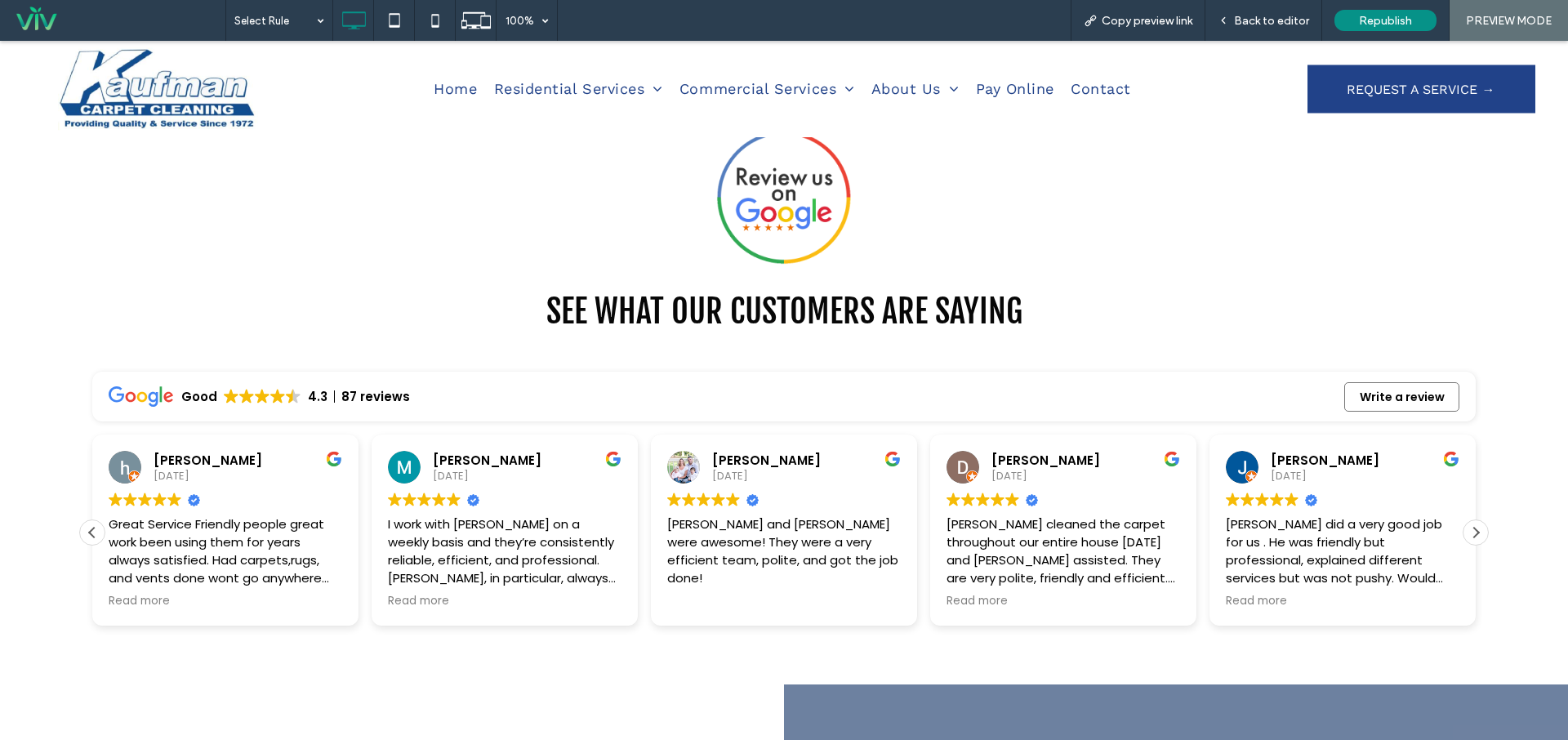
drag, startPoint x: 1424, startPoint y: 470, endPoint x: 1424, endPoint y: 430, distance: 40.0
click at [1393, 390] on link "Write a review" at bounding box center [1403, 397] width 115 height 29
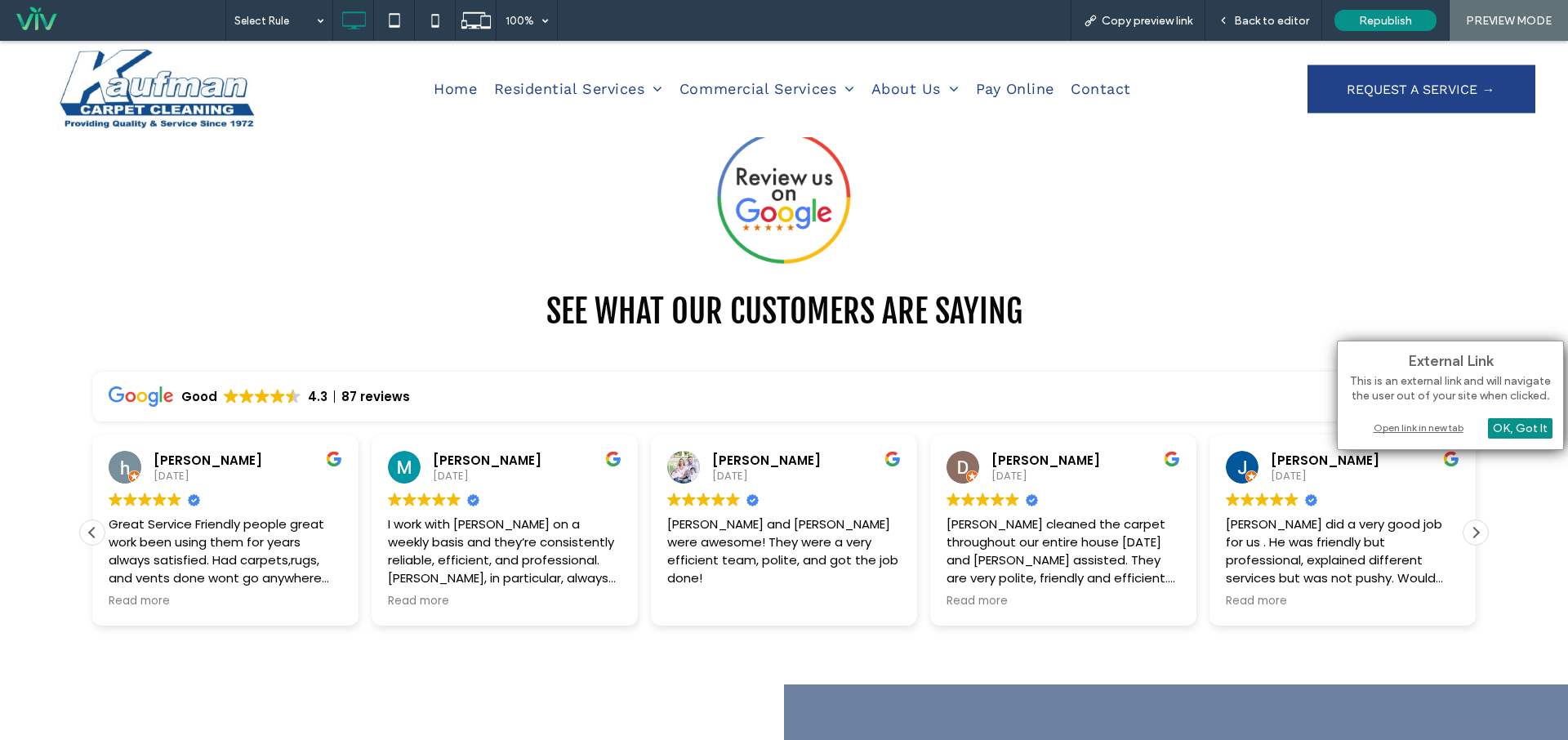
click at [1388, 422] on div "Open link in new tab" at bounding box center [1451, 427] width 204 height 18
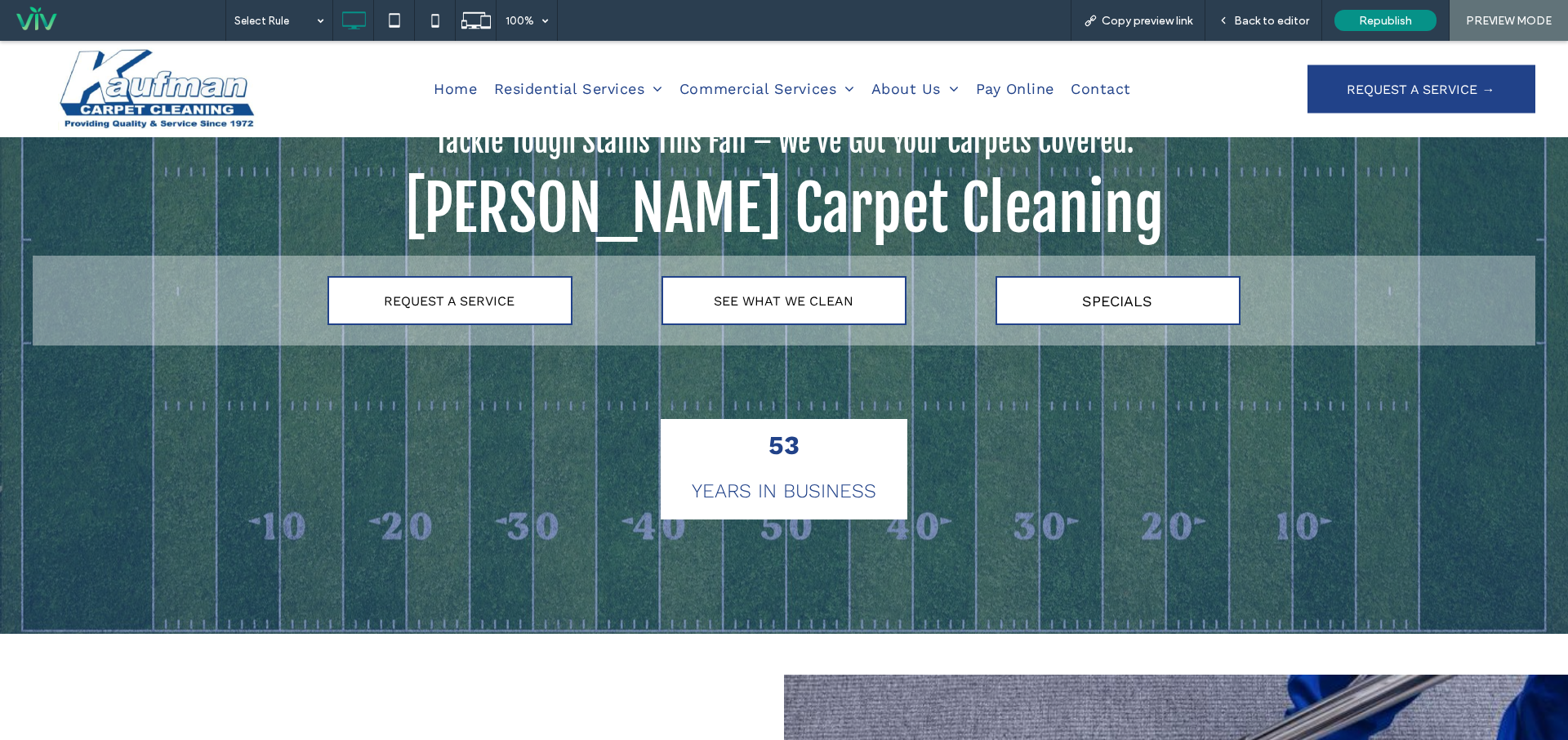
scroll to position [0, 0]
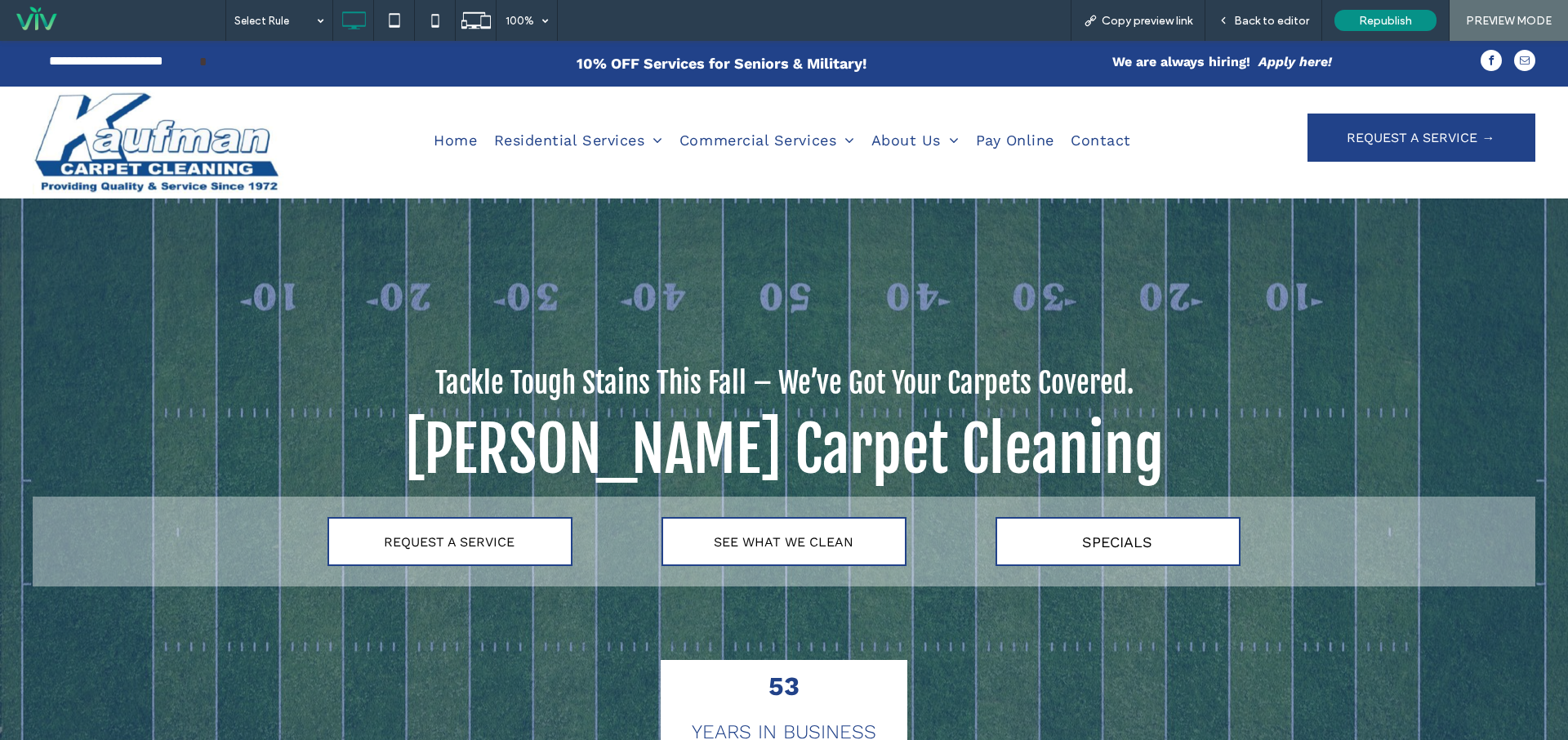
click at [285, 259] on div "Tackle Tough Stains This Fall – We’ve Got Your Carpets Covered. Kaufman Carpet …" at bounding box center [784, 531] width 1568 height 685
click at [352, 268] on div "Tackle Tough Stains This Fall – We’ve Got Your Carpets Covered. Kaufman Carpet …" at bounding box center [784, 531] width 1568 height 685
click at [1276, 10] on div "Back to editor" at bounding box center [1264, 21] width 116 height 41
click at [1234, 22] on div "Back to editor" at bounding box center [1264, 21] width 116 height 14
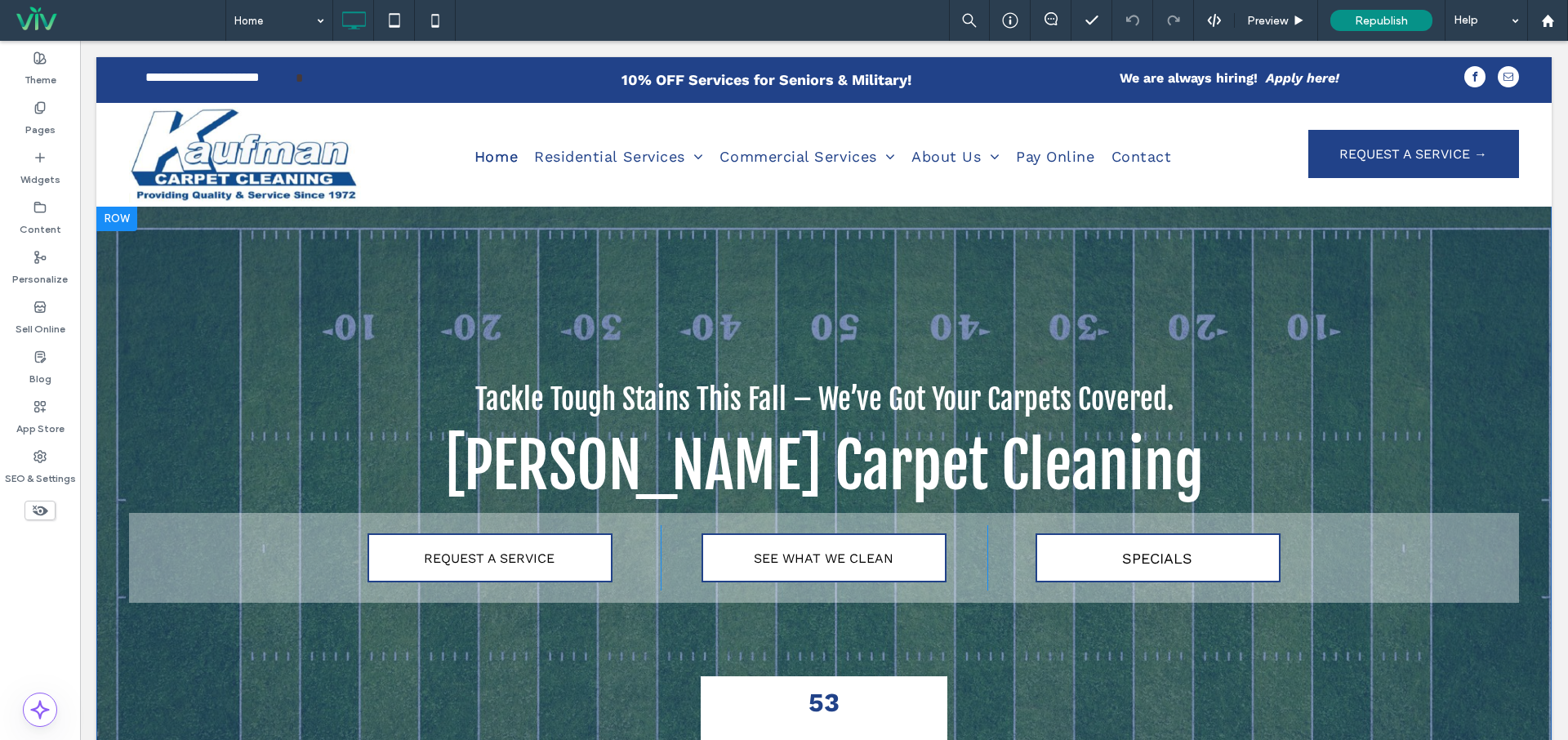
click at [157, 236] on div "Tackle Tough Stains This Fall – We’ve Got Your Carpets Covered. Kaufman Carpet …" at bounding box center [825, 547] width 1456 height 685
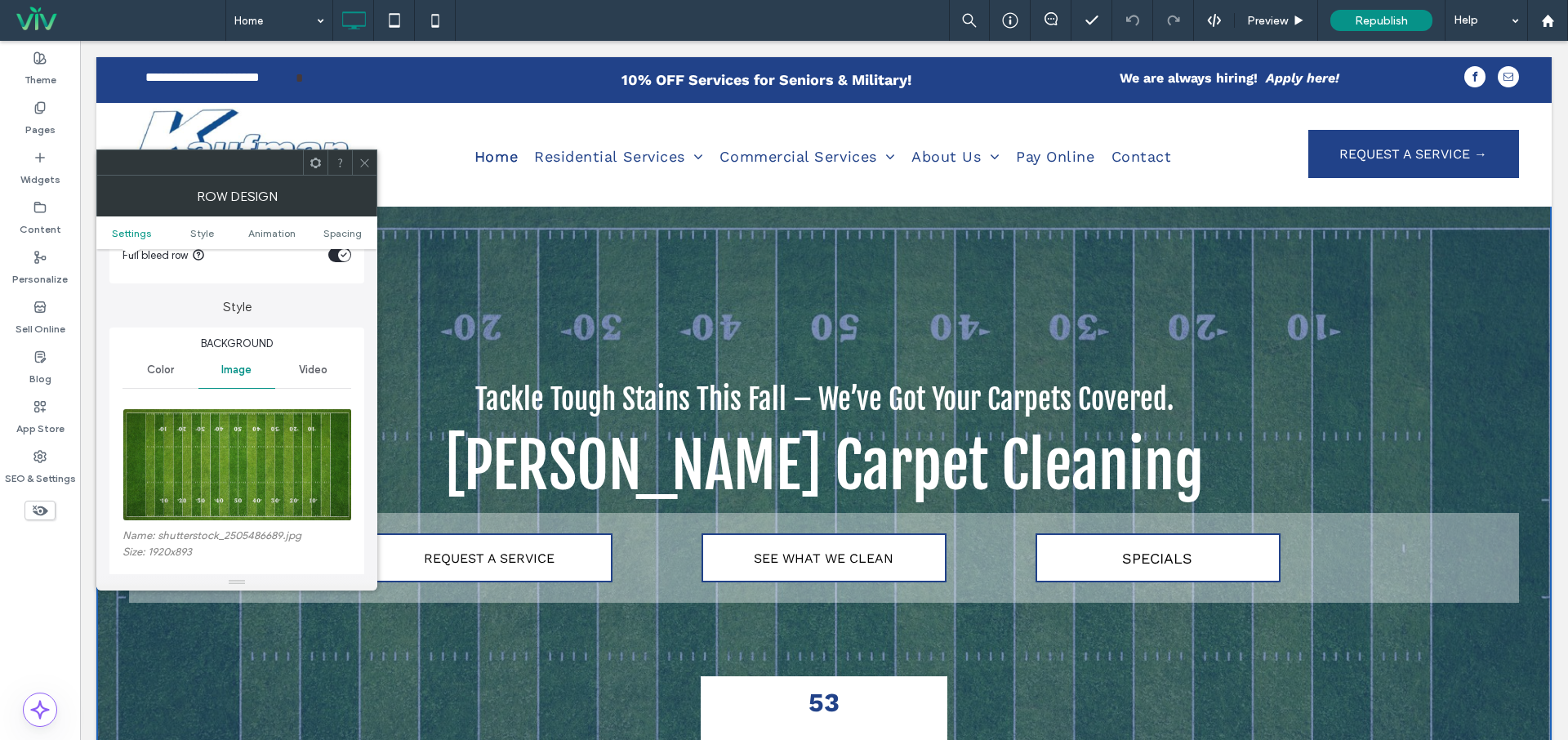
scroll to position [124, 0]
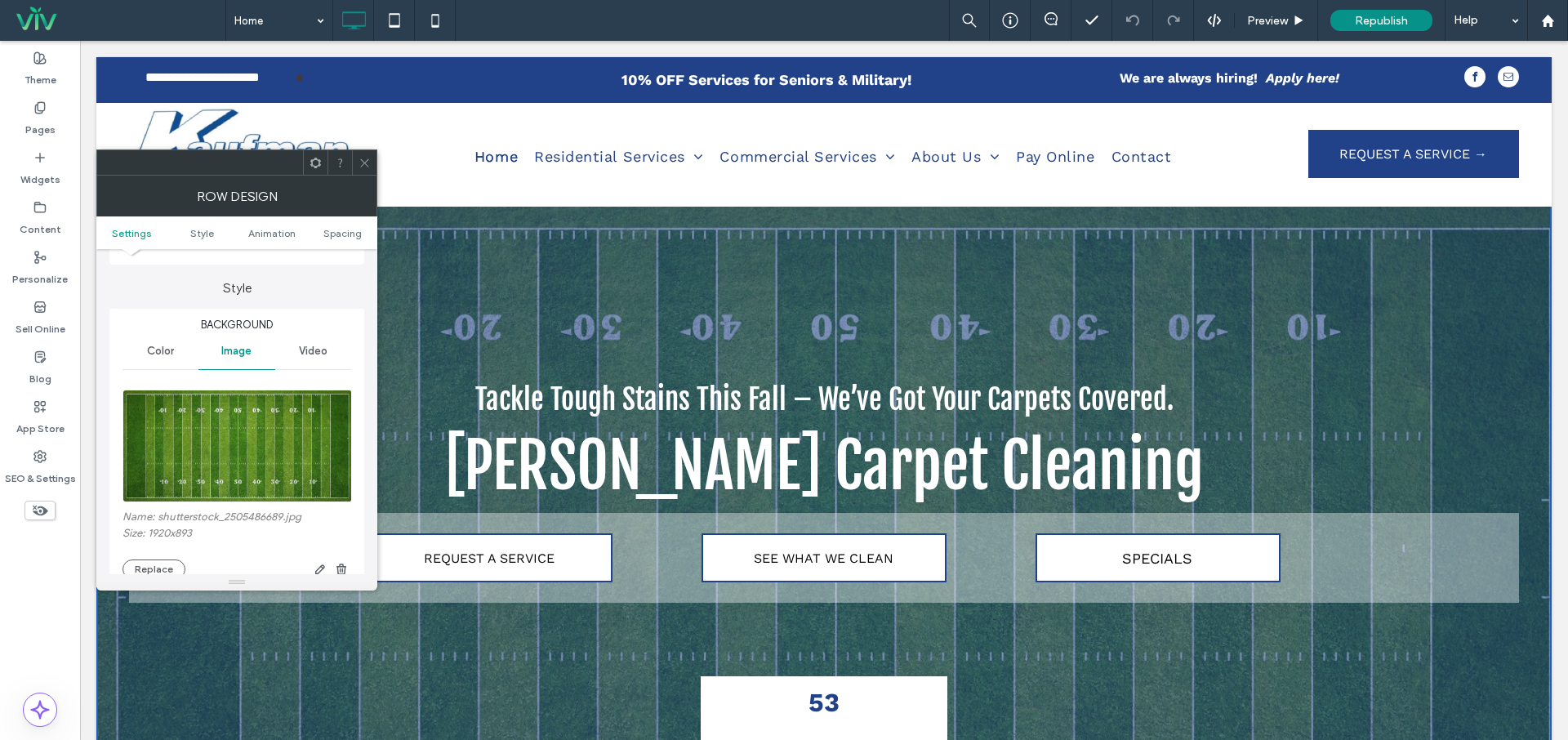
drag, startPoint x: 166, startPoint y: 566, endPoint x: 201, endPoint y: 545, distance: 40.8
click at [166, 566] on button "Replace" at bounding box center [154, 569] width 63 height 20
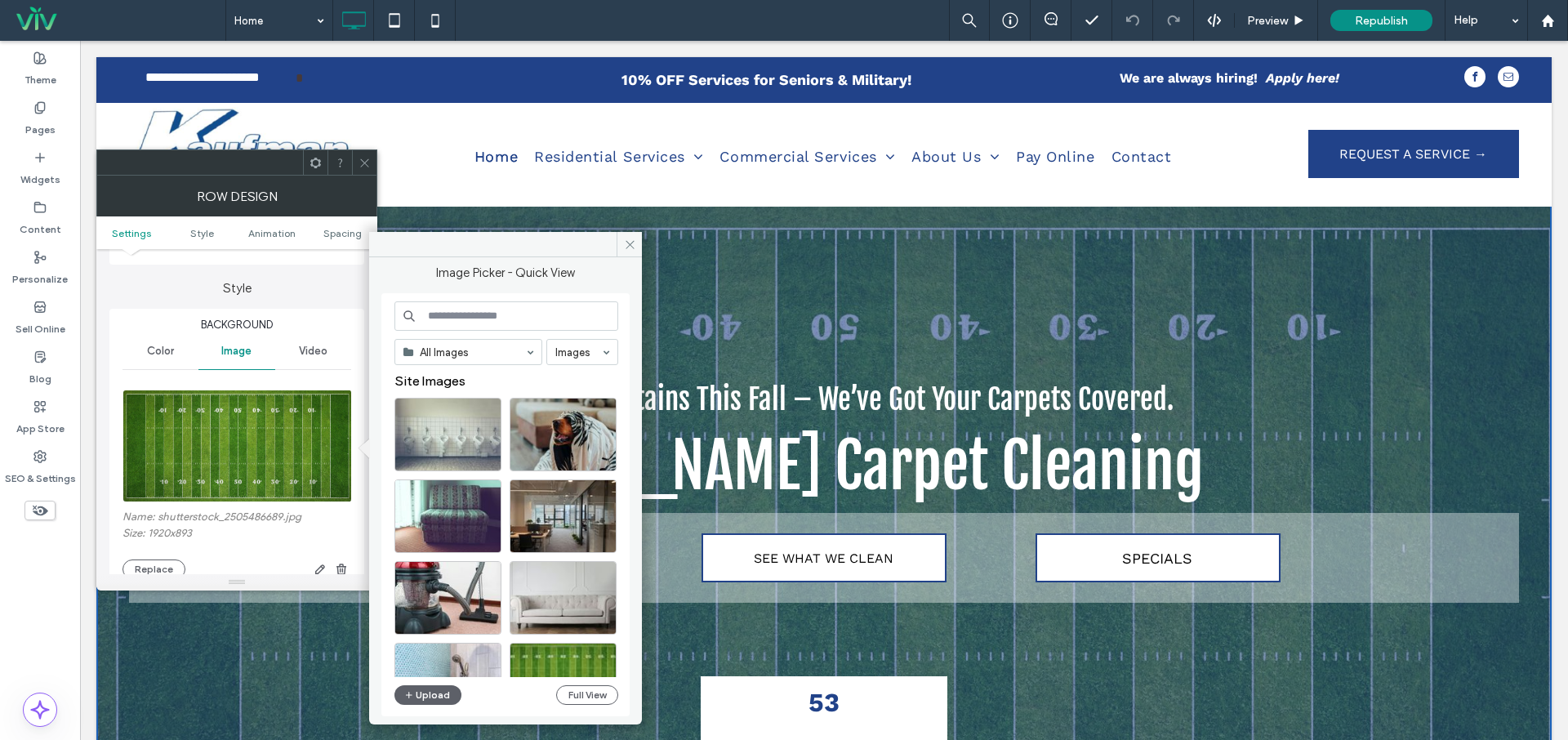
click at [475, 306] on input at bounding box center [506, 316] width 224 height 29
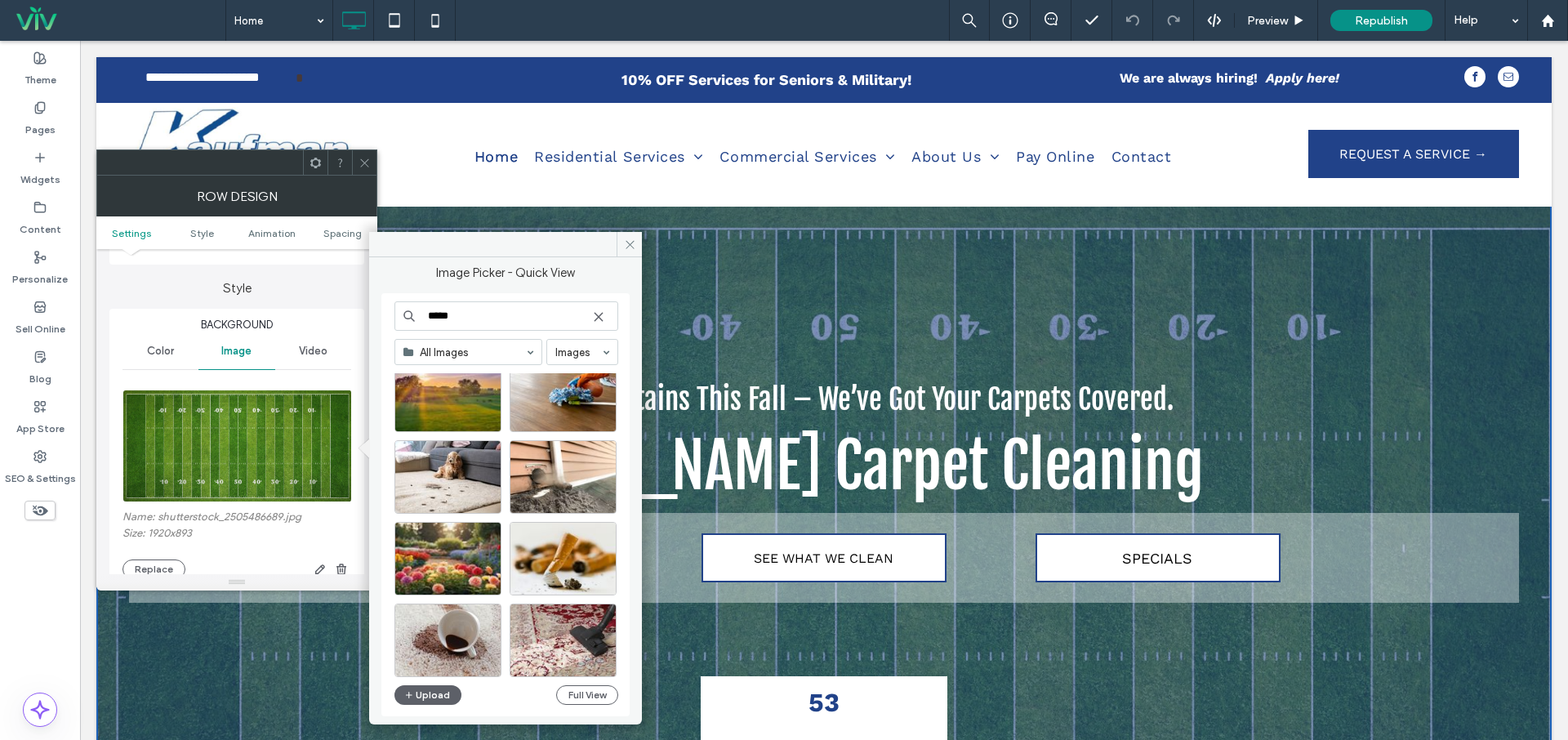
scroll to position [0, 0]
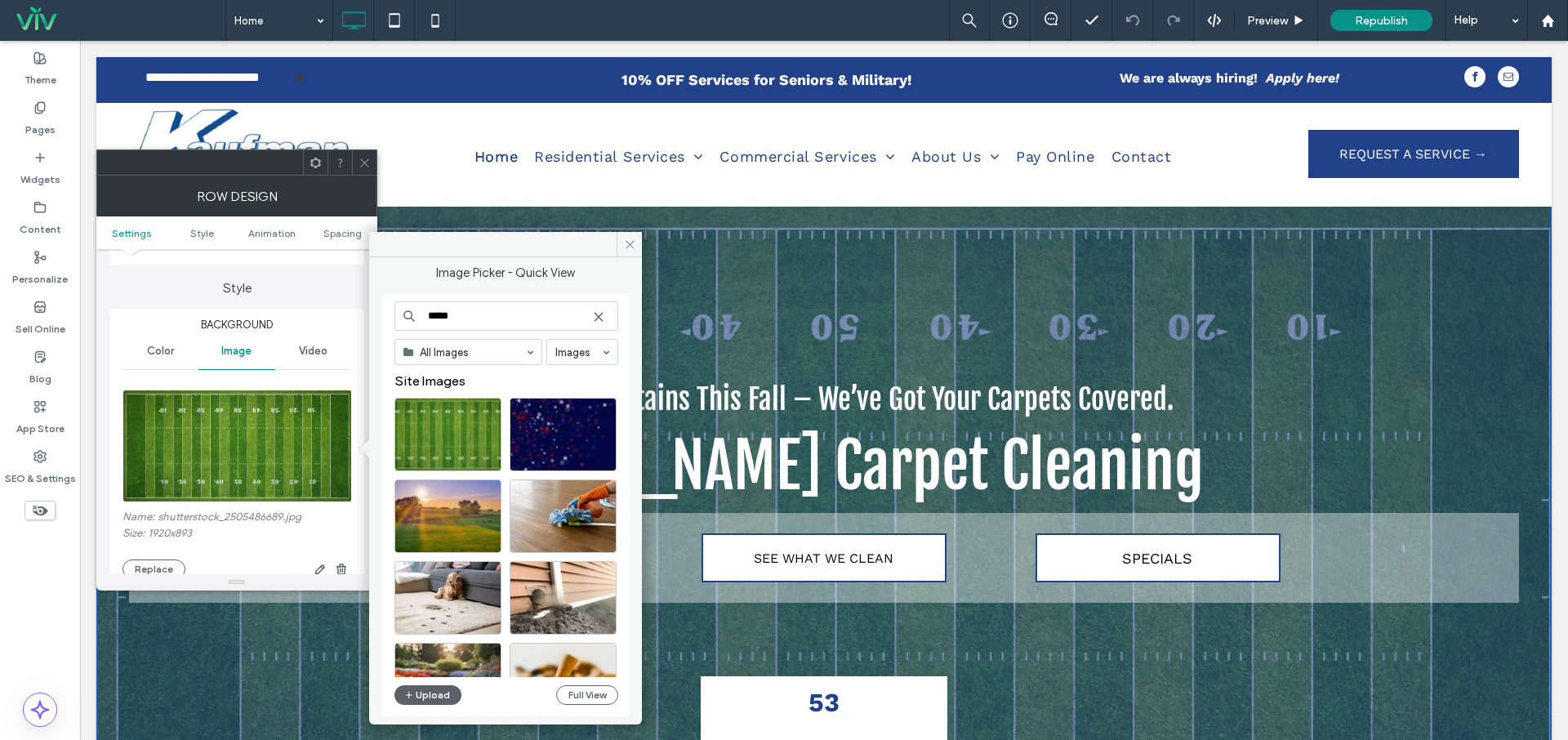
type input "*****"
click at [599, 317] on use at bounding box center [599, 317] width 8 height 8
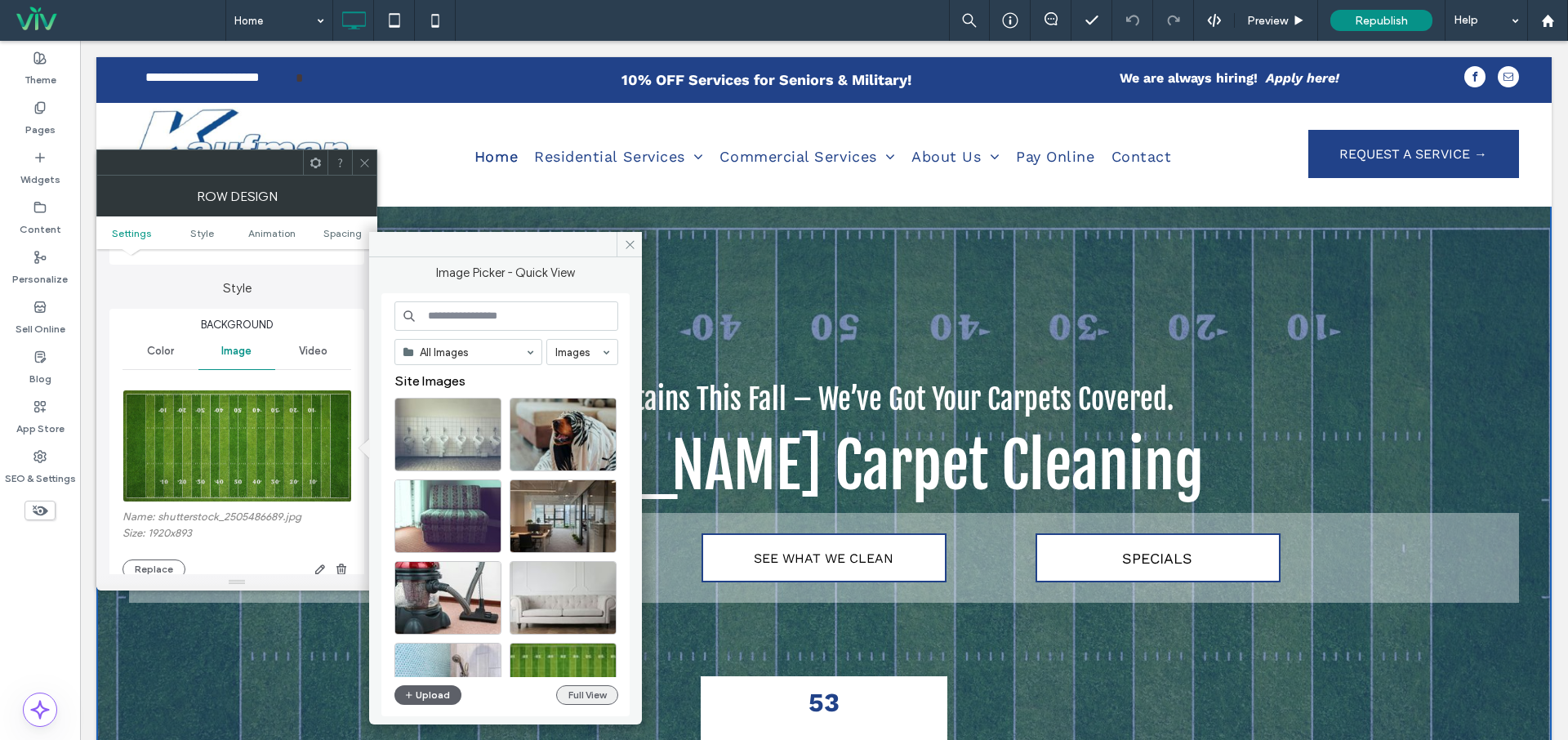
click at [583, 701] on button "Full View" at bounding box center [587, 695] width 62 height 20
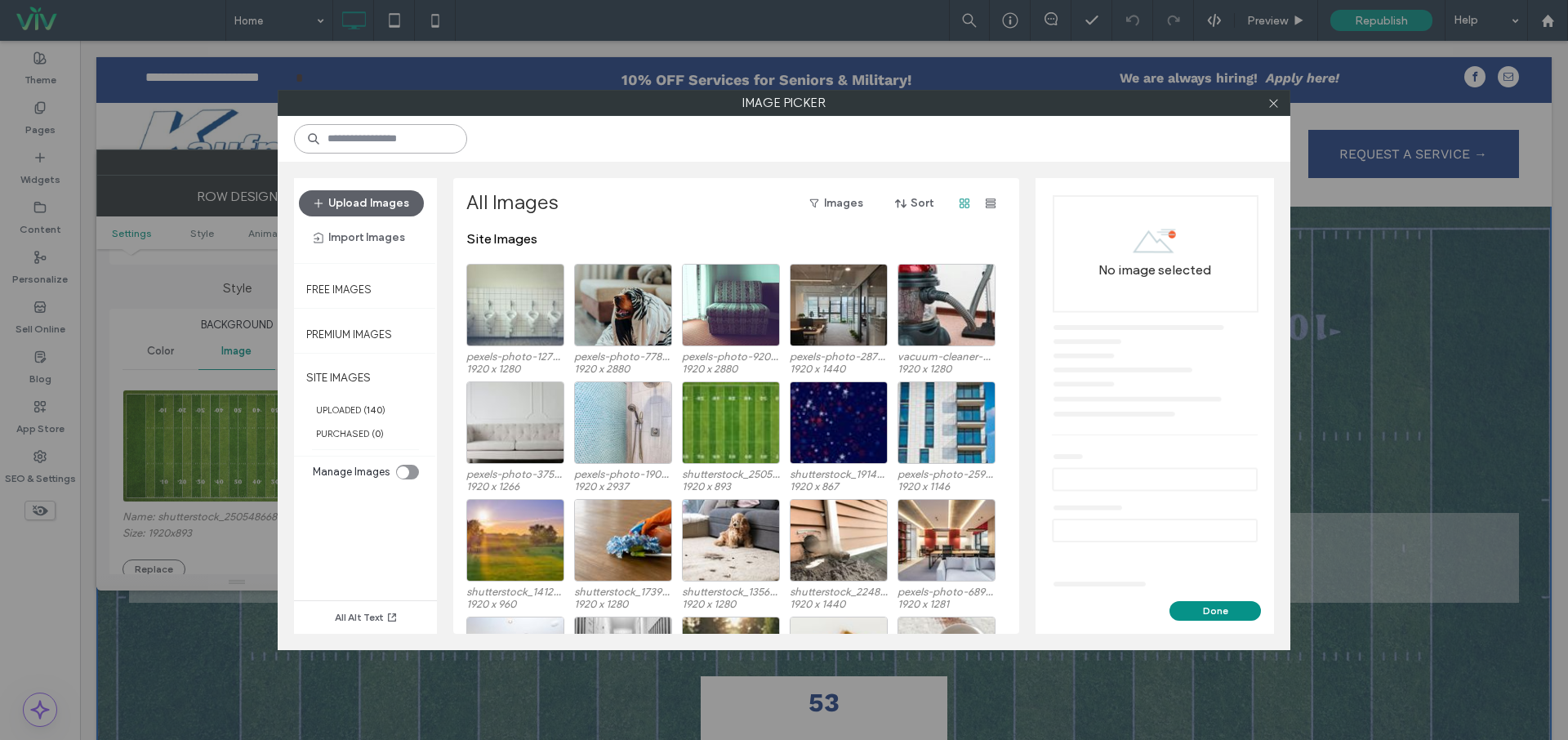
click at [404, 135] on input at bounding box center [381, 139] width 173 height 29
click at [352, 379] on label "SITE IMAGES" at bounding box center [366, 377] width 143 height 41
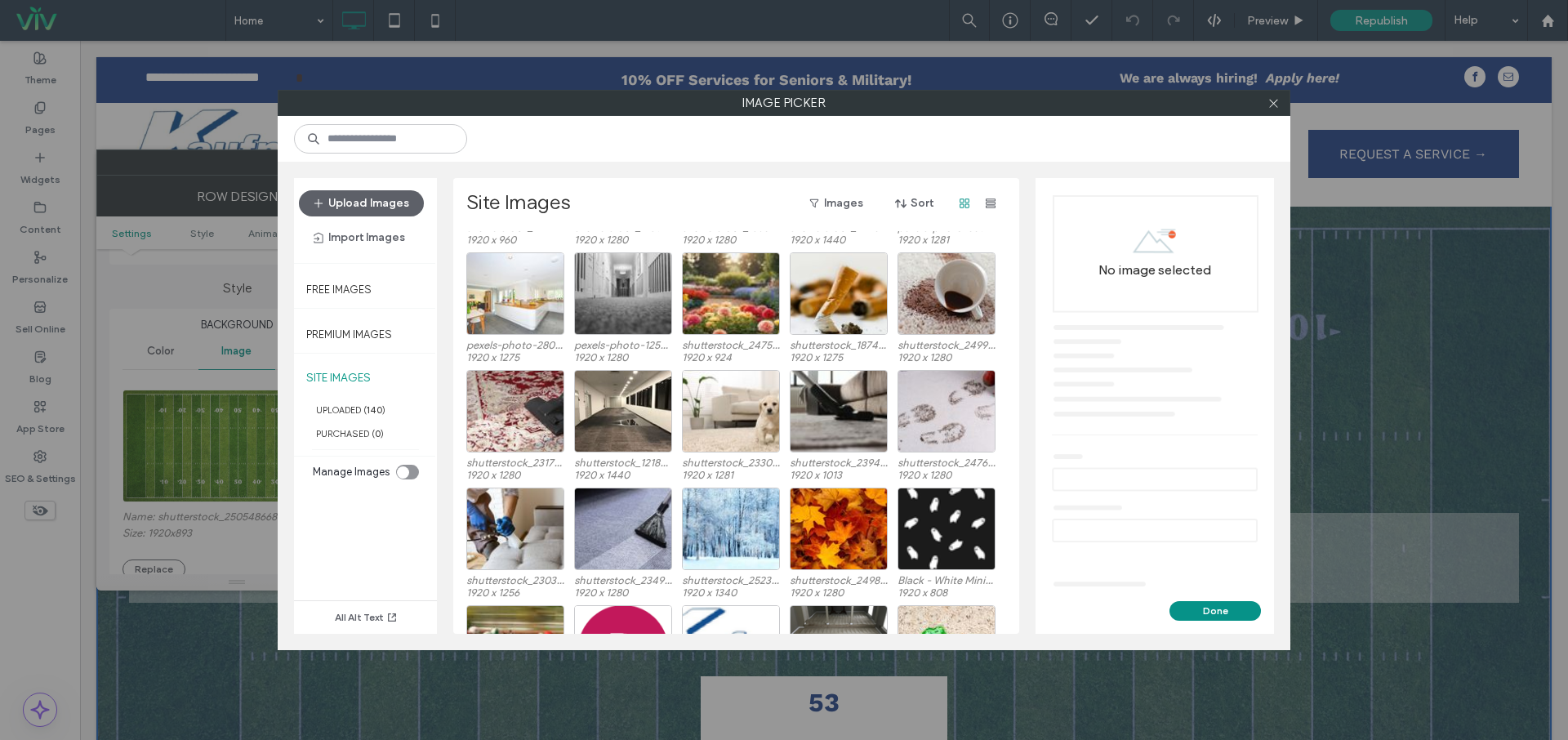
scroll to position [540, 0]
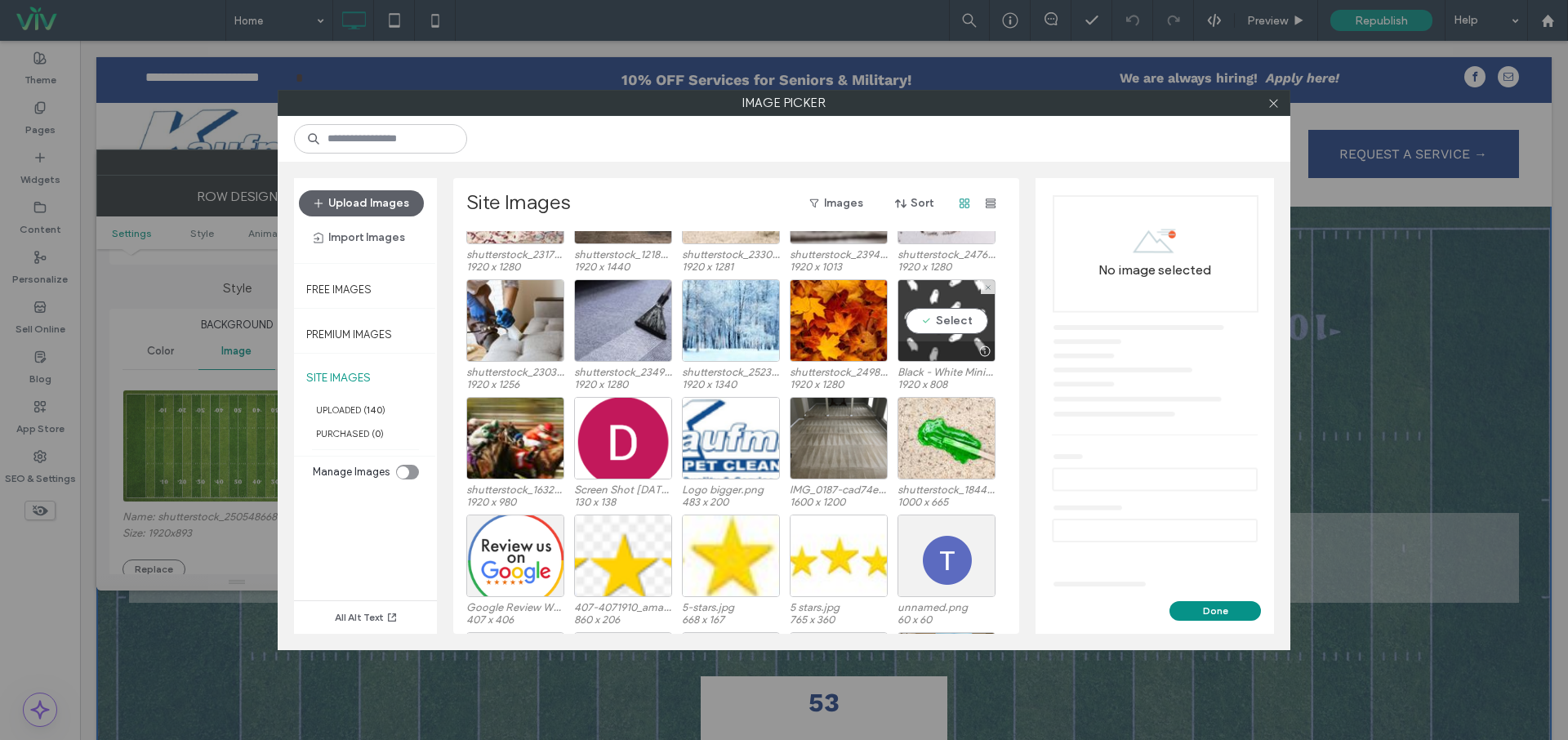
click at [939, 335] on div "Select" at bounding box center [947, 321] width 98 height 82
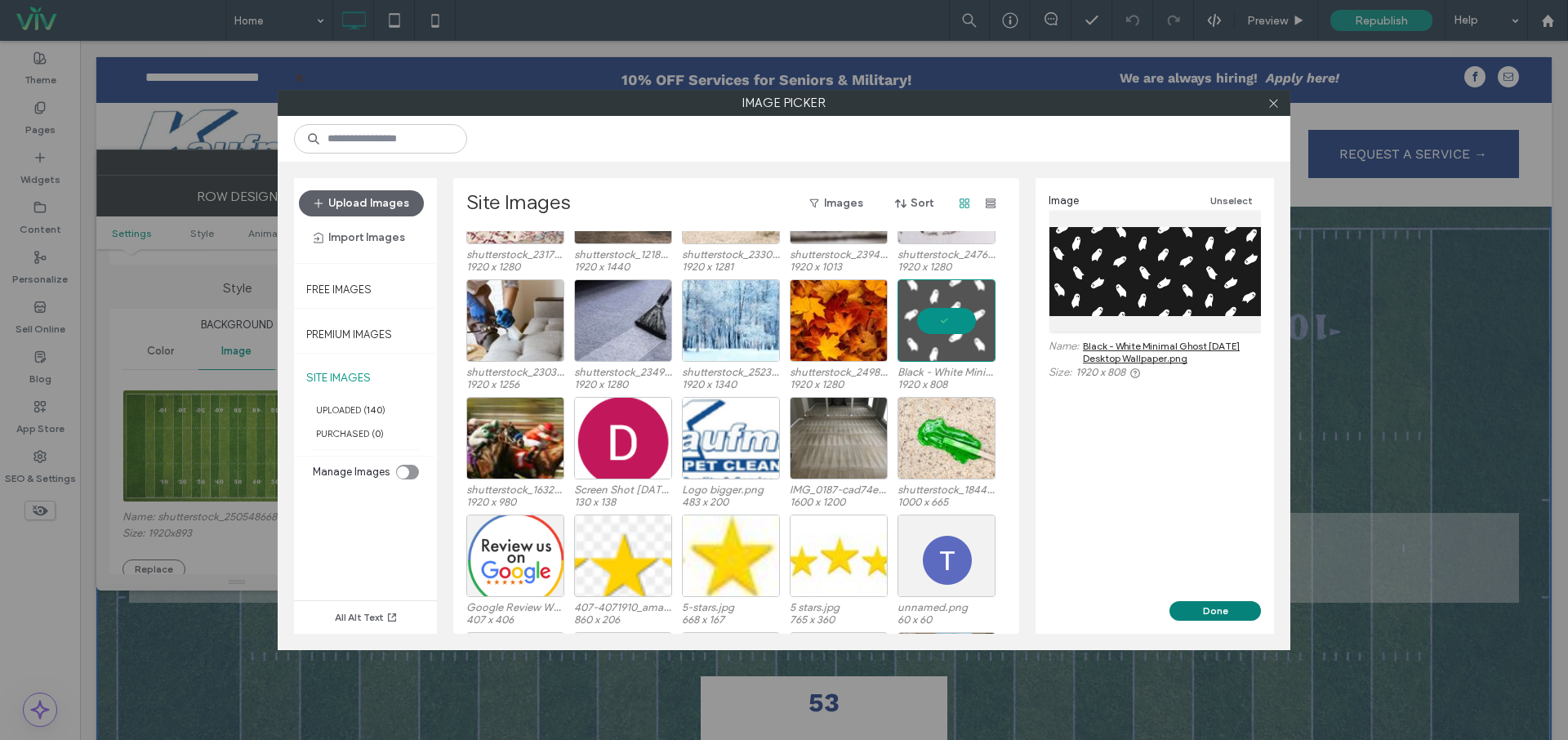
click at [1213, 605] on button "Done" at bounding box center [1216, 611] width 92 height 20
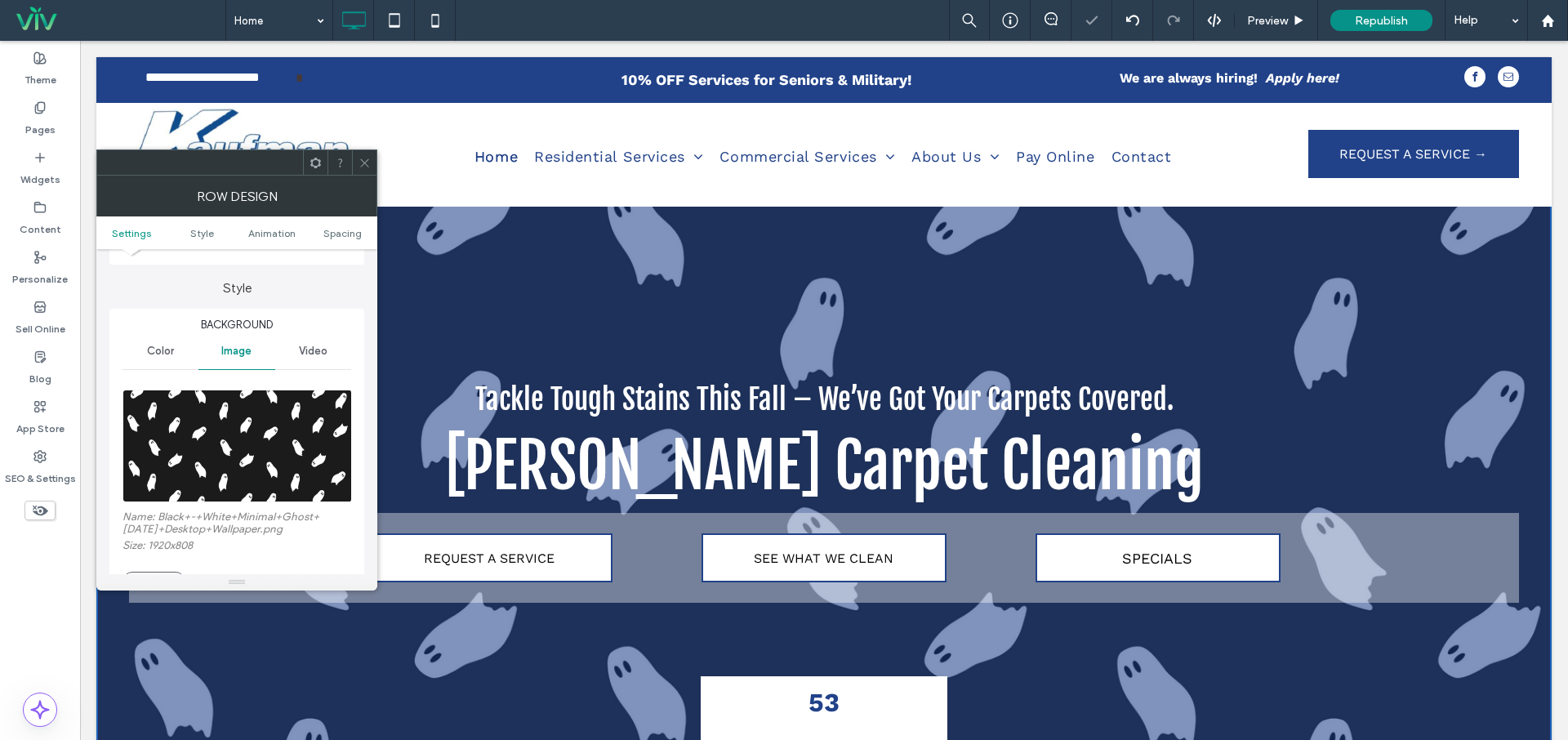
click at [368, 166] on icon at bounding box center [365, 162] width 13 height 13
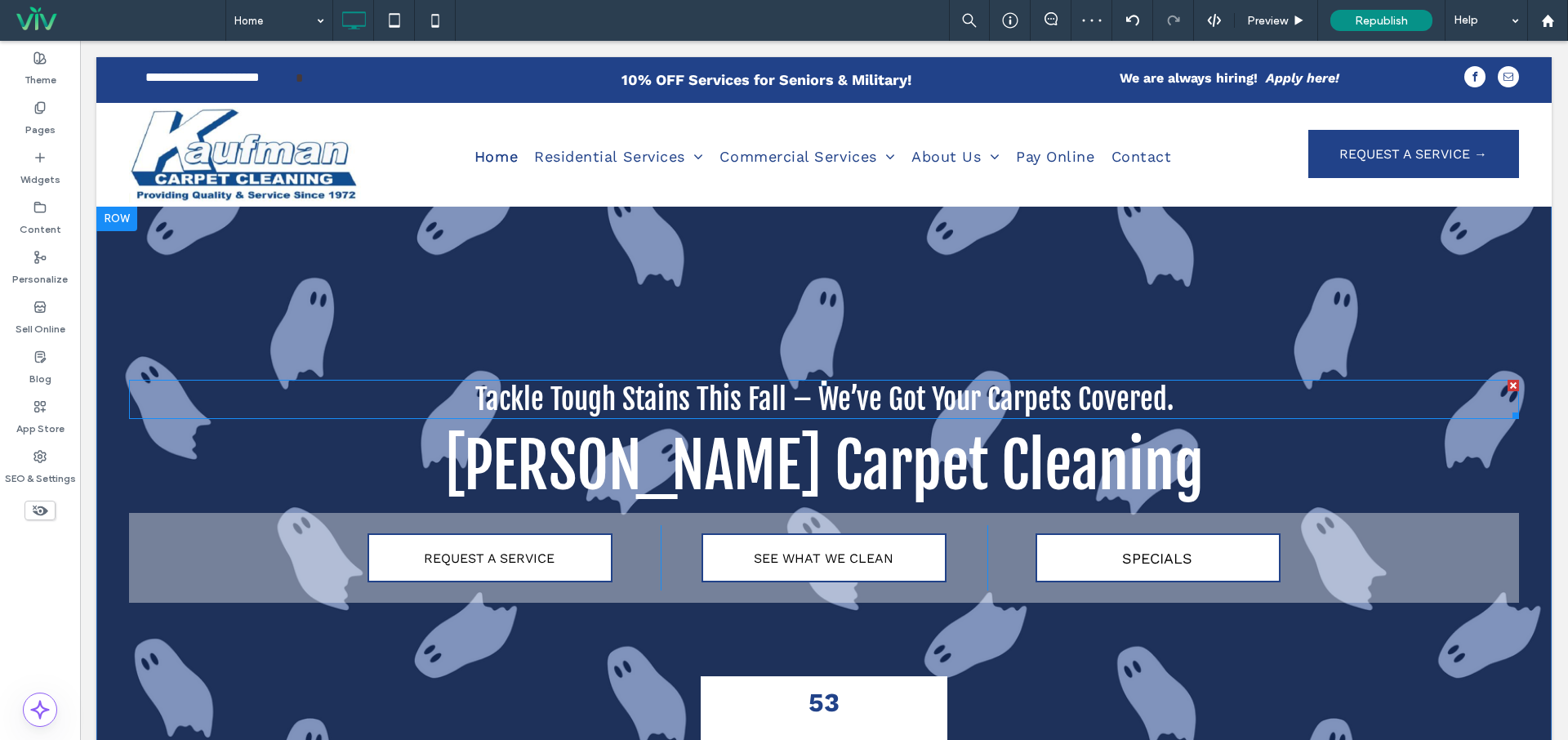
click at [683, 405] on span "Tackle Tough Stains This Fall – We’ve Got Your Carpets Covered." at bounding box center [825, 399] width 698 height 36
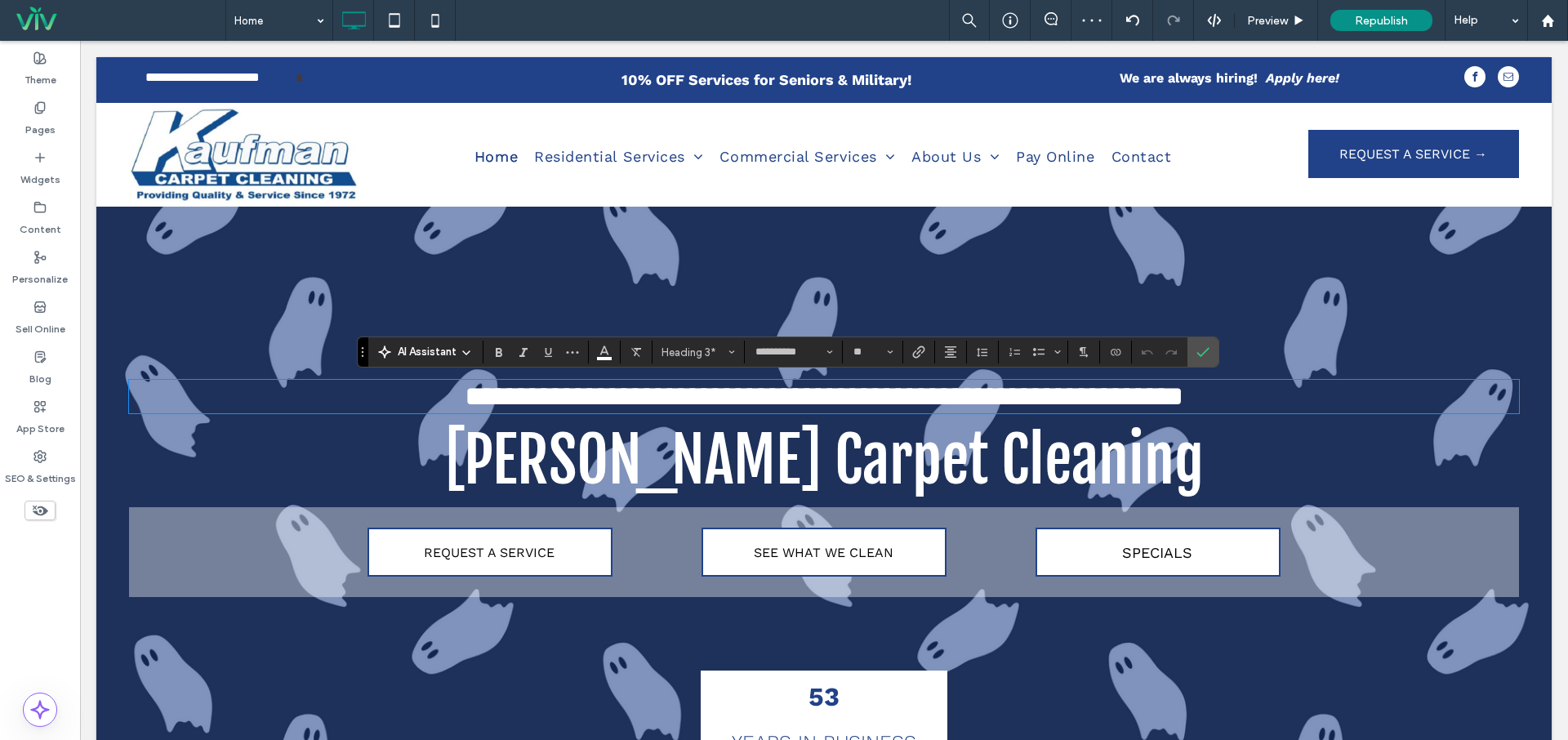
click at [856, 399] on span "**********" at bounding box center [824, 396] width 719 height 27
click at [901, 399] on span "**********" at bounding box center [824, 396] width 719 height 27
copy span "**********"
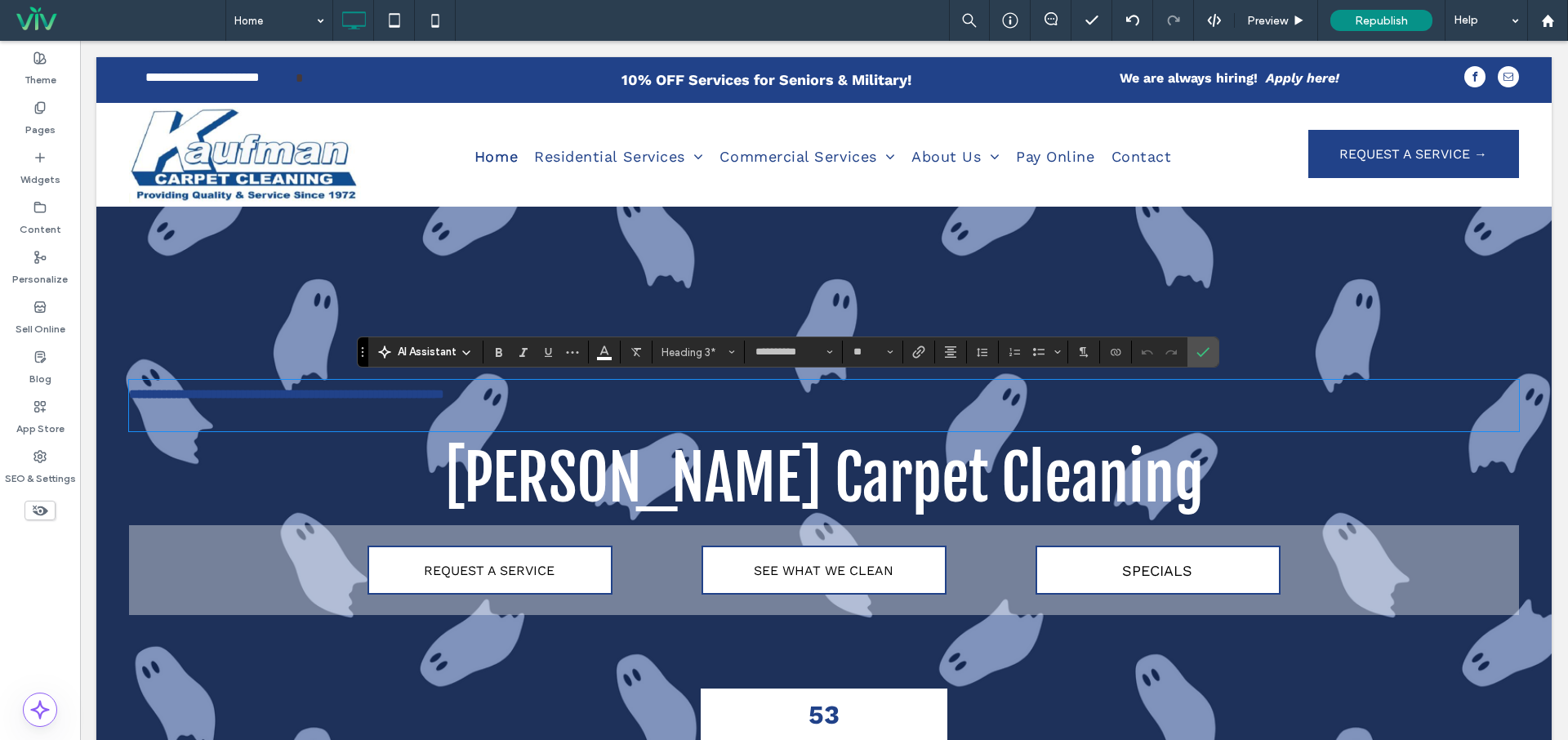
type input "*********"
type input "**"
drag, startPoint x: 1140, startPoint y: 354, endPoint x: 1013, endPoint y: 338, distance: 128.0
click at [1140, 354] on label "Undo" at bounding box center [1147, 351] width 24 height 22
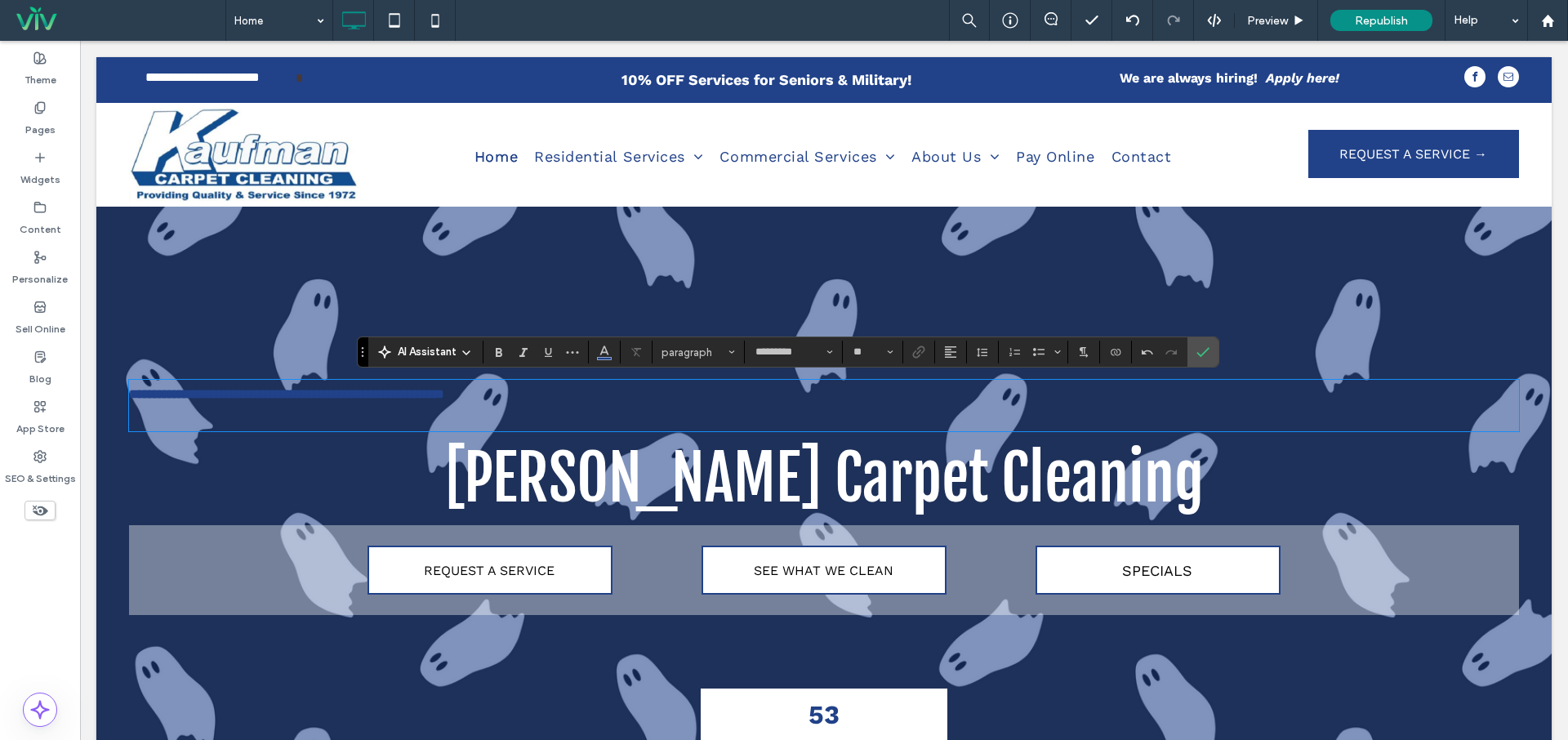
type input "**********"
type input "**"
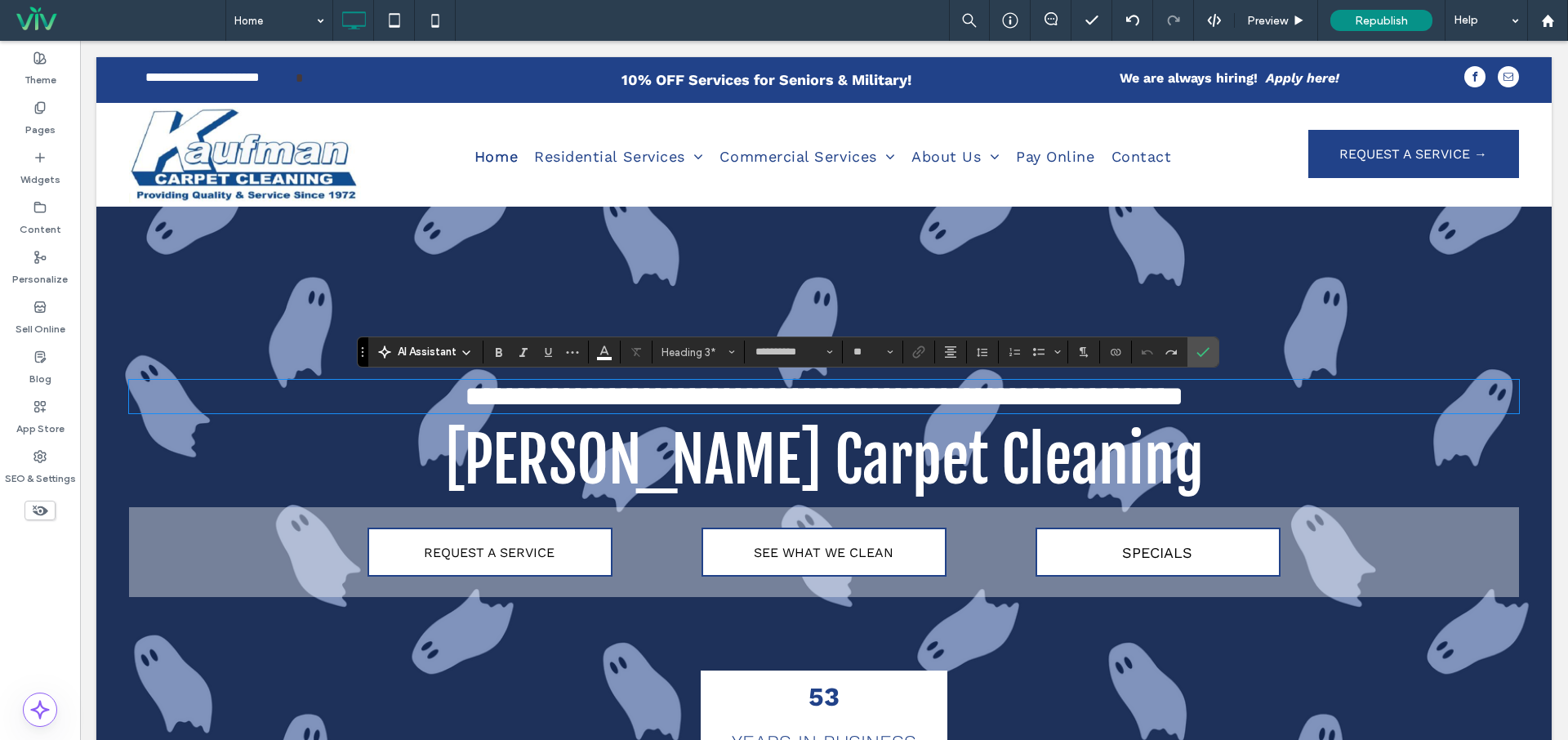
click at [865, 410] on span "**********" at bounding box center [824, 396] width 719 height 27
type input "*********"
type input "**"
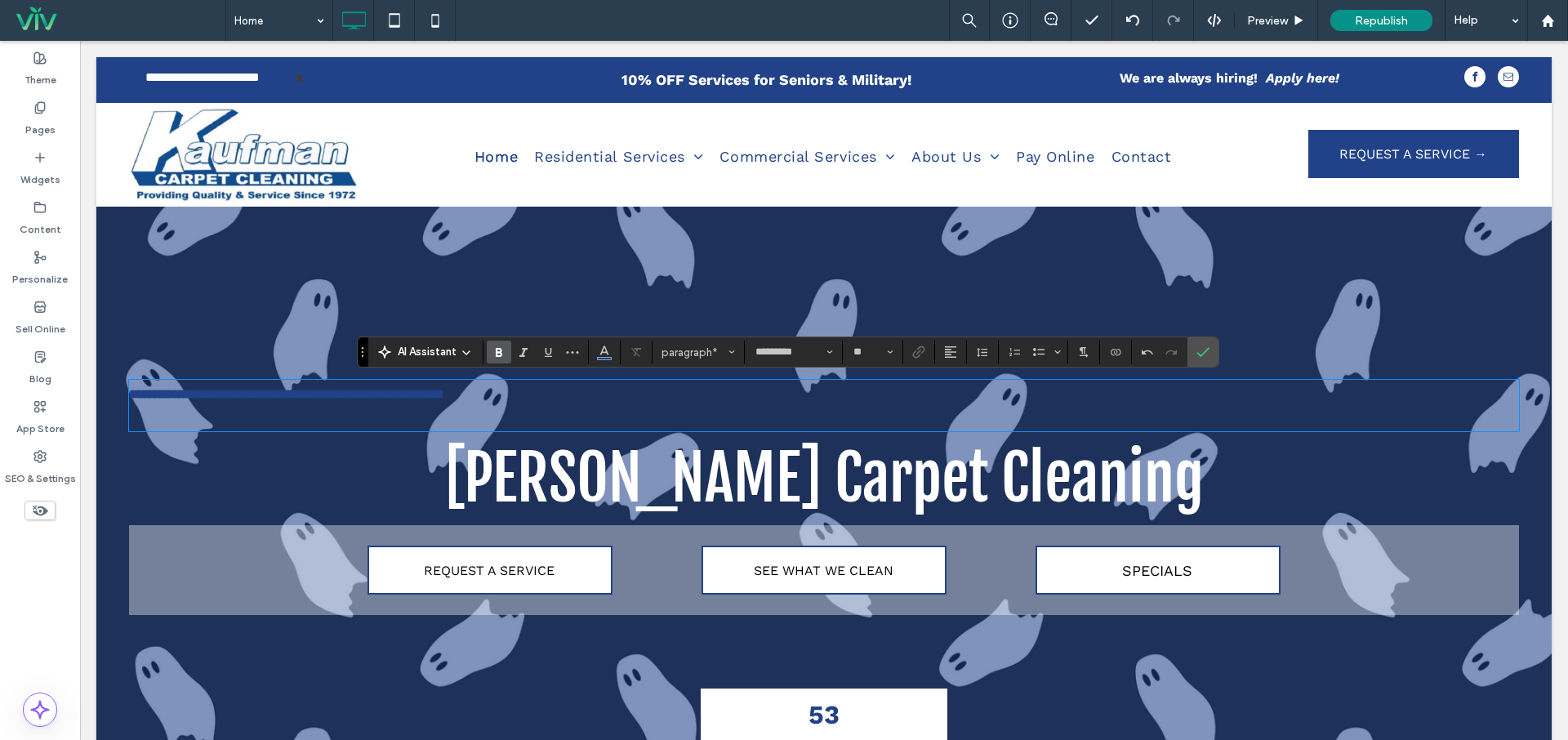
click at [655, 405] on p "**********" at bounding box center [824, 394] width 1390 height 26
type input "**********"
type input "**"
click at [638, 413] on h3 at bounding box center [824, 418] width 1390 height 22
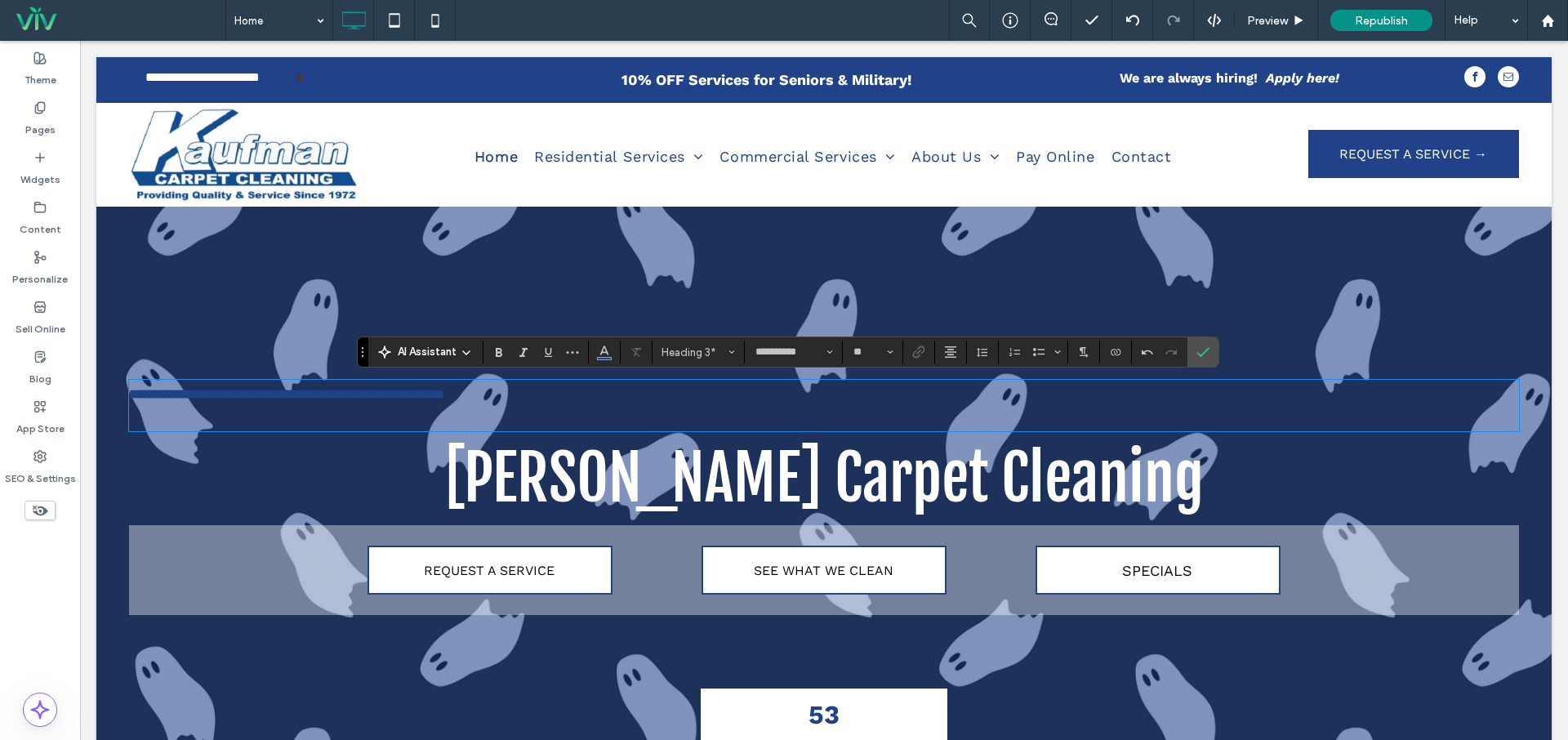
click at [628, 423] on h3 "﻿" at bounding box center [824, 418] width 1390 height 22
type input "*********"
type input "**"
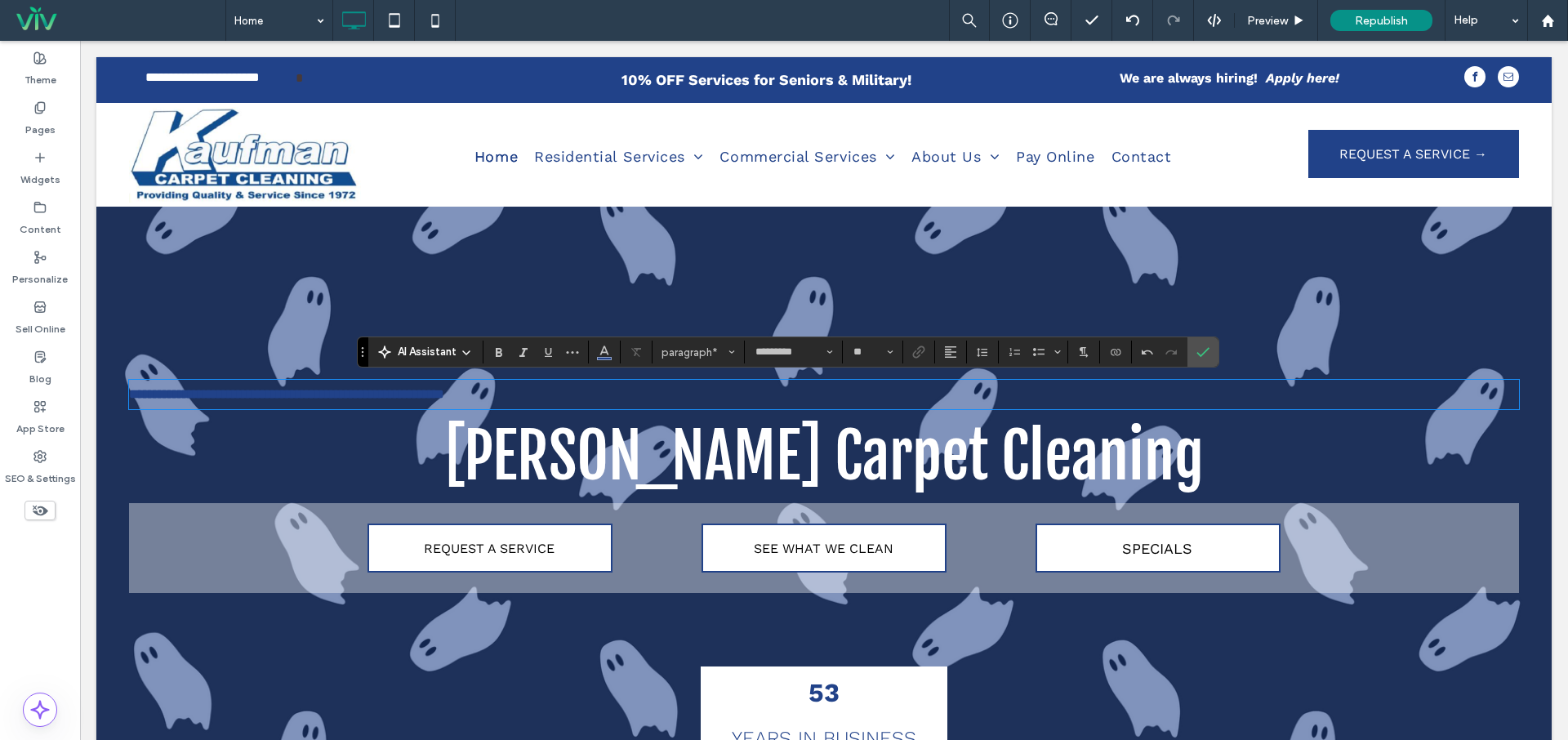
click at [444, 388] on strong "**********" at bounding box center [287, 394] width 315 height 13
click at [703, 362] on button "paragraph" at bounding box center [698, 351] width 85 height 22
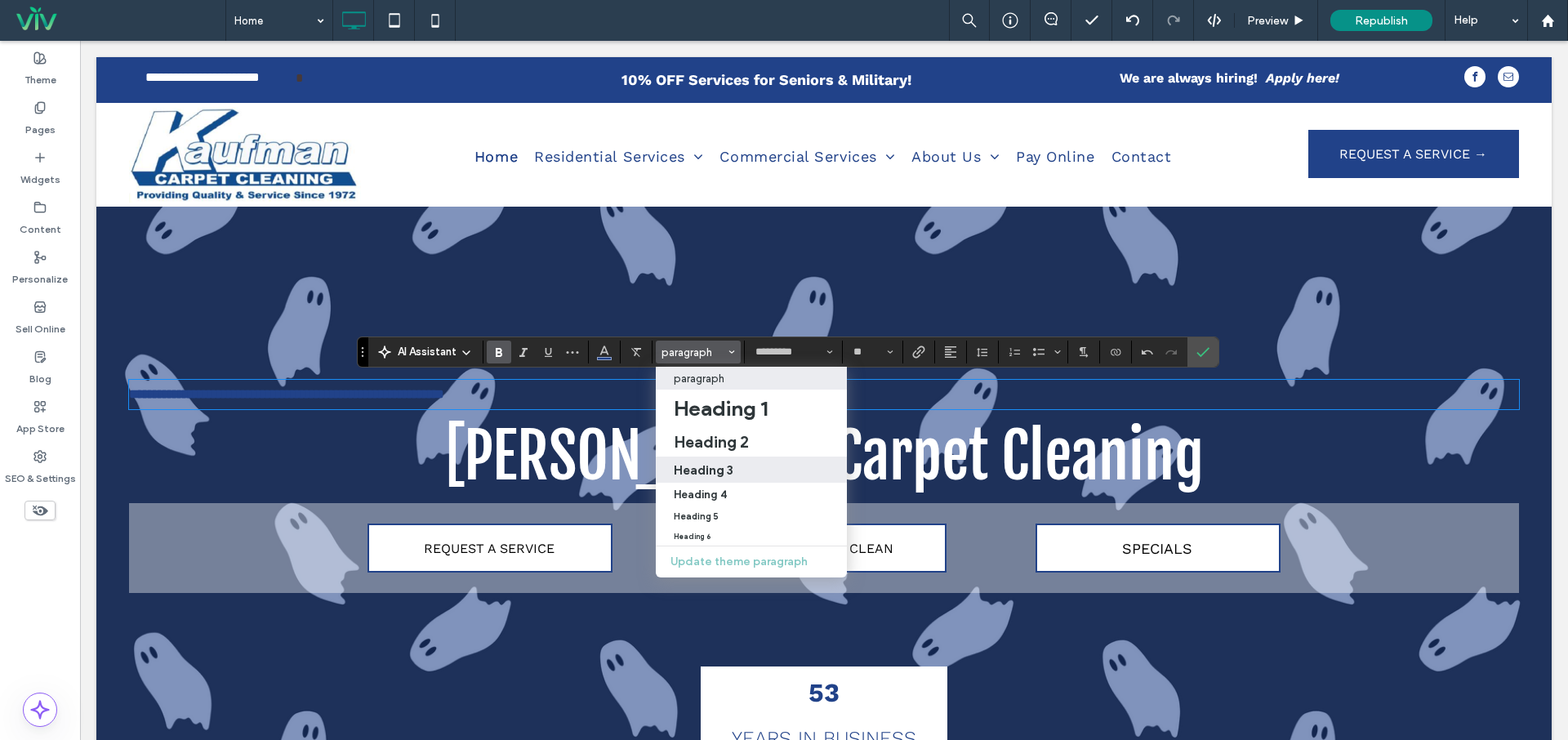
click at [711, 468] on h3 "Heading 3" at bounding box center [703, 470] width 60 height 16
type input "**********"
type input "**"
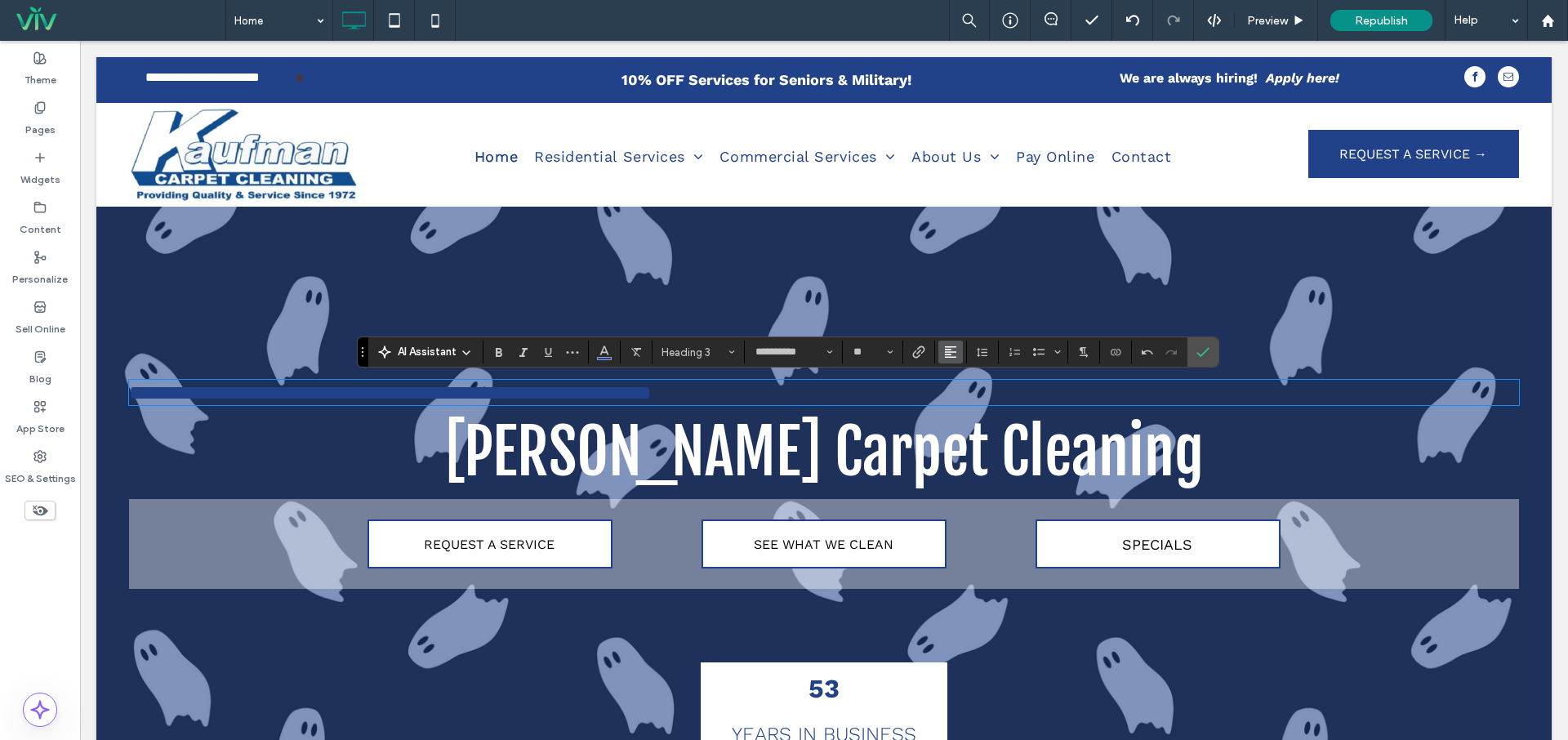
click at [959, 355] on button "Alignment" at bounding box center [951, 351] width 24 height 22
click at [955, 397] on label "ui.textEditor.alignment.center" at bounding box center [967, 402] width 57 height 23
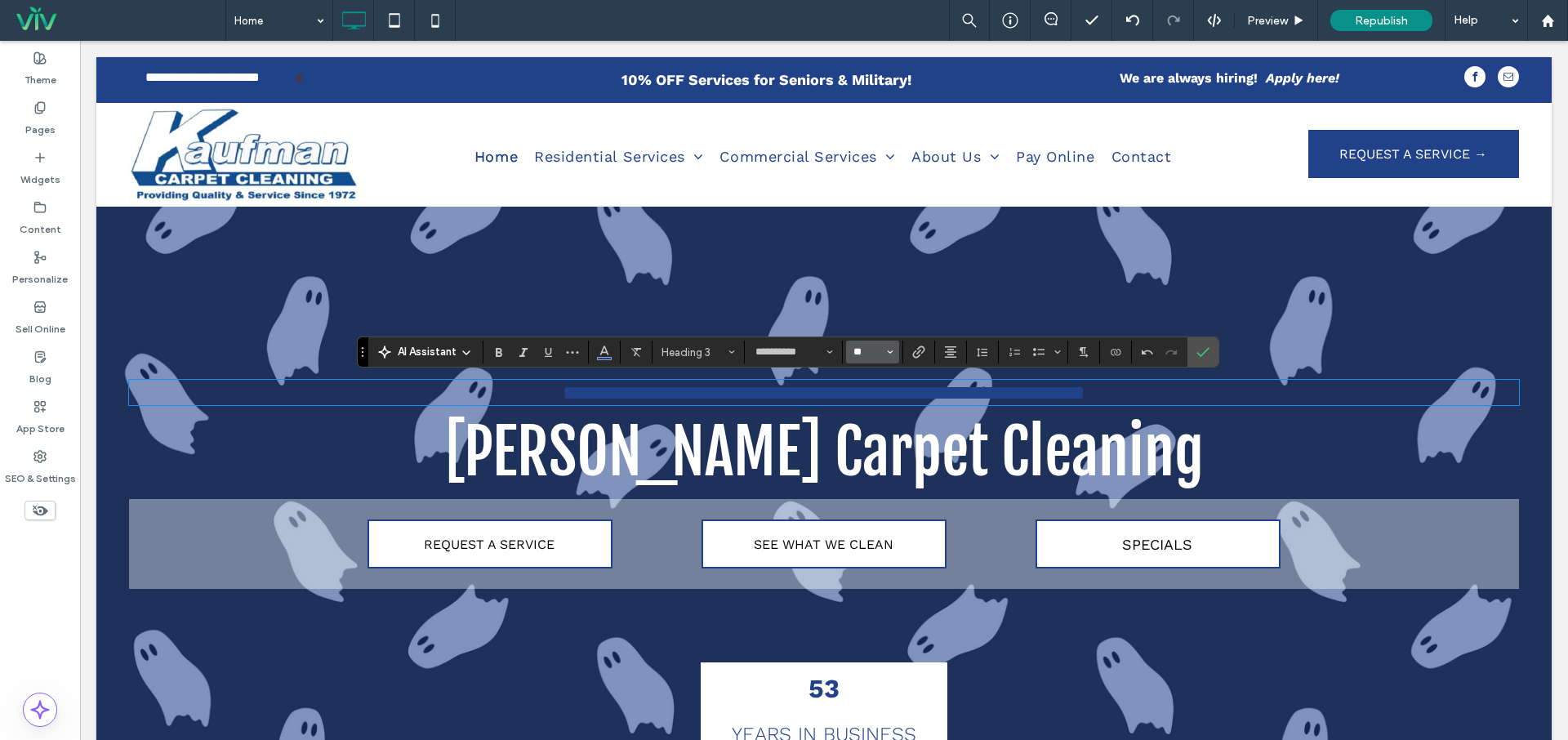
click at [864, 349] on input "**" at bounding box center [868, 351] width 32 height 13
type input "**"
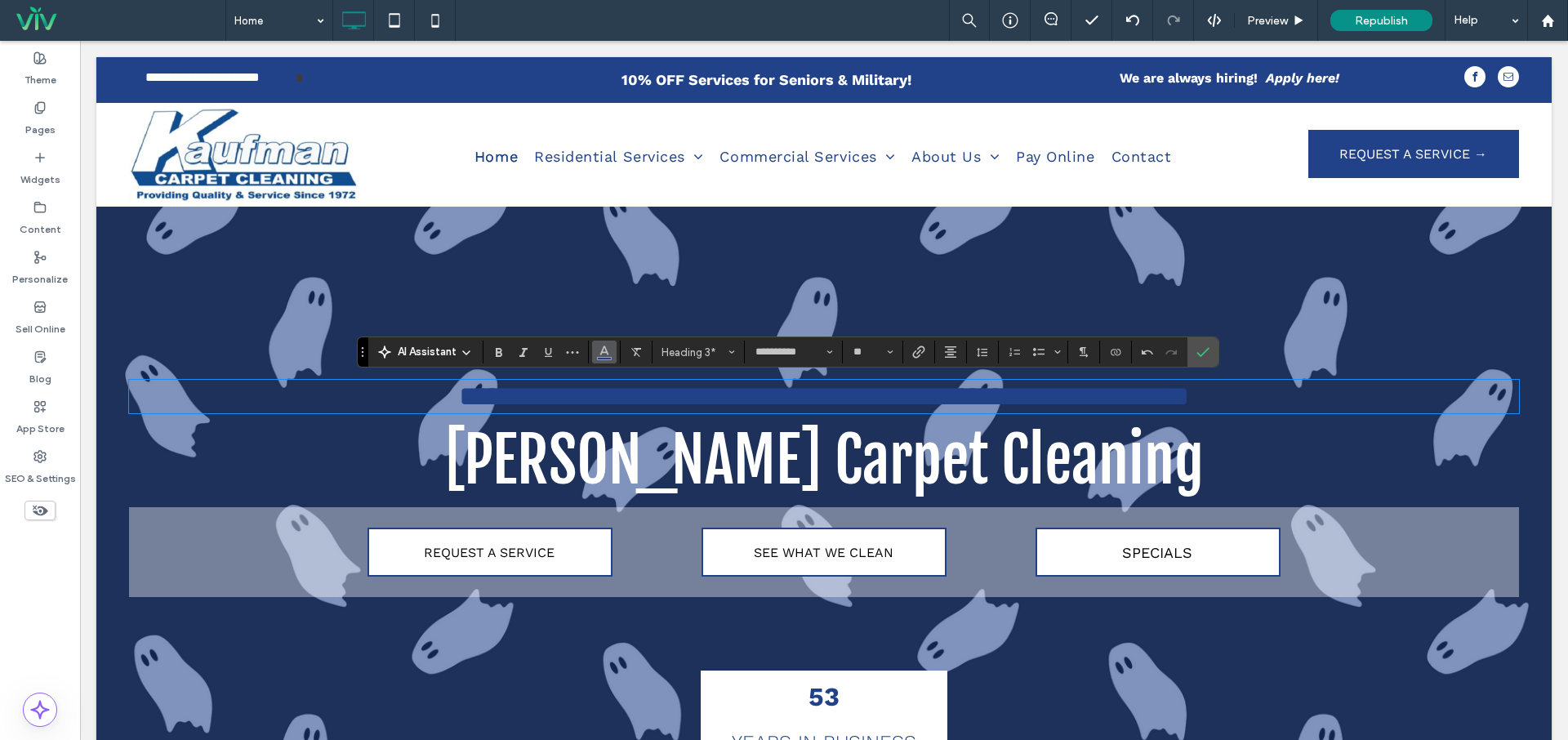
click at [602, 351] on use "Color" at bounding box center [605, 350] width 9 height 9
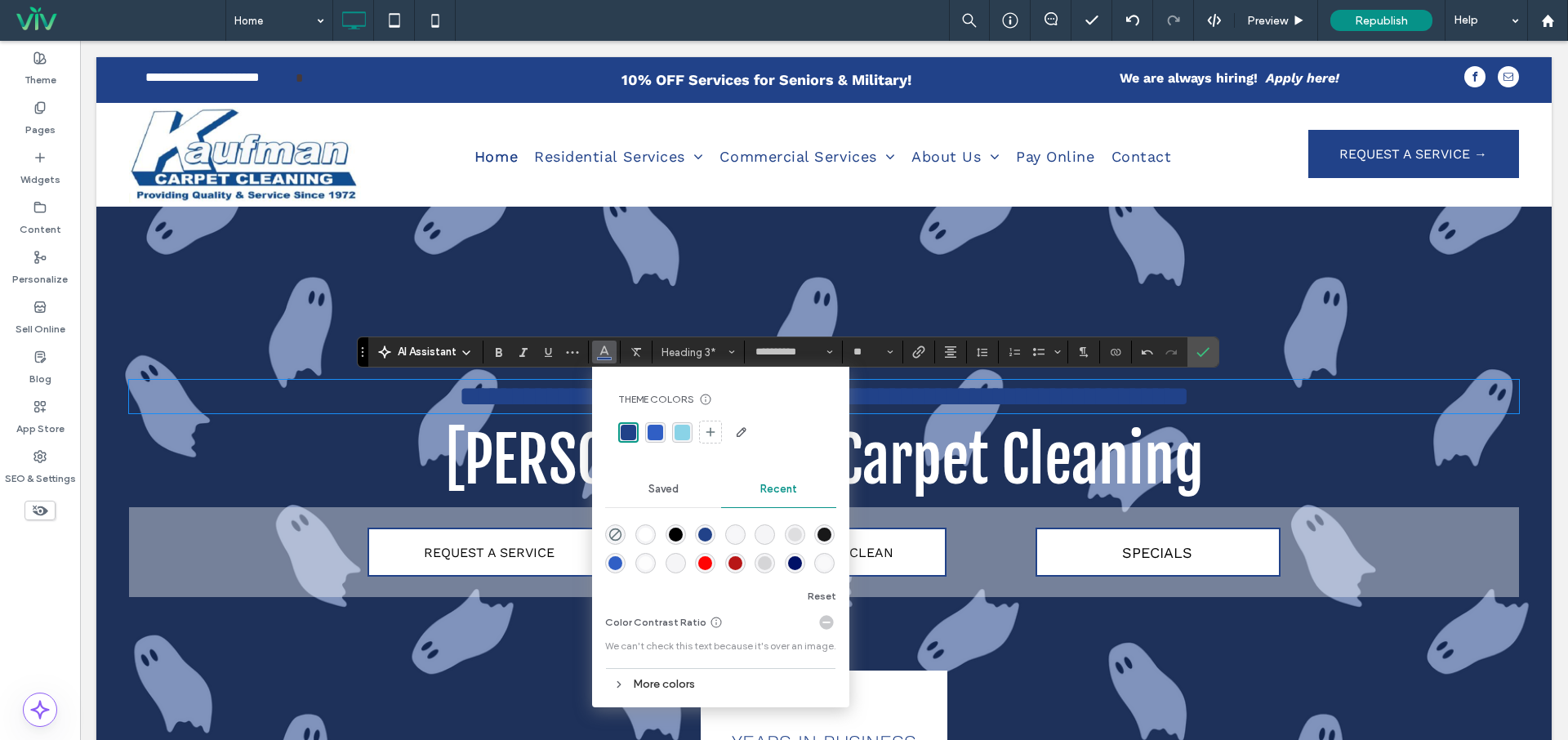
click at [642, 533] on div "rgba(255, 255, 255, 1)" at bounding box center [646, 534] width 14 height 14
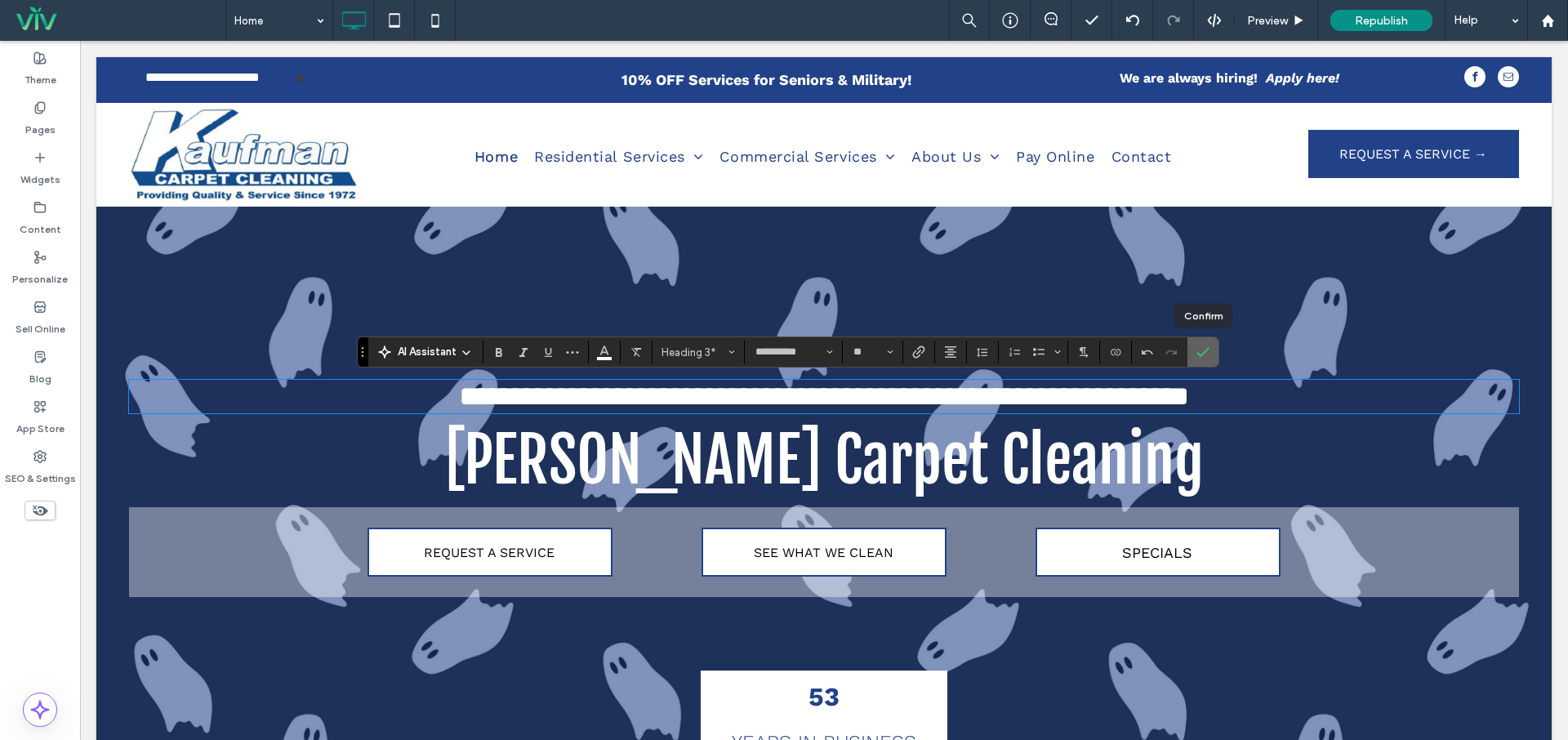
click at [1200, 352] on icon "Confirm" at bounding box center [1202, 351] width 13 height 13
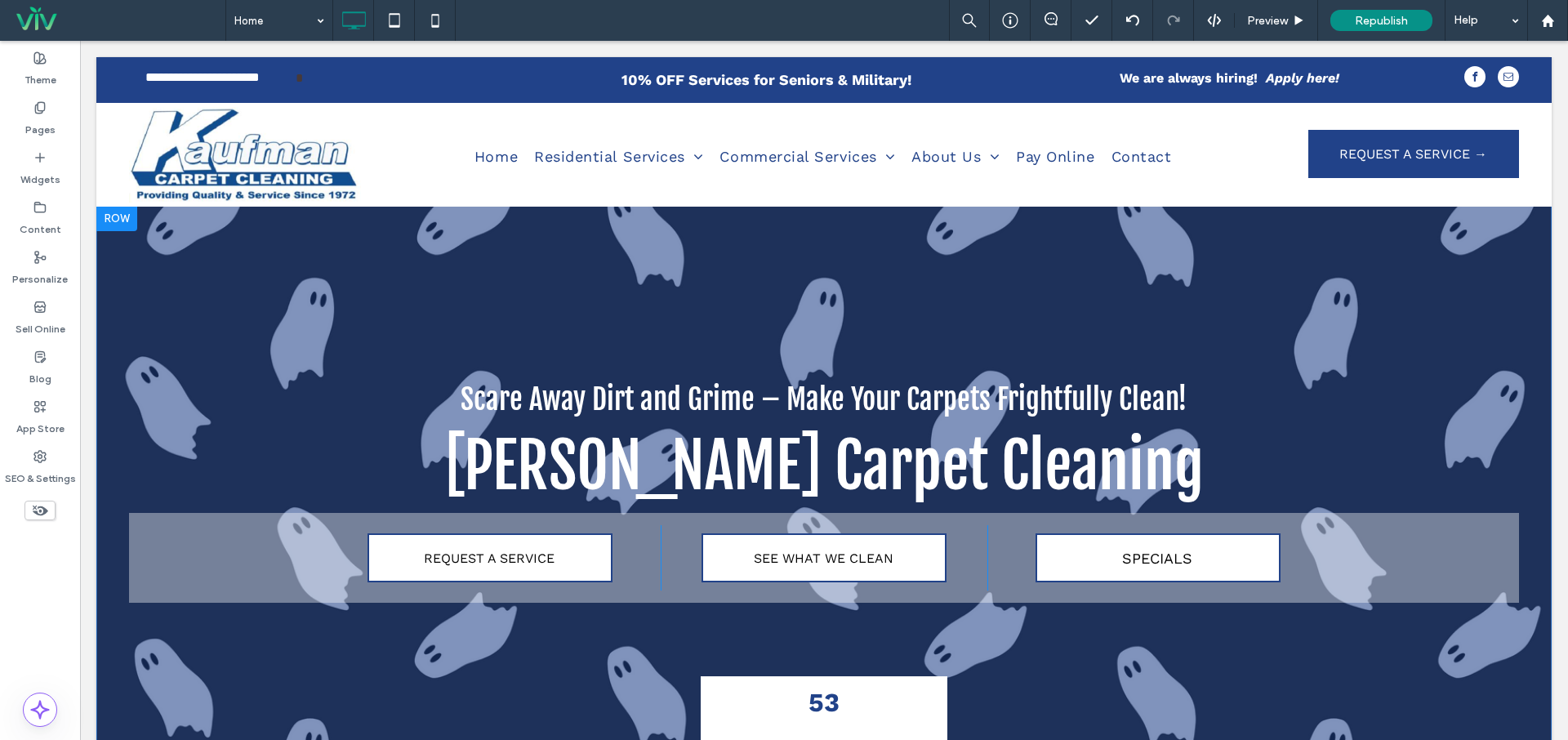
scroll to position [3, 0]
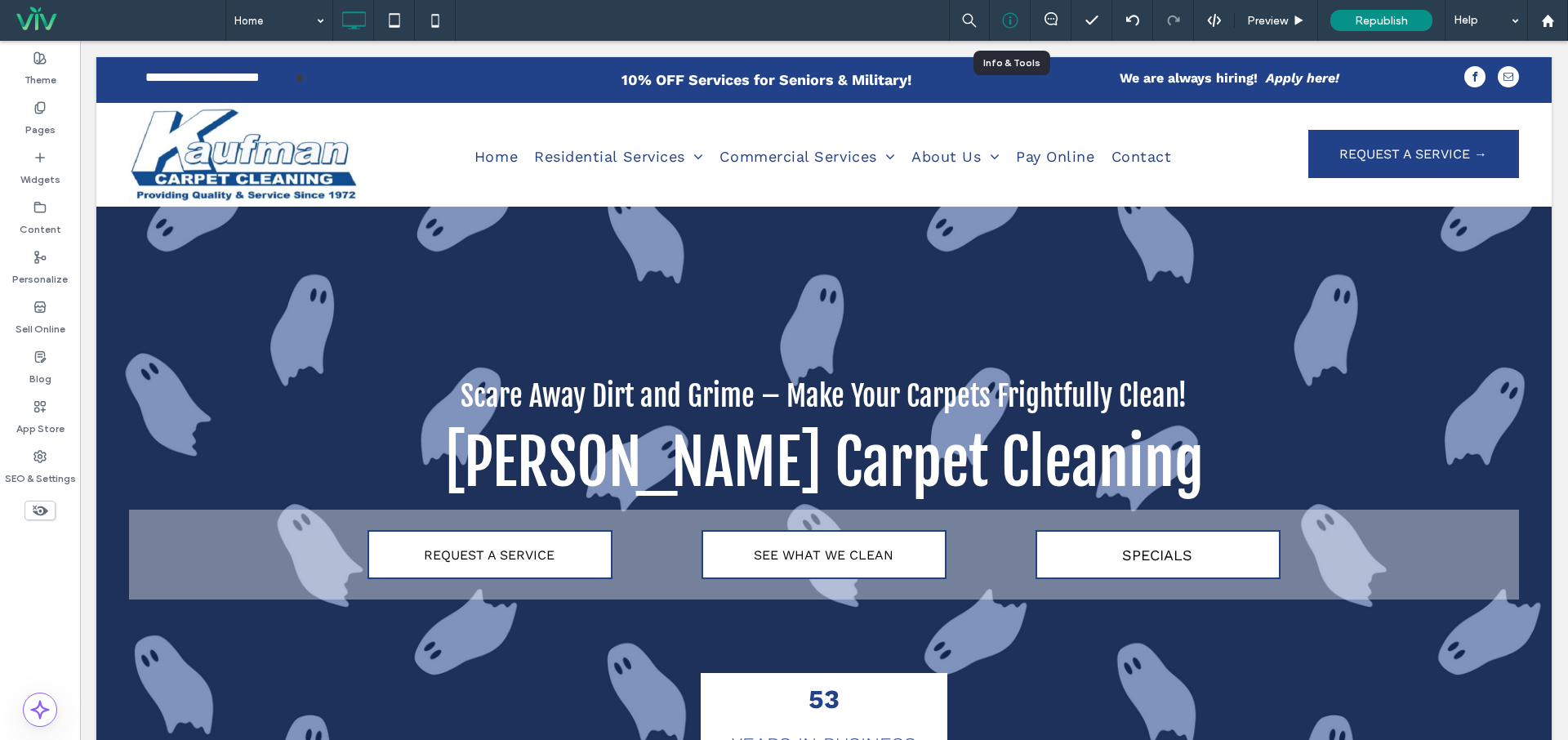
click at [1017, 21] on use at bounding box center [1010, 21] width 16 height 16
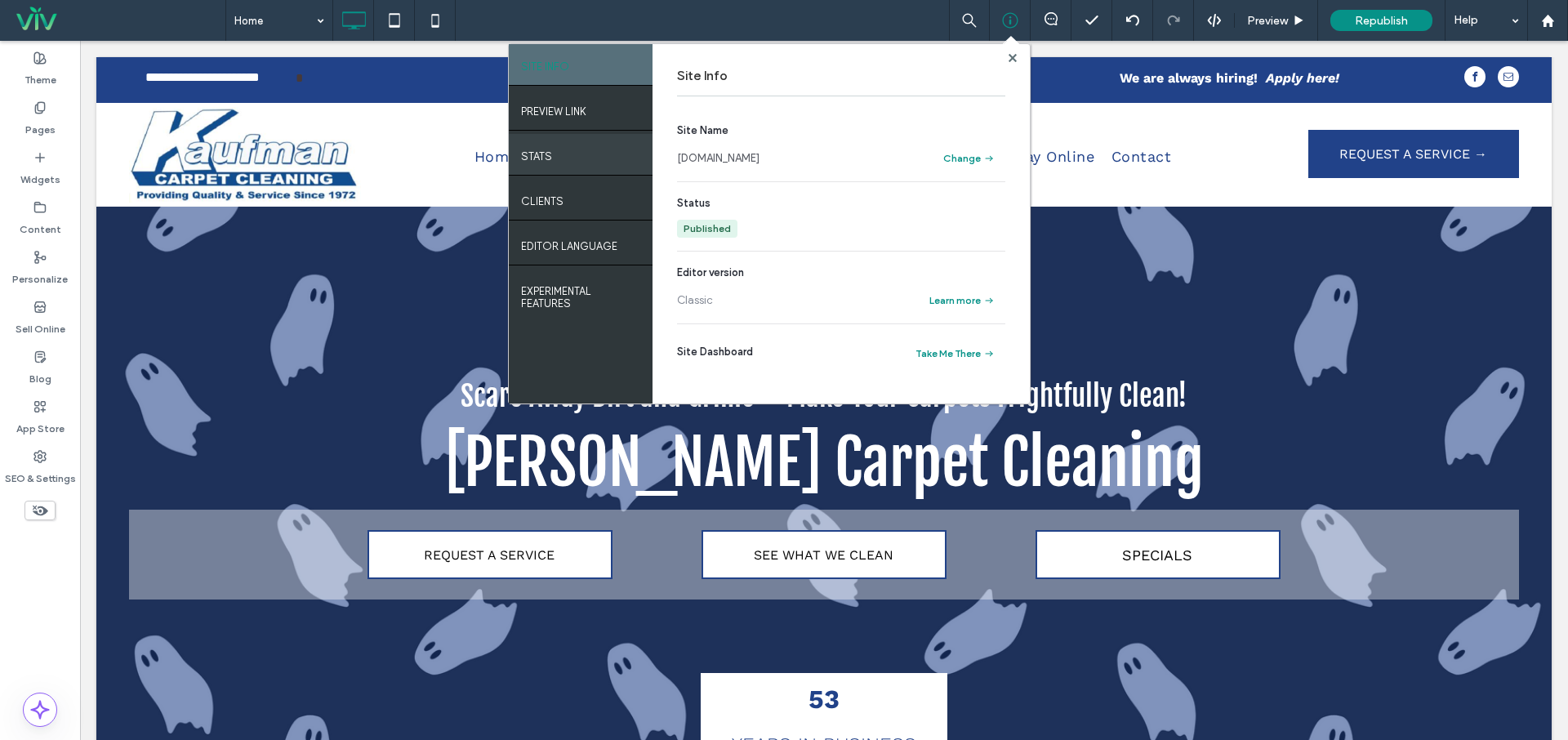
click at [569, 160] on div "STATS" at bounding box center [580, 154] width 144 height 41
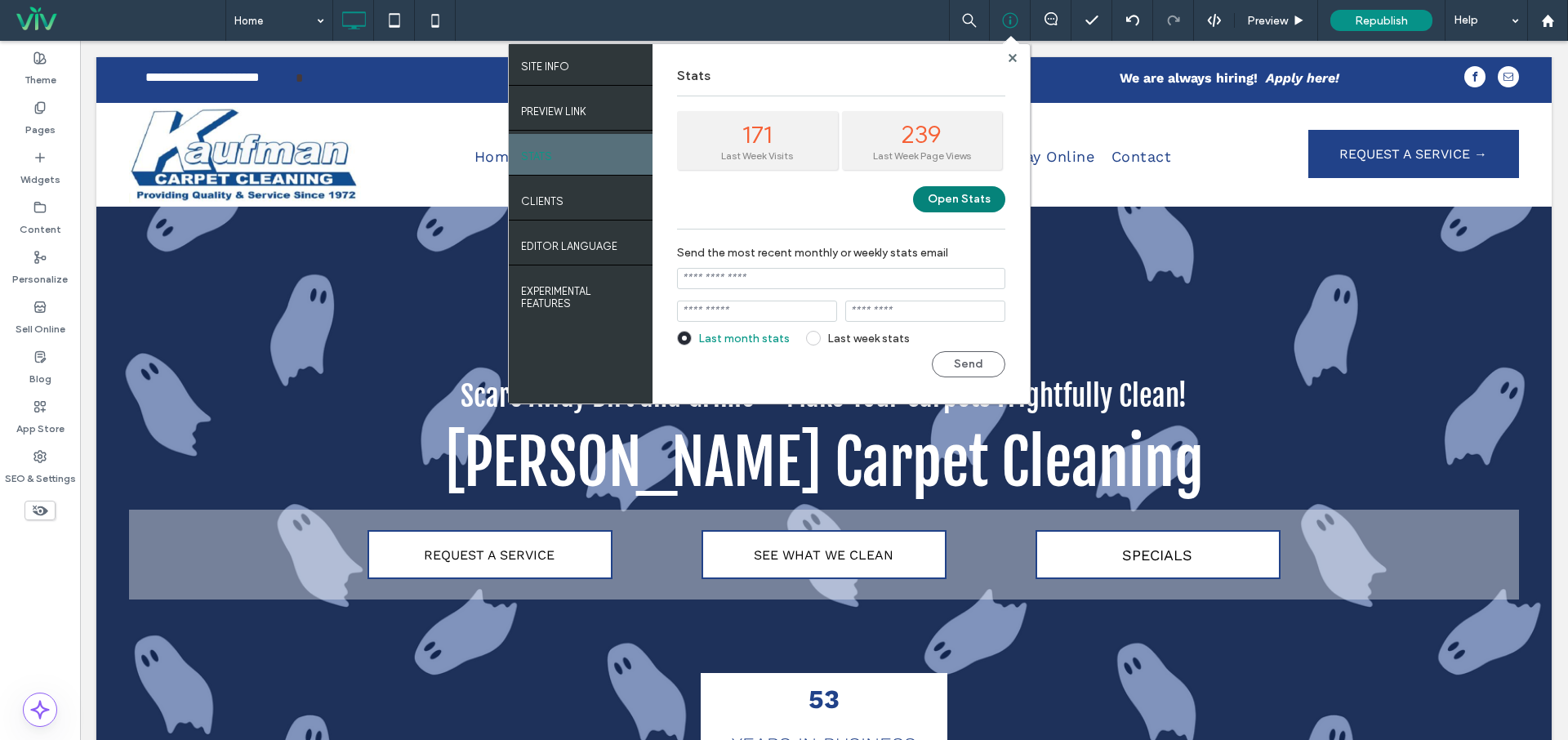
click at [960, 196] on button "Open Stats" at bounding box center [960, 198] width 92 height 26
click at [1551, 14] on icon at bounding box center [1548, 21] width 14 height 14
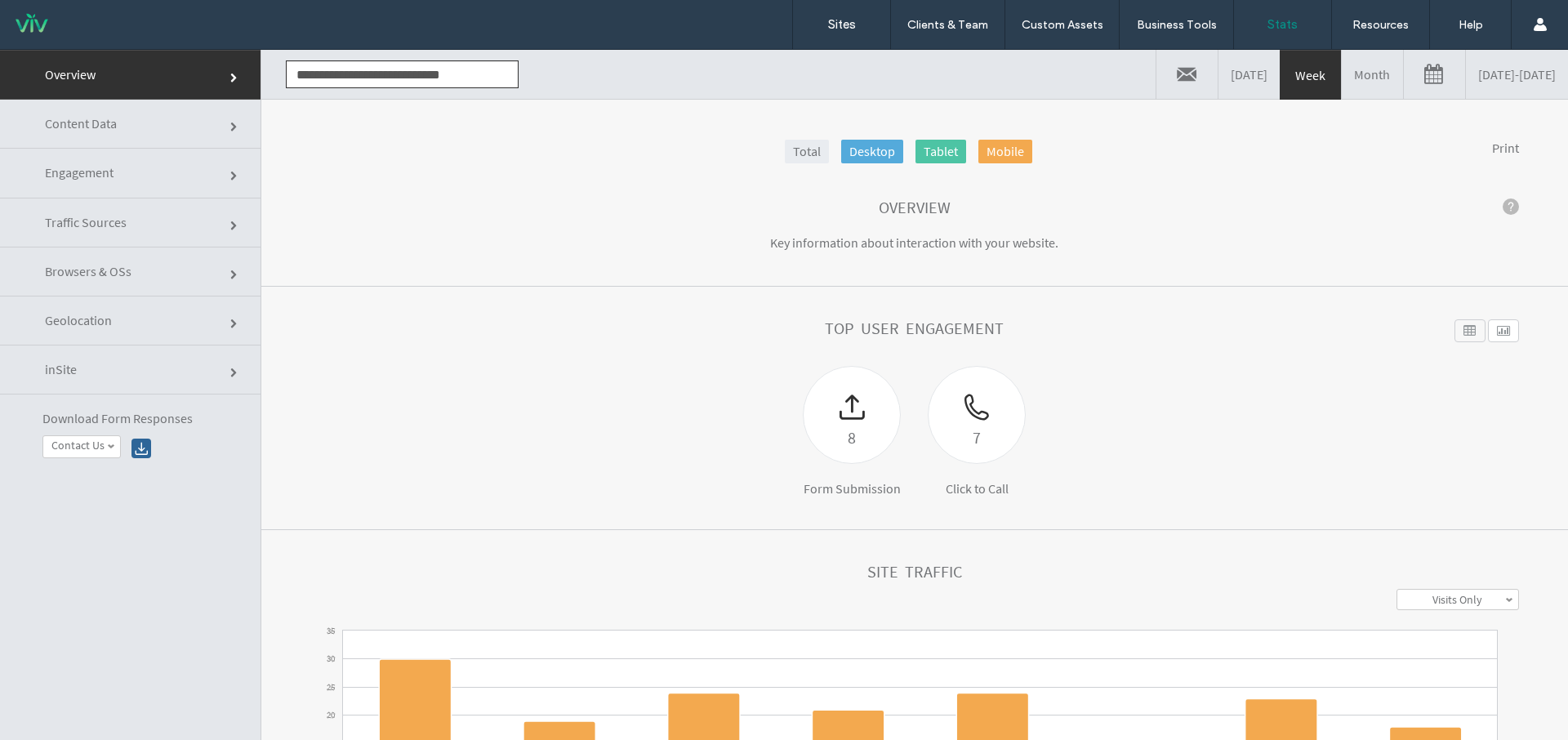
click at [99, 137] on link "Content Data" at bounding box center [130, 124] width 260 height 49
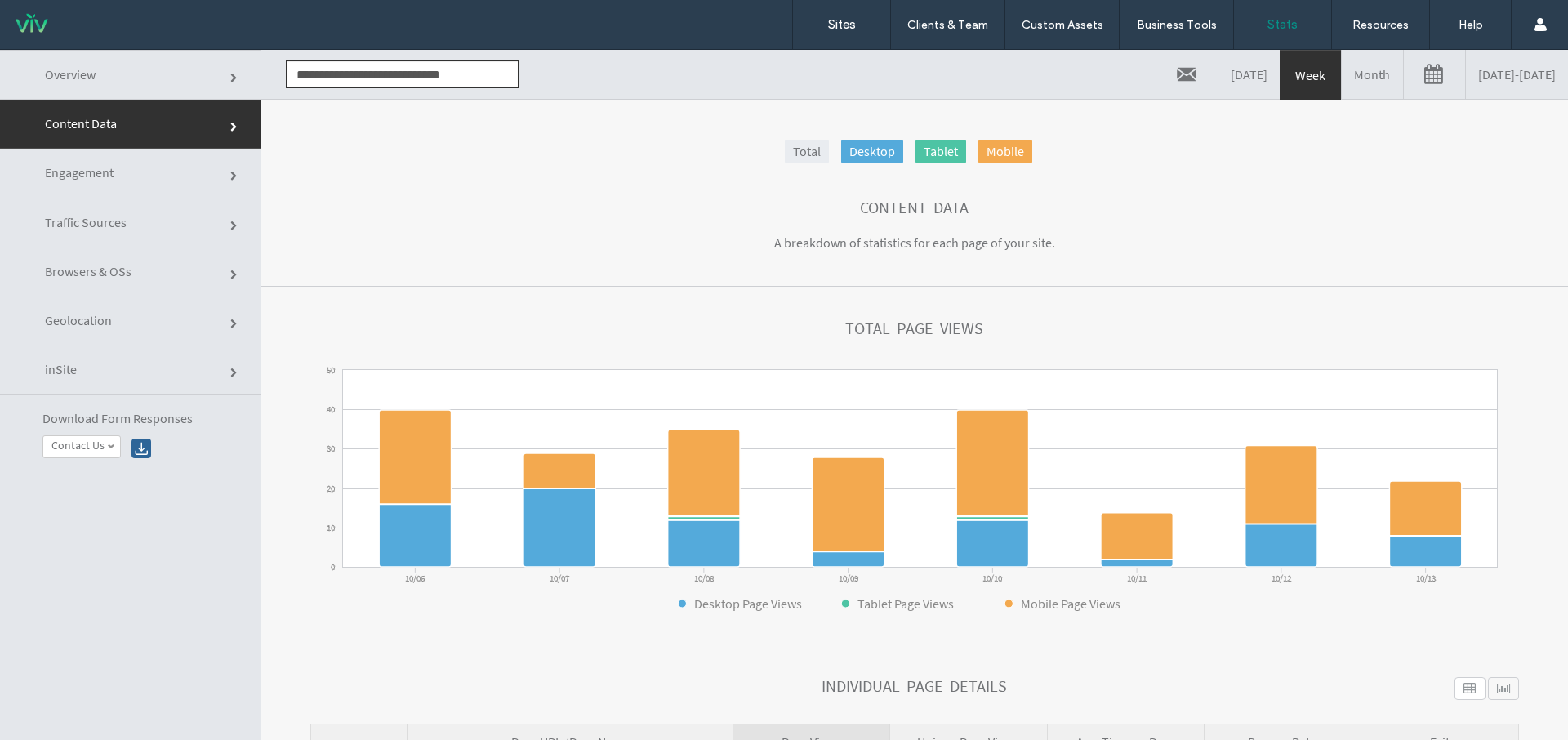
click at [1342, 80] on link "Month" at bounding box center [1372, 74] width 62 height 49
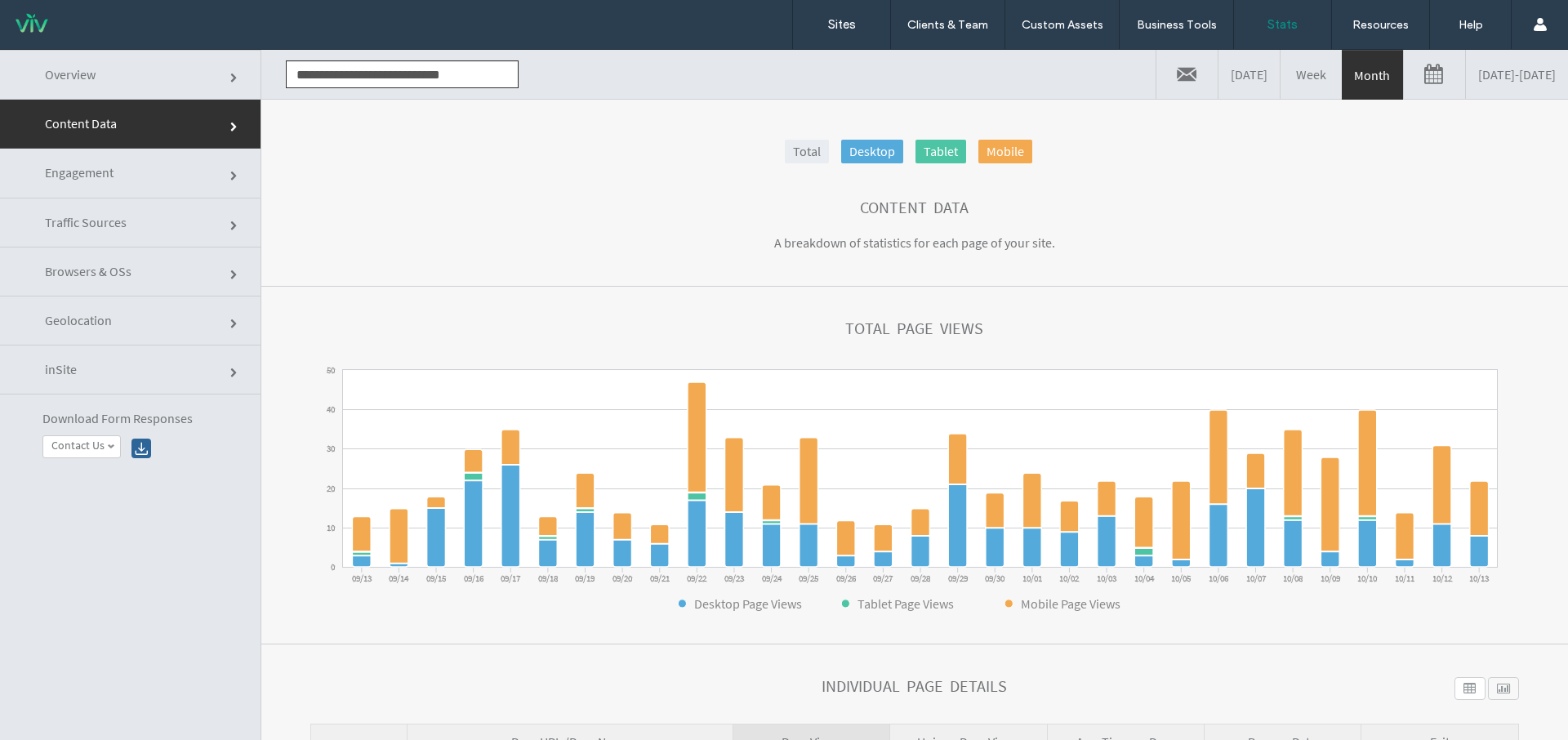
click at [1478, 77] on link "09/13/2025 - 10/13/2025" at bounding box center [1517, 74] width 102 height 49
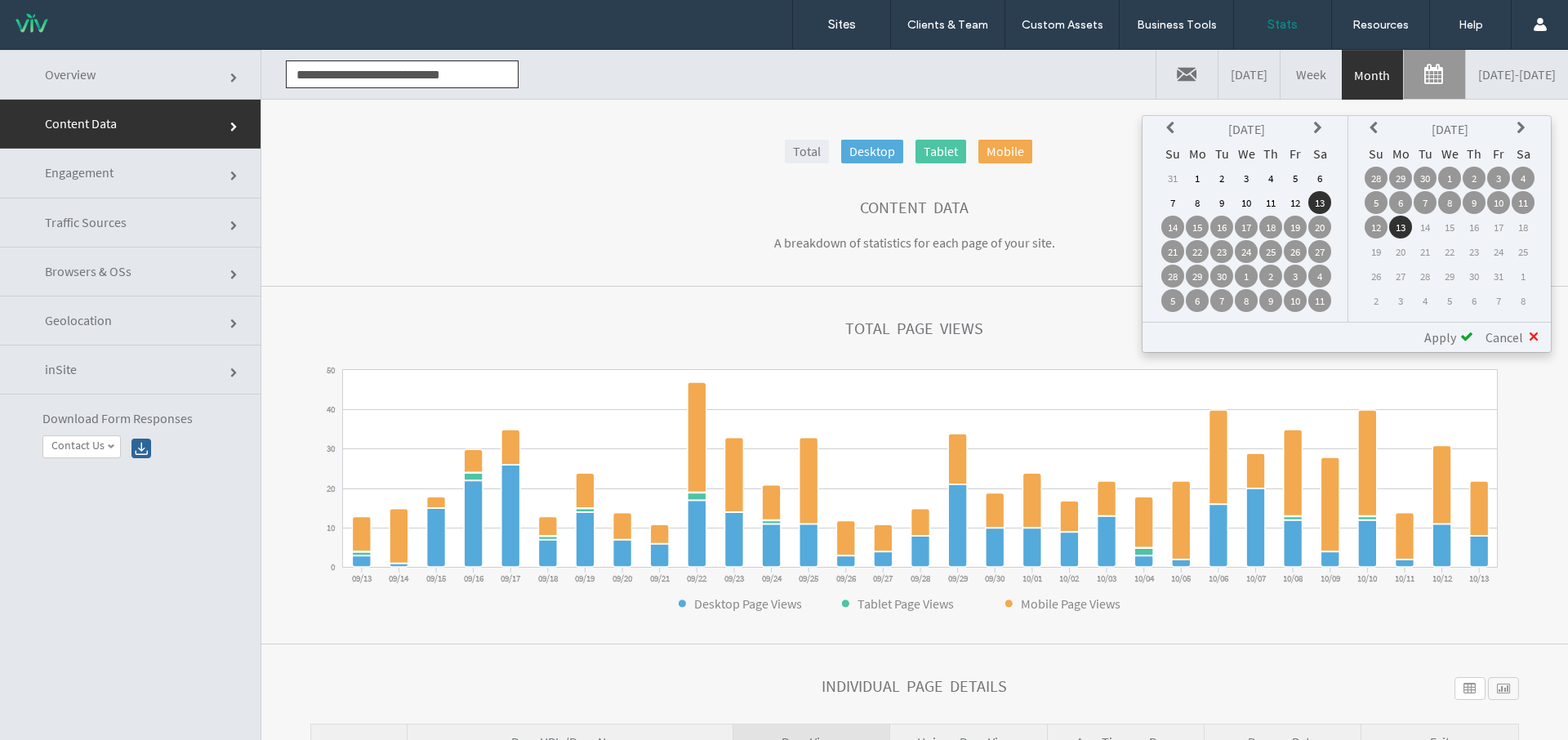
click at [1484, 71] on link "09/13/2025 - 10/13/2025" at bounding box center [1517, 74] width 102 height 49
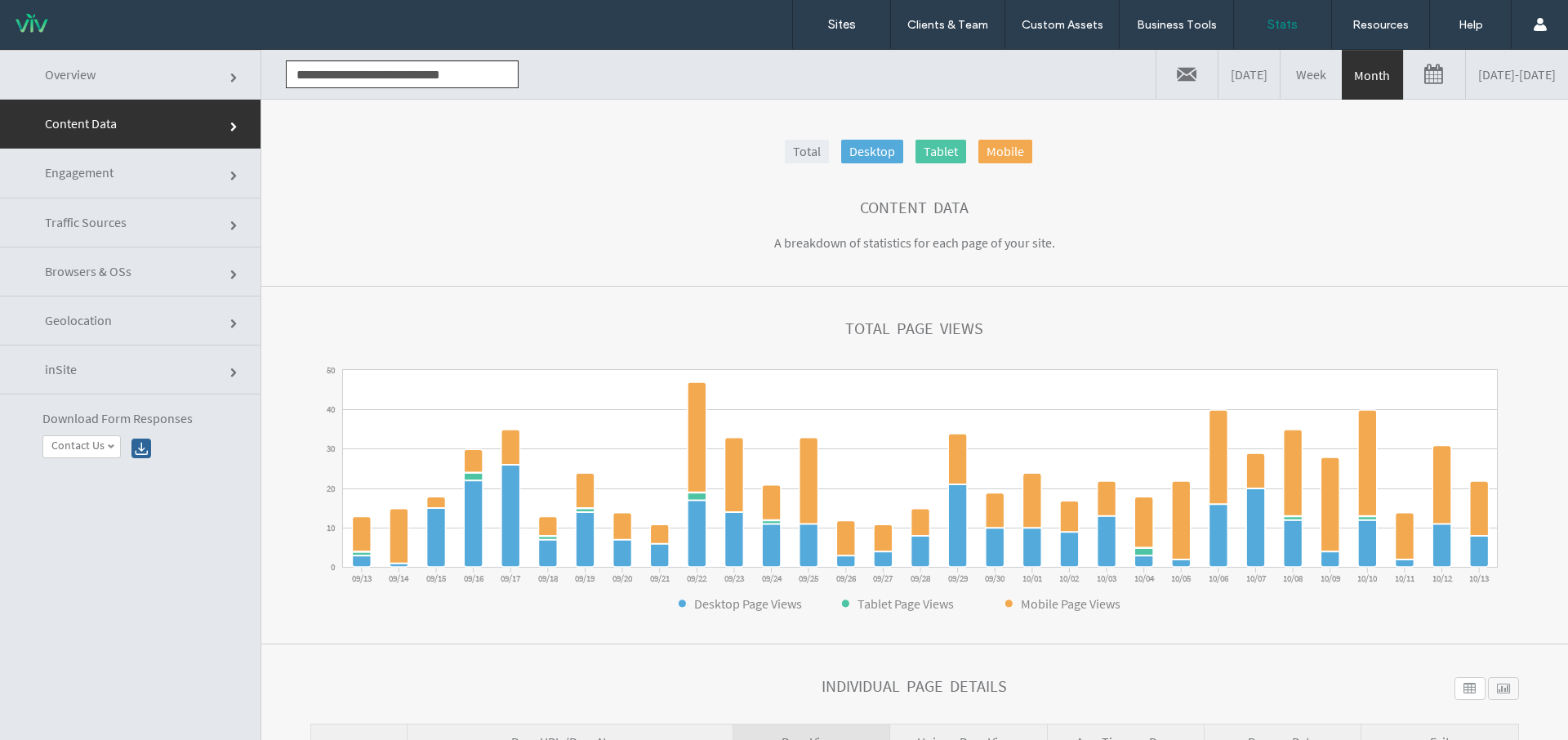
click at [1471, 86] on link "09/13/2025 - 10/13/2025" at bounding box center [1517, 74] width 102 height 49
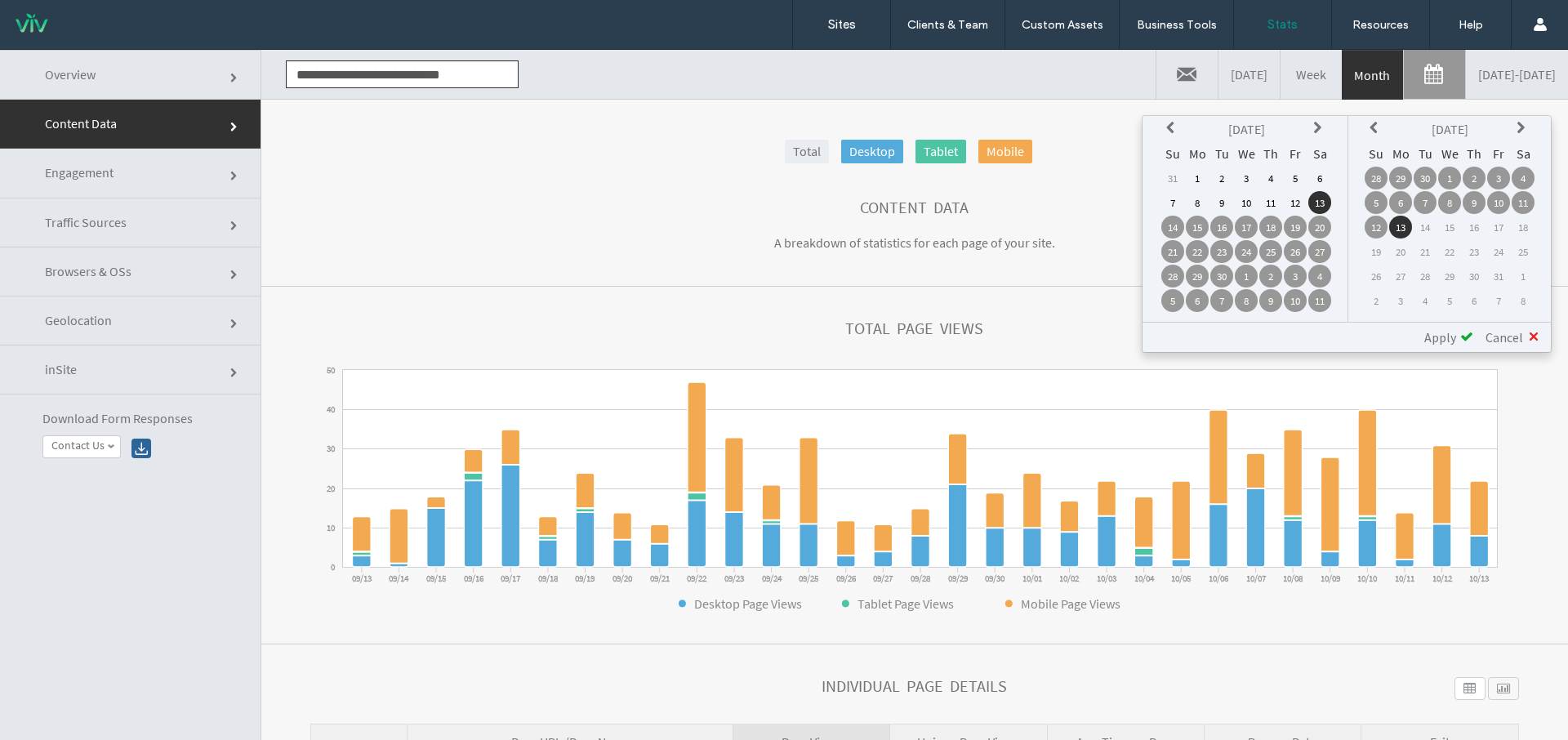
click at [1145, 110] on div "Total Desktop Tablet Mobile Content Data A breakdown of statistics for each pag…" at bounding box center [915, 444] width 1307 height 690
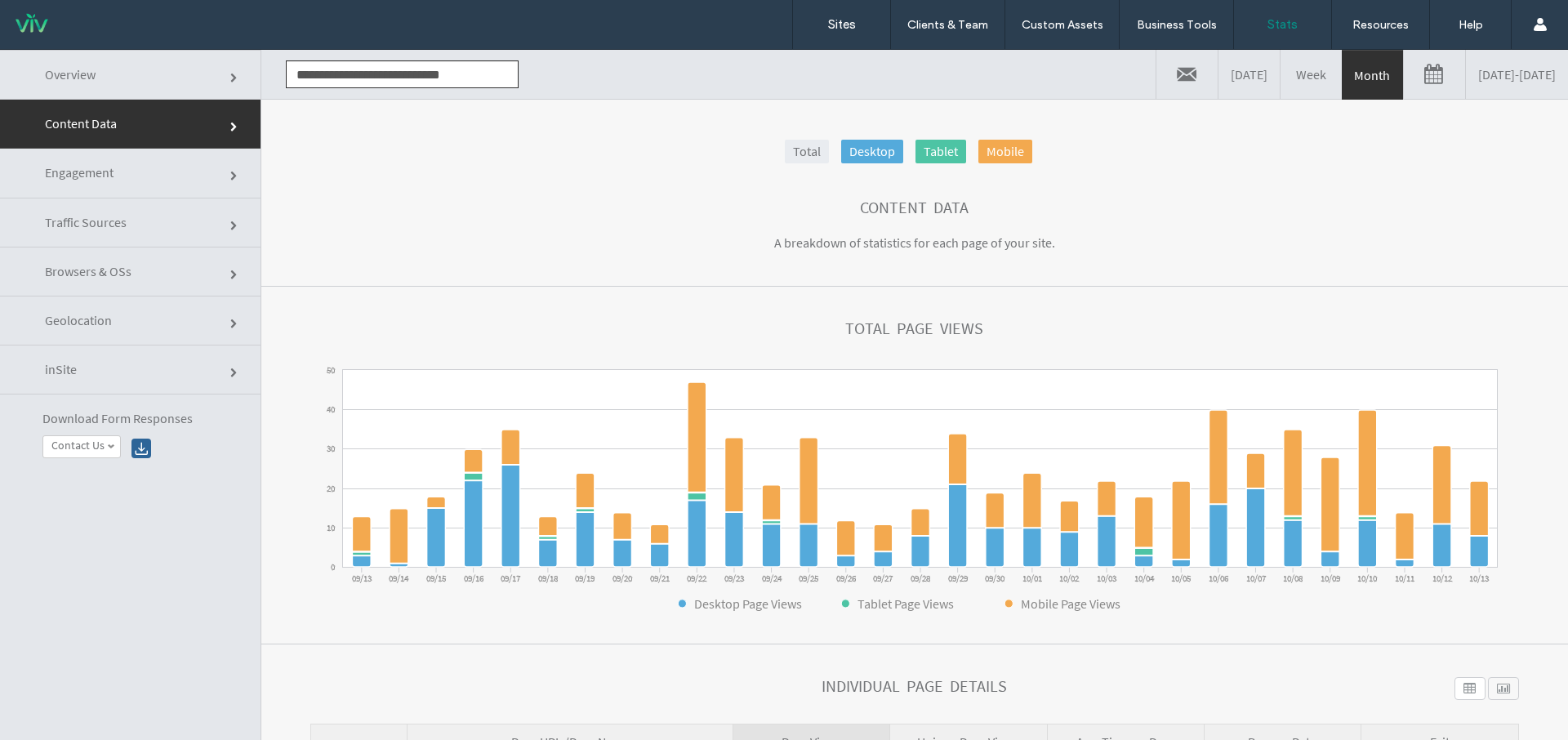
click at [1478, 83] on link "09/13/2025 - 10/13/2025" at bounding box center [1517, 74] width 102 height 49
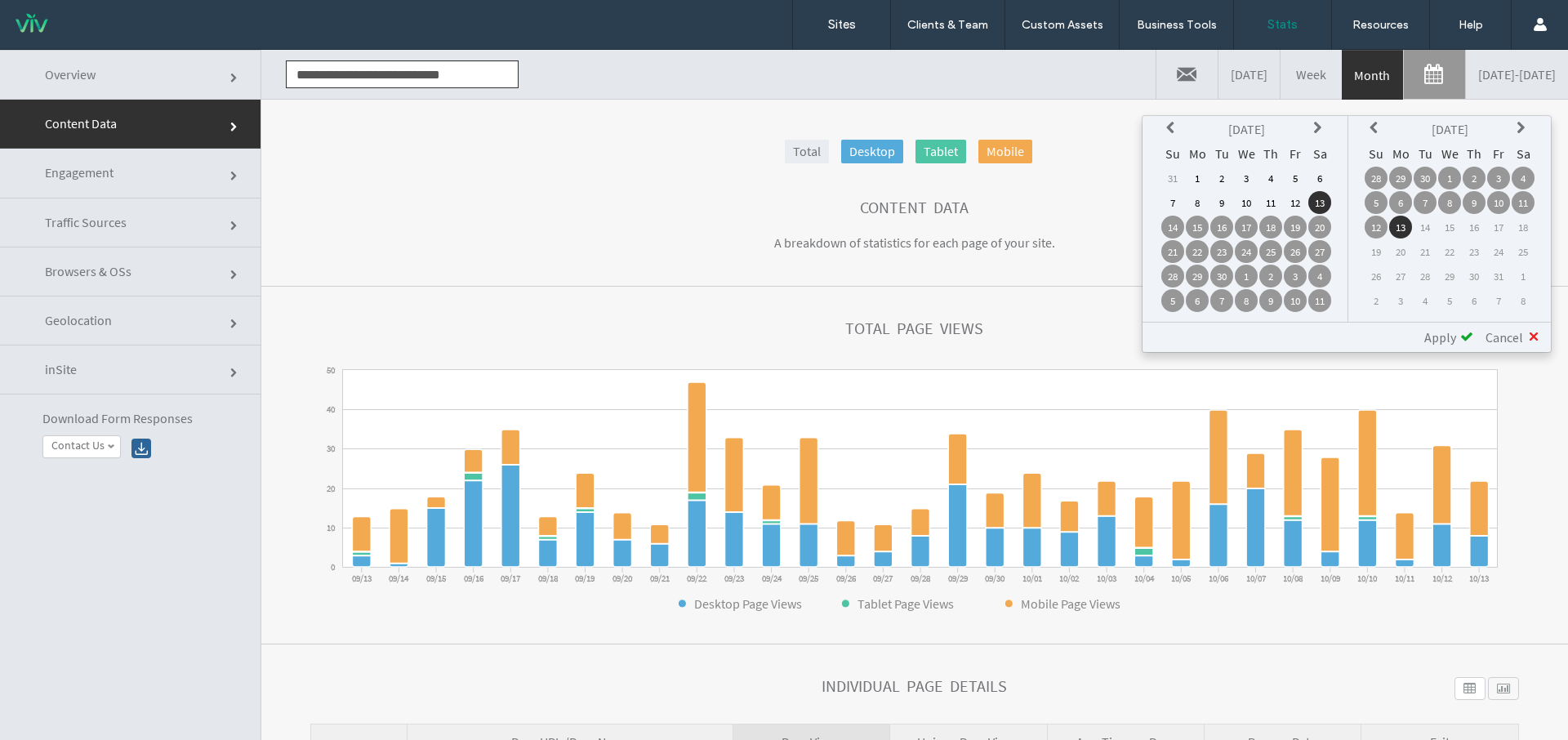
click at [1171, 131] on icon at bounding box center [1173, 127] width 13 height 13
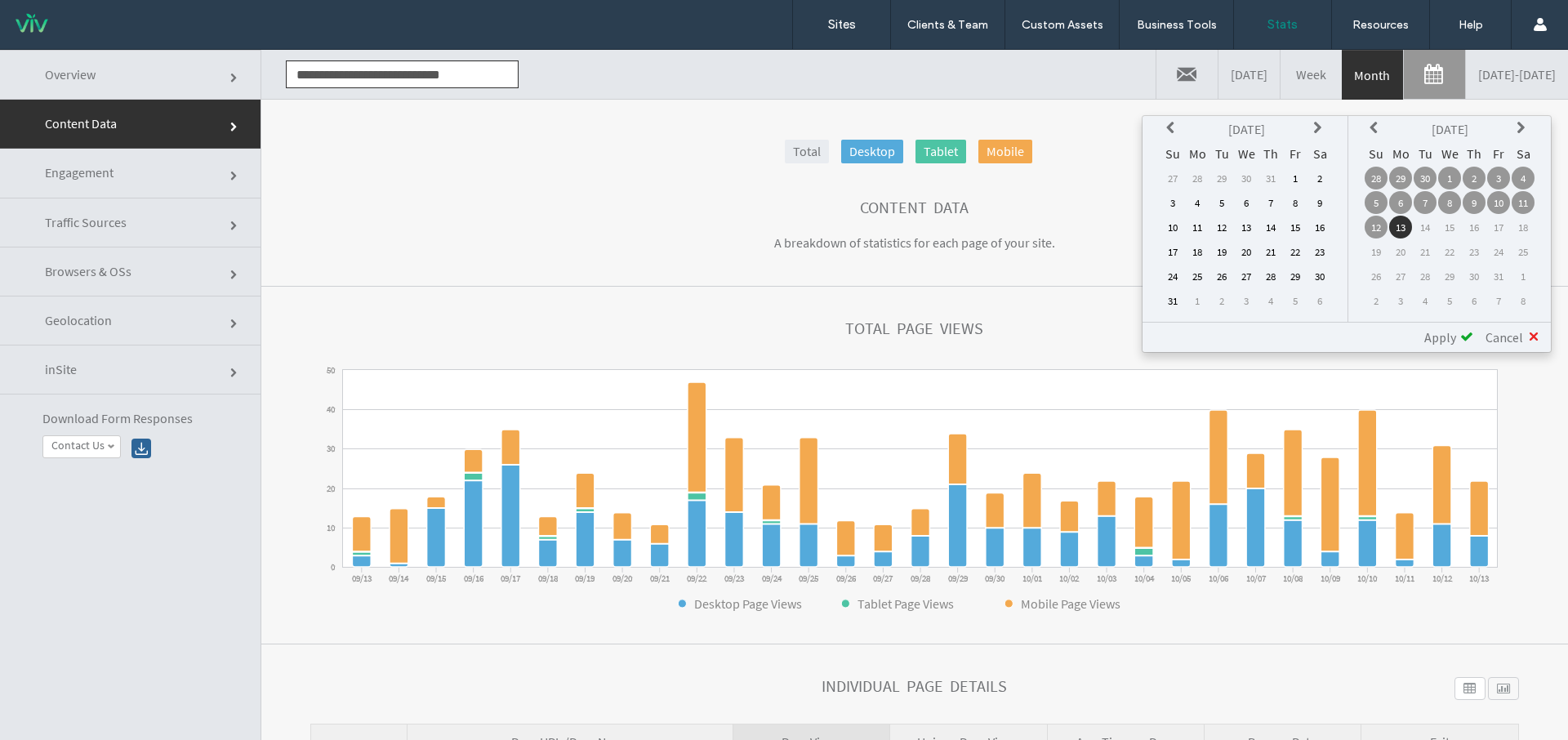
click at [1318, 123] on icon at bounding box center [1320, 127] width 13 height 13
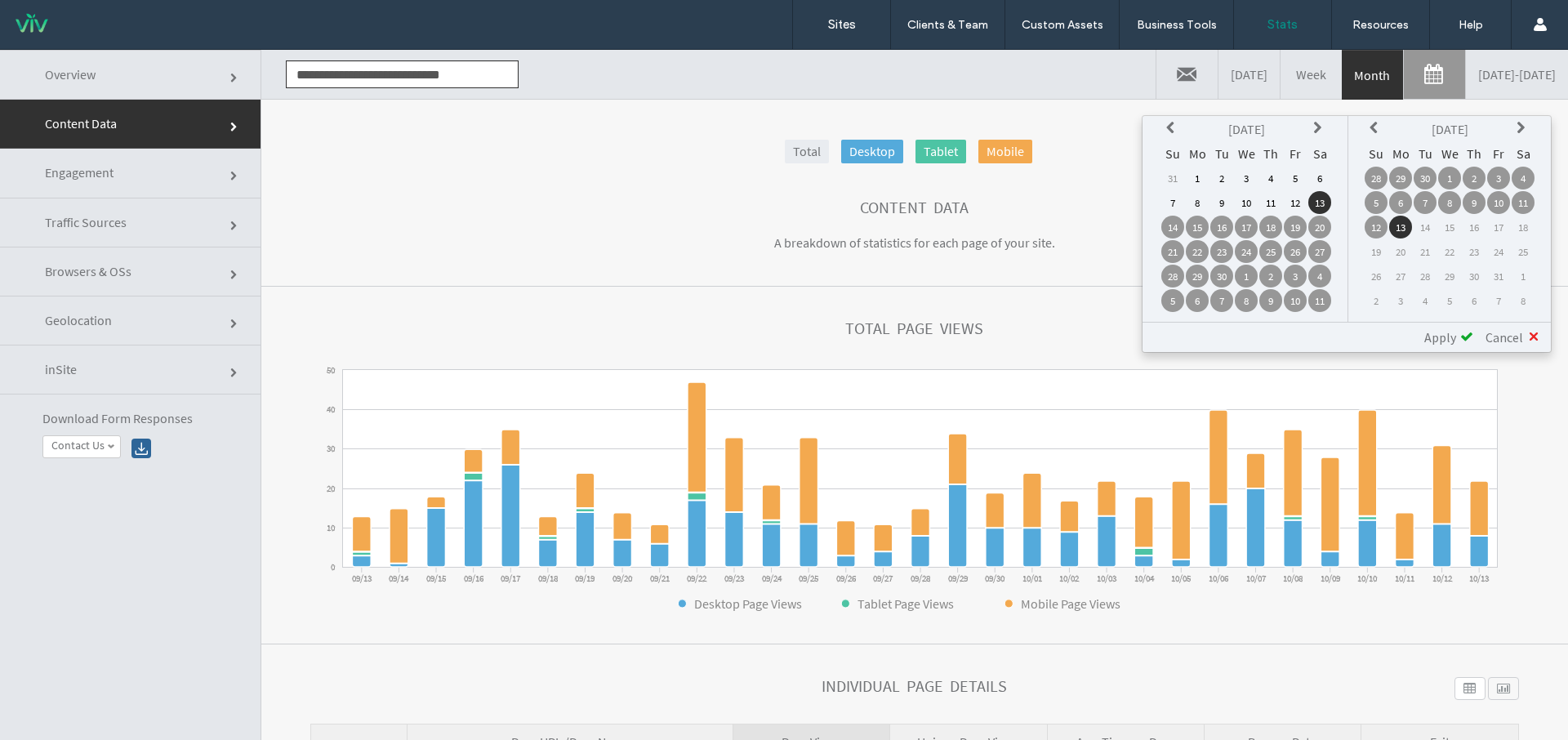
click at [1162, 128] on th at bounding box center [1173, 128] width 22 height 22
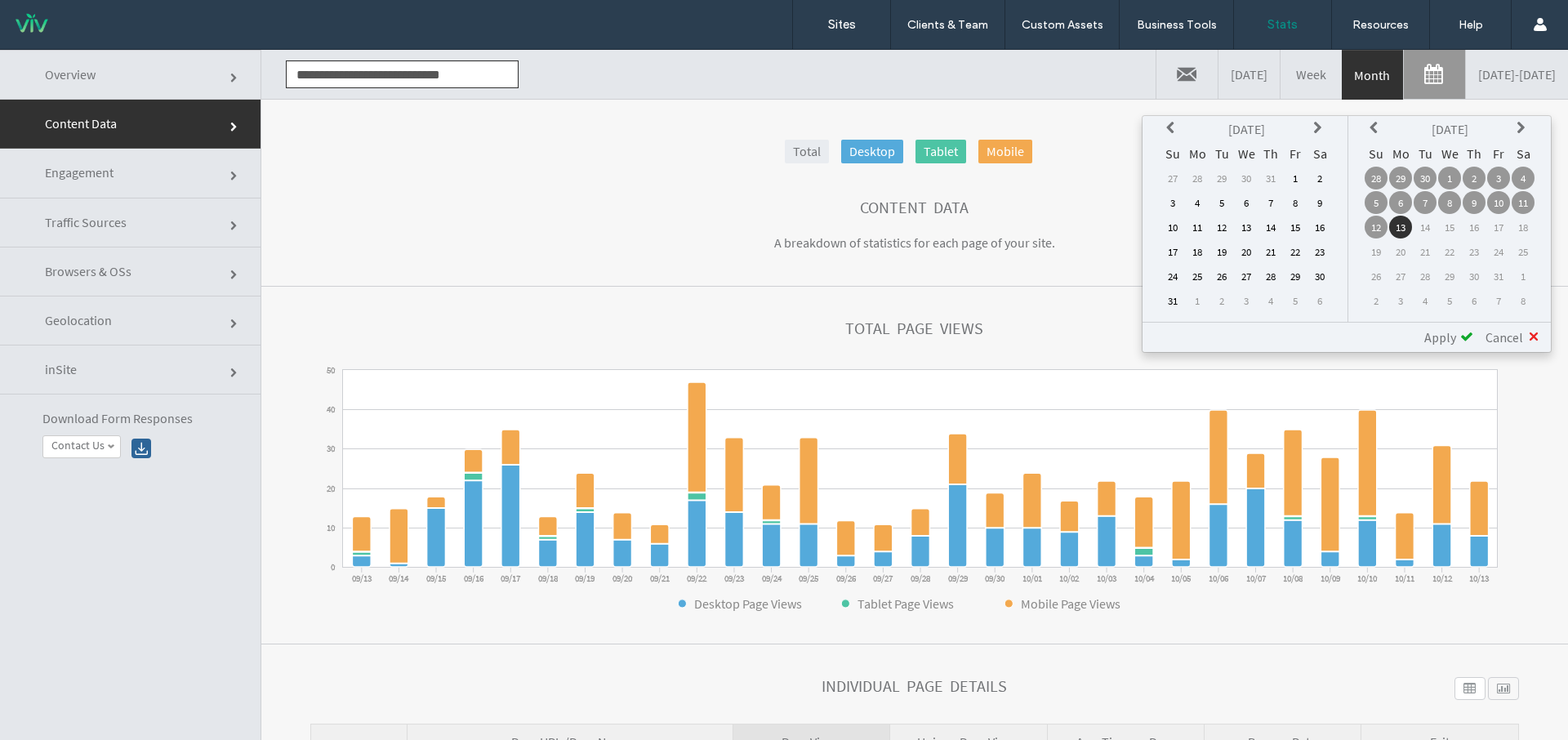
click at [1322, 132] on icon at bounding box center [1320, 127] width 13 height 13
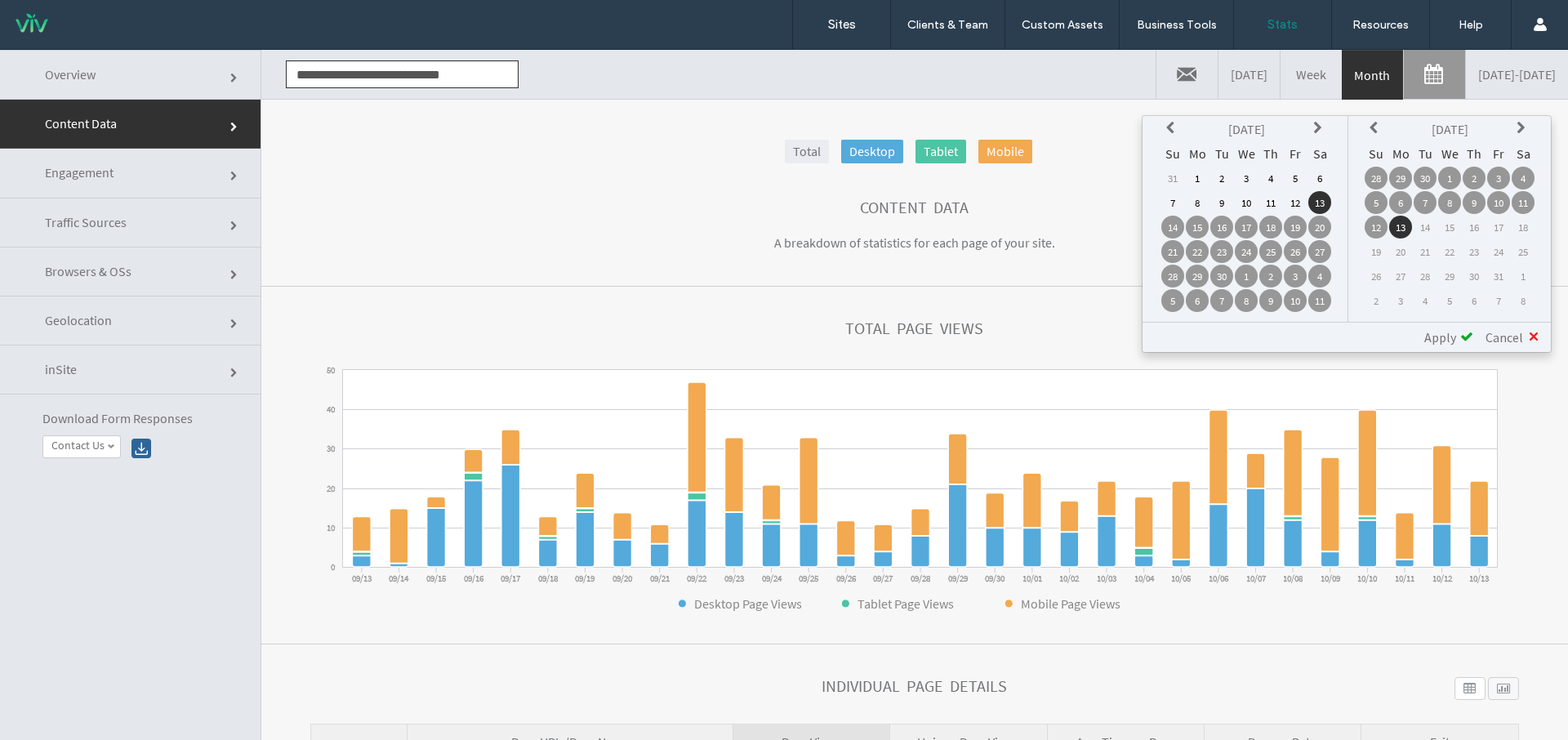
click at [1201, 181] on td "1" at bounding box center [1197, 177] width 22 height 22
click at [1419, 178] on td "30" at bounding box center [1425, 177] width 22 height 22
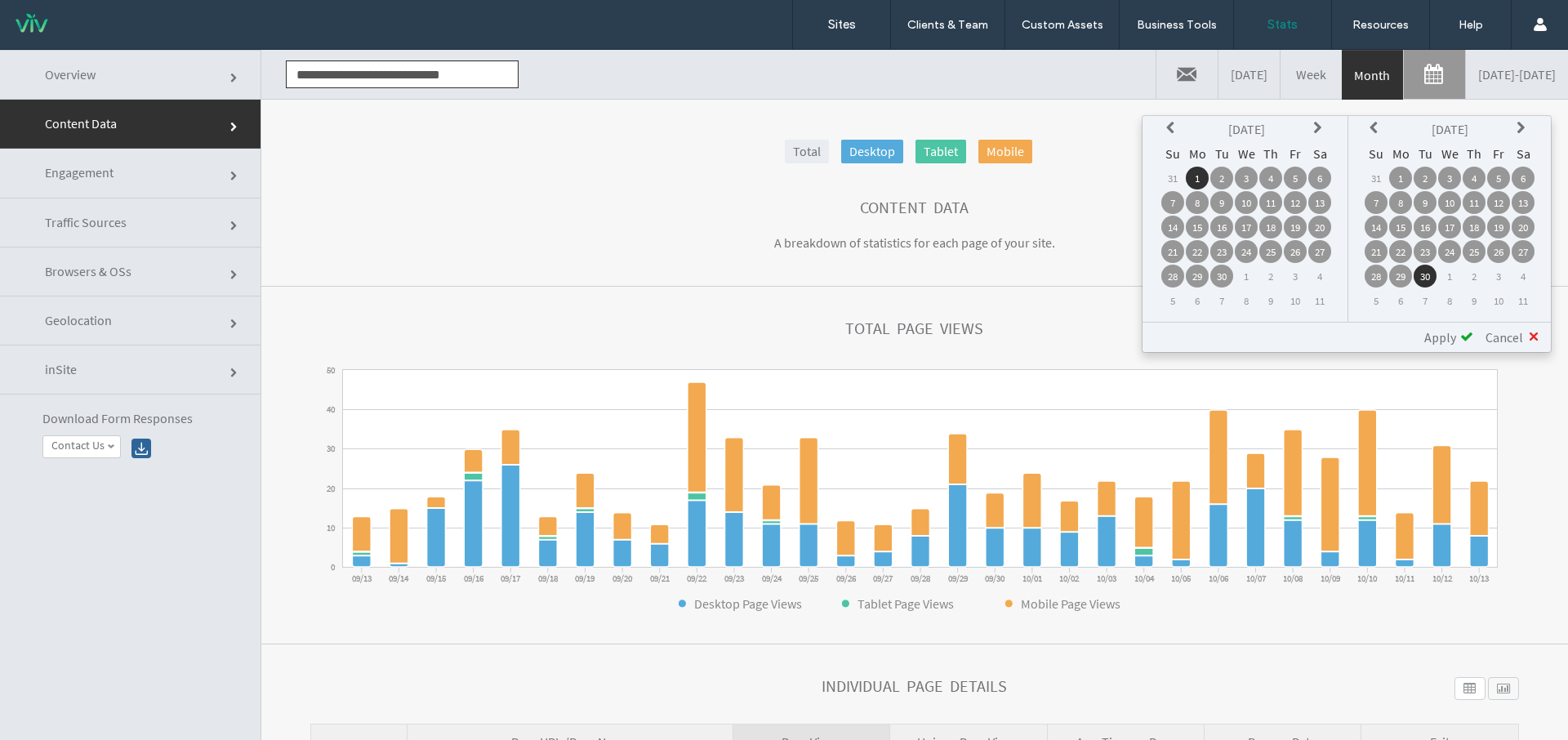
click at [1171, 219] on td "14" at bounding box center [1173, 226] width 22 height 22
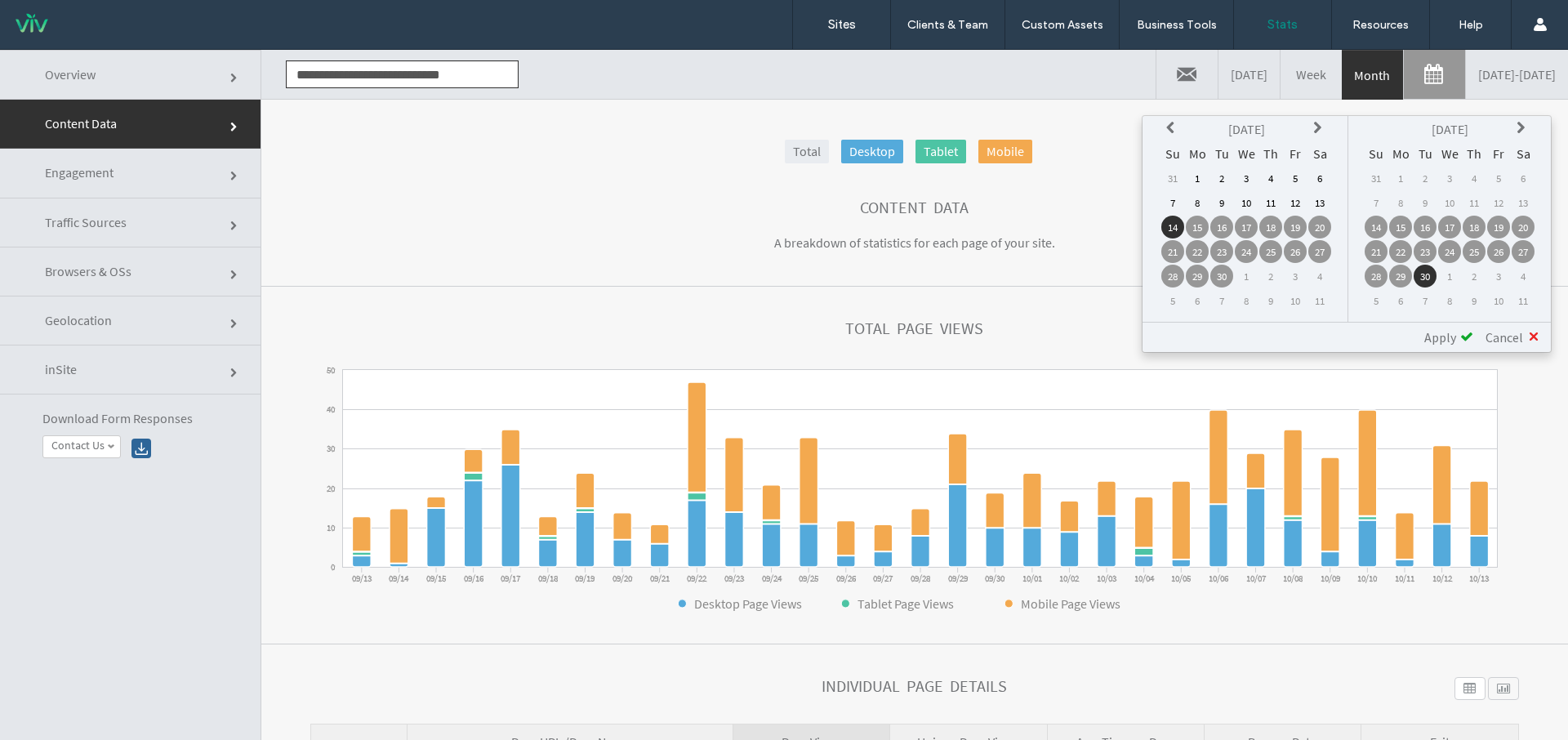
click at [1445, 337] on span "Apply" at bounding box center [1440, 337] width 32 height 17
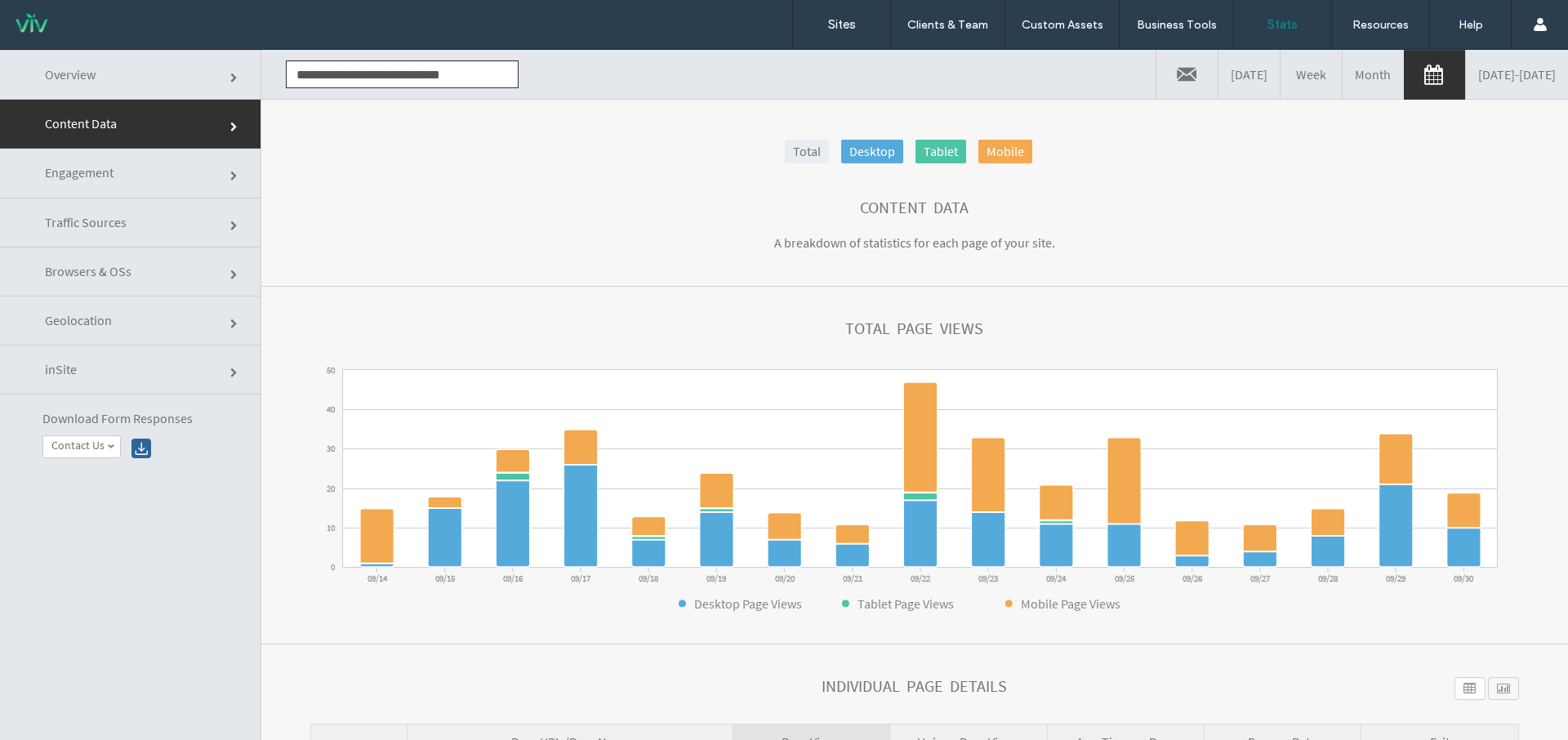
scroll to position [8, 0]
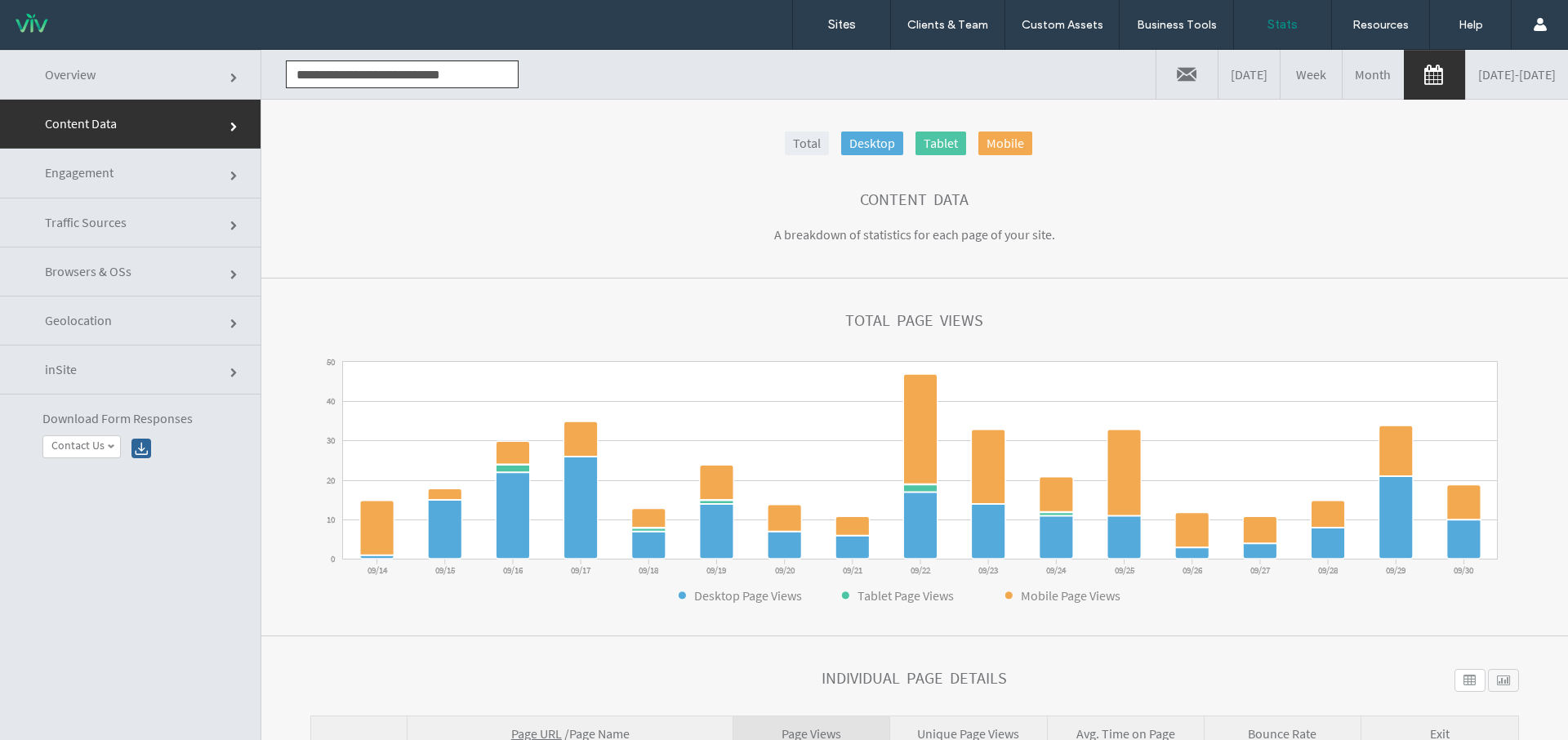
click at [91, 193] on link "Engagement" at bounding box center [130, 173] width 260 height 49
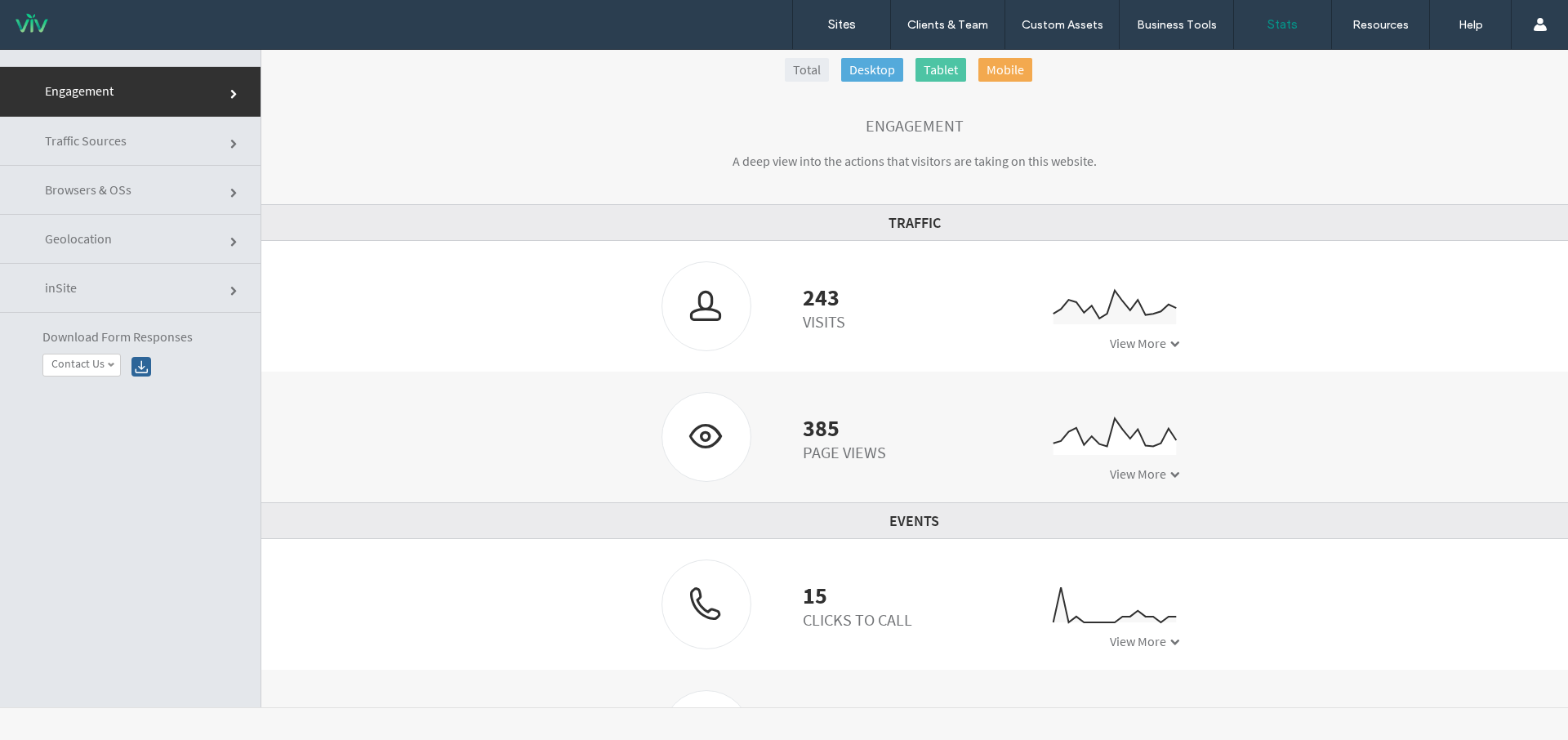
scroll to position [0, 0]
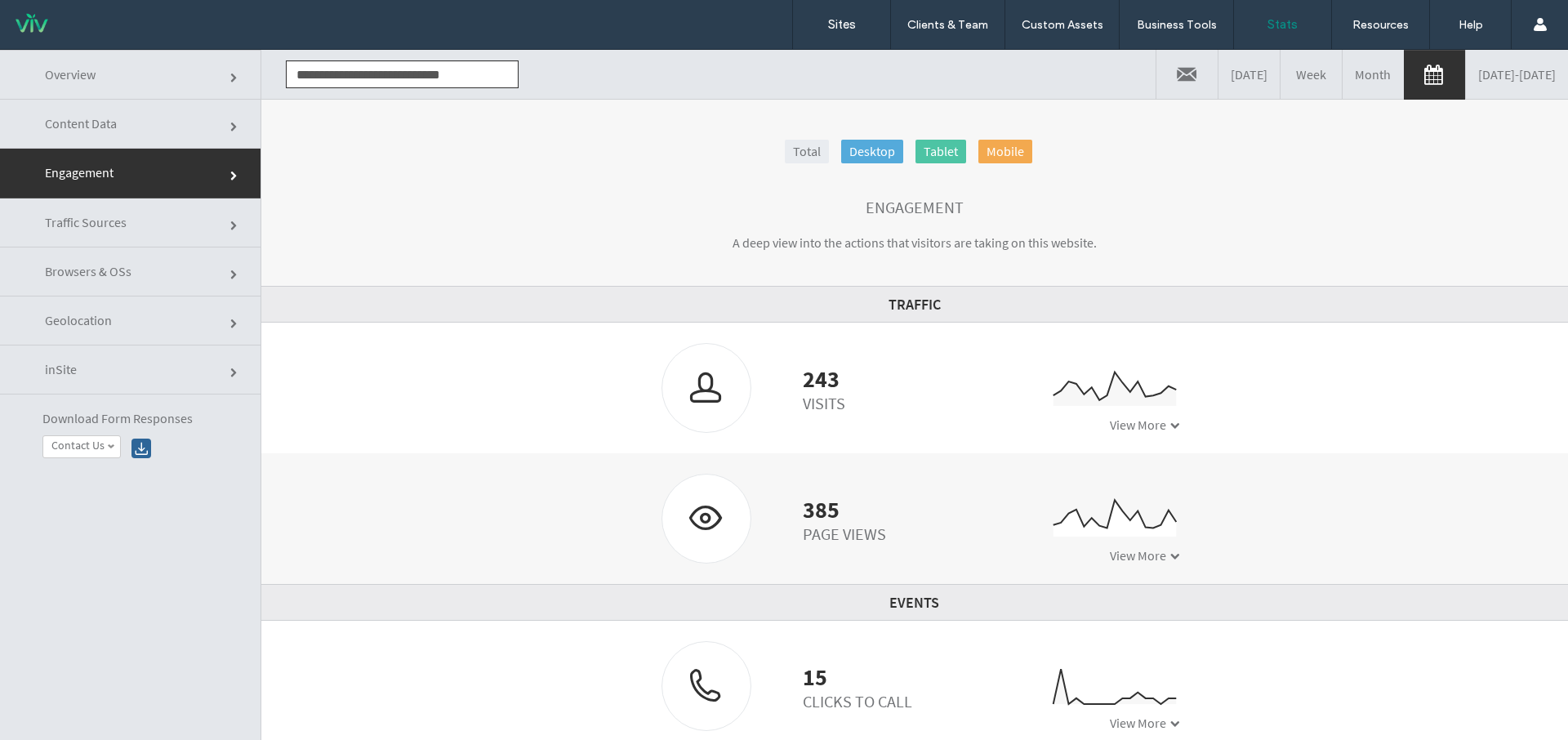
click at [1466, 83] on link "09/14/2025 - 09/30/2025" at bounding box center [1517, 74] width 102 height 49
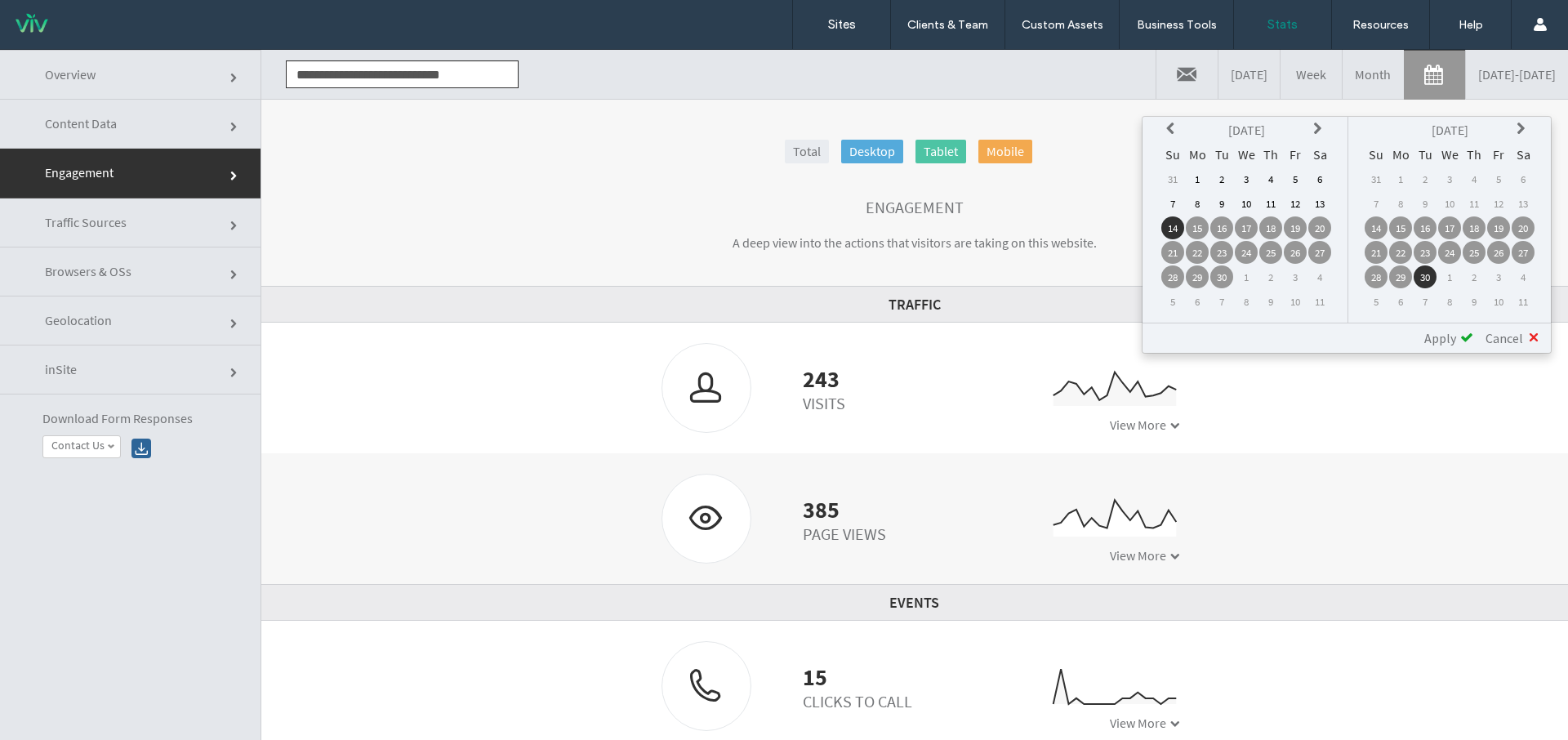
click at [1246, 276] on td "1" at bounding box center [1246, 276] width 22 height 22
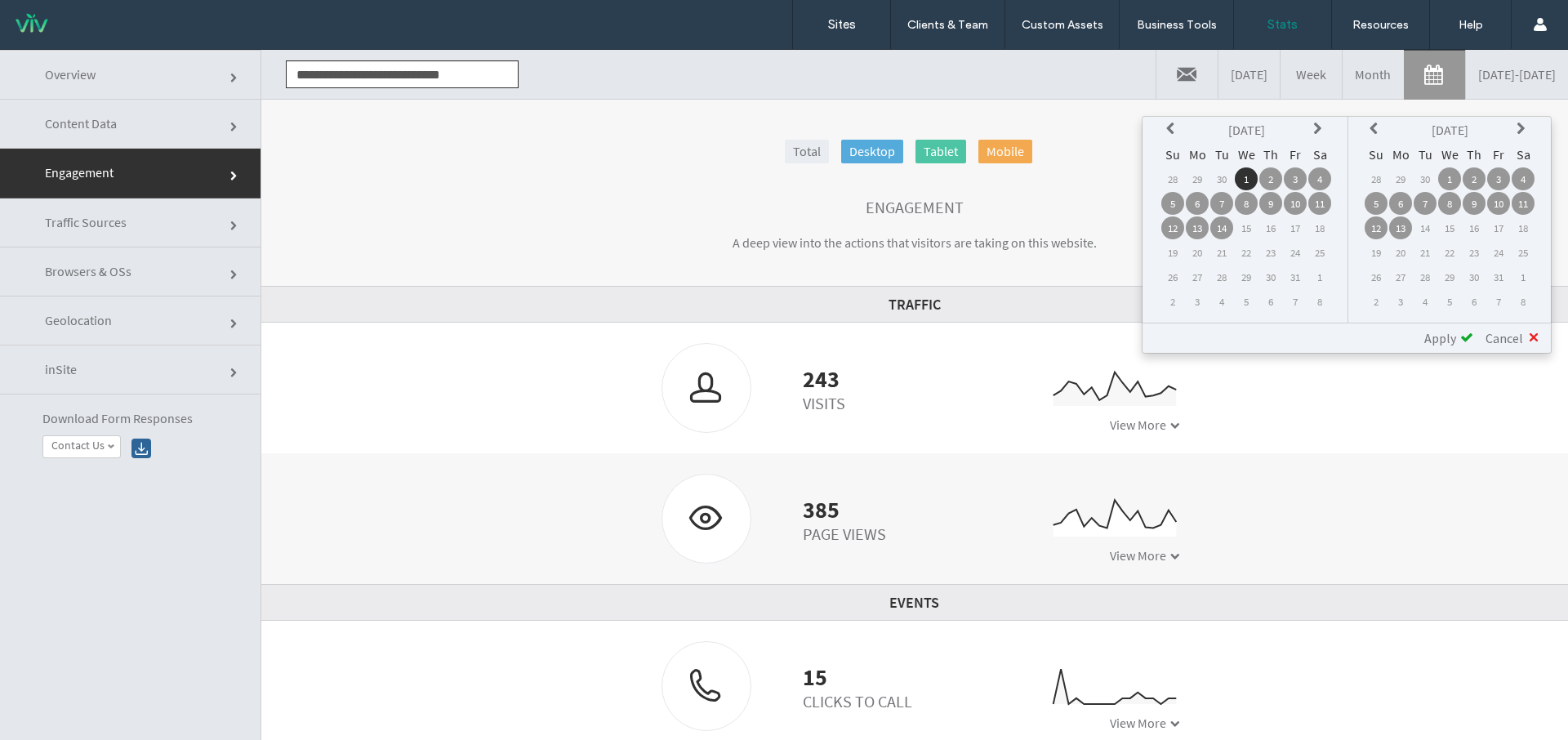
click at [1454, 340] on span "Apply" at bounding box center [1440, 337] width 32 height 17
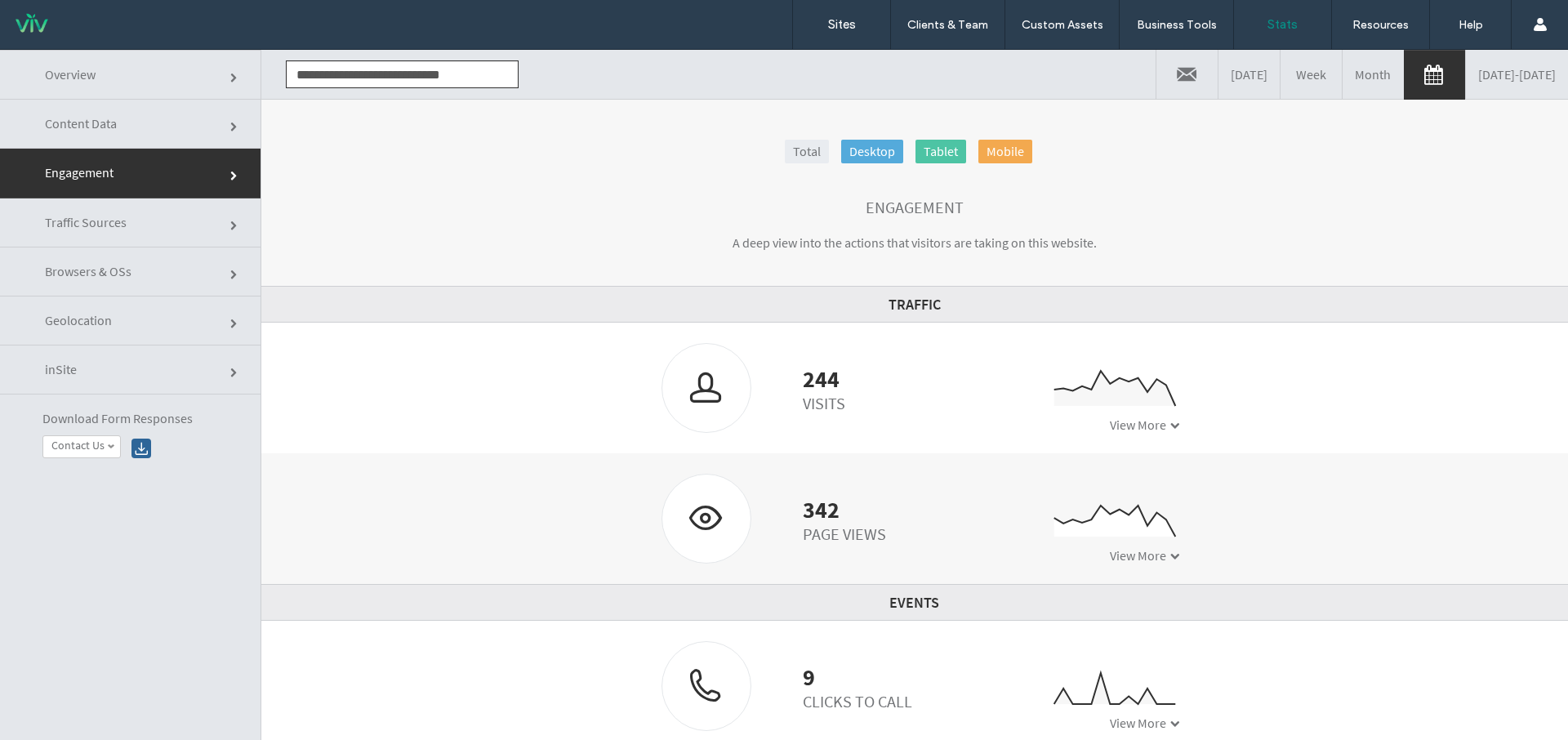
click at [1466, 78] on link "10/01/2025 - 10/14/2025" at bounding box center [1517, 74] width 102 height 49
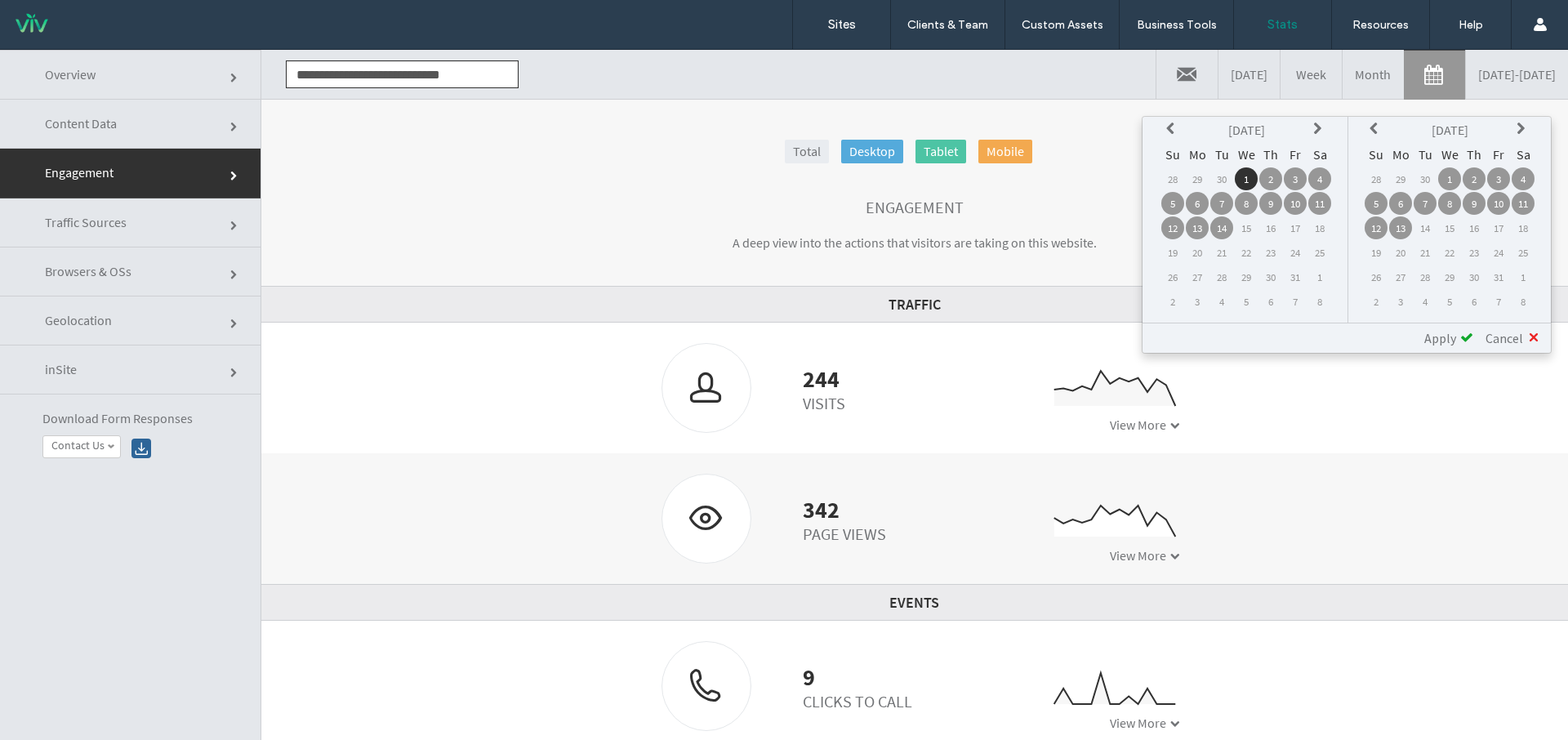
click at [929, 328] on div "244 Visits 0 20 40 10/01 10/02 10/03 10/04 10/05 10/06 10/07 10/08 10/09 10/10 …" at bounding box center [915, 388] width 1307 height 131
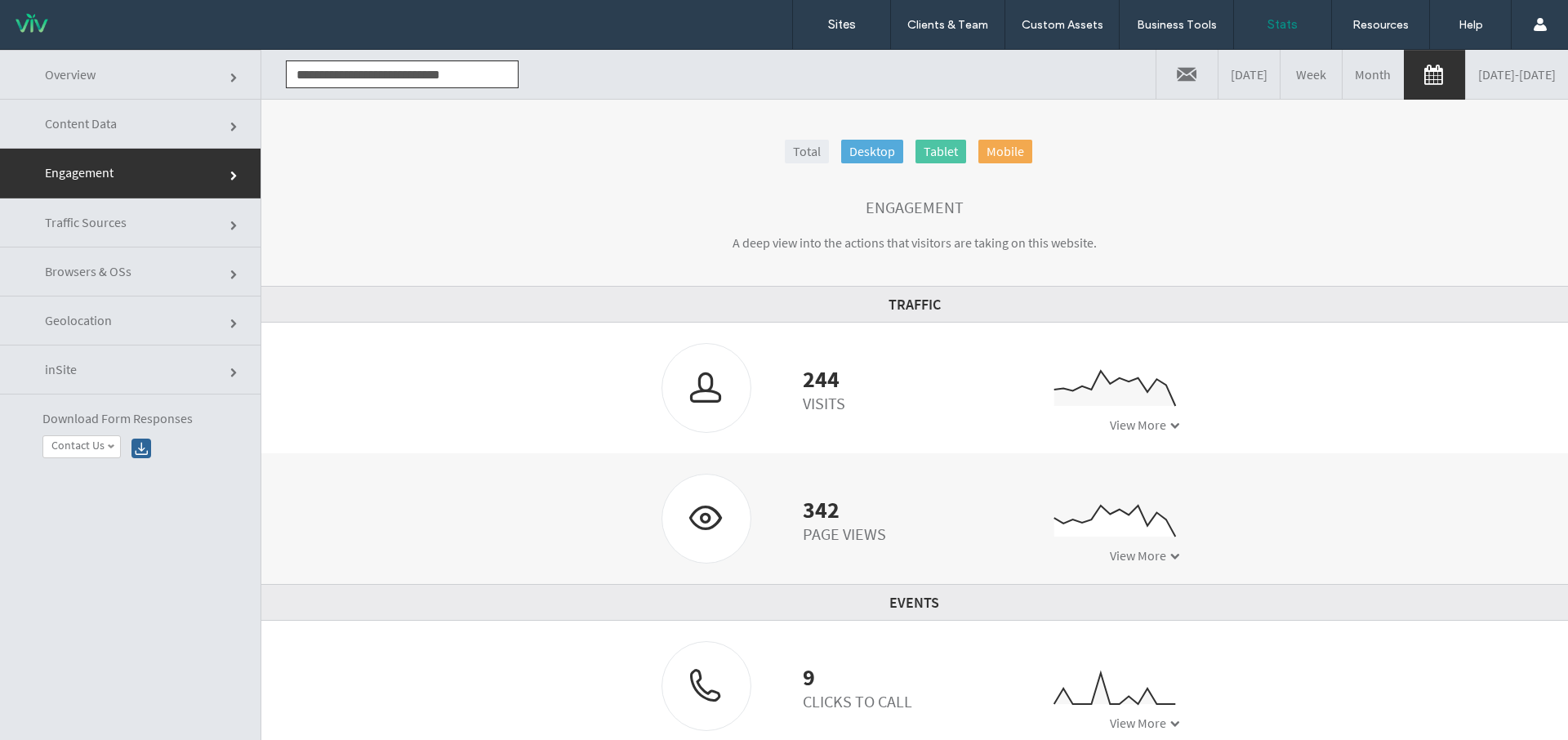
click at [1466, 77] on link "10/01/2025 - 10/14/2025" at bounding box center [1517, 74] width 102 height 49
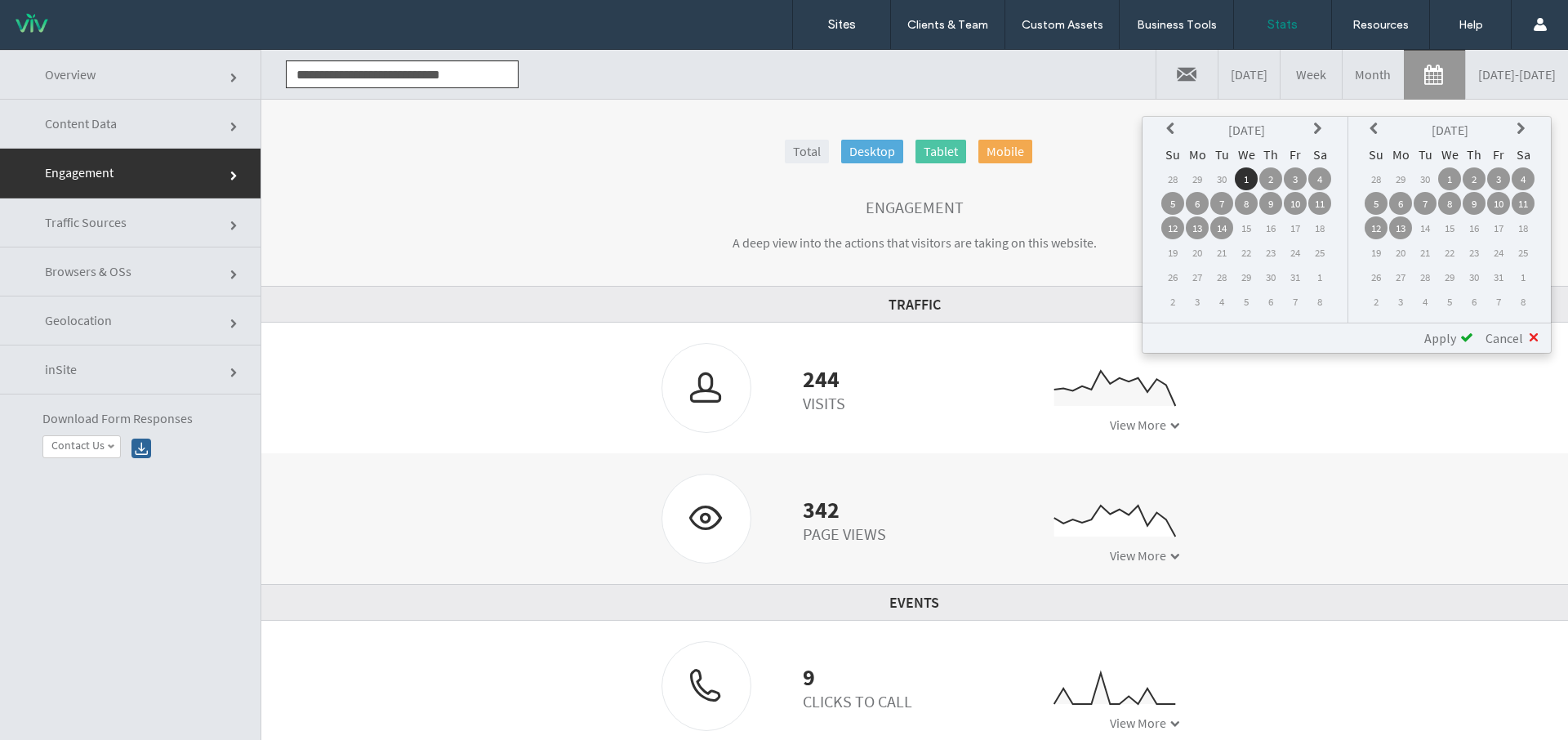
click at [1172, 131] on icon at bounding box center [1173, 128] width 13 height 13
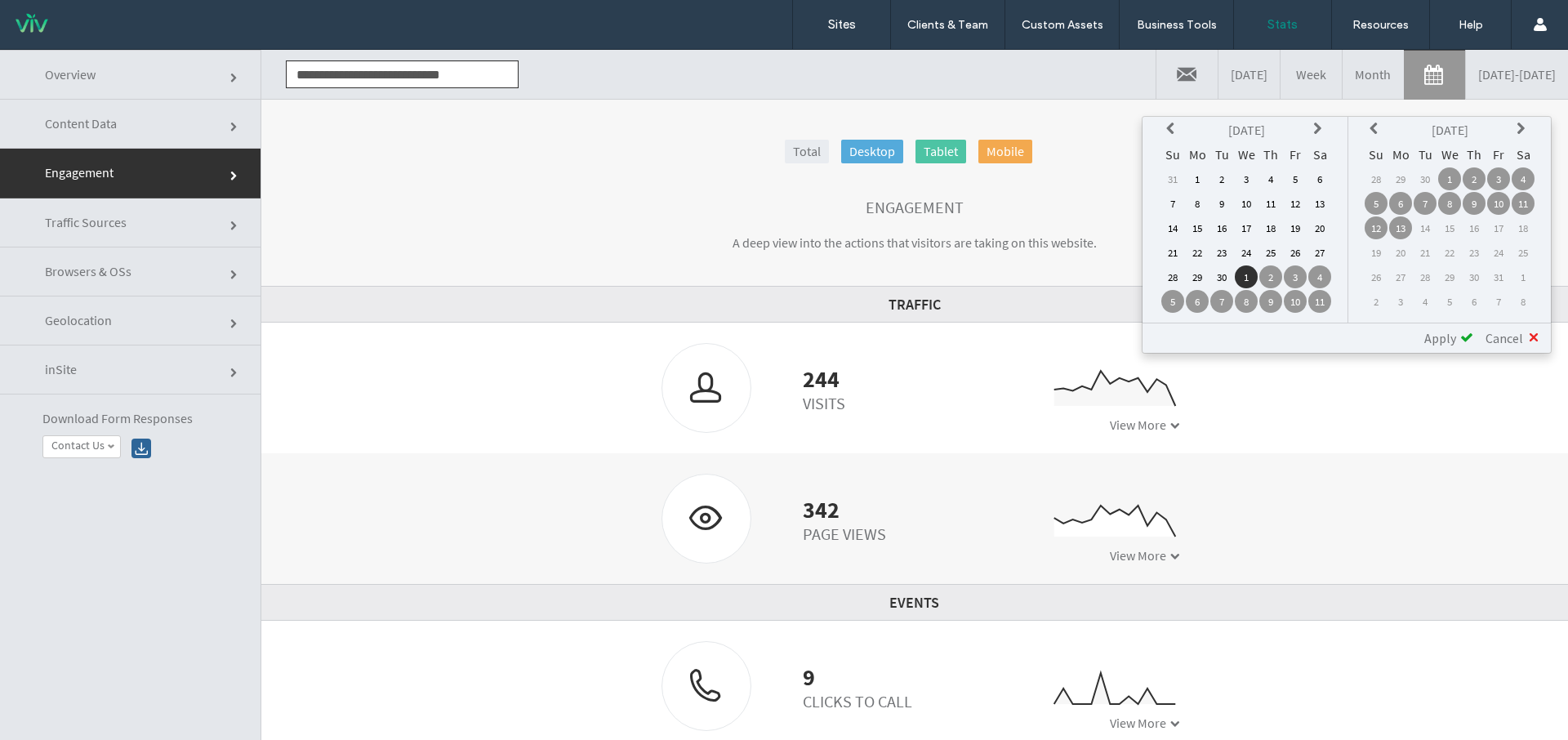
click at [1200, 177] on td "1" at bounding box center [1197, 178] width 22 height 22
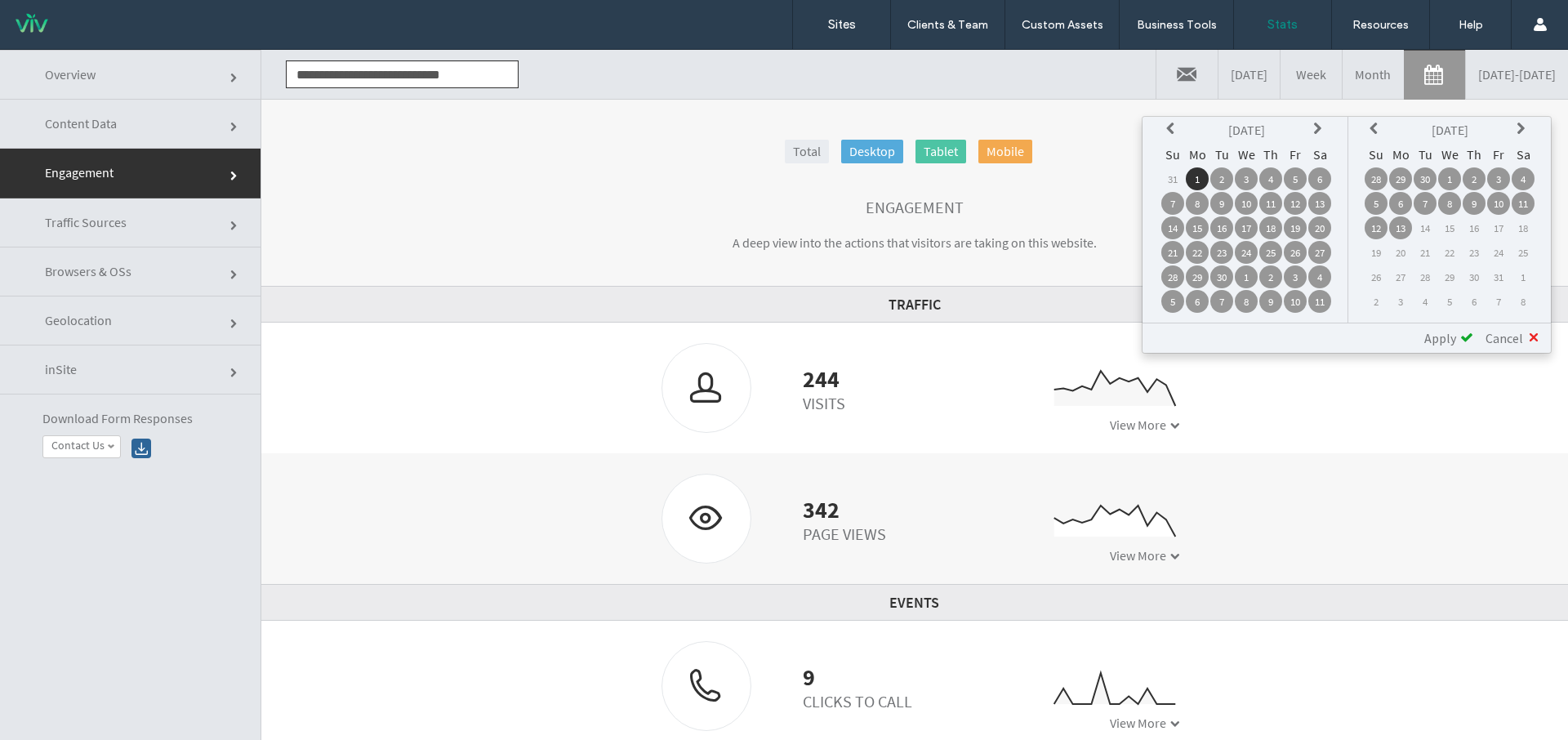
click at [1437, 339] on span "Apply" at bounding box center [1440, 337] width 32 height 17
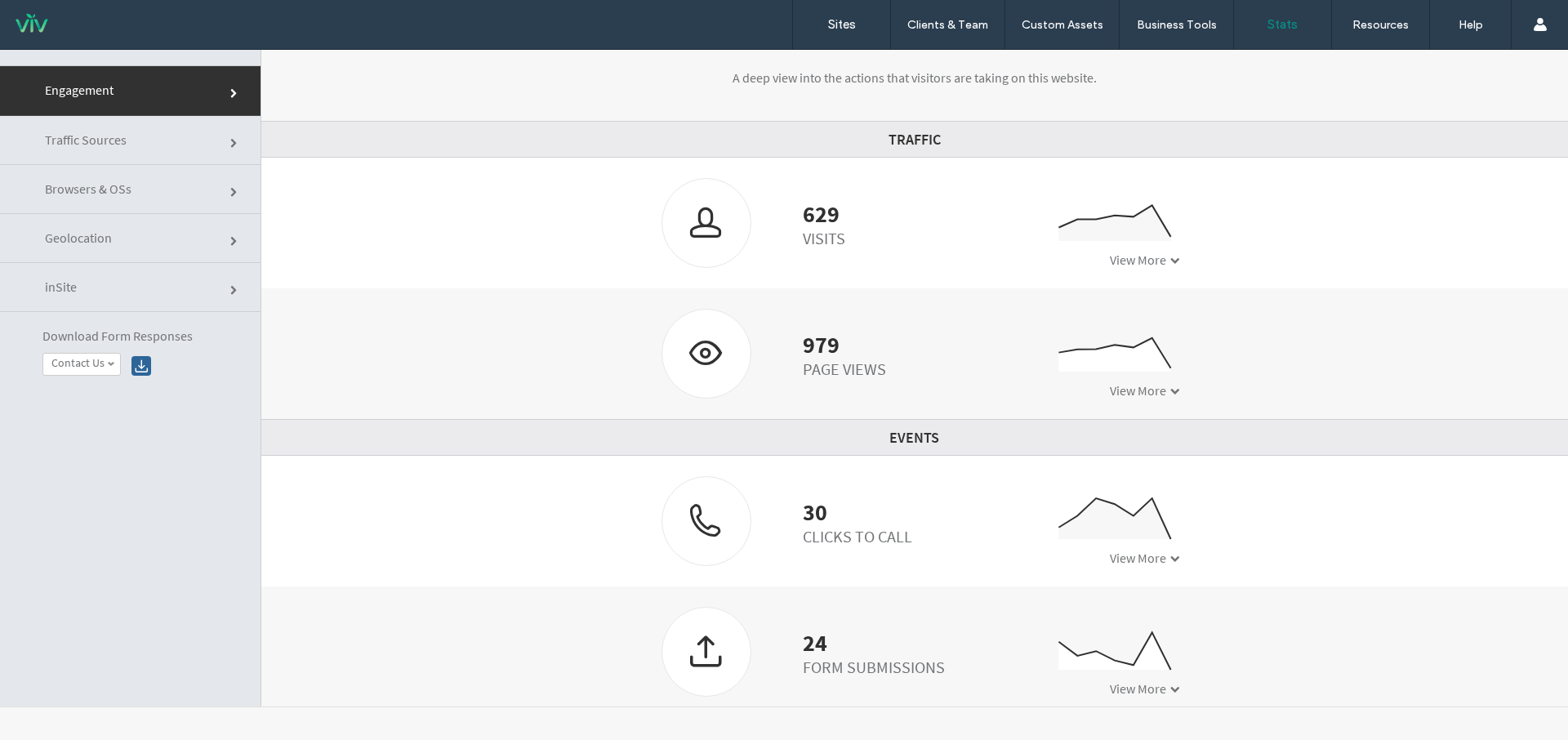
scroll to position [93, 0]
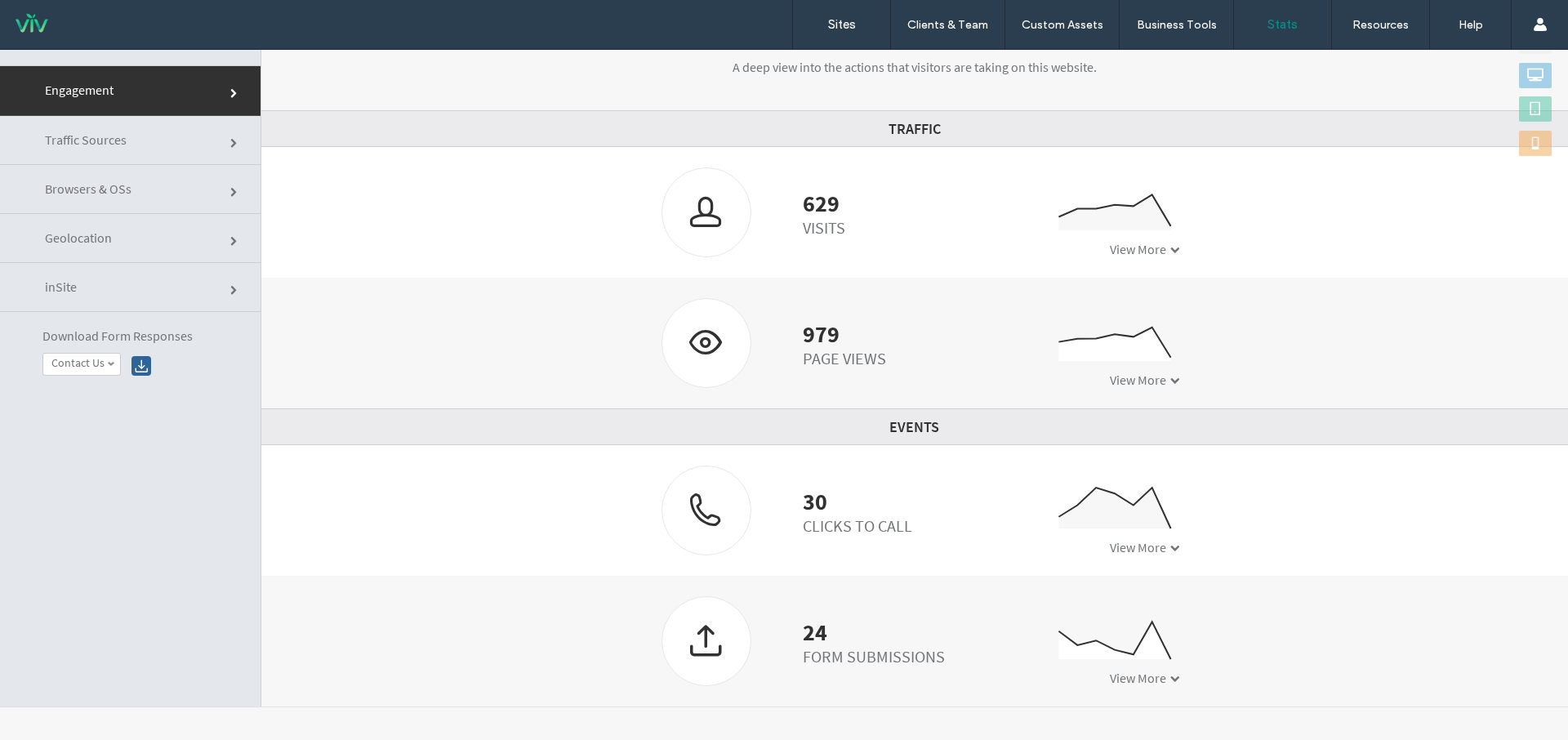
click at [156, 155] on link "Traffic Sources" at bounding box center [130, 141] width 260 height 49
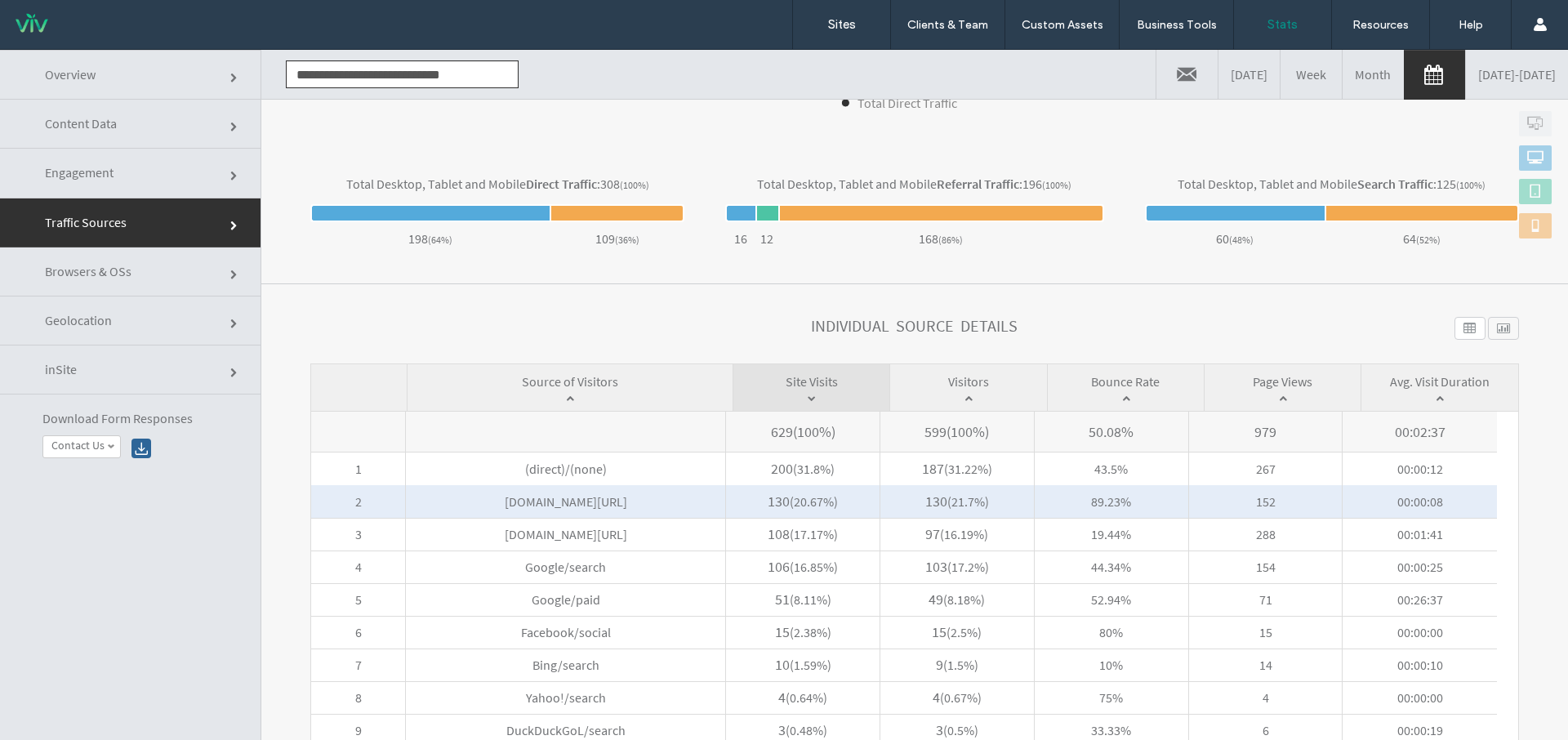
scroll to position [588, 0]
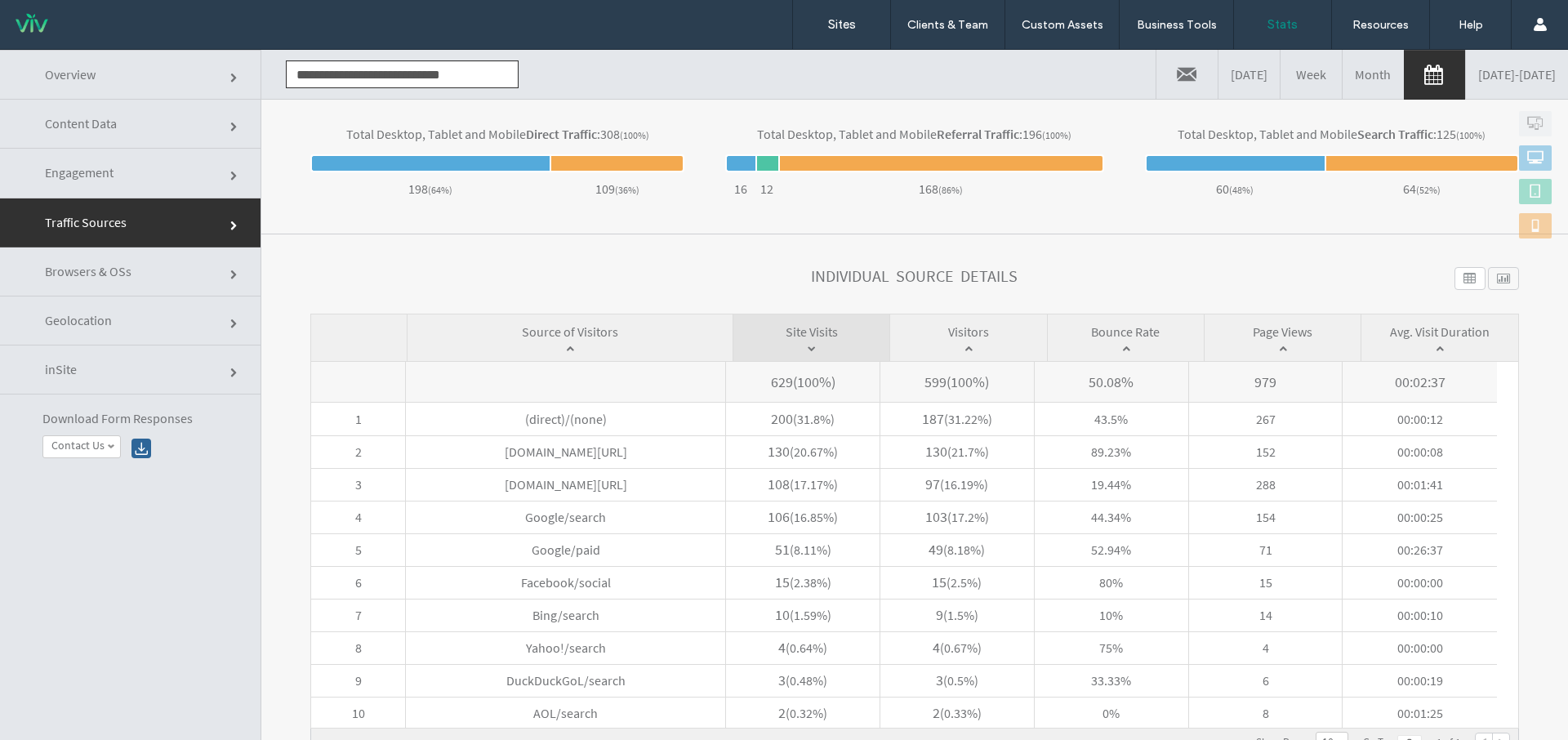
click at [114, 157] on link "Engagement" at bounding box center [130, 173] width 260 height 49
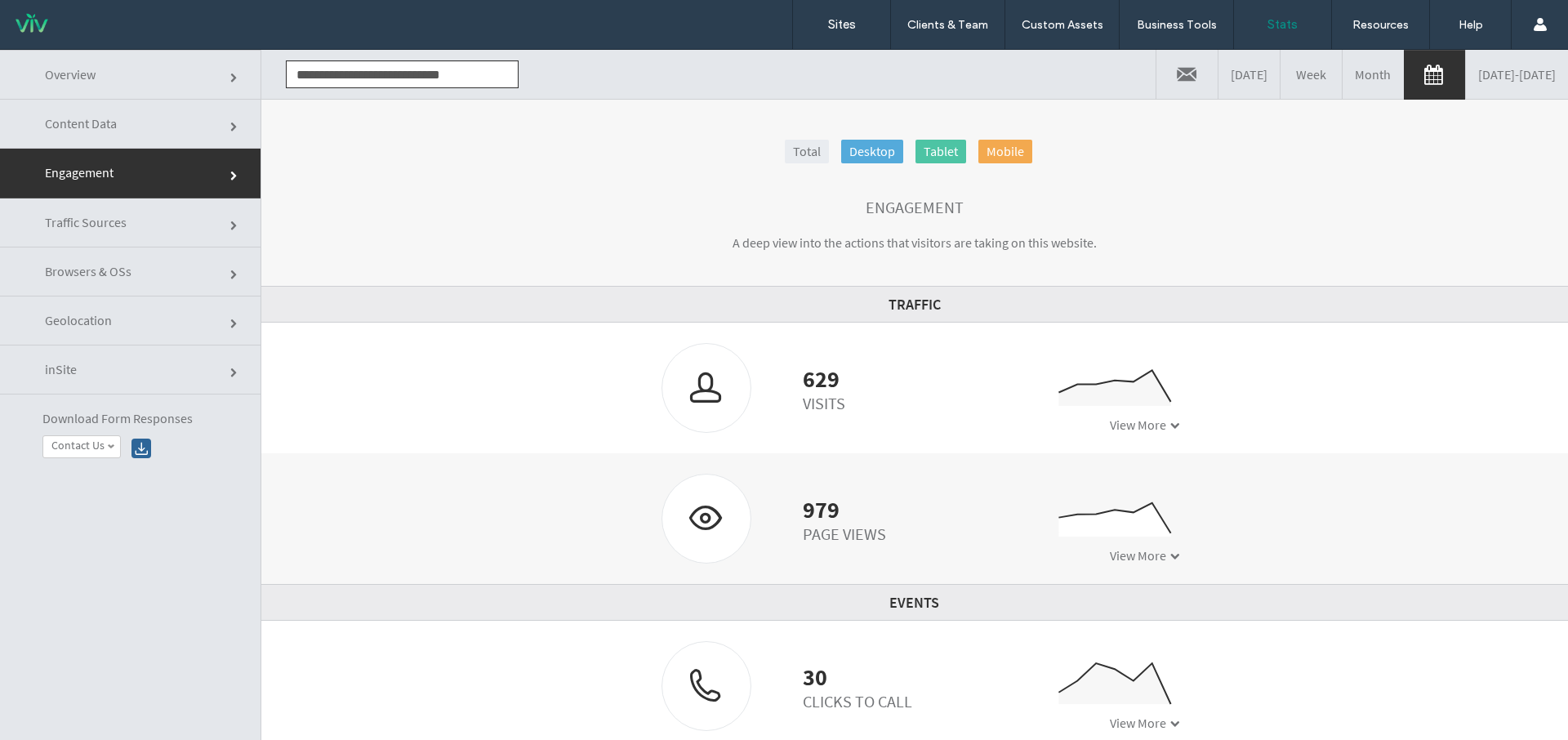
scroll to position [3, 0]
click at [162, 140] on link "Content Data" at bounding box center [130, 124] width 260 height 49
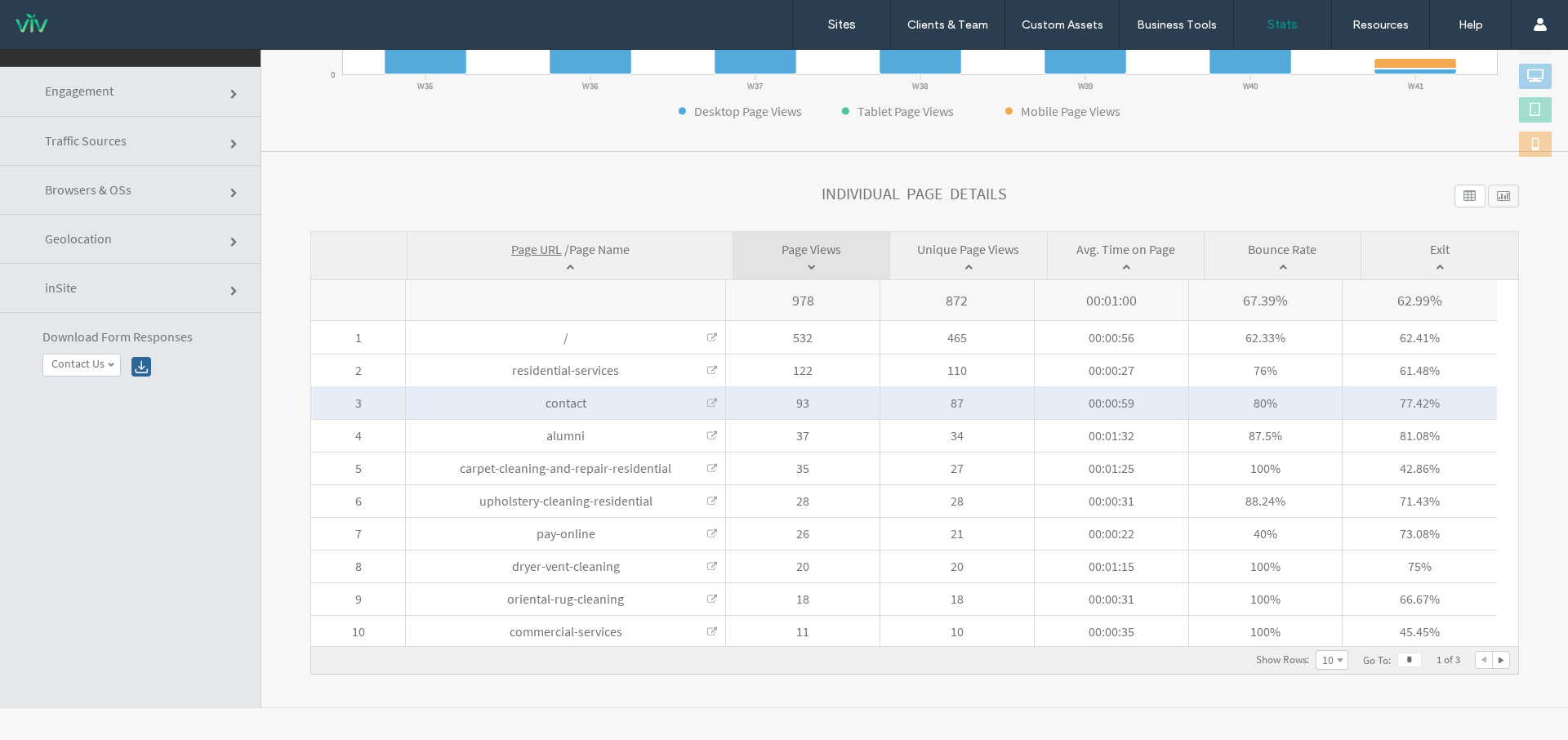
scroll to position [82, 0]
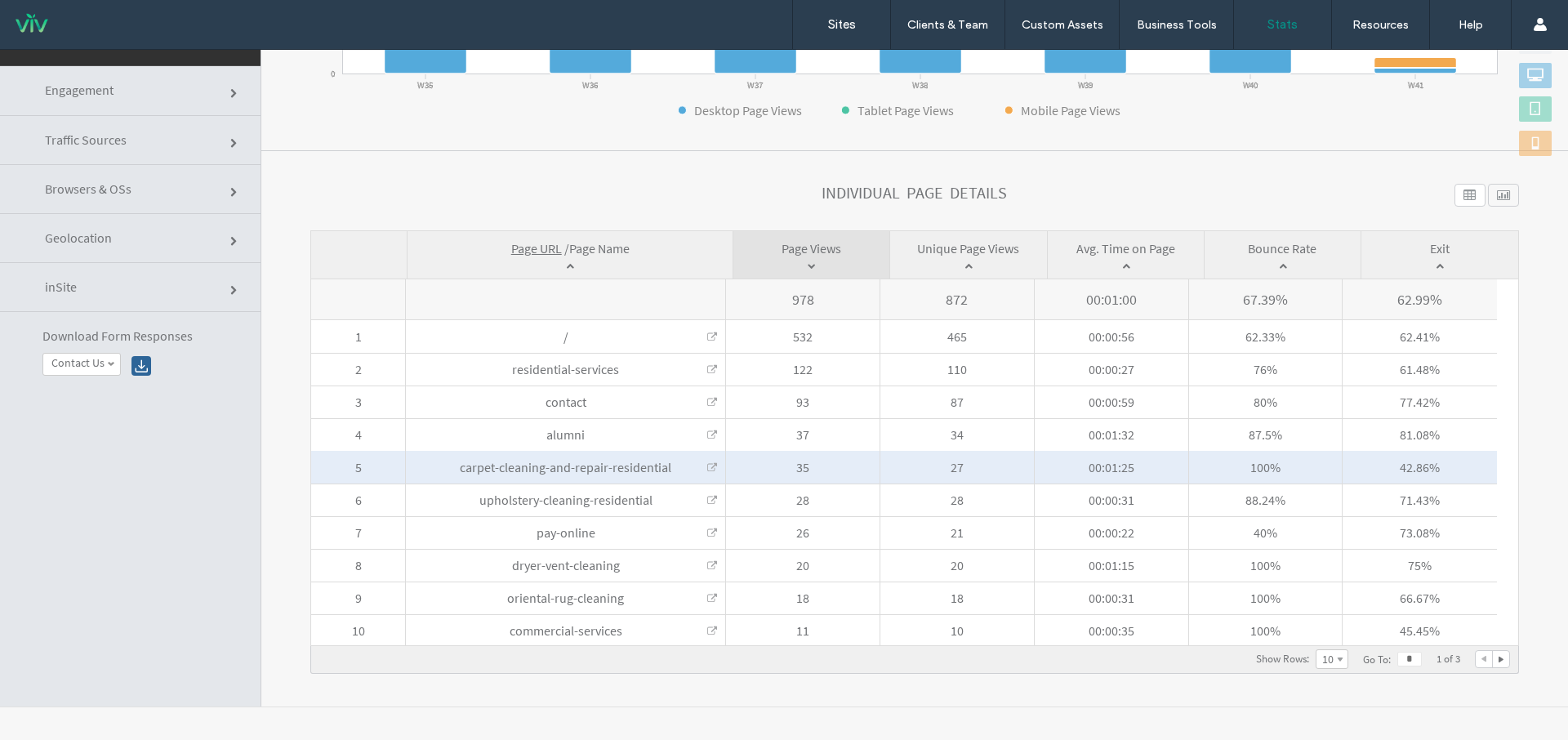
click at [575, 464] on span "carpet-cleaning-and-repair-residential" at bounding box center [565, 466] width 211 height 17
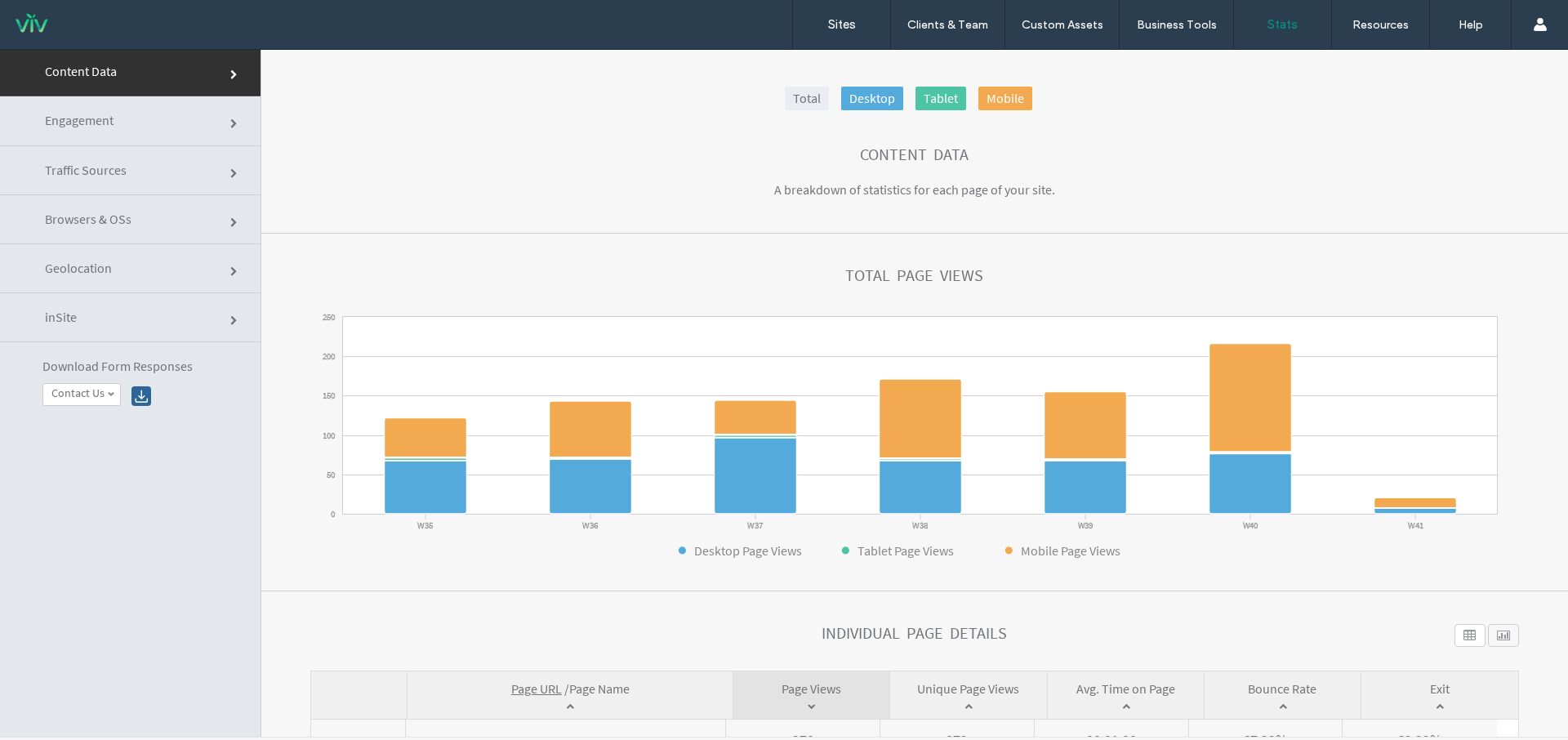
scroll to position [0, 0]
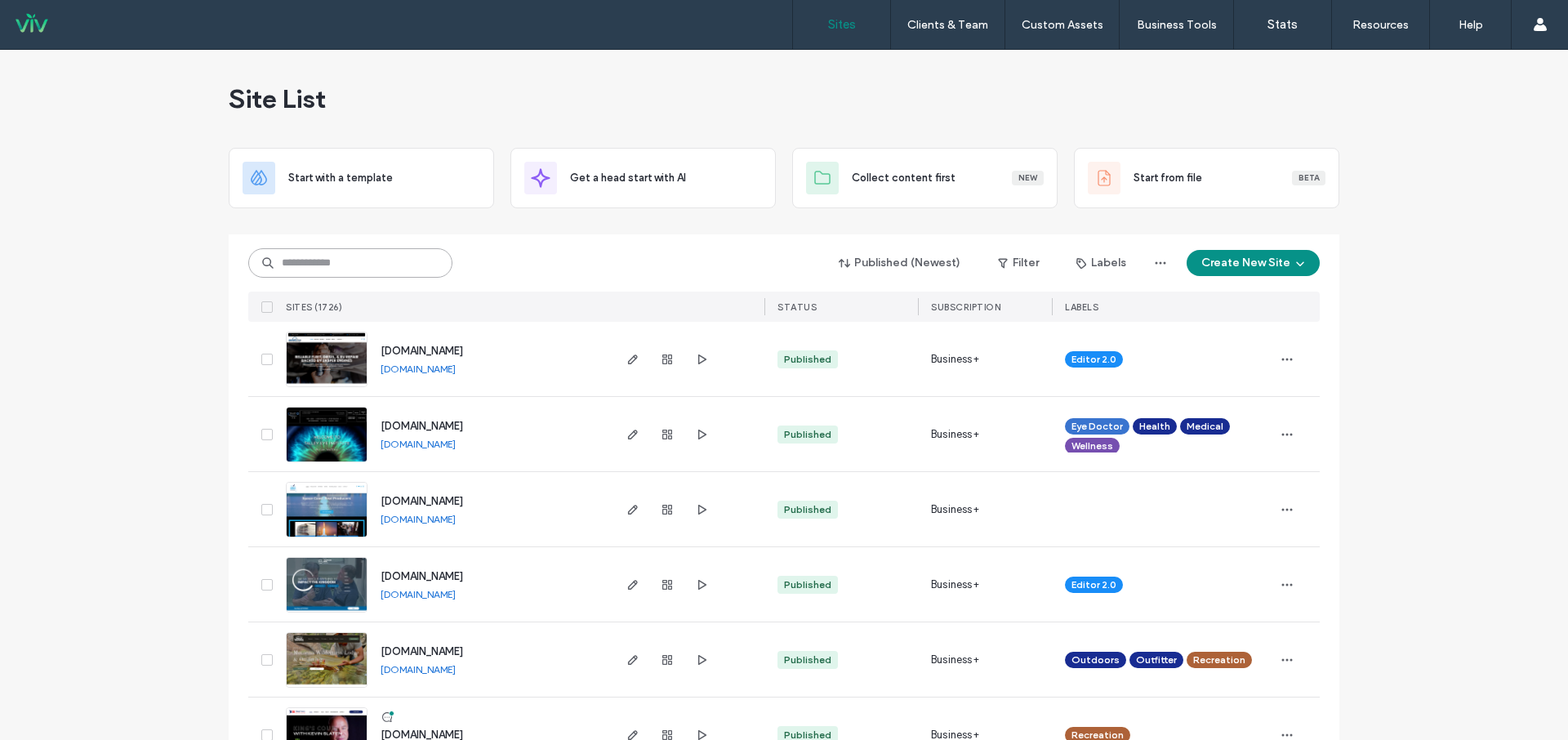
click at [324, 265] on input at bounding box center [350, 263] width 204 height 29
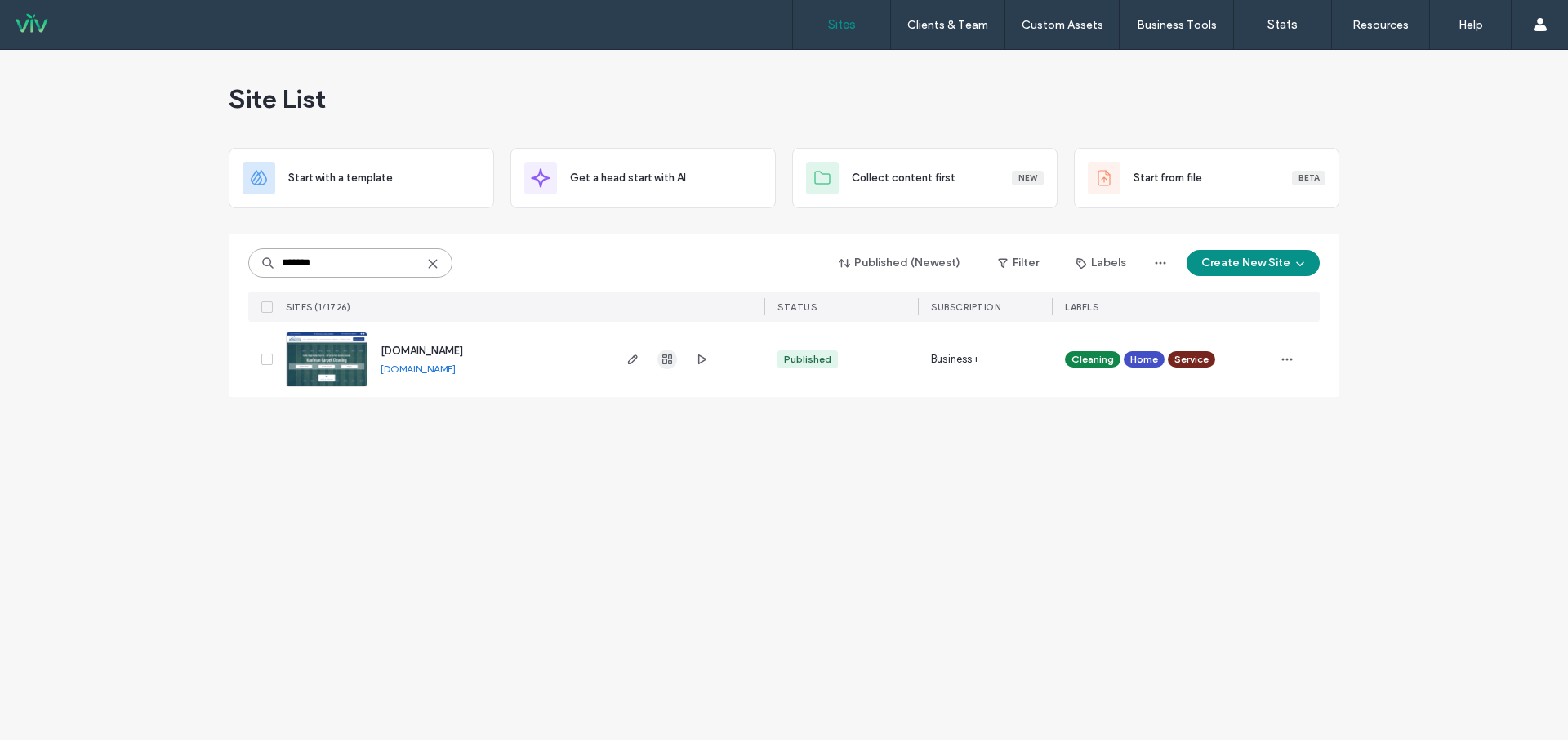
type input "*******"
click at [661, 361] on icon "button" at bounding box center [667, 359] width 13 height 13
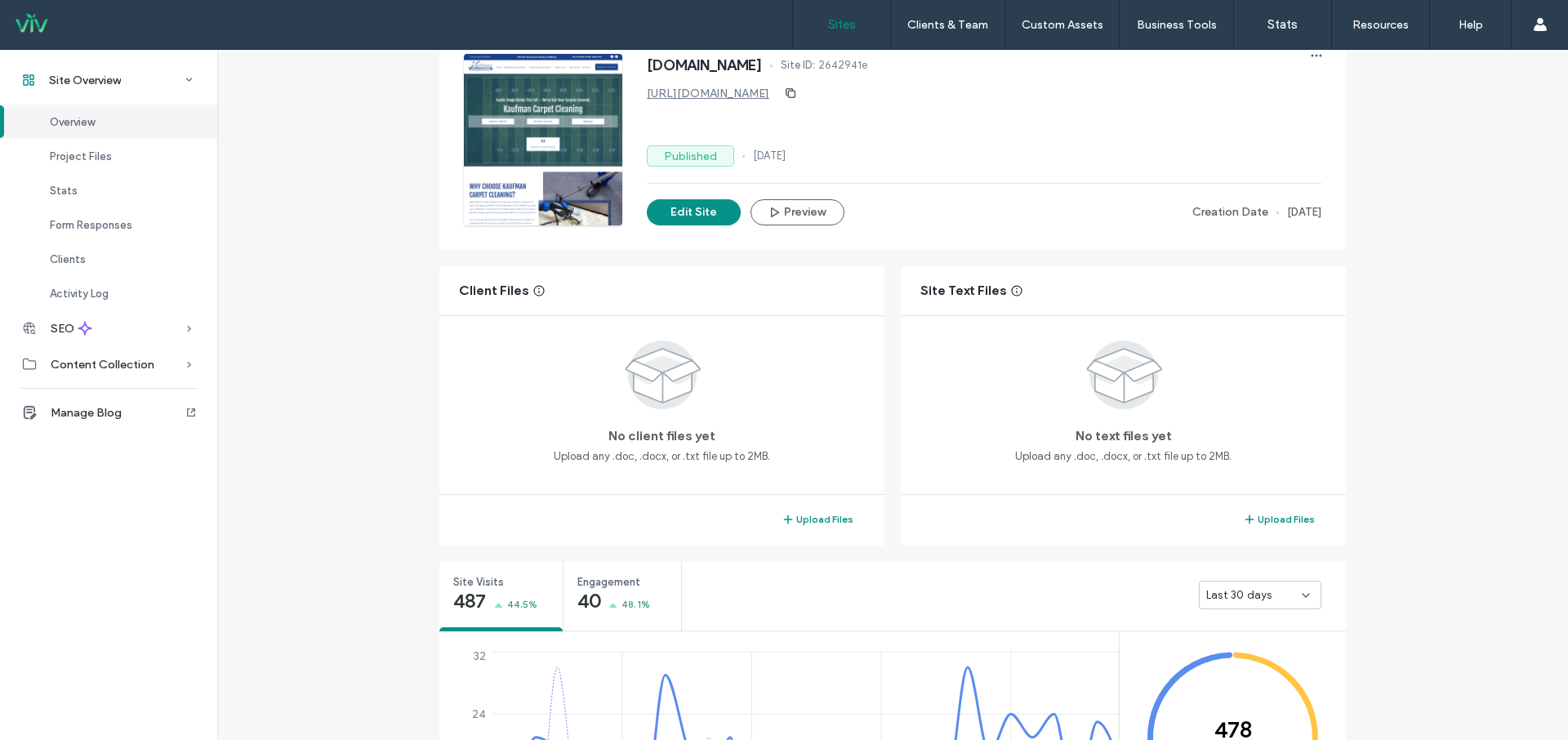
scroll to position [72, 0]
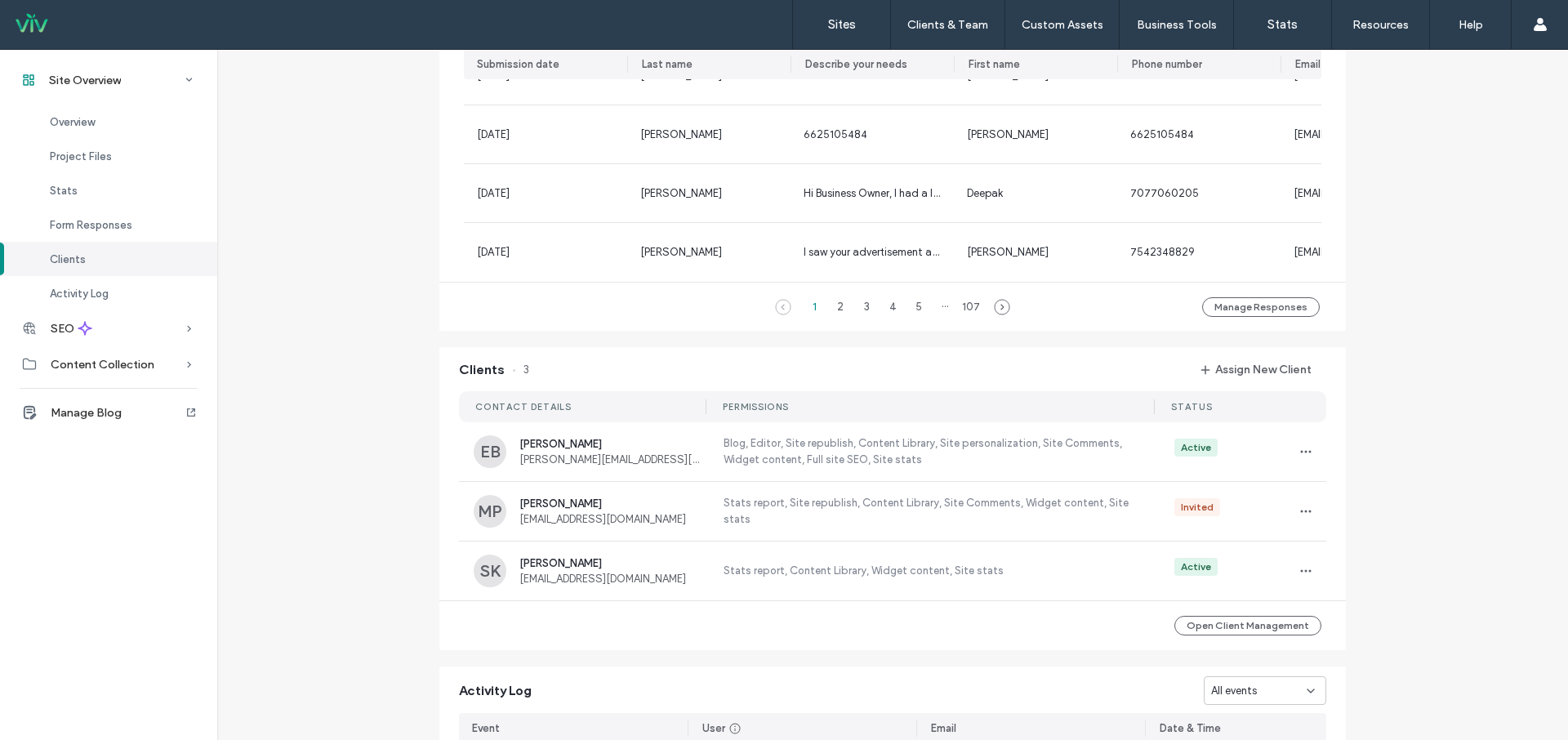
scroll to position [1110, 0]
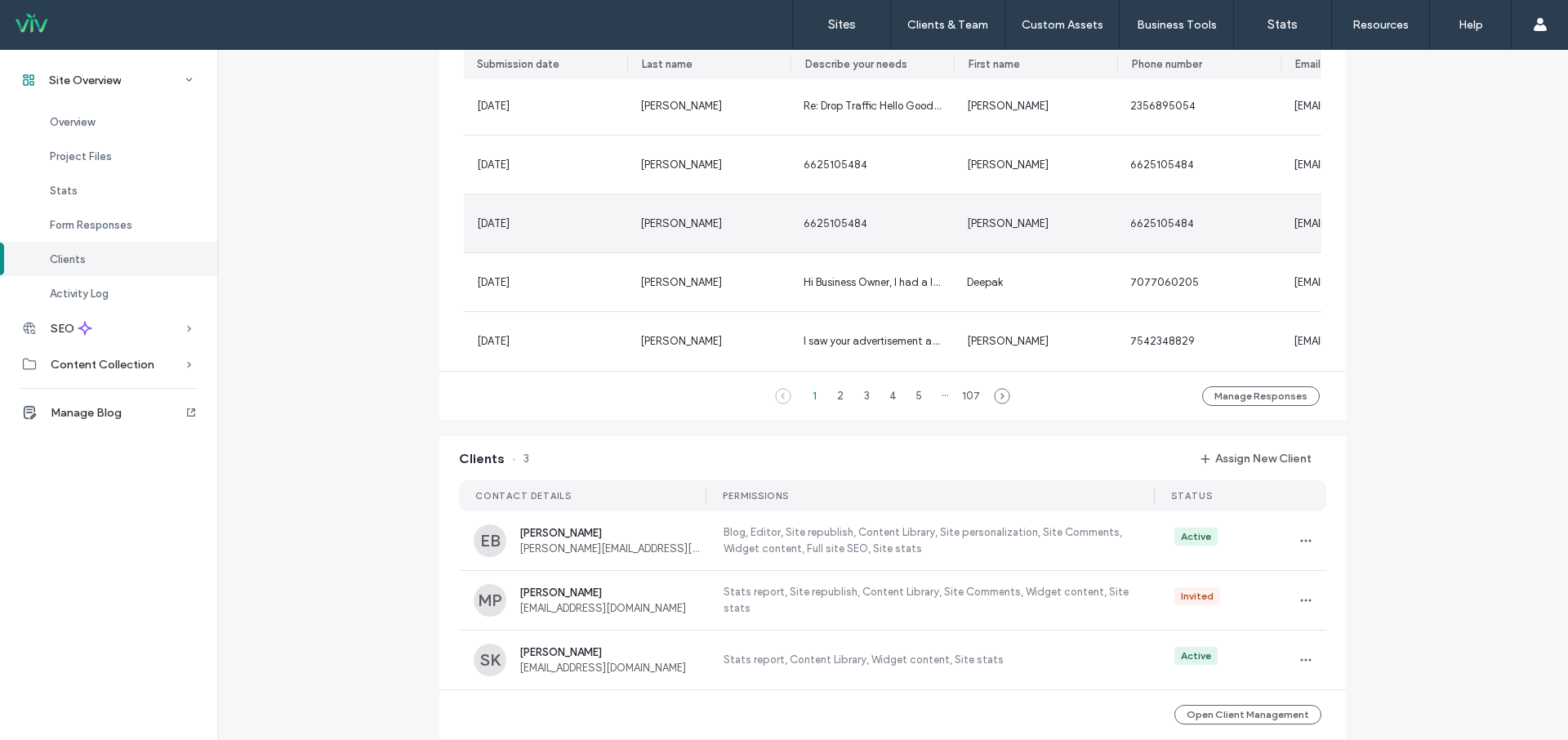
click at [853, 218] on span "6625105484" at bounding box center [835, 223] width 64 height 13
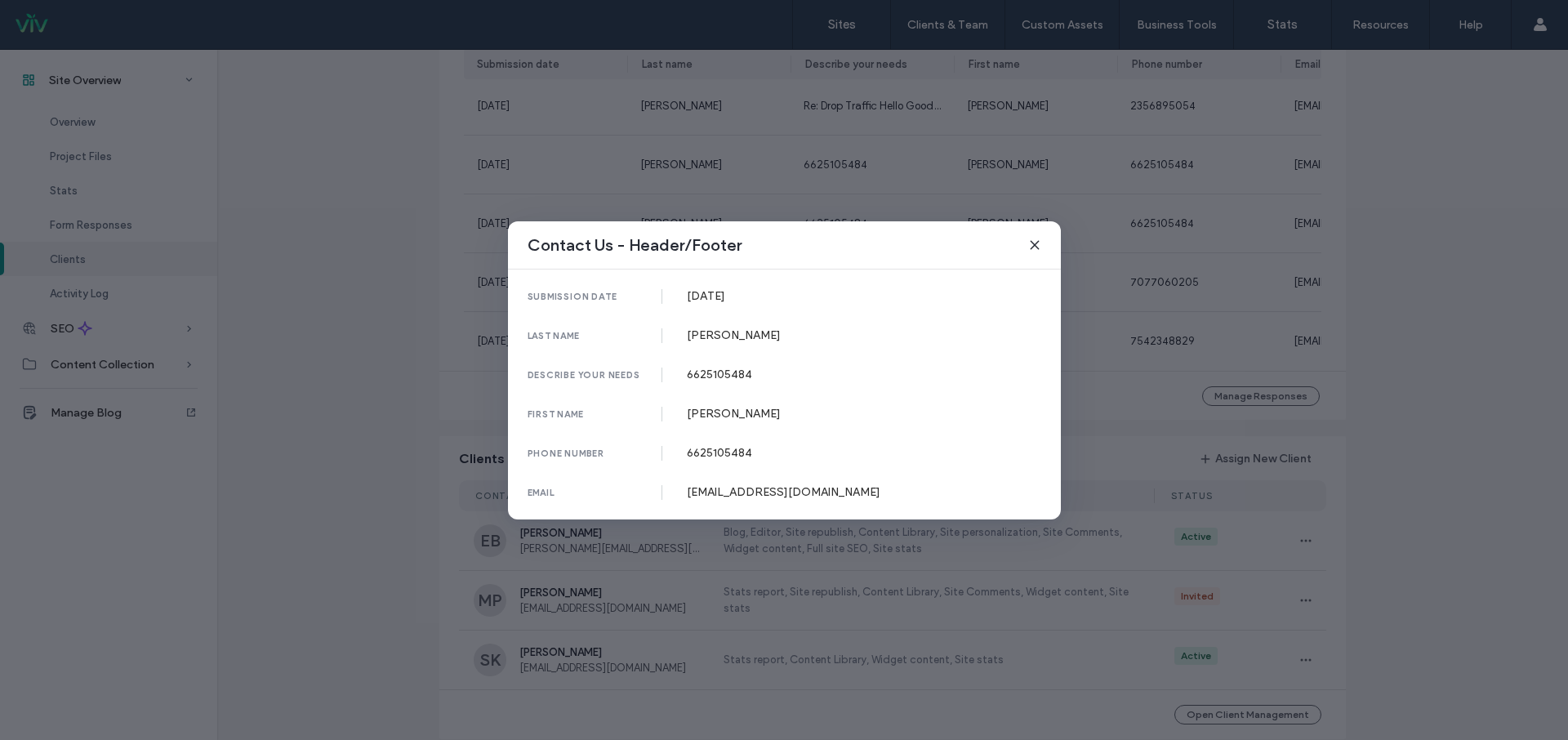
click at [1026, 241] on div "Contact Us - Header/Footer" at bounding box center [784, 244] width 553 height 48
click at [1031, 241] on icon at bounding box center [1034, 244] width 13 height 13
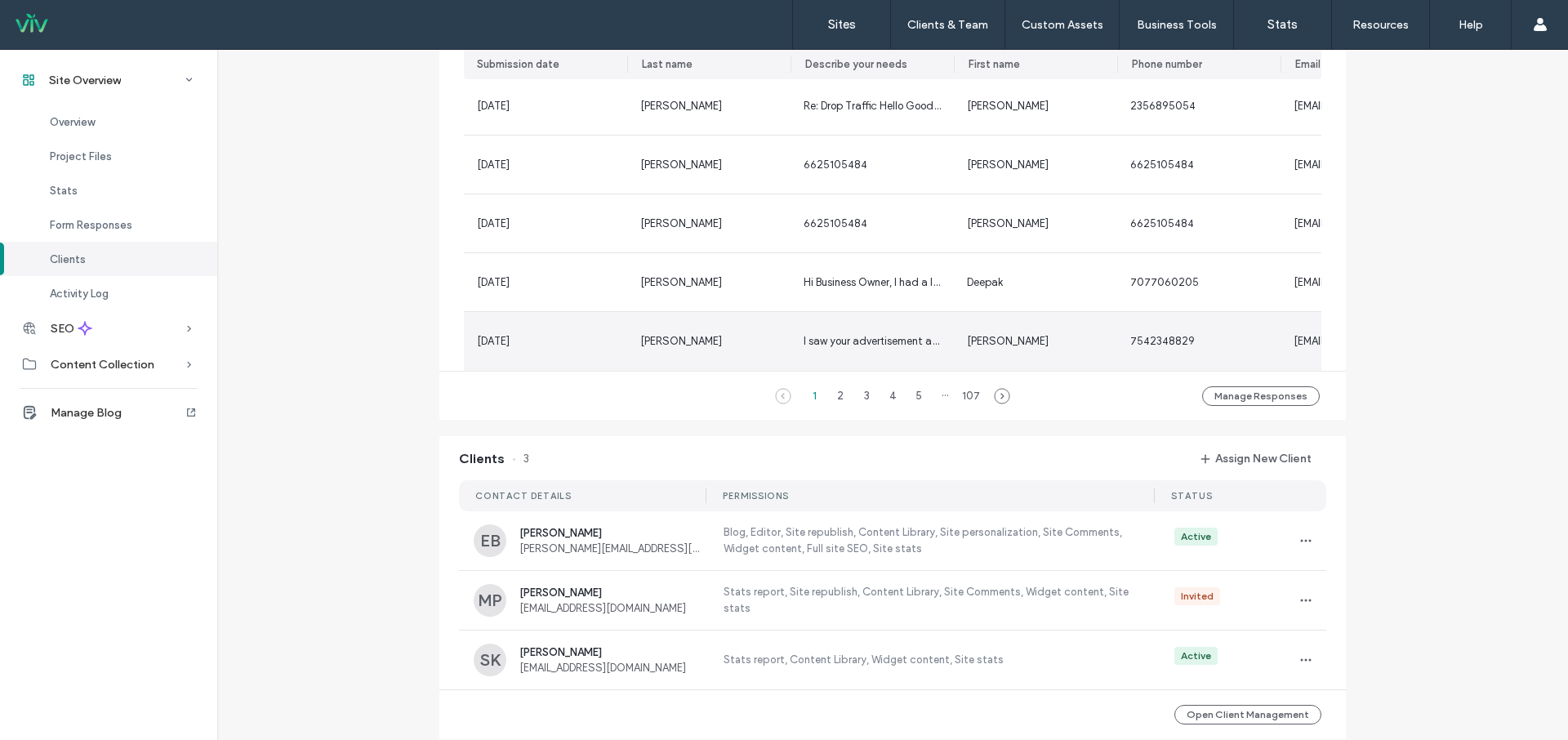
click at [817, 330] on div "I saw your advertisement and am interested. Please contact me when you can." at bounding box center [872, 341] width 163 height 59
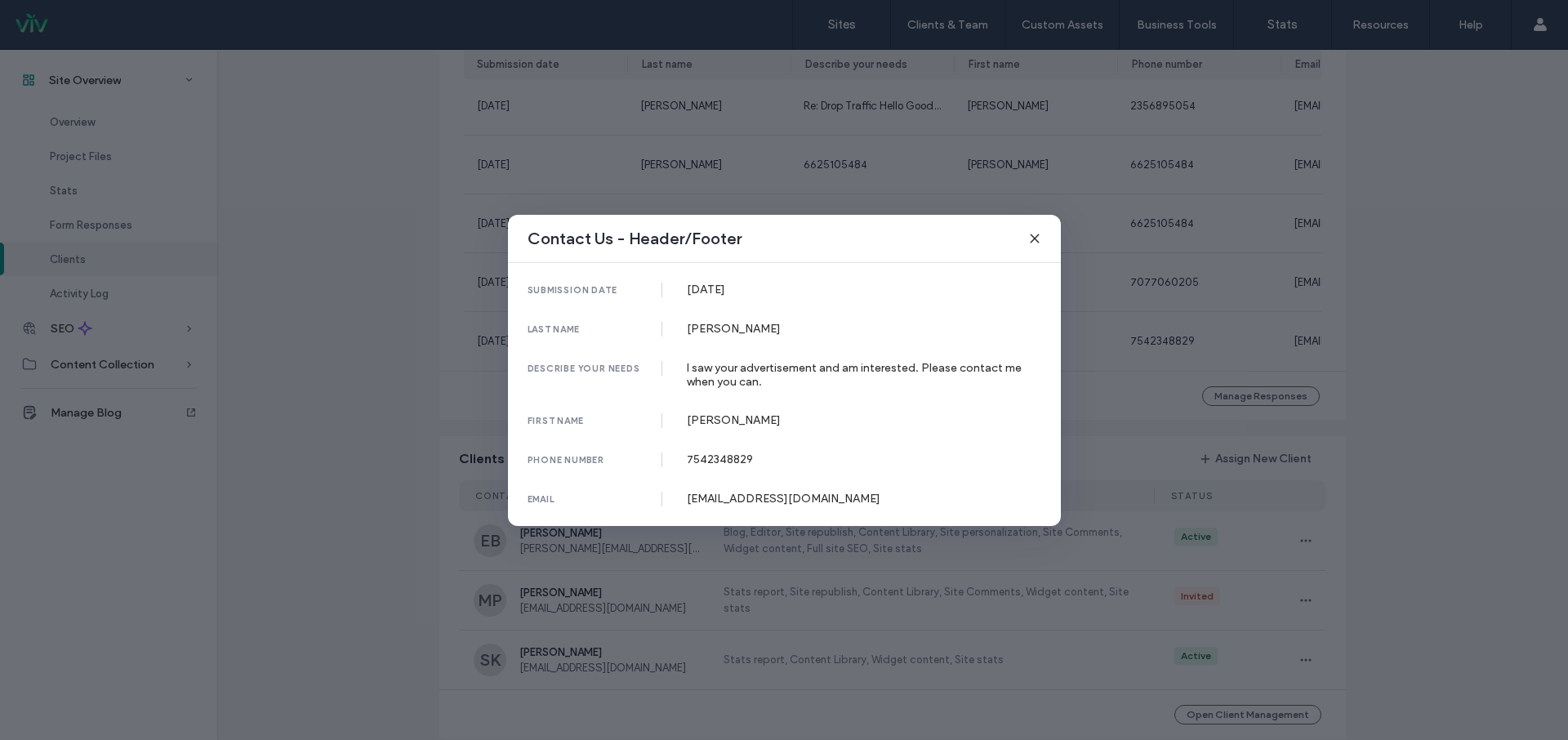
click at [1026, 241] on div "Contact Us - Header/Footer" at bounding box center [784, 239] width 553 height 48
drag, startPoint x: 1008, startPoint y: 237, endPoint x: 1023, endPoint y: 236, distance: 15.0
click at [1009, 236] on div "Contact Us - Header/Footer" at bounding box center [784, 239] width 553 height 48
drag, startPoint x: 1035, startPoint y: 236, endPoint x: 1025, endPoint y: 259, distance: 25.1
click at [1035, 236] on icon at bounding box center [1034, 238] width 13 height 13
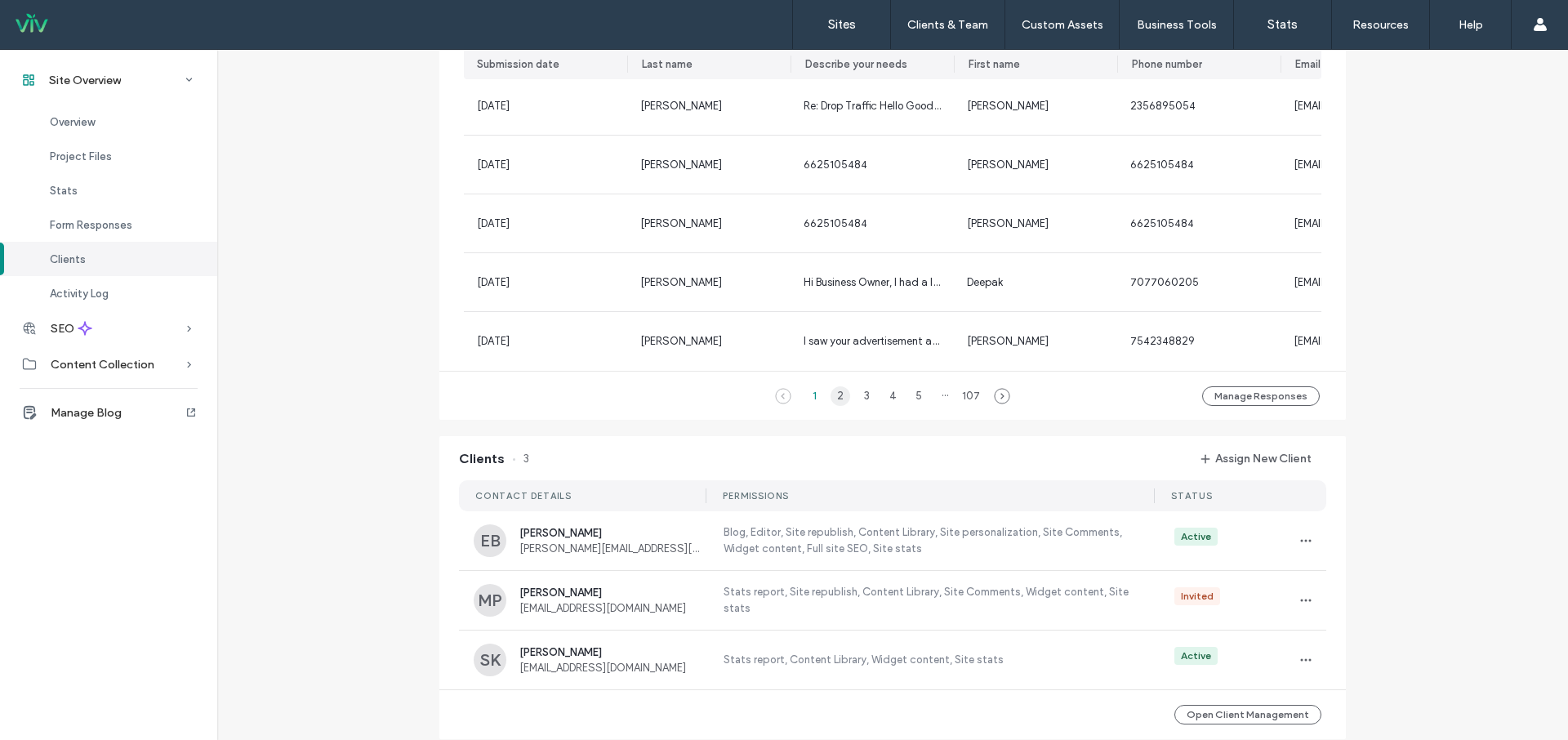
click at [830, 401] on div "2" at bounding box center [840, 396] width 20 height 20
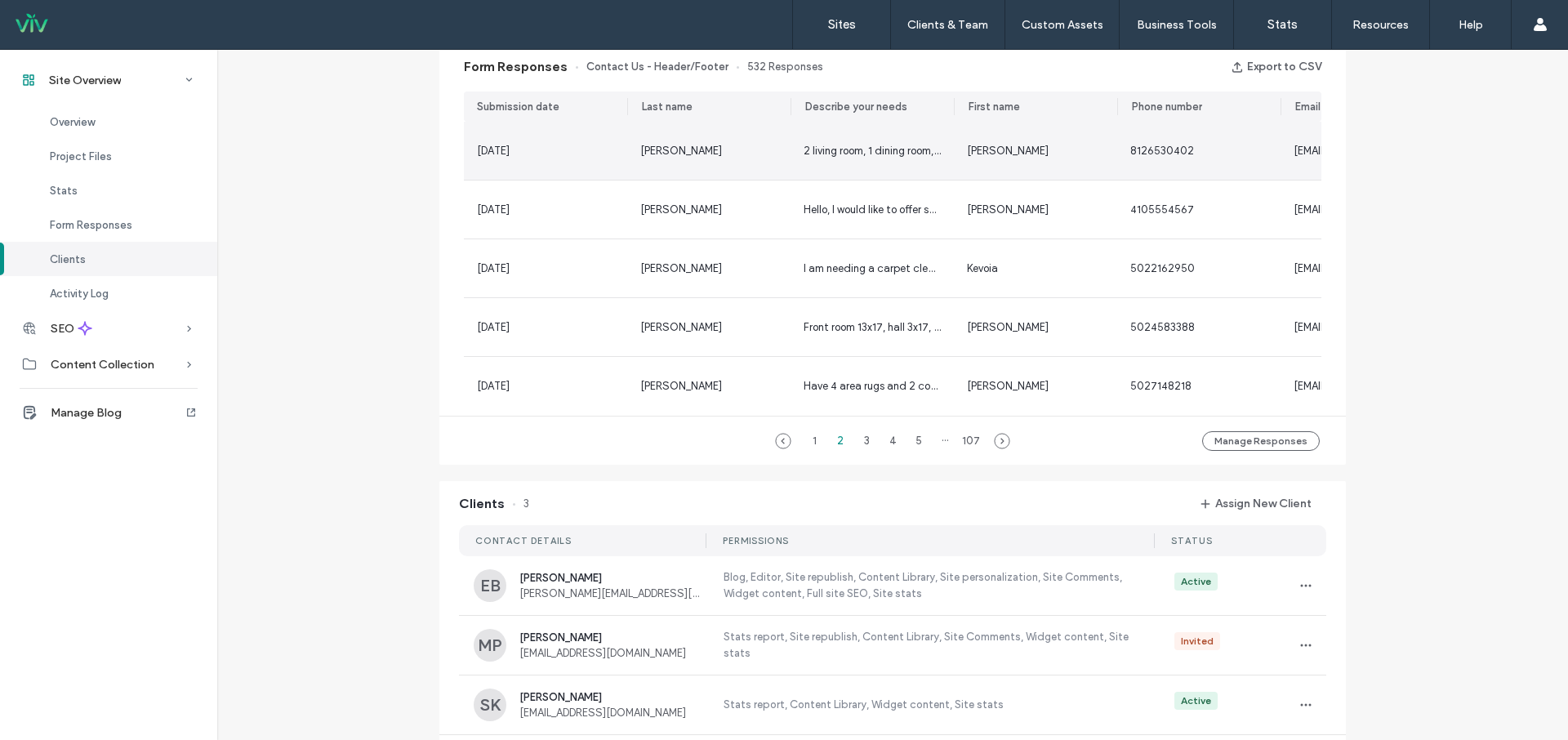
scroll to position [1059, 0]
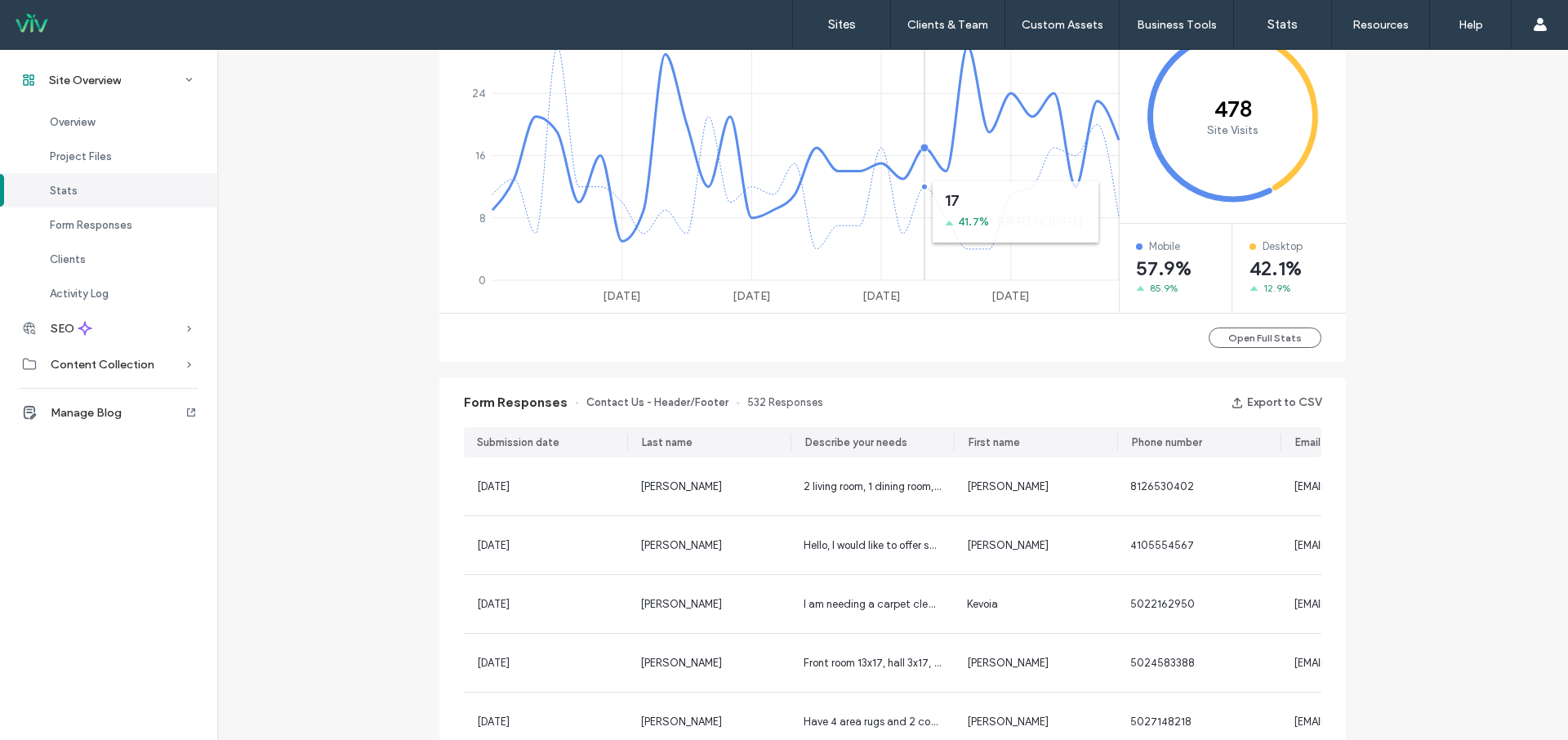
scroll to position [482, 0]
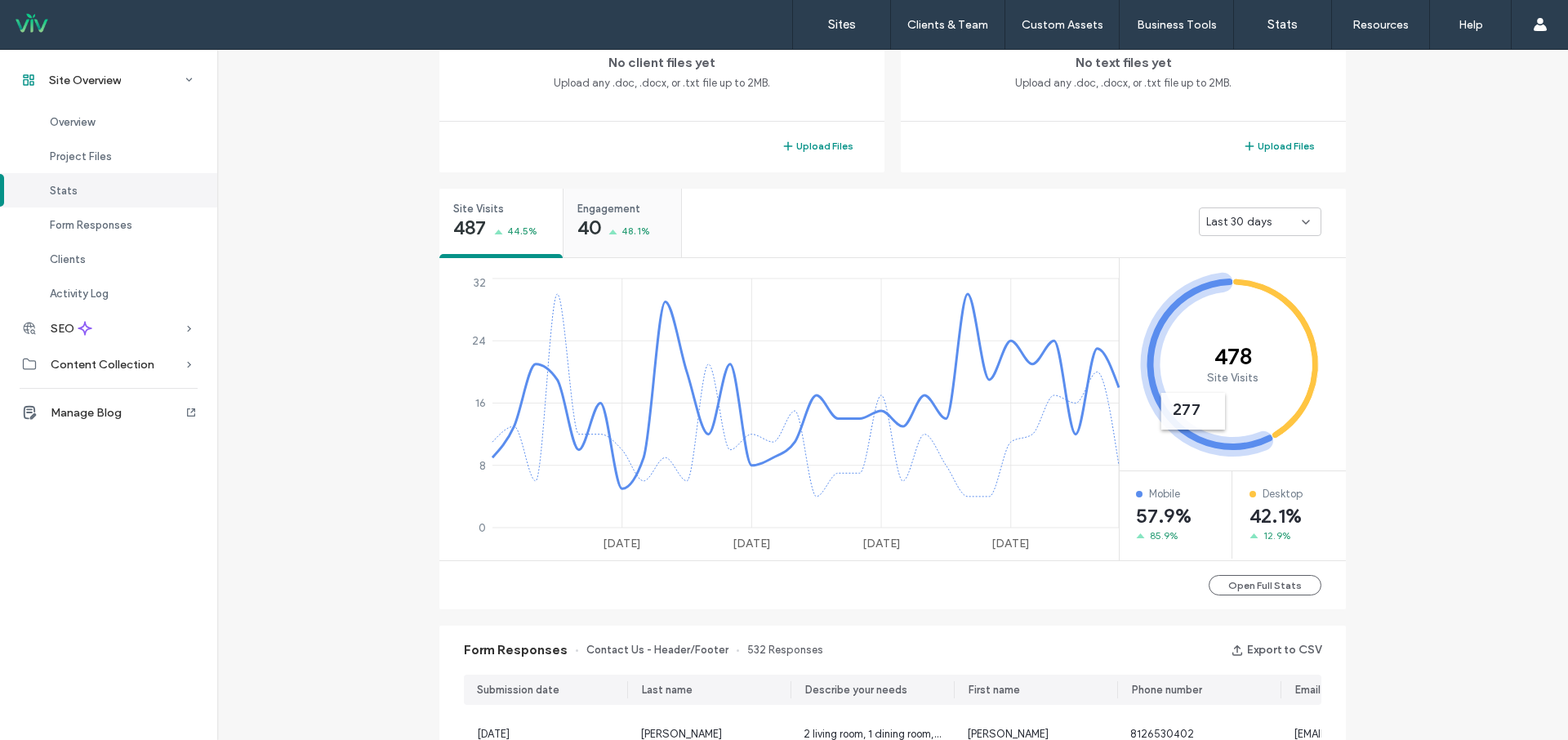
click at [597, 219] on div "Engagement 40 48.1%" at bounding box center [622, 219] width 117 height 62
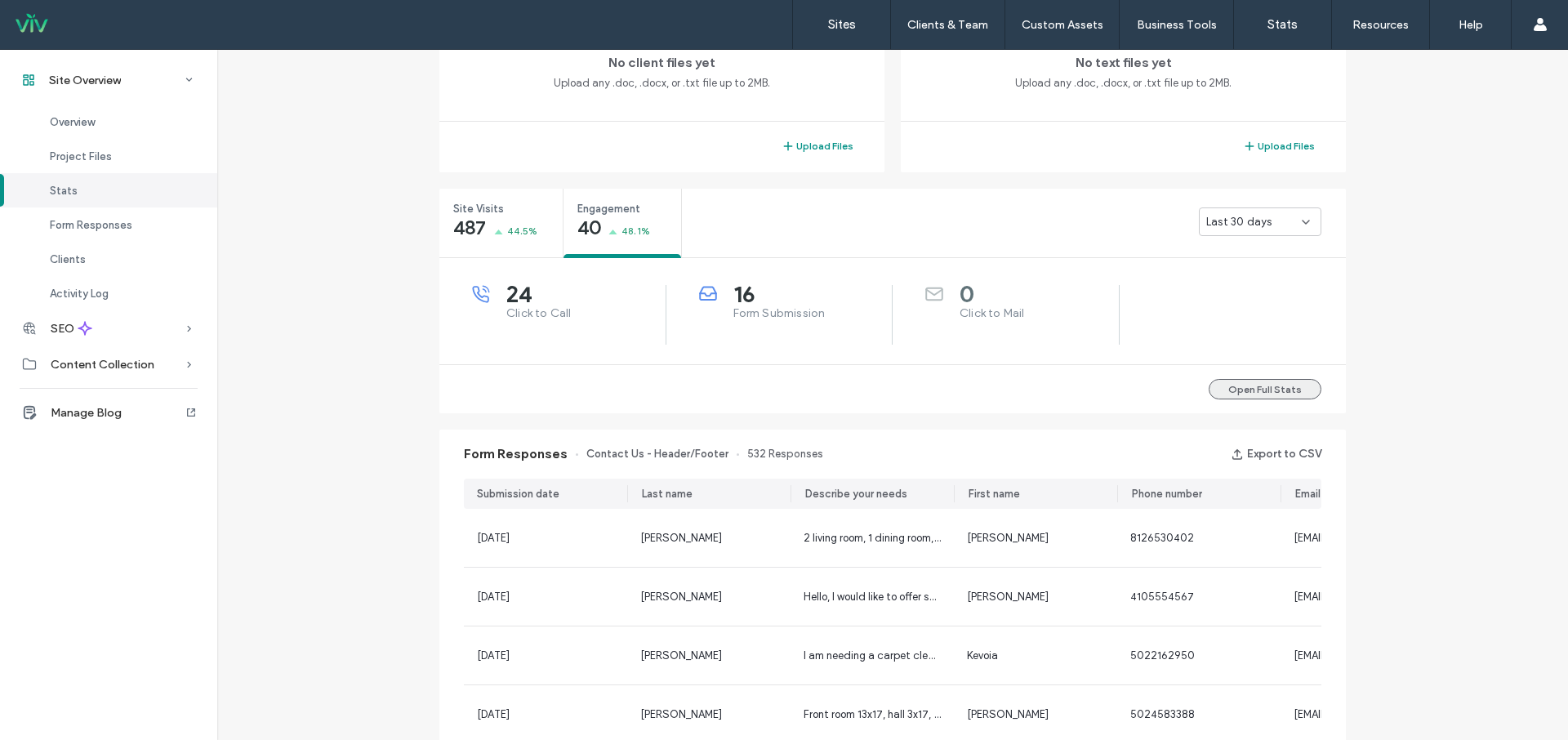
click at [1266, 393] on button "Open Full Stats" at bounding box center [1265, 388] width 112 height 21
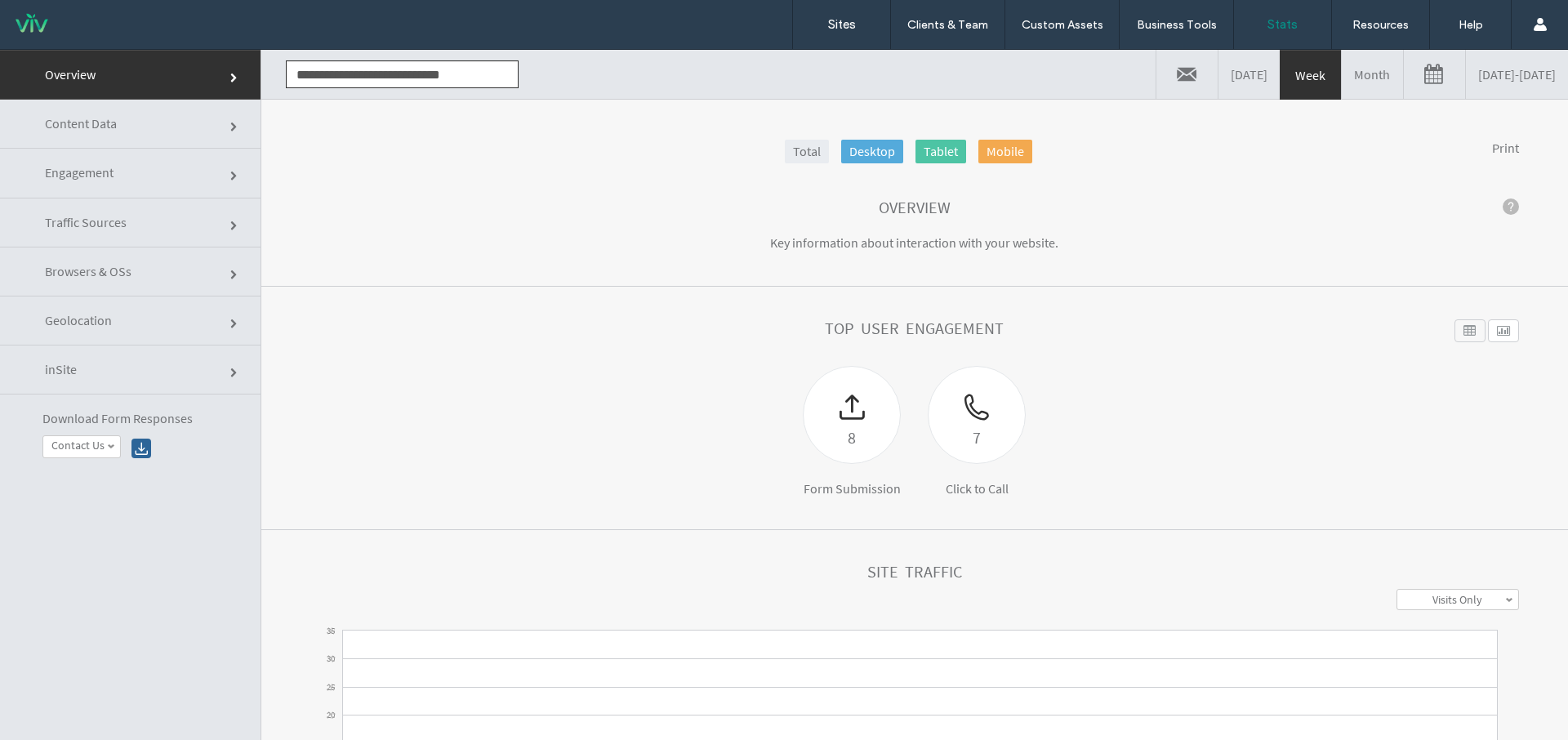
click at [1466, 66] on link "[DATE] - [DATE]" at bounding box center [1517, 74] width 102 height 49
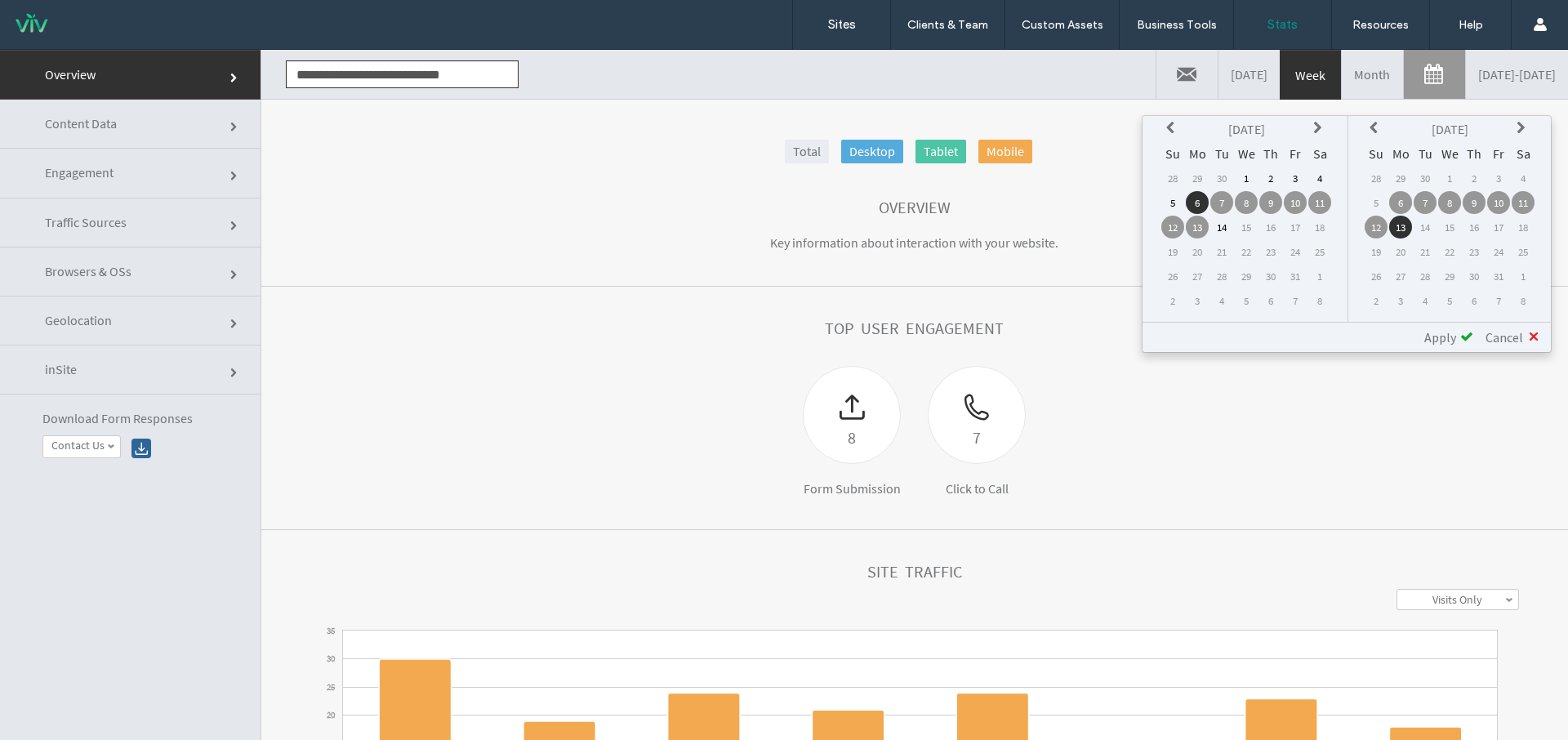
click at [1172, 132] on icon at bounding box center [1173, 127] width 13 height 13
click at [1201, 181] on td "1" at bounding box center [1197, 177] width 22 height 22
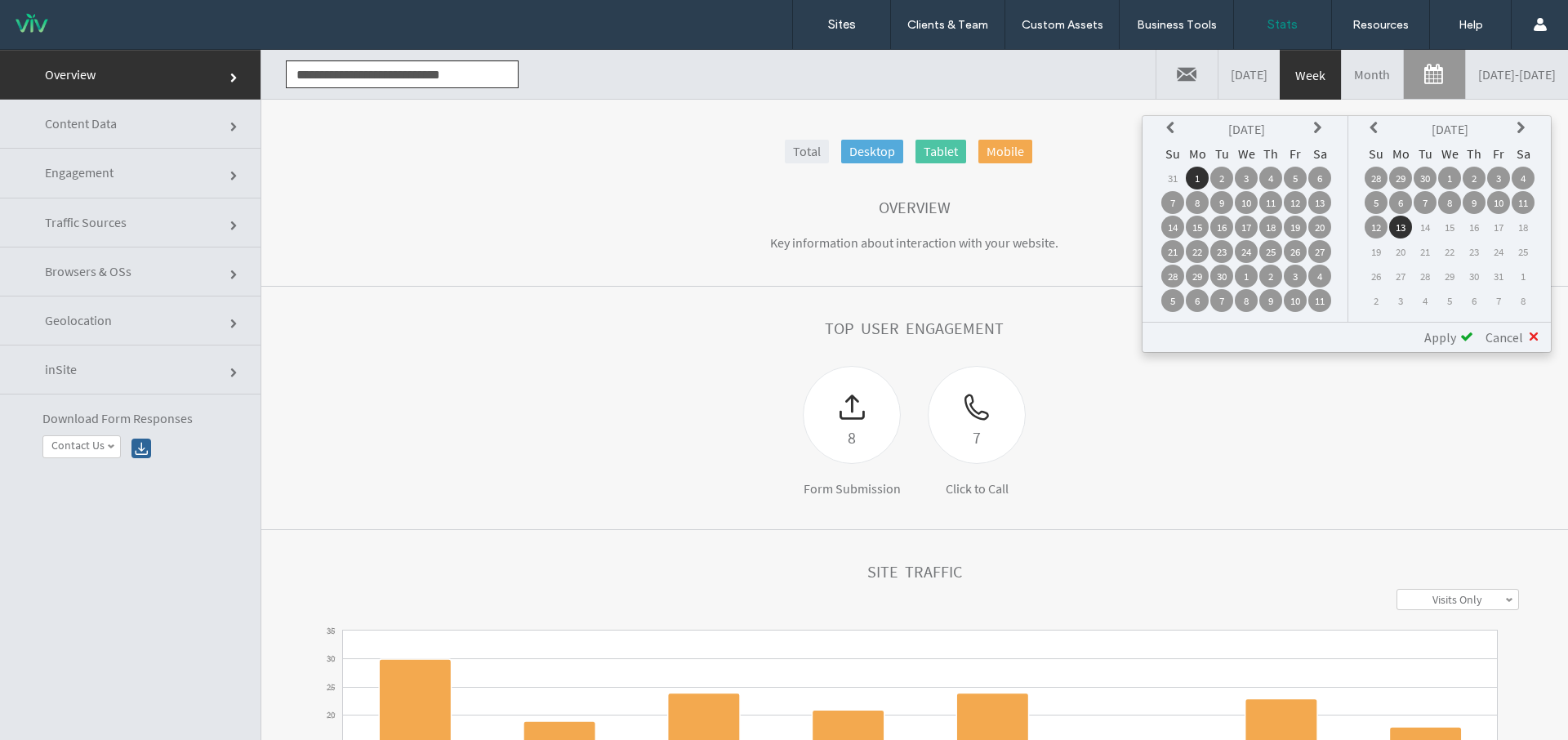
click at [1451, 342] on span "Apply" at bounding box center [1440, 337] width 32 height 17
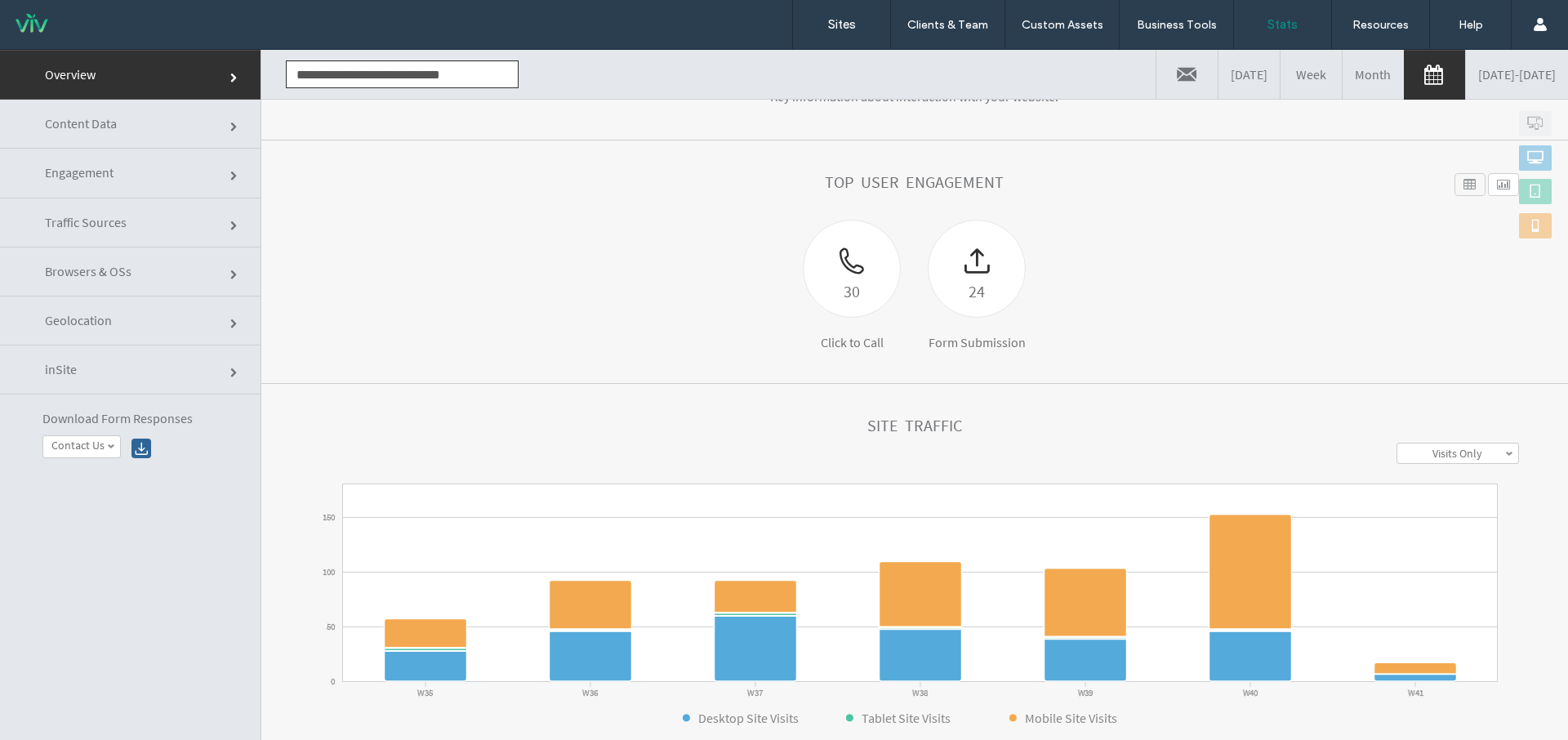
scroll to position [151, 0]
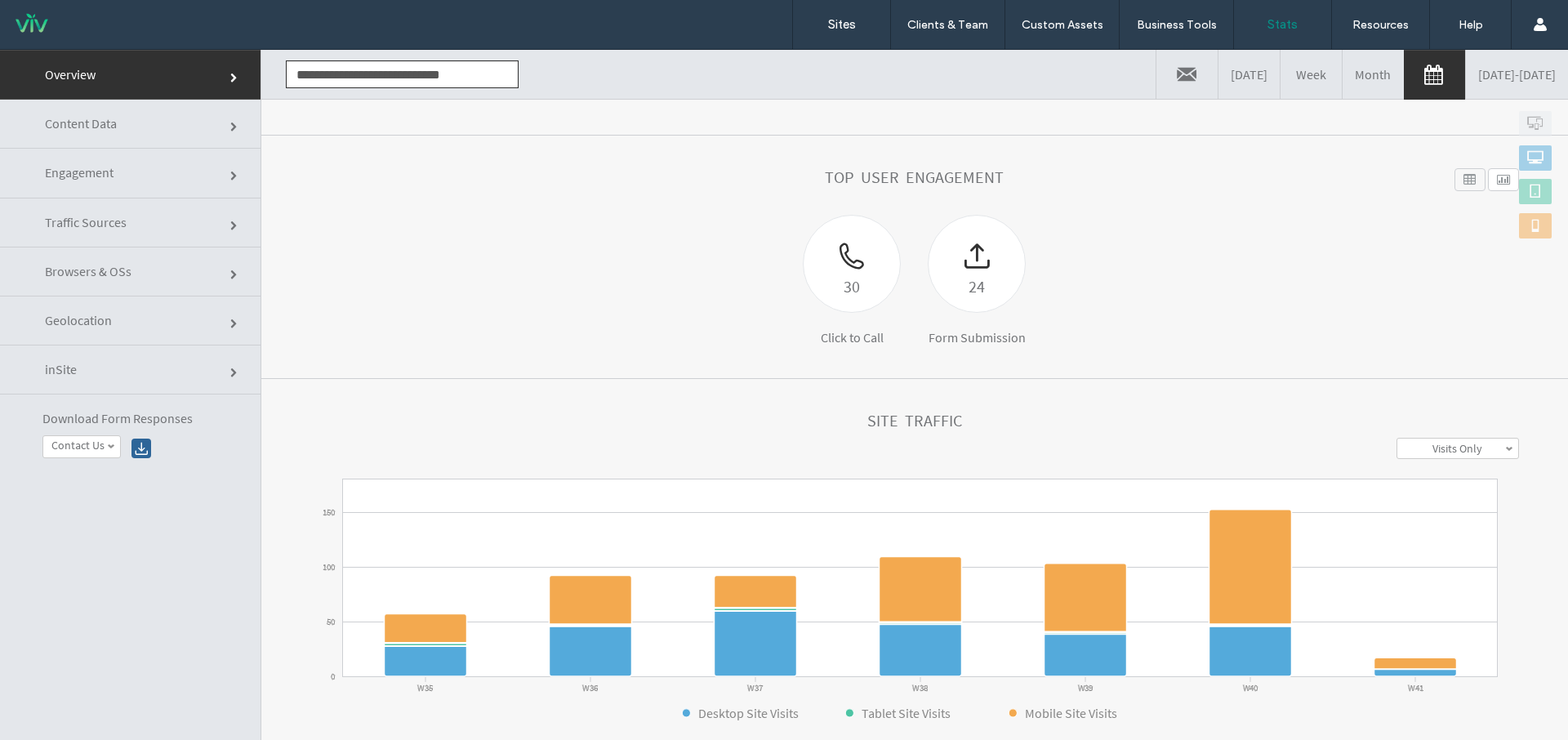
click at [112, 141] on link "Content Data" at bounding box center [130, 124] width 260 height 49
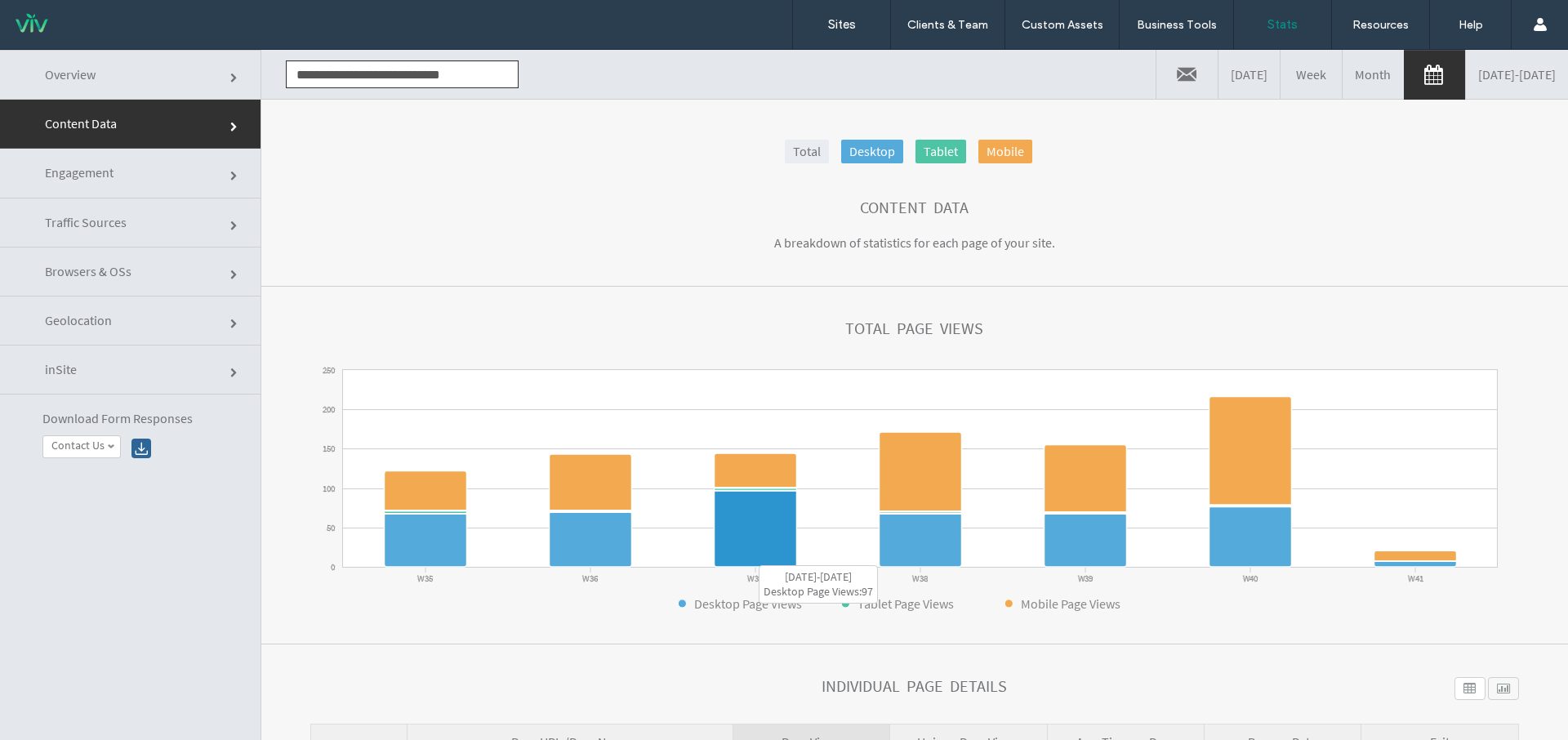
scroll to position [2, 0]
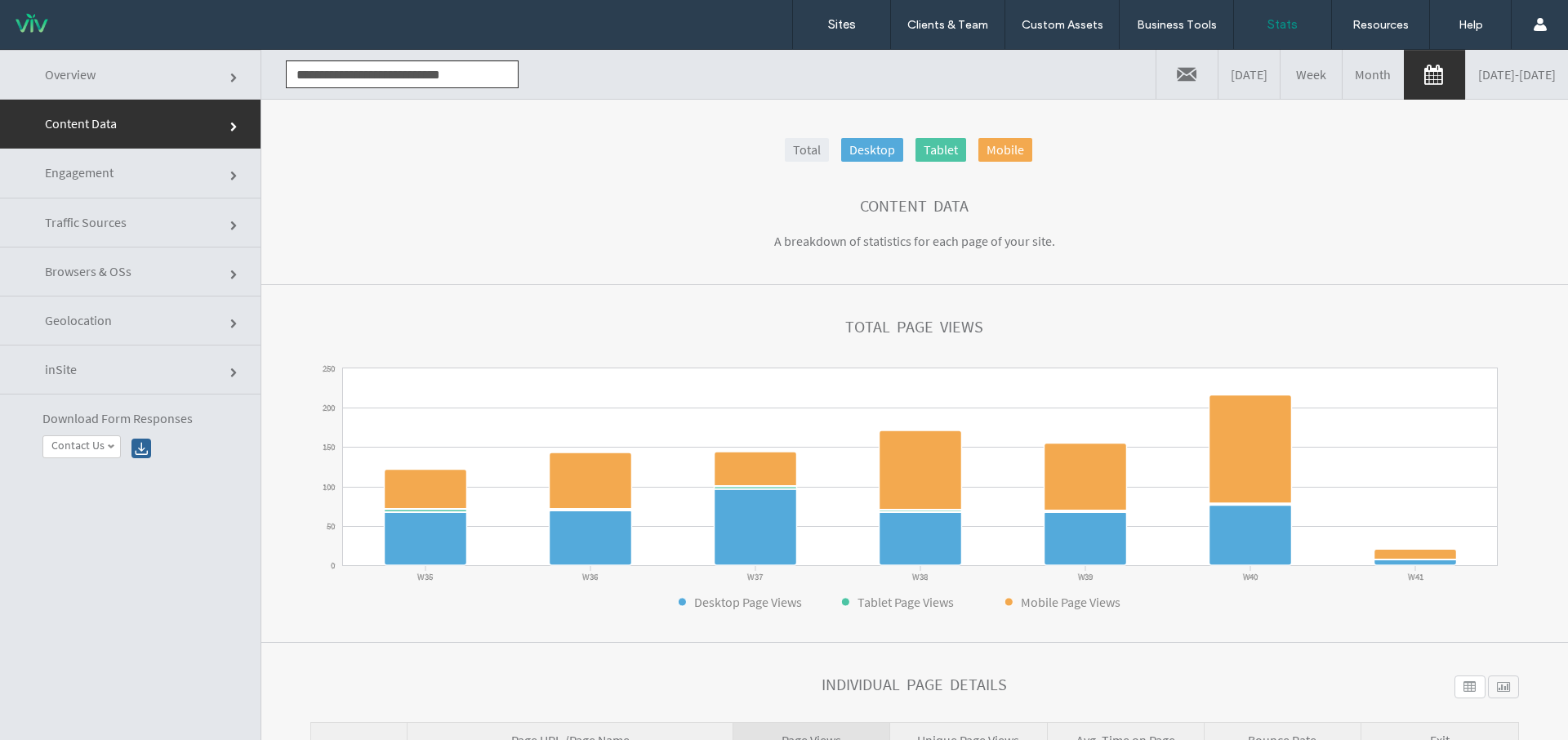
click at [103, 186] on link "Engagement" at bounding box center [130, 173] width 260 height 49
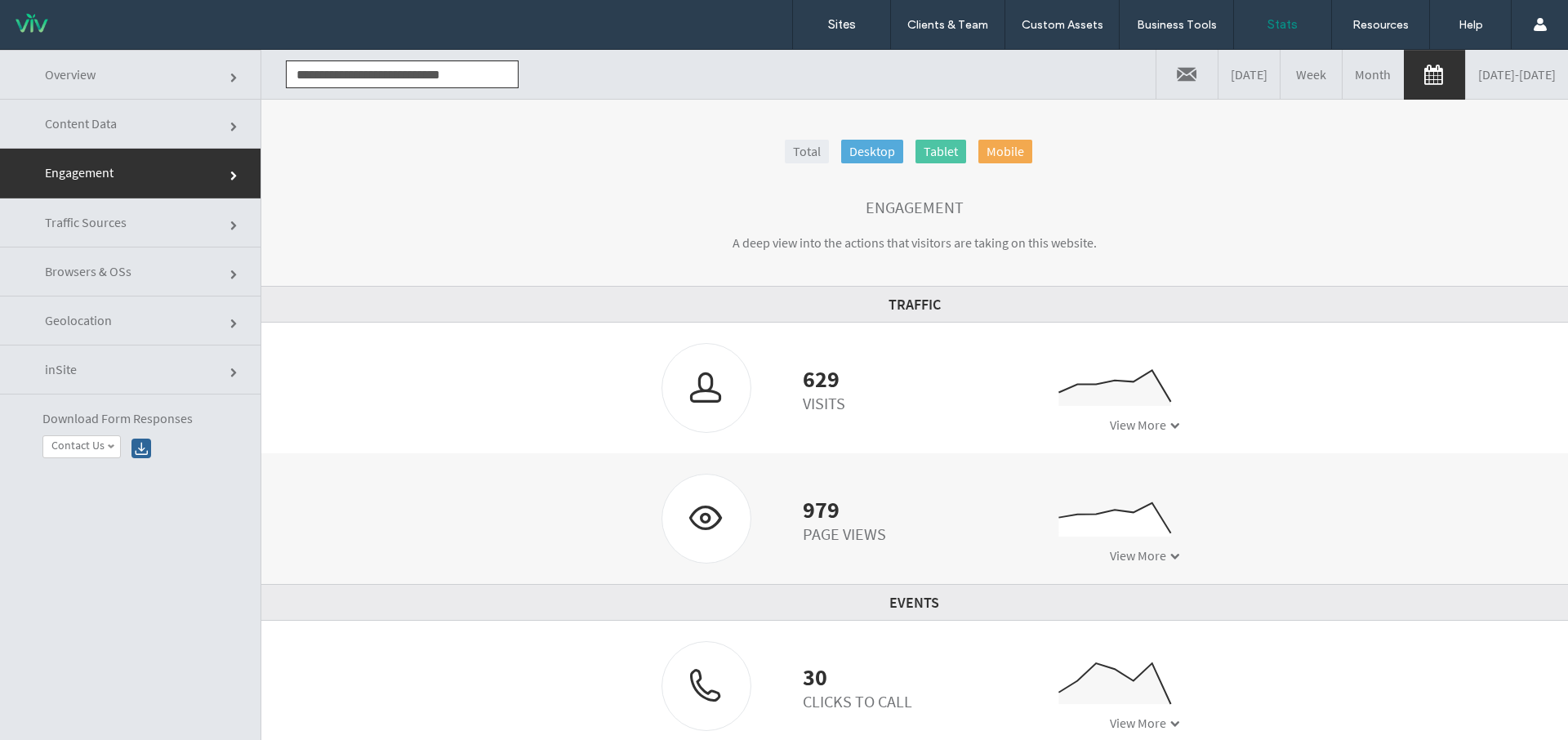
scroll to position [93, 0]
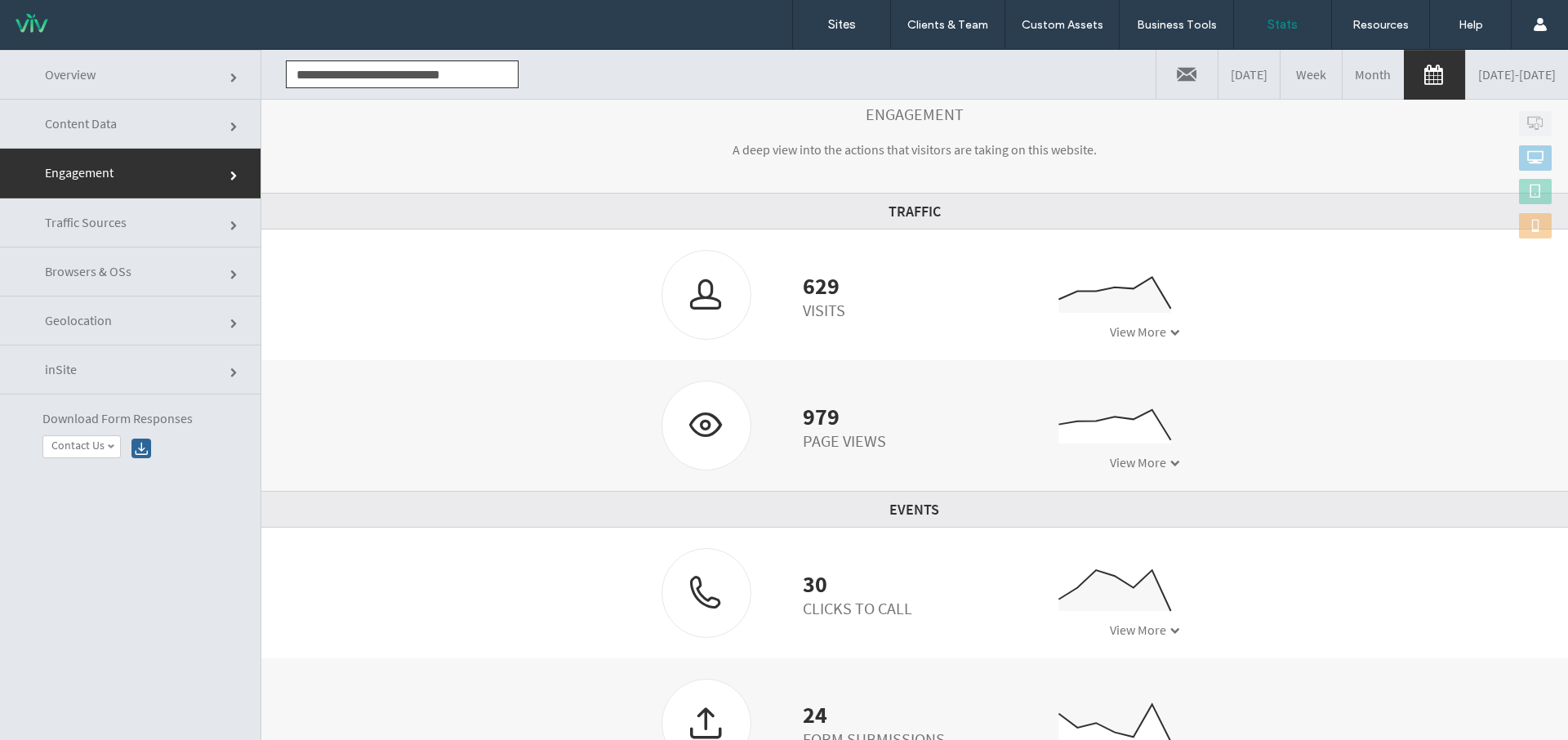
click at [114, 141] on link "Content Data" at bounding box center [130, 124] width 260 height 49
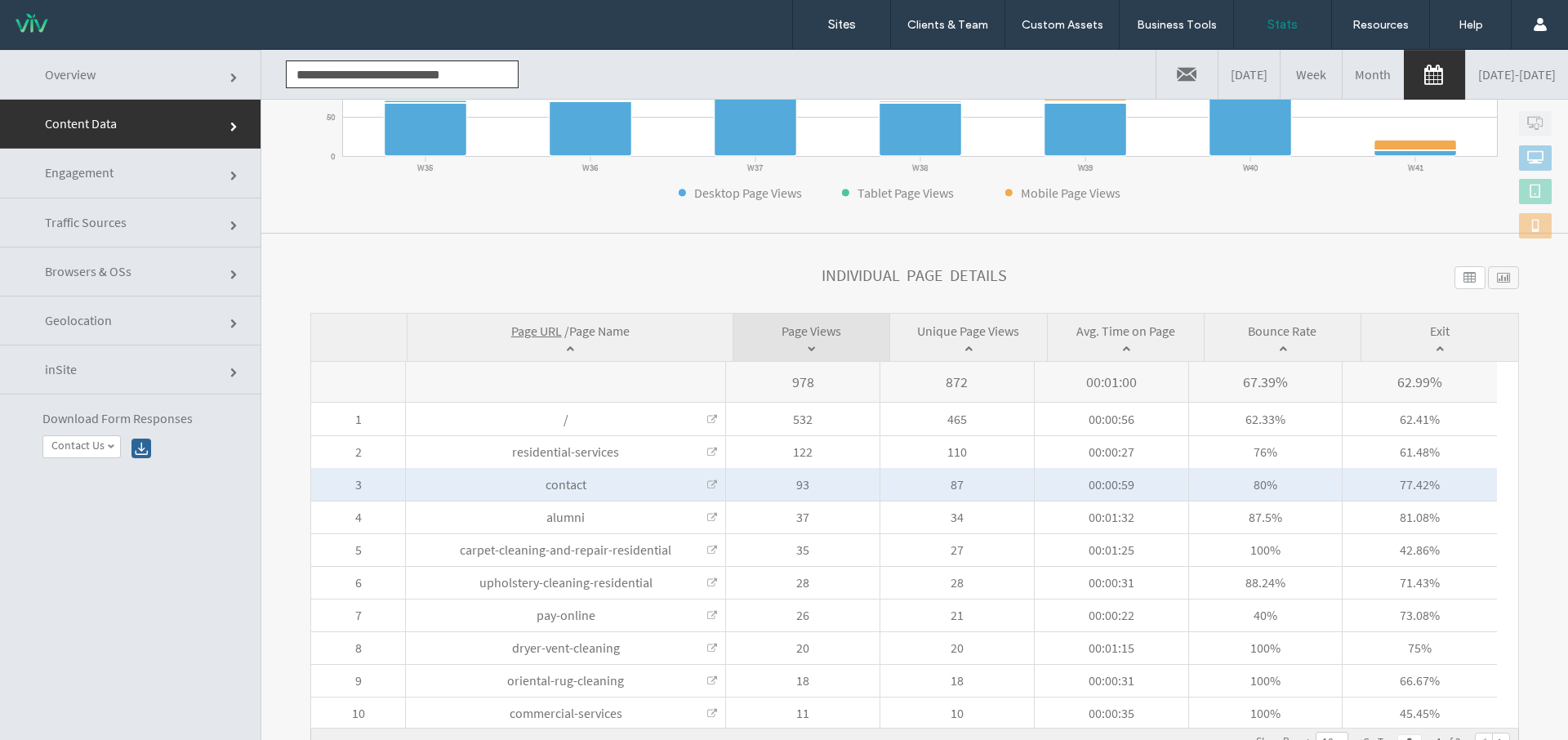
scroll to position [82, 0]
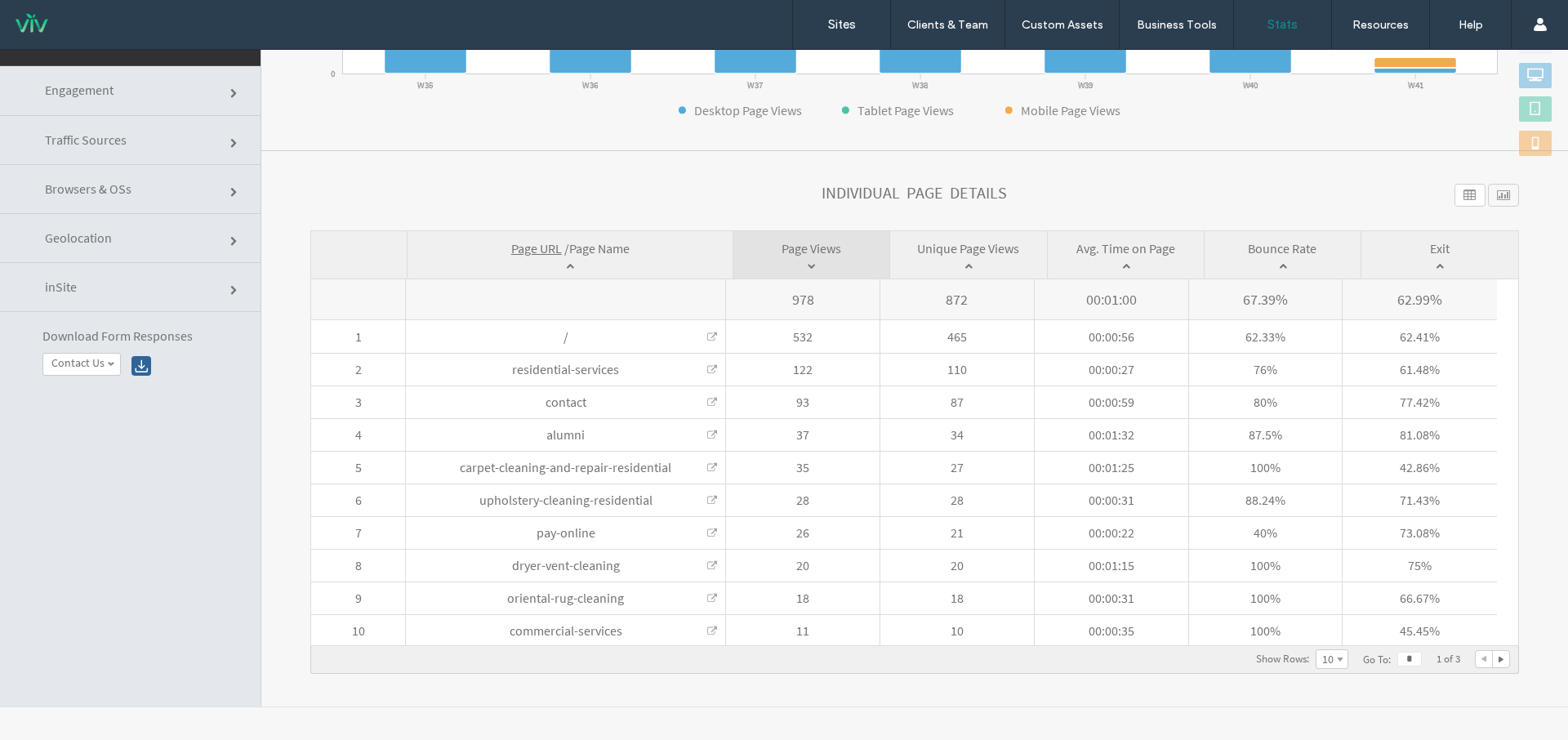
click at [107, 149] on link "Traffic Sources" at bounding box center [130, 141] width 260 height 49
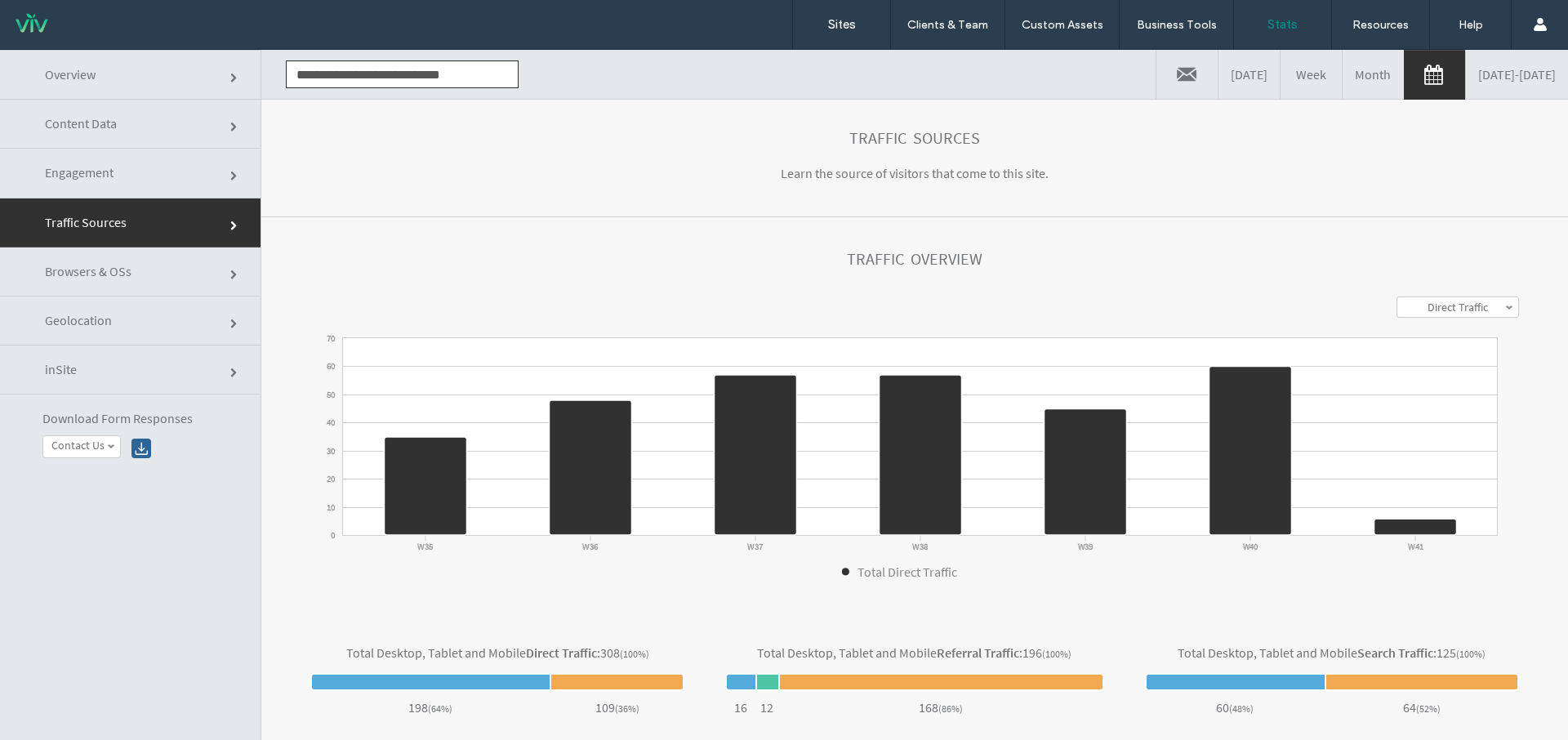
scroll to position [0, 0]
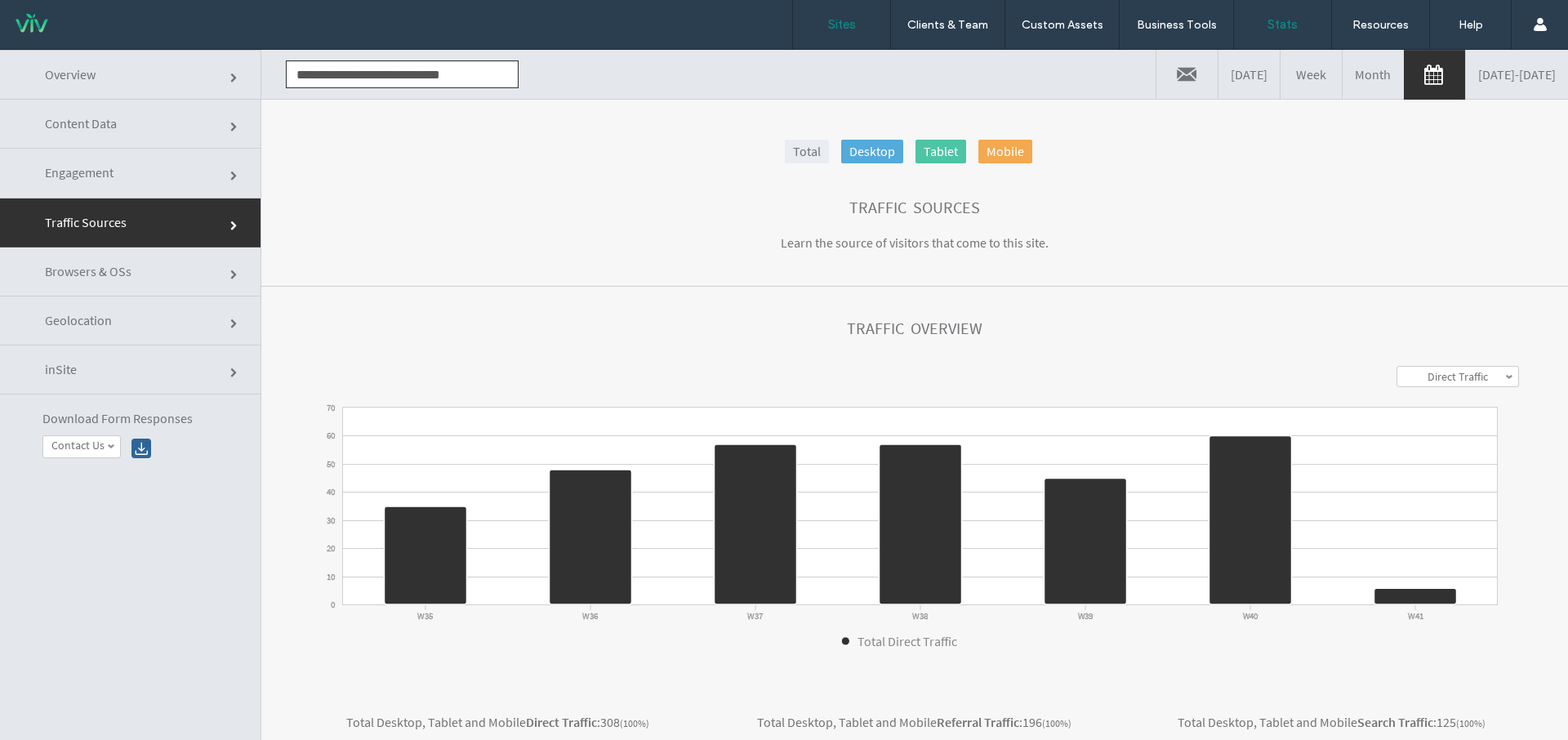
click at [840, 22] on label "Sites" at bounding box center [842, 24] width 27 height 15
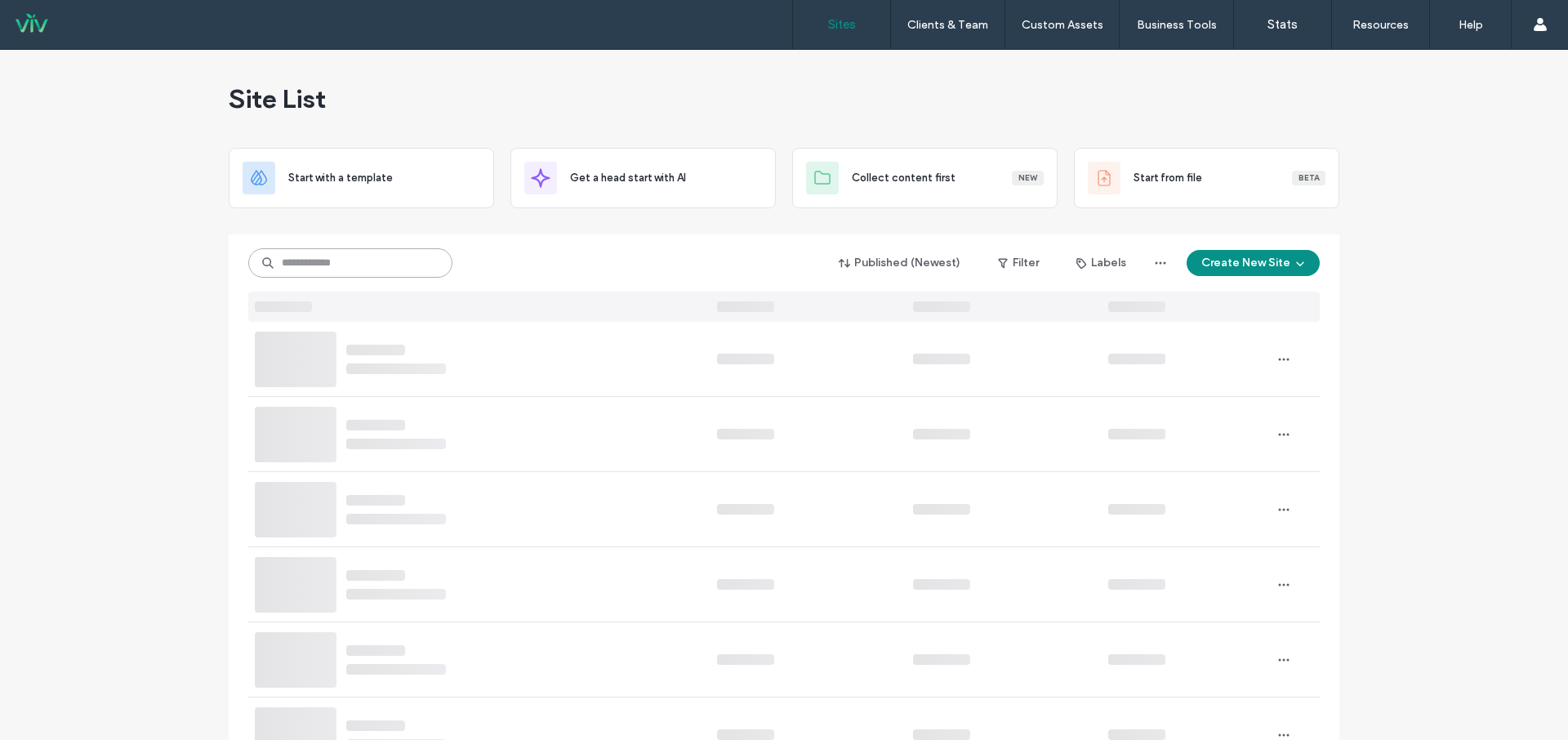
click at [345, 260] on input at bounding box center [350, 263] width 204 height 29
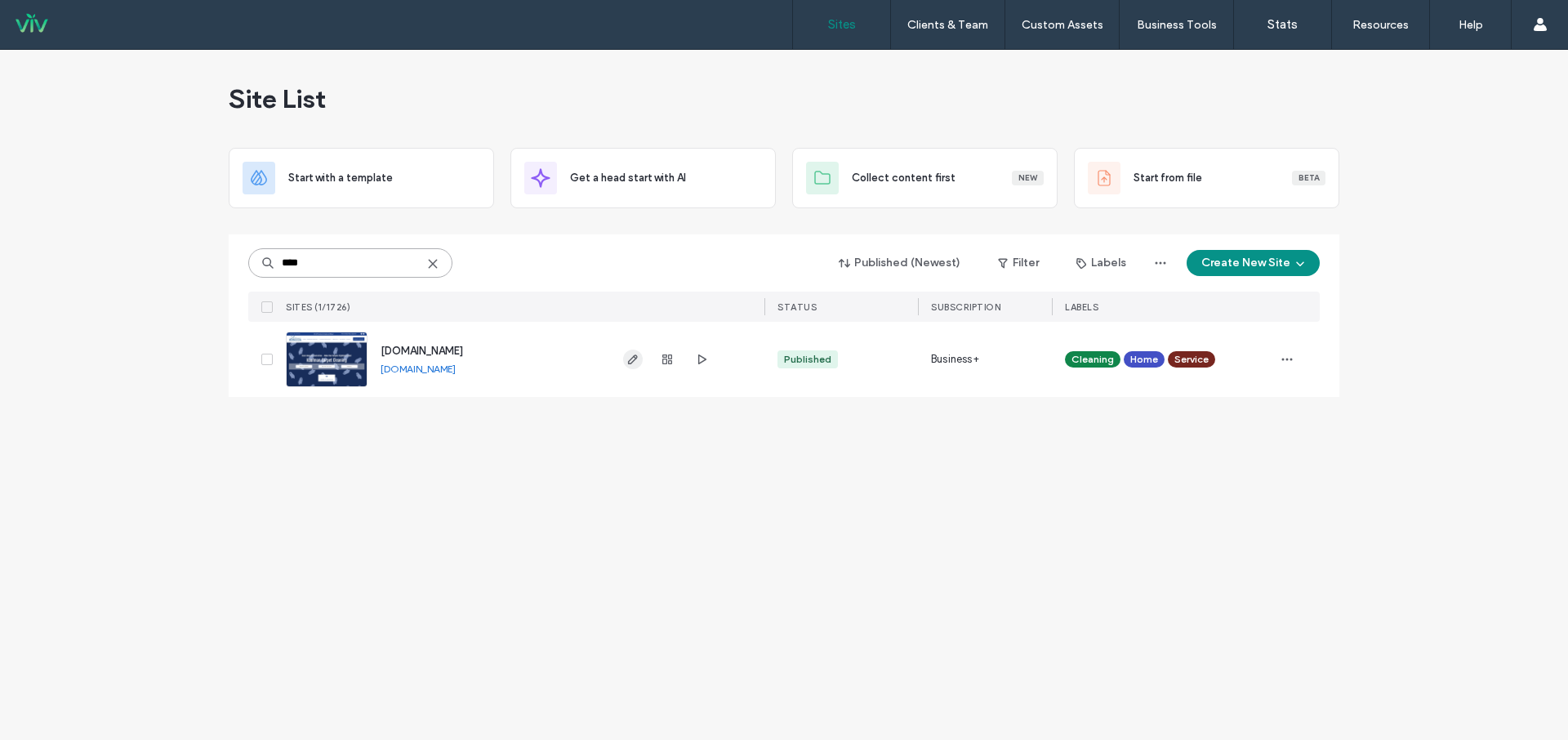
type input "****"
click at [637, 360] on icon "button" at bounding box center [633, 359] width 13 height 13
